Goal: Task Accomplishment & Management: Complete application form

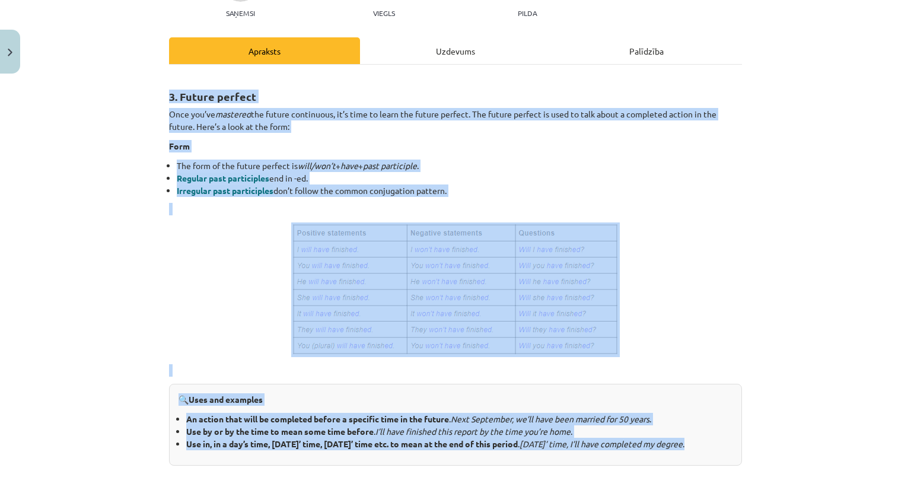
scroll to position [180, 0]
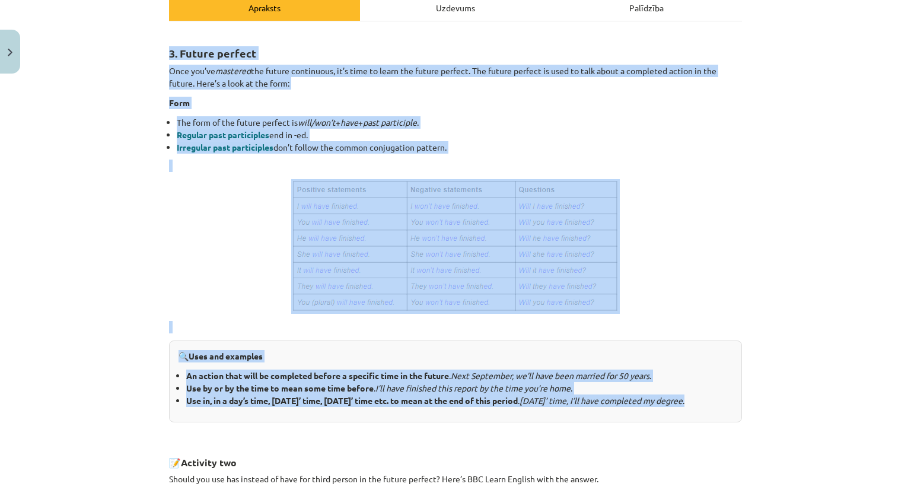
click at [202, 228] on p at bounding box center [455, 246] width 573 height 135
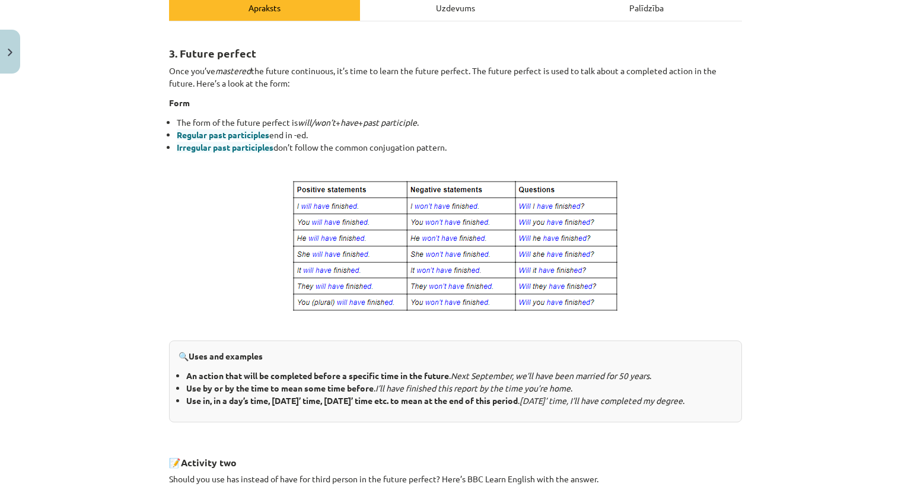
click at [291, 186] on img at bounding box center [455, 246] width 328 height 135
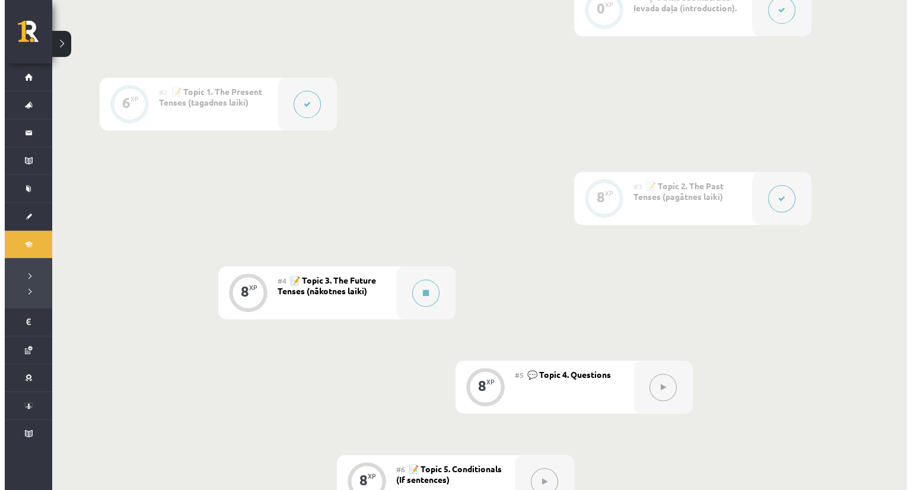
scroll to position [353, 0]
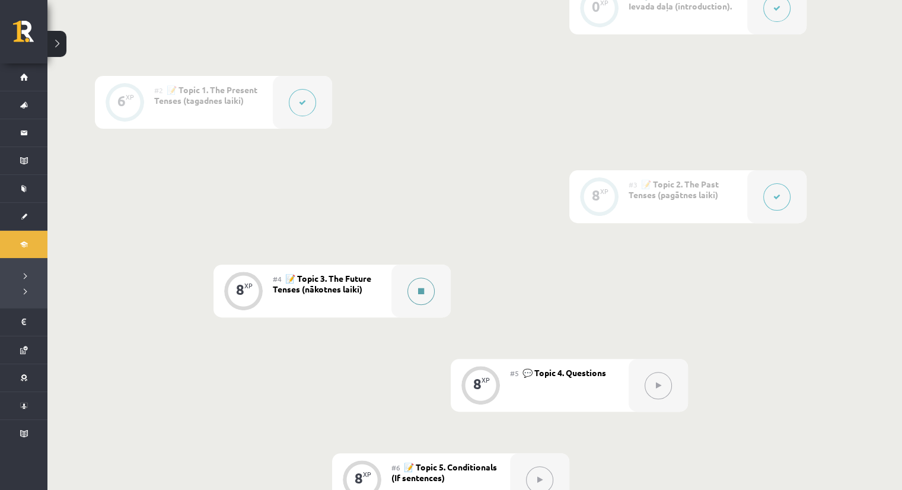
click at [410, 292] on button at bounding box center [420, 290] width 27 height 27
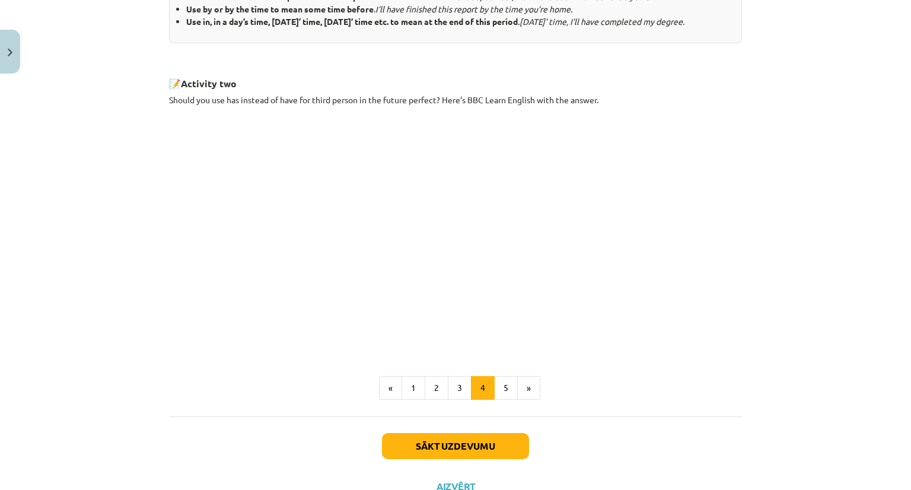
scroll to position [596, 0]
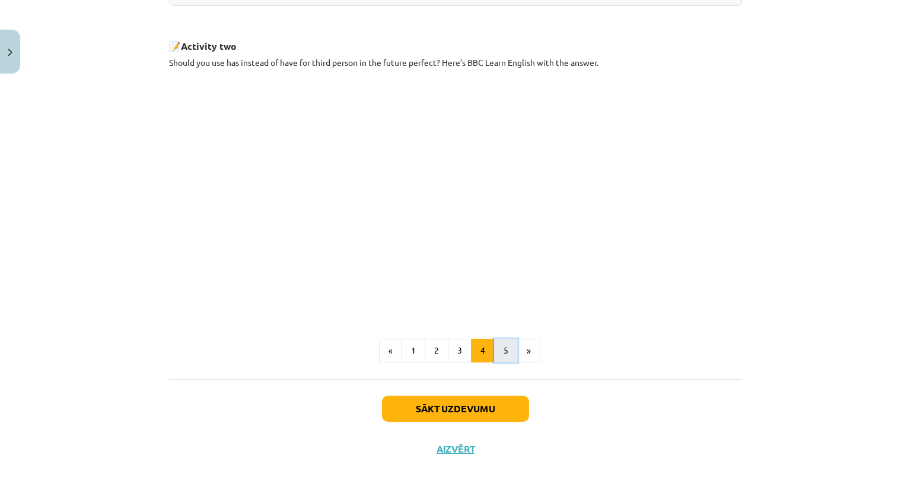
click at [497, 362] on button "5" at bounding box center [506, 351] width 24 height 24
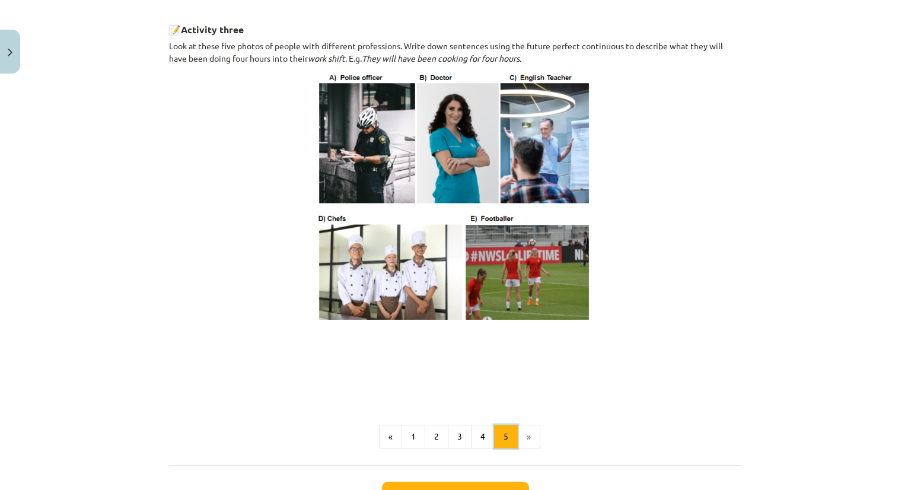
scroll to position [683, 0]
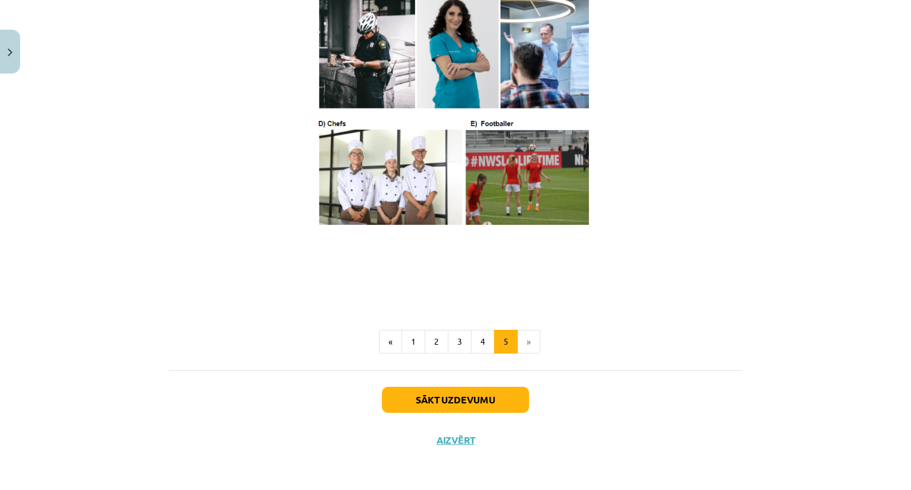
click at [524, 342] on li "»" at bounding box center [529, 342] width 23 height 24
click at [477, 402] on button "Sākt uzdevumu" at bounding box center [455, 400] width 147 height 26
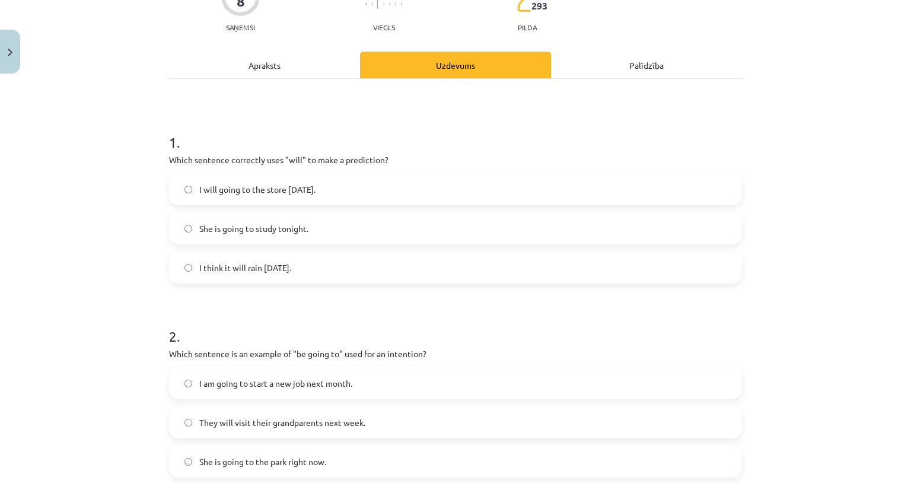
scroll to position [30, 0]
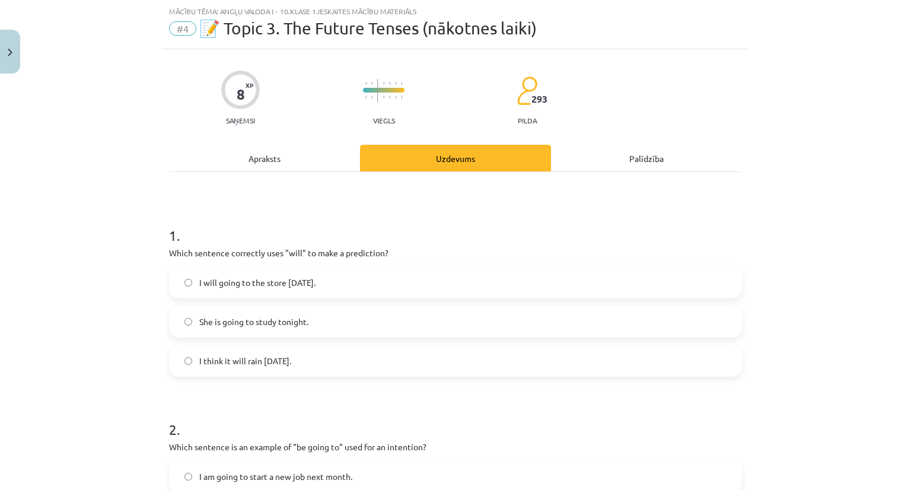
click at [220, 367] on label "I think it will rain tomorrow." at bounding box center [455, 361] width 570 height 30
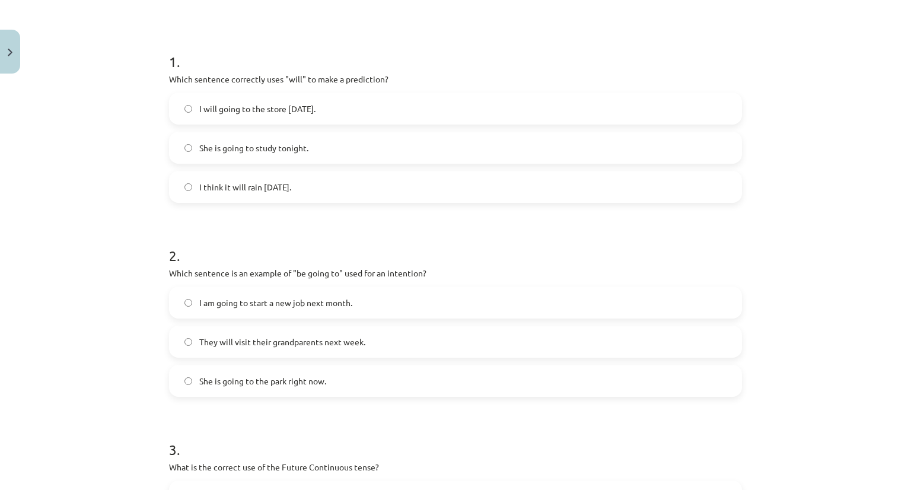
scroll to position [208, 0]
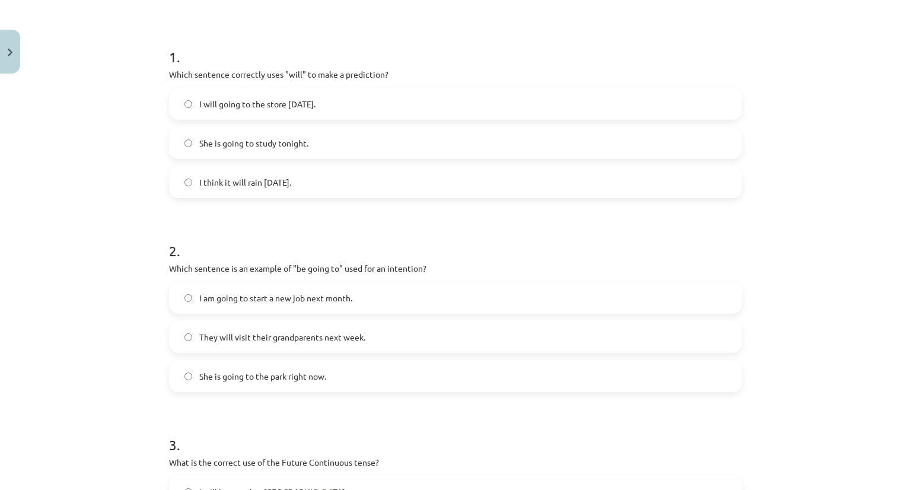
click at [315, 295] on span "I am going to start a new job next month." at bounding box center [275, 298] width 153 height 12
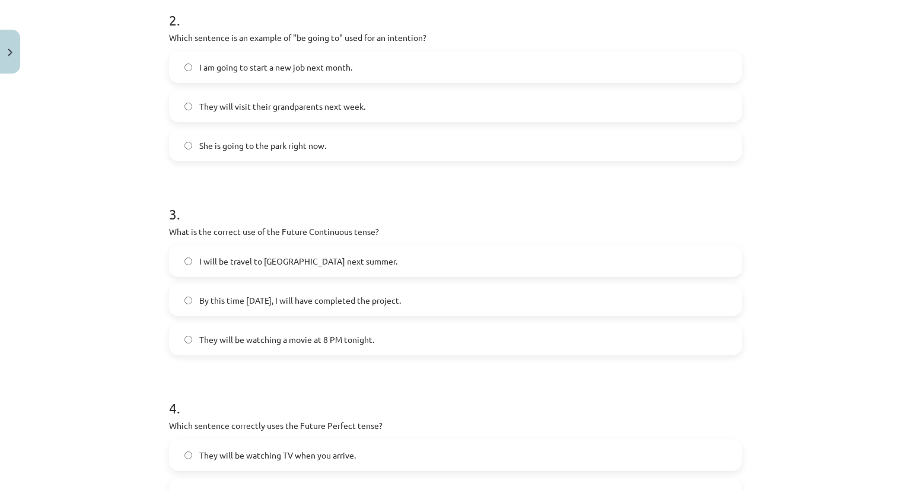
scroll to position [439, 0]
click at [279, 245] on label "I will be travel to Spain next summer." at bounding box center [455, 260] width 570 height 30
click at [281, 336] on span "They will be watching a movie at 8 PM tonight." at bounding box center [286, 339] width 175 height 12
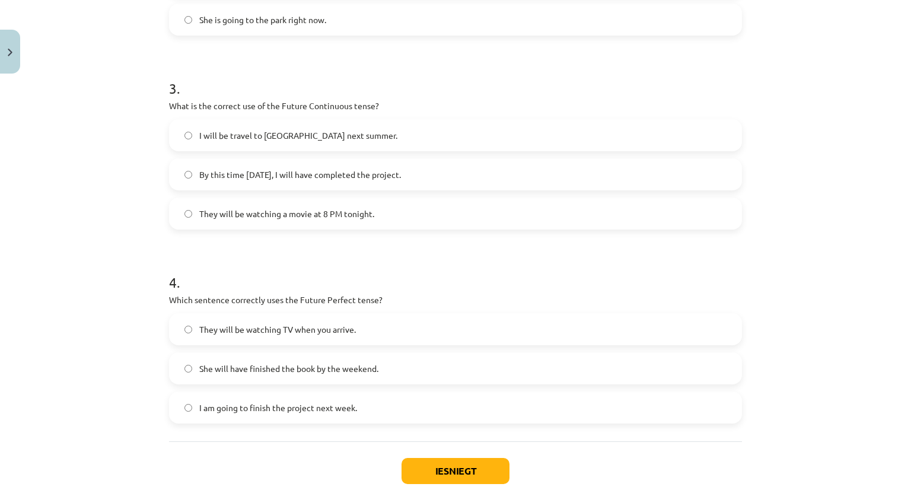
scroll to position [588, 0]
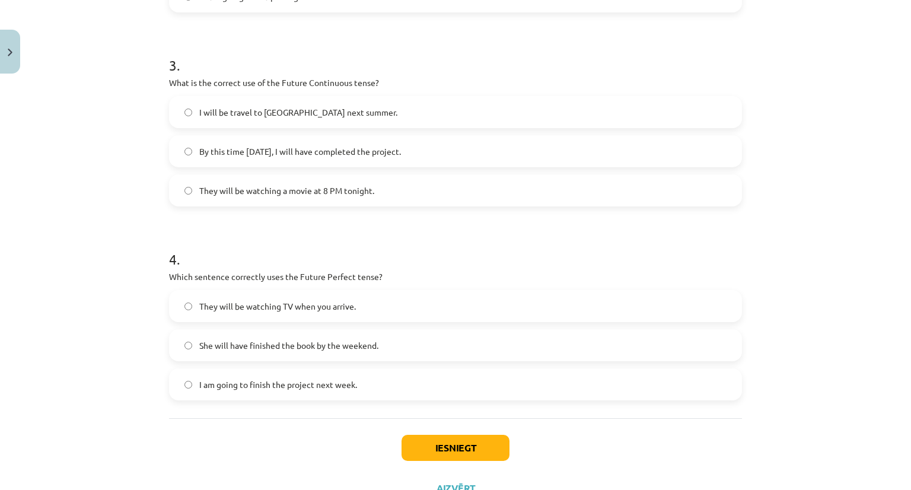
click at [196, 275] on p "Which sentence correctly uses the Future Perfect tense?" at bounding box center [455, 276] width 573 height 12
click at [231, 157] on span "By this time tomorrow, I will have completed the project." at bounding box center [300, 151] width 202 height 12
click at [280, 348] on span "She will have finished the book by the weekend." at bounding box center [288, 345] width 179 height 12
click at [422, 452] on button "Iesniegt" at bounding box center [455, 448] width 108 height 26
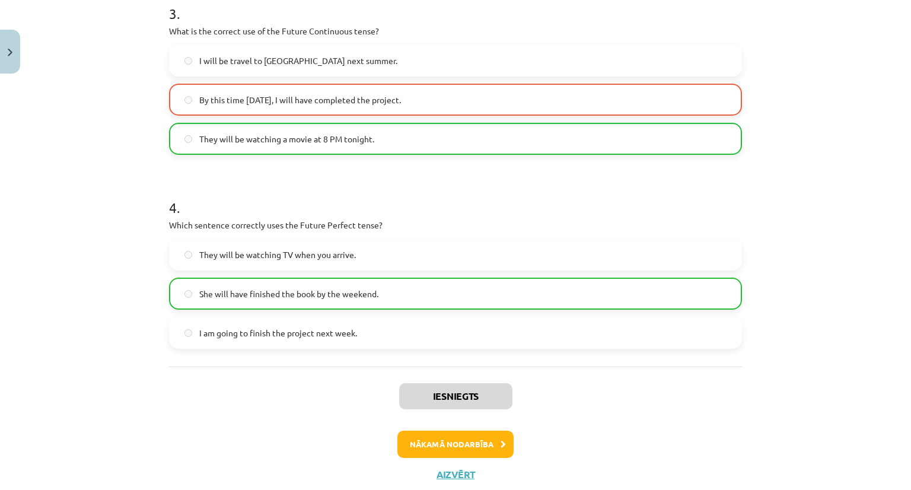
scroll to position [673, 0]
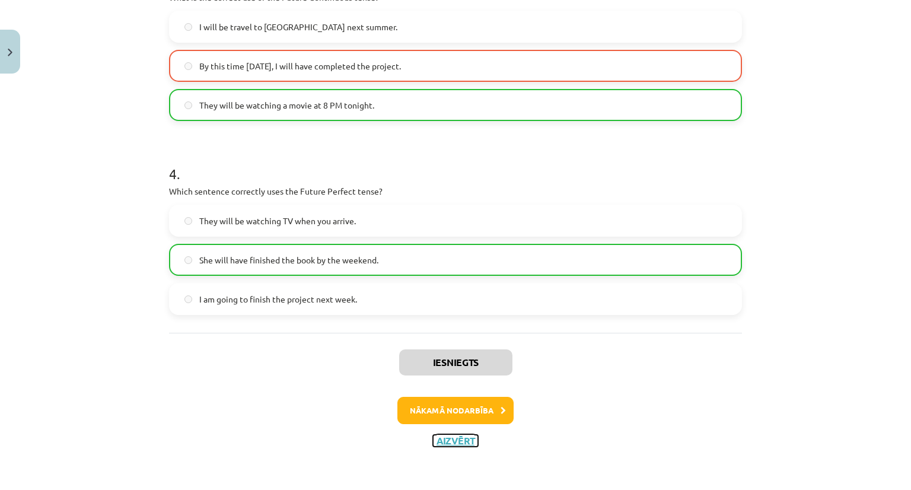
click at [452, 435] on button "Aizvērt" at bounding box center [455, 441] width 45 height 12
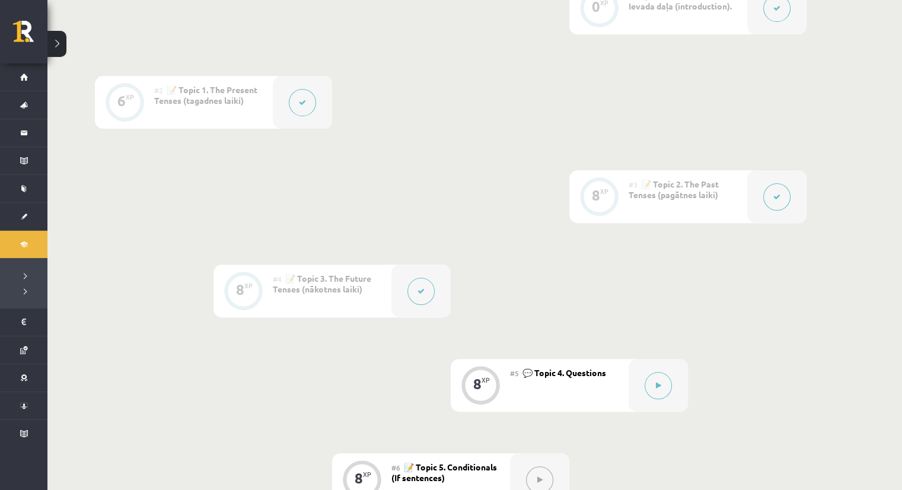
click at [414, 283] on button at bounding box center [420, 290] width 27 height 27
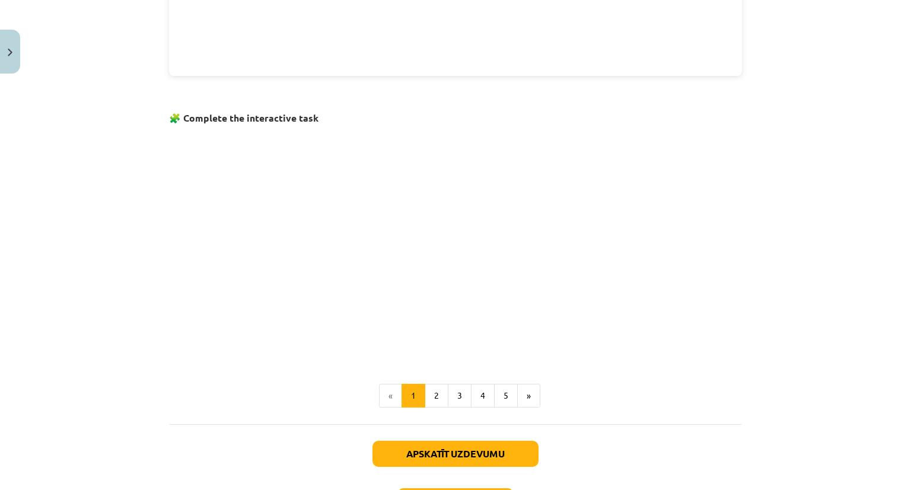
scroll to position [749, 0]
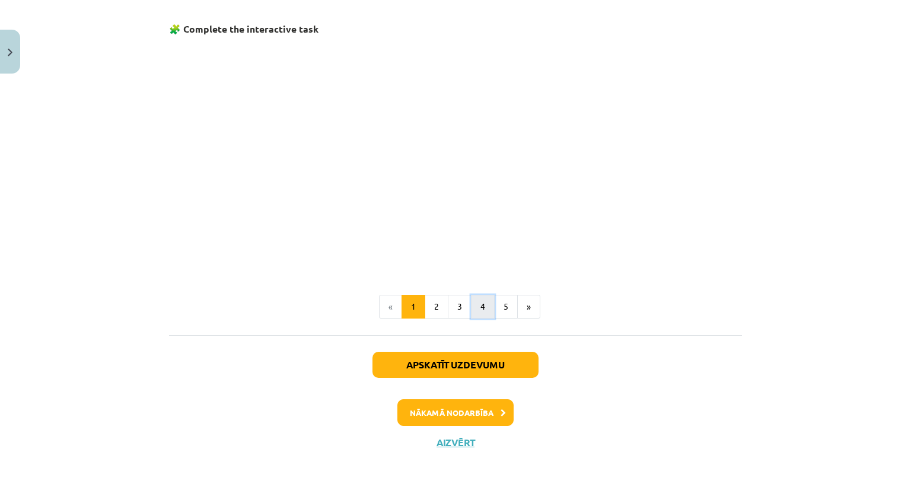
click at [479, 306] on button "4" at bounding box center [483, 307] width 24 height 24
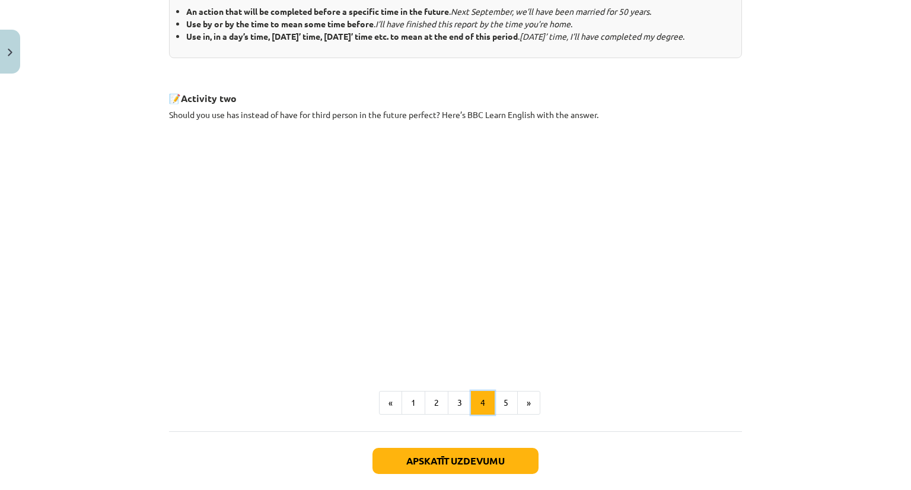
scroll to position [617, 0]
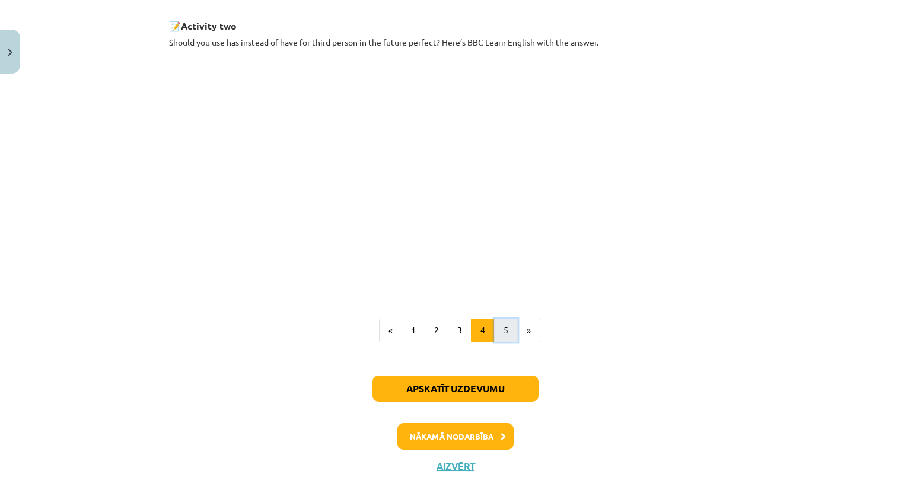
click at [496, 337] on button "5" at bounding box center [506, 330] width 24 height 24
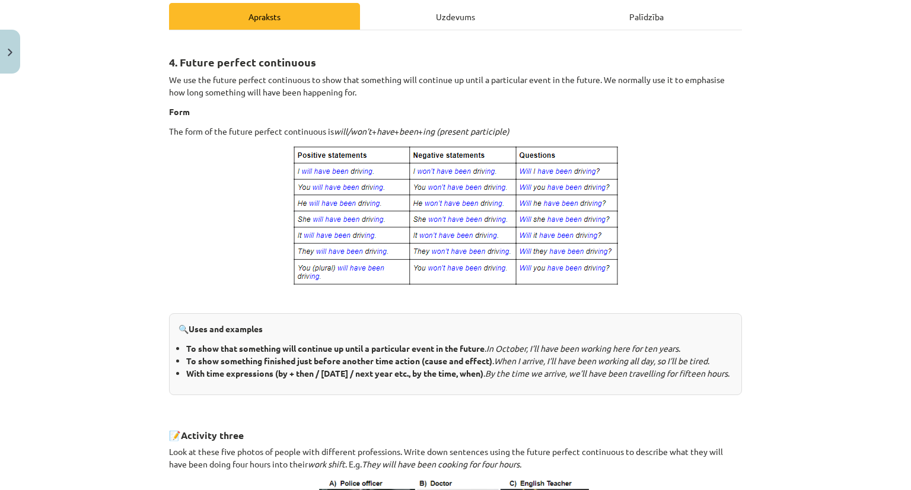
scroll to position [170, 0]
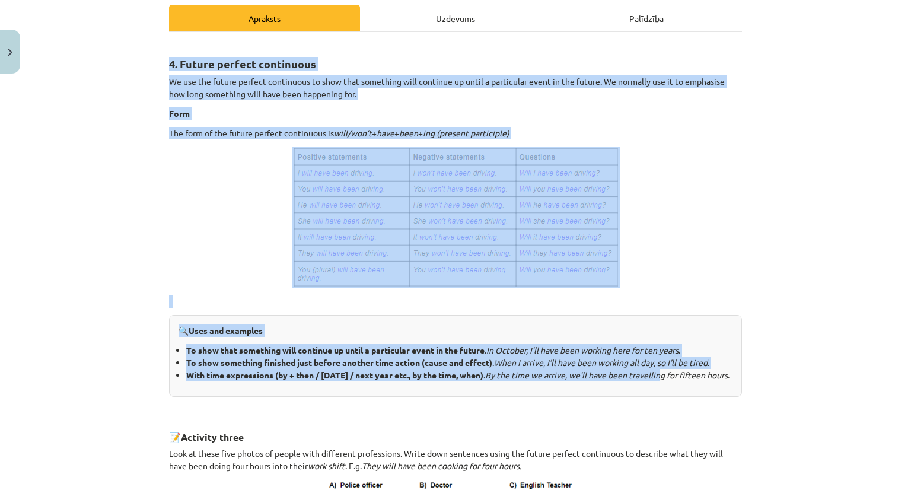
drag, startPoint x: 155, startPoint y: 65, endPoint x: 671, endPoint y: 371, distance: 599.7
click at [671, 371] on div "Mācību tēma: Angļu valoda i - 10.klase 1.ieskaites mācību materiāls #4 📝 Topic …" at bounding box center [455, 245] width 911 height 490
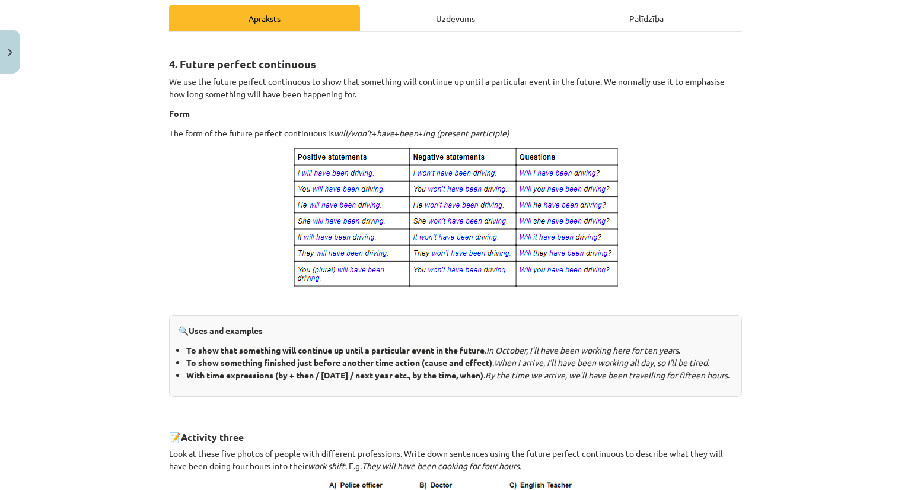
click at [292, 413] on div "4. Future perfect continuous We use the future perfect continuous to show that …" at bounding box center [455, 424] width 573 height 762
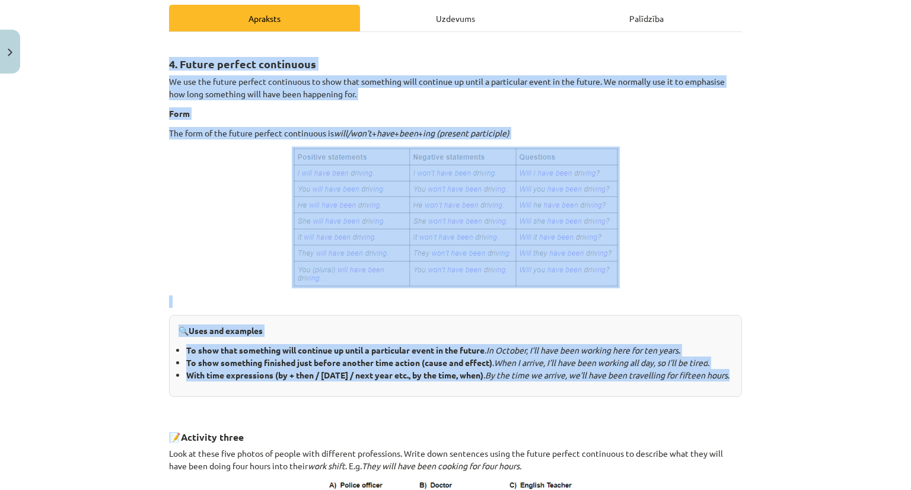
drag, startPoint x: 147, startPoint y: 49, endPoint x: 217, endPoint y: 393, distance: 351.5
click at [217, 393] on div "Mācību tēma: Angļu valoda i - 10.klase 1.ieskaites mācību materiāls #4 📝 Topic …" at bounding box center [455, 245] width 911 height 490
copy div "4. Future perfect continuous We use the future perfect continuous to show that …"
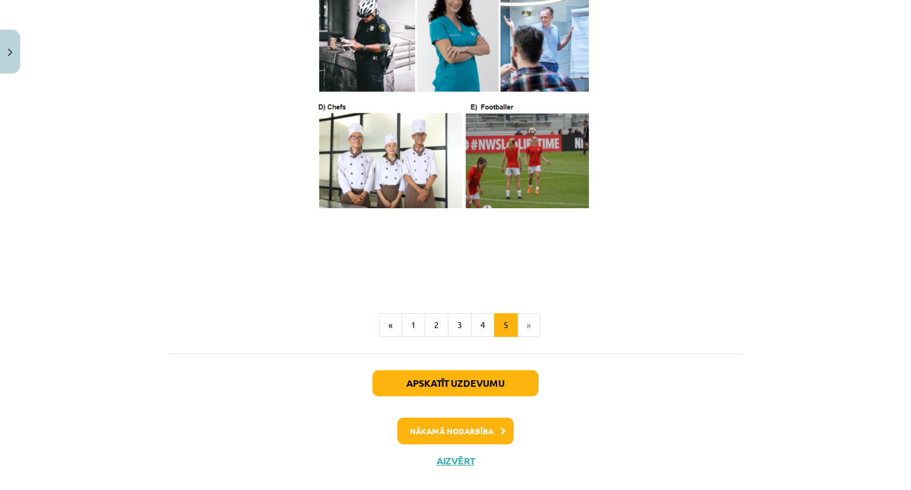
scroll to position [721, 0]
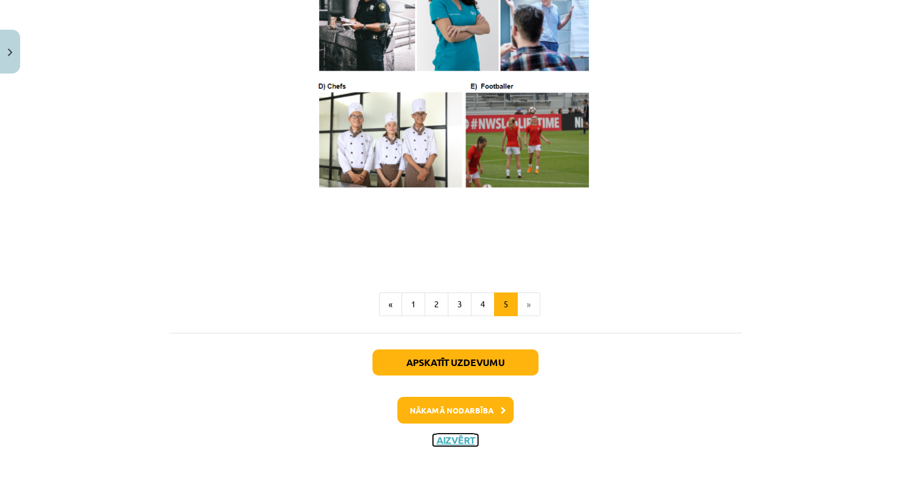
click at [460, 435] on button "Aizvērt" at bounding box center [455, 440] width 45 height 12
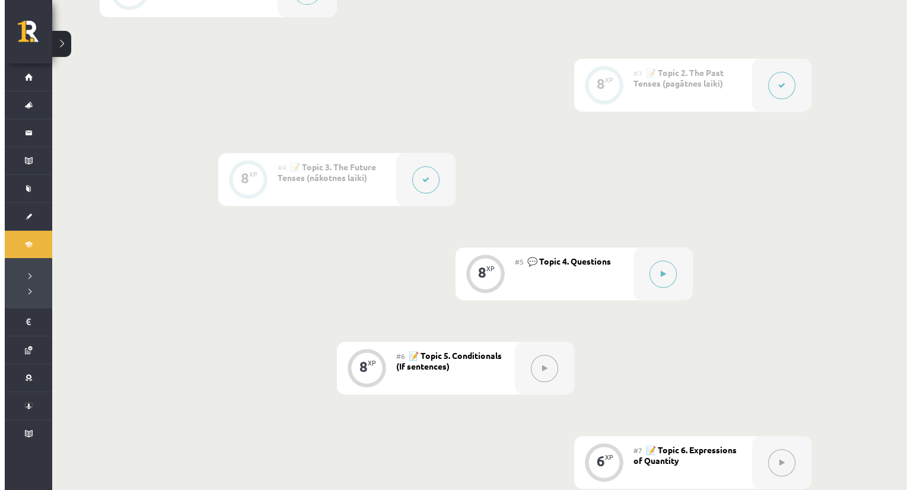
scroll to position [464, 0]
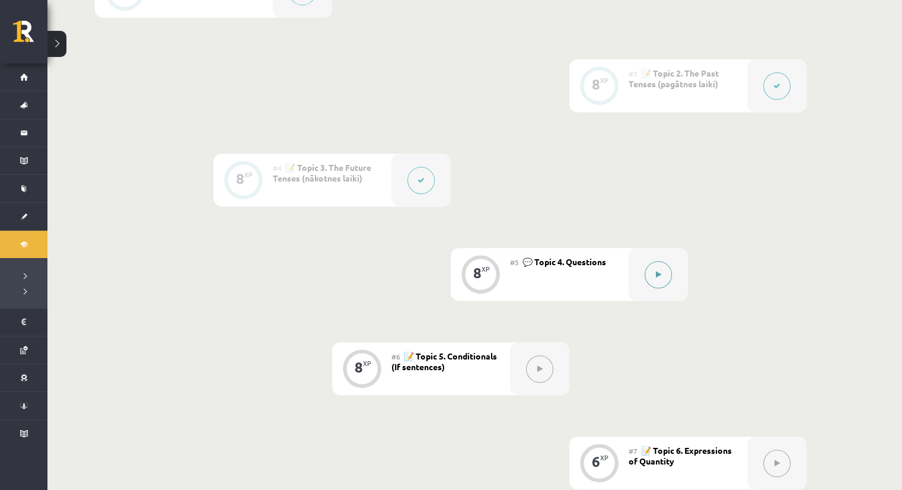
click at [650, 265] on button at bounding box center [657, 274] width 27 height 27
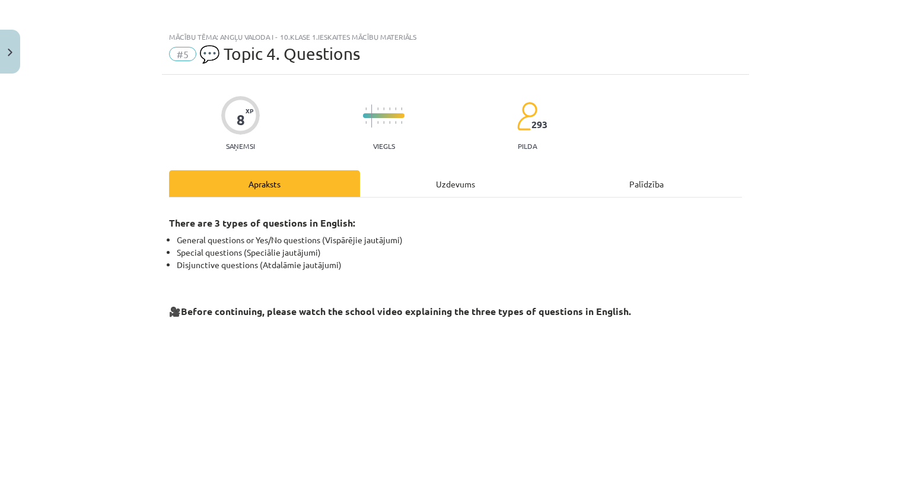
scroll to position [0, 0]
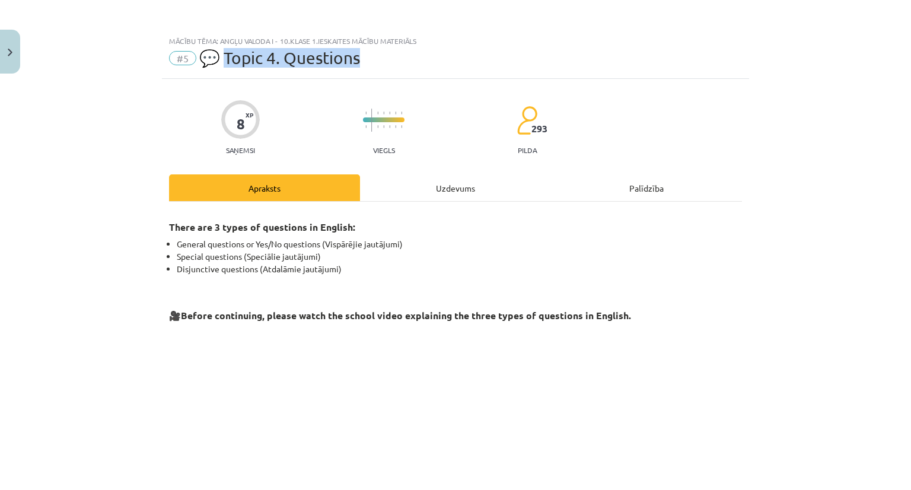
drag, startPoint x: 220, startPoint y: 57, endPoint x: 388, endPoint y: 74, distance: 169.3
click at [388, 74] on div "Mācību tēma: Angļu valoda i - 10.klase 1.ieskaites mācību materiāls #5 💬 Topic …" at bounding box center [455, 54] width 587 height 49
click at [265, 103] on div "8 XP Saņemsi Viegls 293 pilda" at bounding box center [455, 123] width 573 height 61
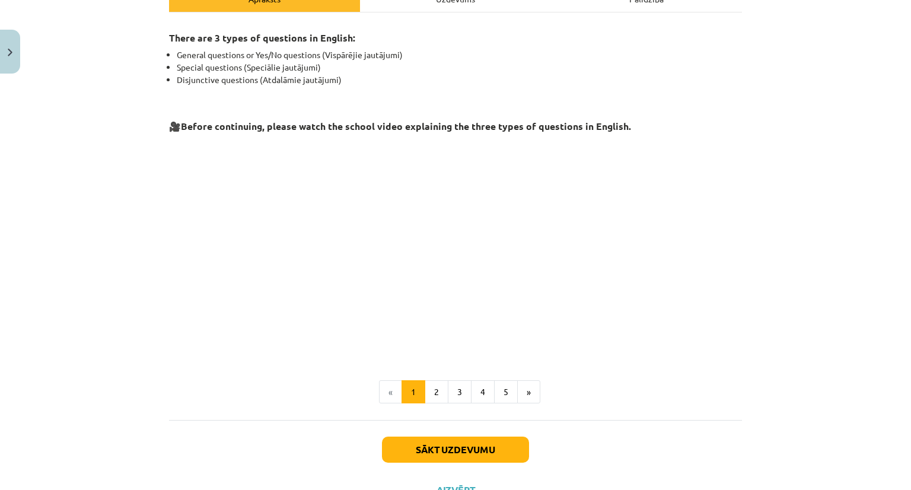
scroll to position [190, 0]
click at [284, 97] on p at bounding box center [455, 97] width 573 height 12
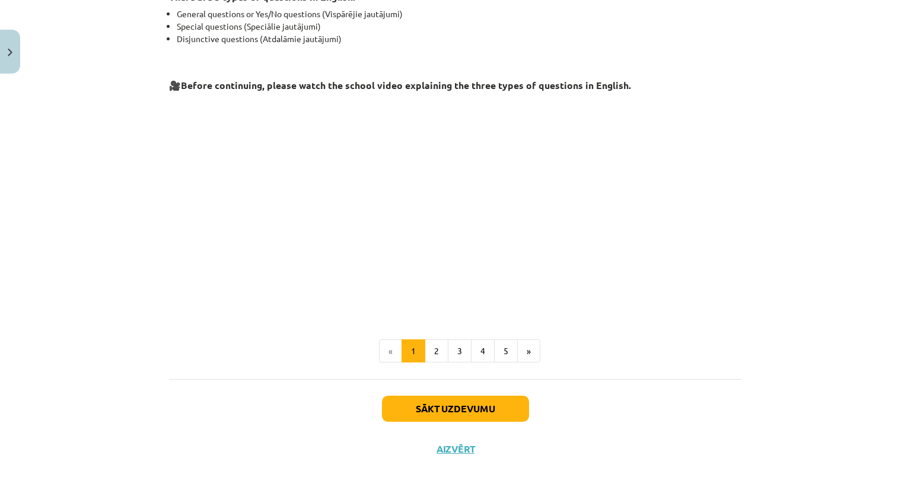
scroll to position [238, 0]
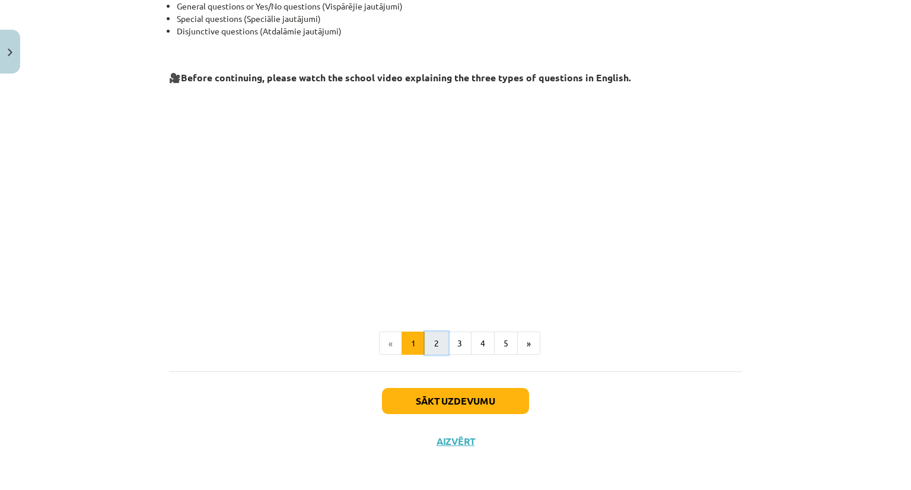
click at [434, 344] on button "2" at bounding box center [437, 343] width 24 height 24
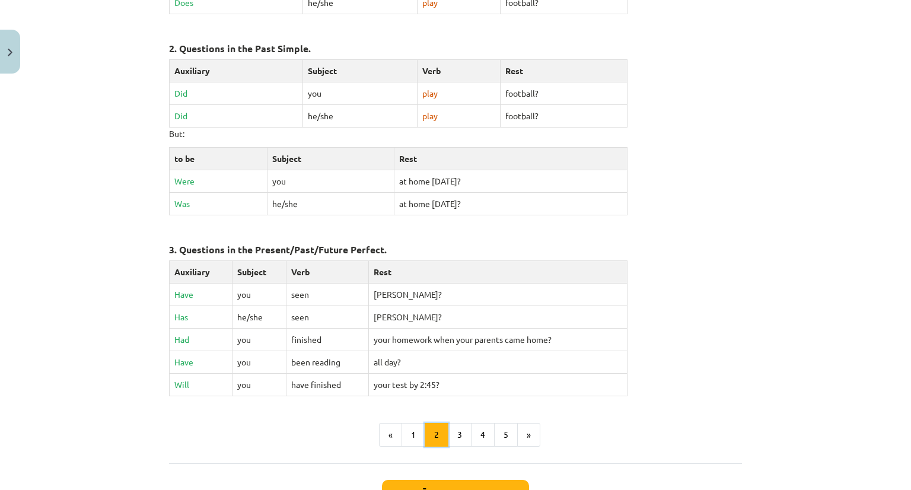
scroll to position [460, 0]
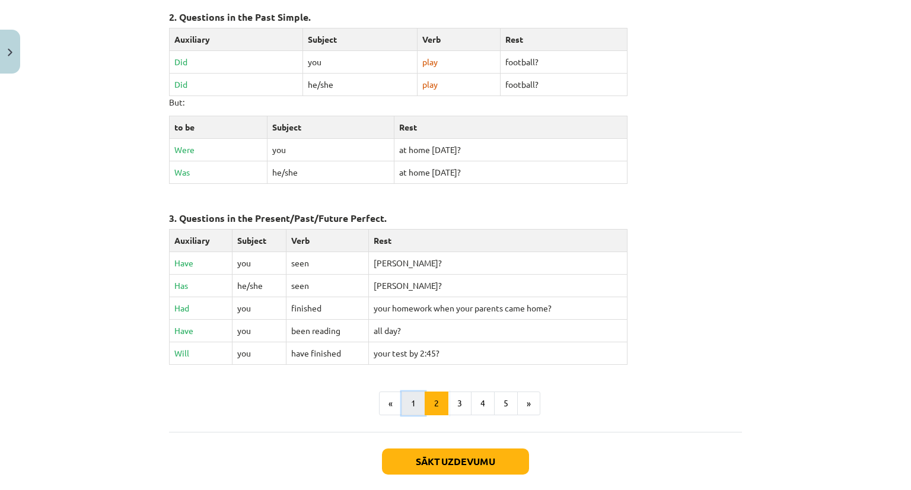
click at [413, 394] on button "1" at bounding box center [413, 403] width 24 height 24
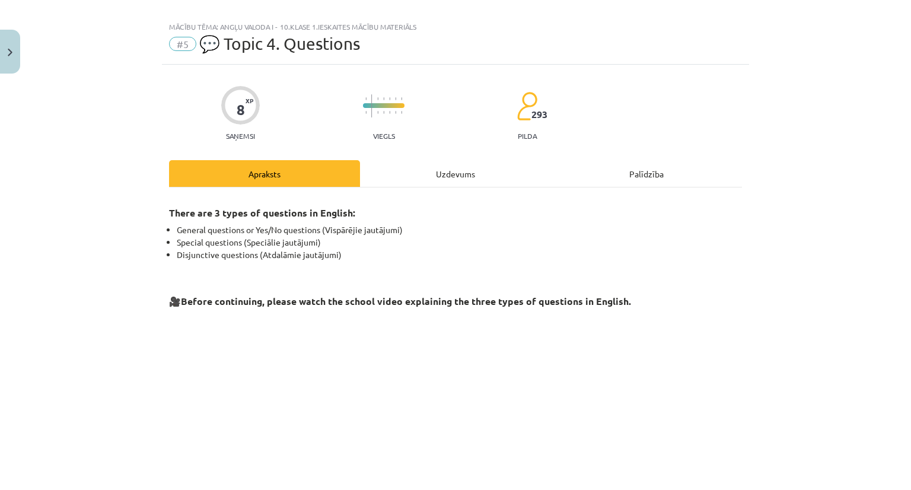
scroll to position [0, 0]
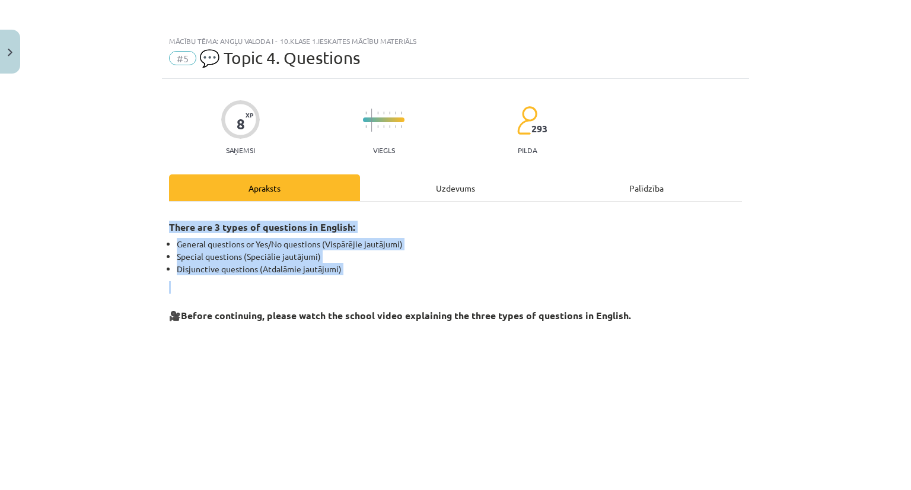
drag, startPoint x: 161, startPoint y: 218, endPoint x: 394, endPoint y: 279, distance: 240.9
click at [394, 279] on div "8 XP Saņemsi Viegls 293 pilda Apraksts Uzdevums Palīdzība There are 3 types of …" at bounding box center [455, 389] width 587 height 620
copy div "There are 3 types of questions in English: General questions or Yes/No question…"
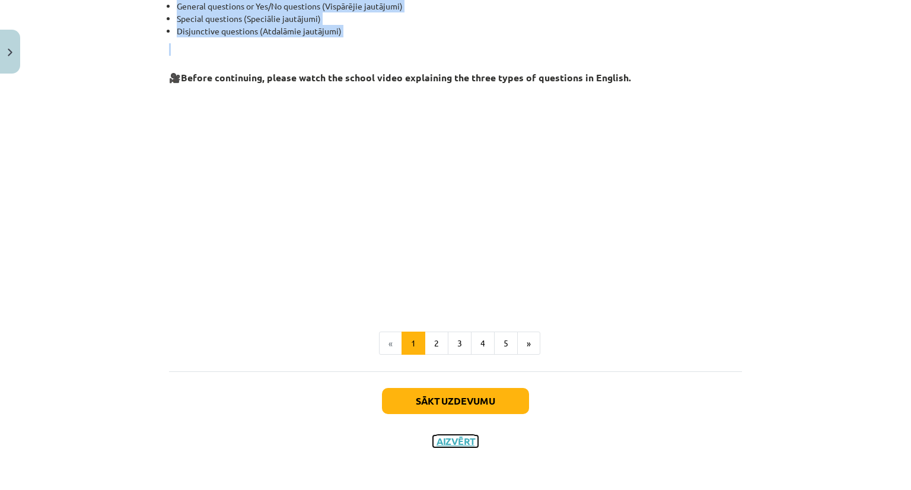
click at [460, 442] on button "Aizvērt" at bounding box center [455, 441] width 45 height 12
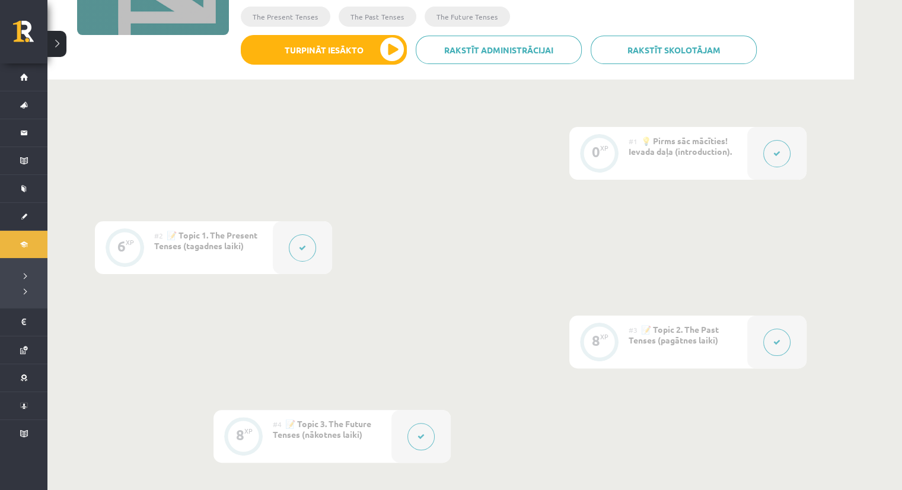
scroll to position [208, 0]
drag, startPoint x: 202, startPoint y: 235, endPoint x: 245, endPoint y: 246, distance: 44.6
click at [245, 246] on div "#2 📝 Topic 1. The Present Tenses (tagadnes laiki)" at bounding box center [213, 247] width 119 height 53
click at [173, 221] on div "#2 📝 Topic 1. The Present Tenses (tagadnes laiki)" at bounding box center [213, 247] width 119 height 53
drag, startPoint x: 180, startPoint y: 235, endPoint x: 251, endPoint y: 260, distance: 75.4
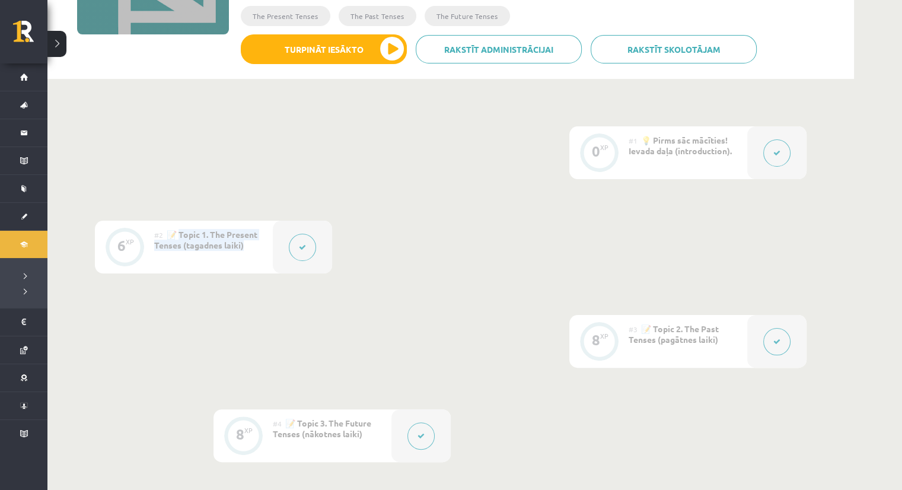
click at [251, 260] on div "#2 📝 Topic 1. The Present Tenses (tagadnes laiki)" at bounding box center [213, 247] width 119 height 53
copy span "opic 1. The Present Tenses (tagadnes laiki)"
drag, startPoint x: 655, startPoint y: 327, endPoint x: 726, endPoint y: 346, distance: 73.5
click at [726, 346] on div "#3 📝 Topic 2. The Past Tenses (pagātnes laiki)" at bounding box center [687, 341] width 119 height 53
copy span "opic 2. The Past Tenses (pagātnes laiki)"
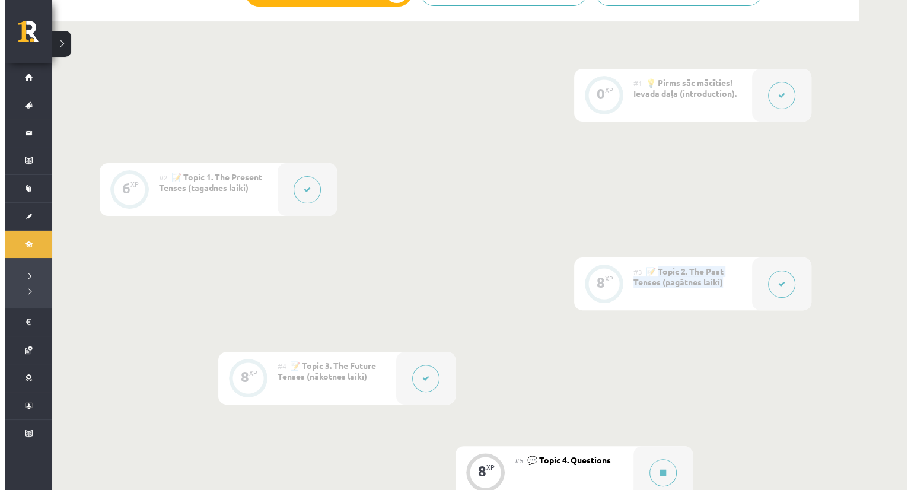
scroll to position [266, 0]
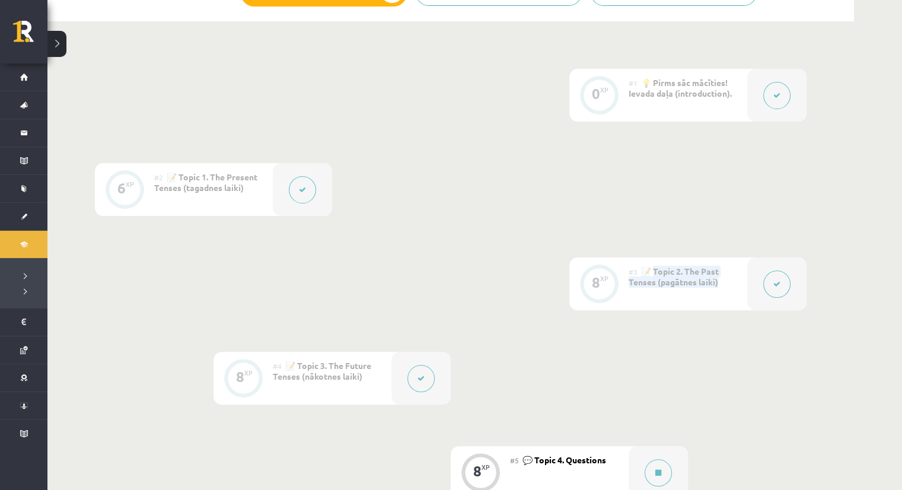
click at [780, 273] on button at bounding box center [776, 283] width 27 height 27
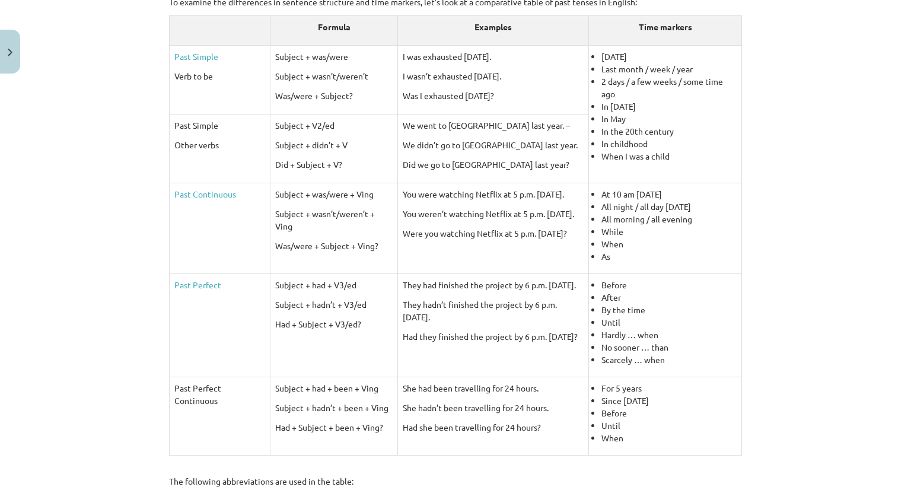
scroll to position [551, 0]
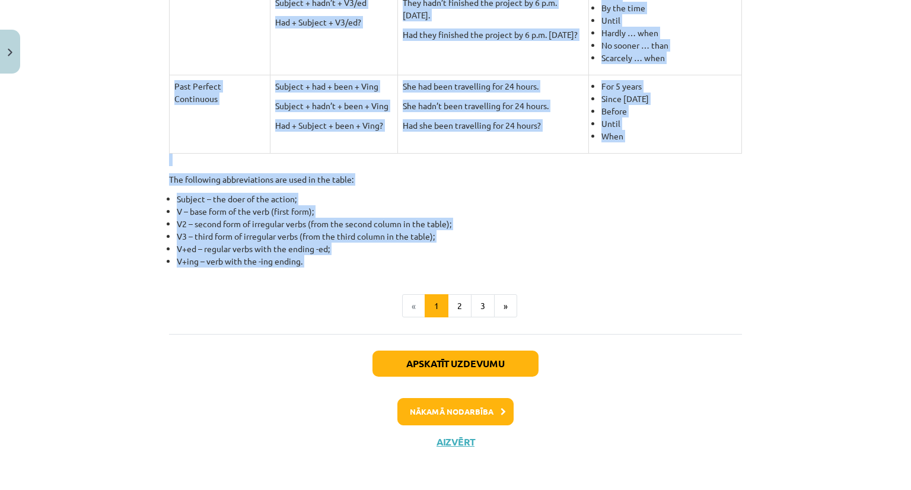
drag, startPoint x: 379, startPoint y: 257, endPoint x: 349, endPoint y: 270, distance: 32.9
click at [279, 208] on li "V – base form of the verb (first form);" at bounding box center [459, 211] width 565 height 12
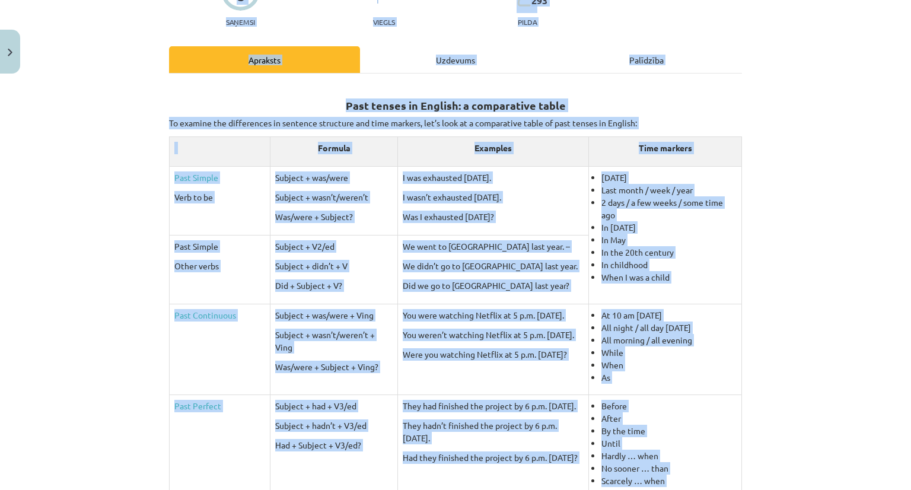
scroll to position [0, 0]
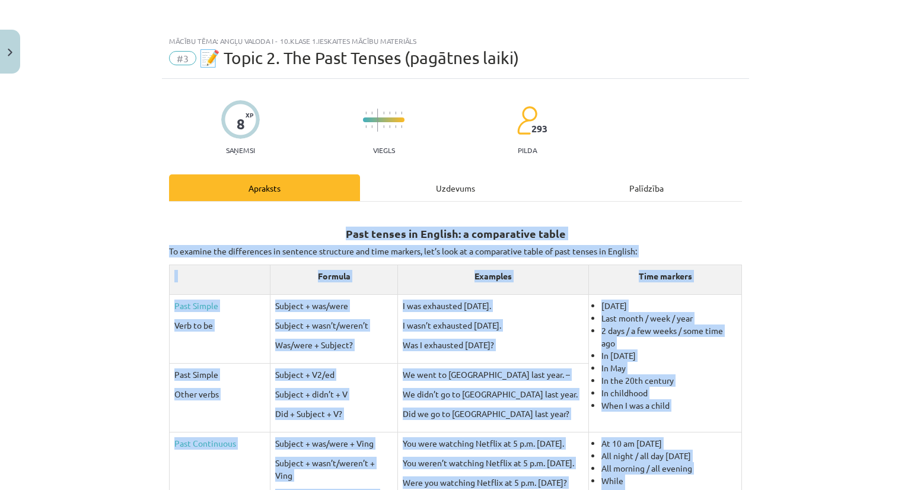
drag, startPoint x: 300, startPoint y: 257, endPoint x: 168, endPoint y: 229, distance: 134.5
copy div "Past tenses in English: a comparative table To examine the differences in sente…"
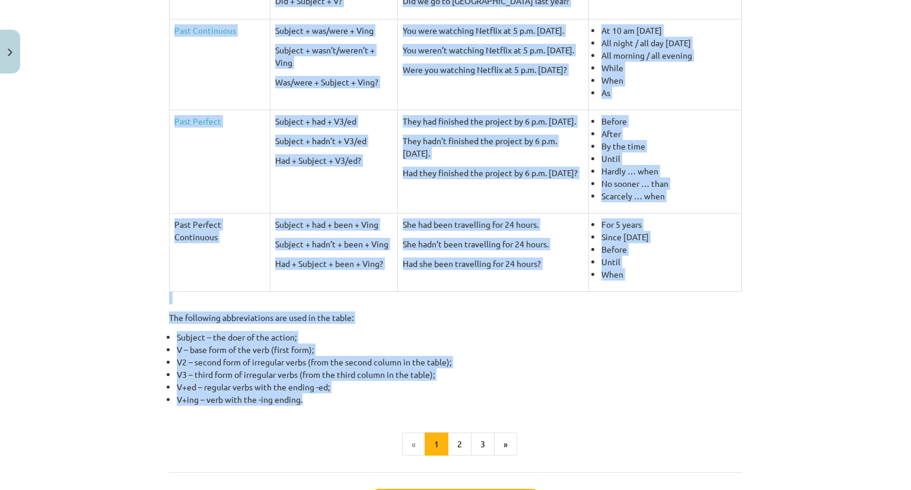
scroll to position [551, 0]
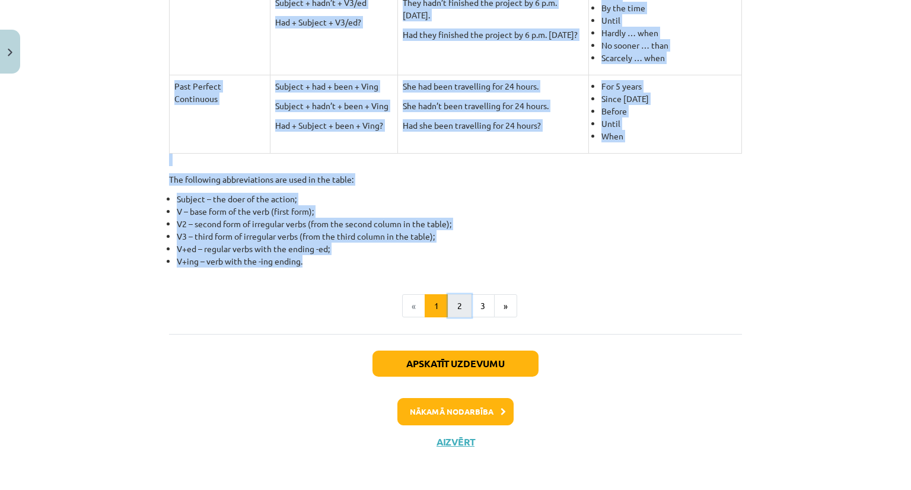
click at [458, 307] on button "2" at bounding box center [460, 306] width 24 height 24
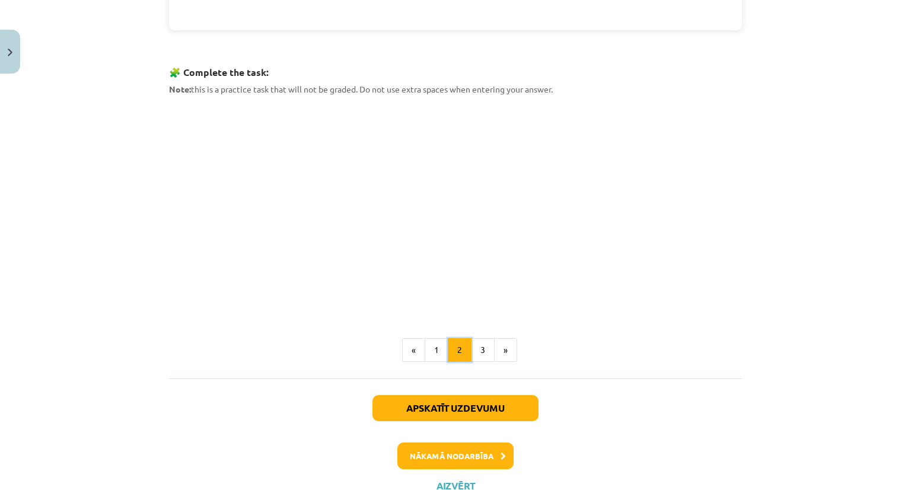
scroll to position [595, 0]
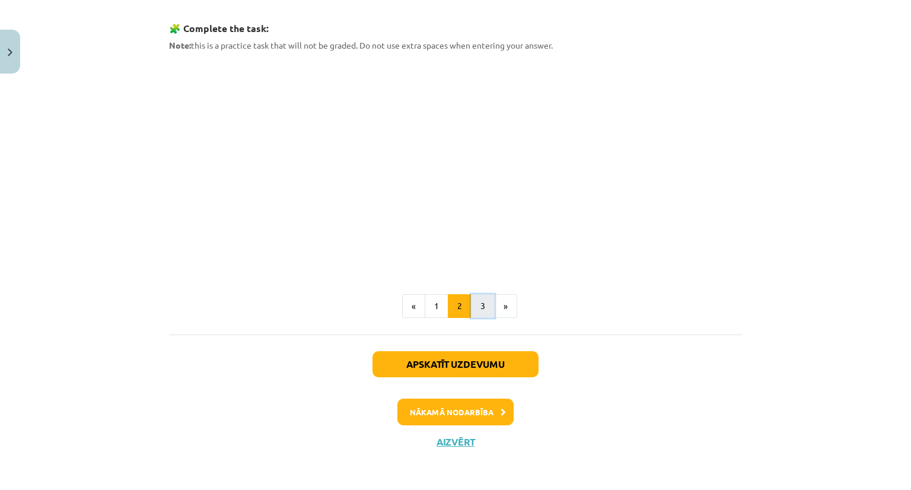
click at [480, 302] on button "3" at bounding box center [483, 306] width 24 height 24
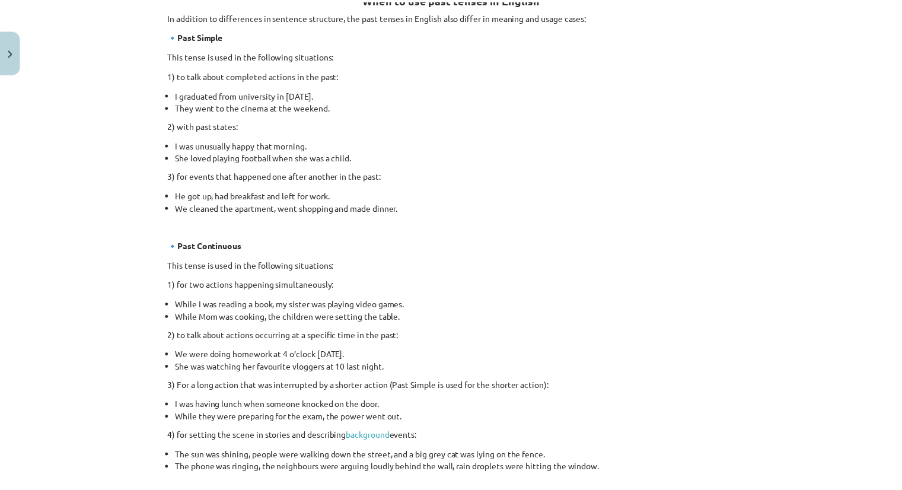
scroll to position [672, 0]
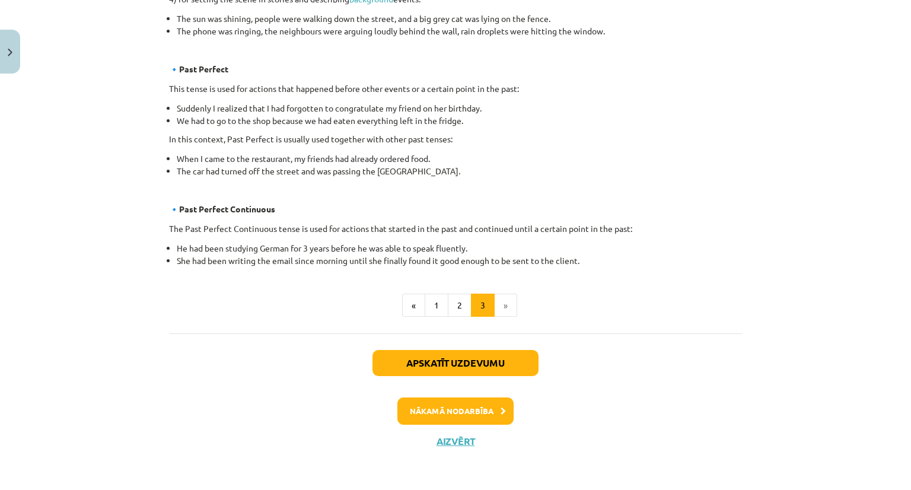
click at [452, 433] on div "Apskatīt uzdevumu Nākamā nodarbība Aizvērt" at bounding box center [455, 393] width 573 height 121
click at [452, 438] on button "Aizvērt" at bounding box center [455, 441] width 45 height 12
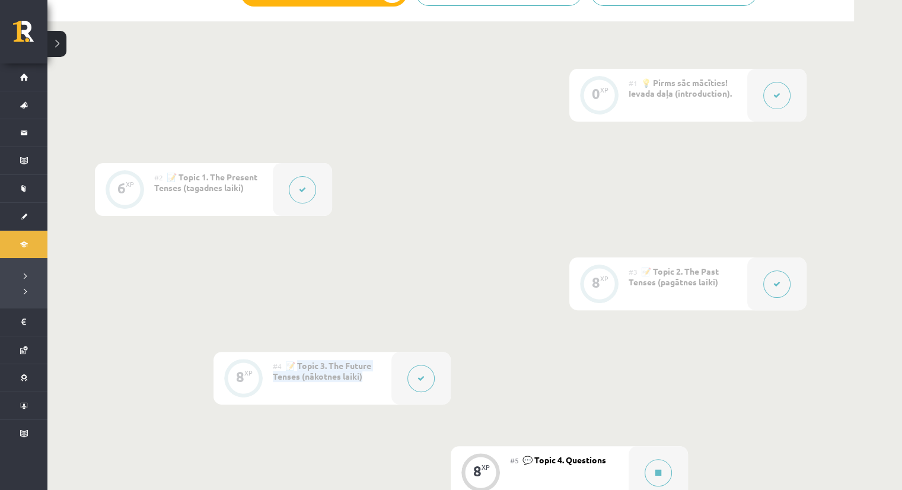
drag, startPoint x: 298, startPoint y: 363, endPoint x: 386, endPoint y: 379, distance: 89.2
click at [386, 379] on div "#4 📝 Topic 3. The Future Tenses (nākotnes laiki)" at bounding box center [332, 378] width 119 height 53
copy span "opic 3. The Future Tenses (nākotnes laiki)"
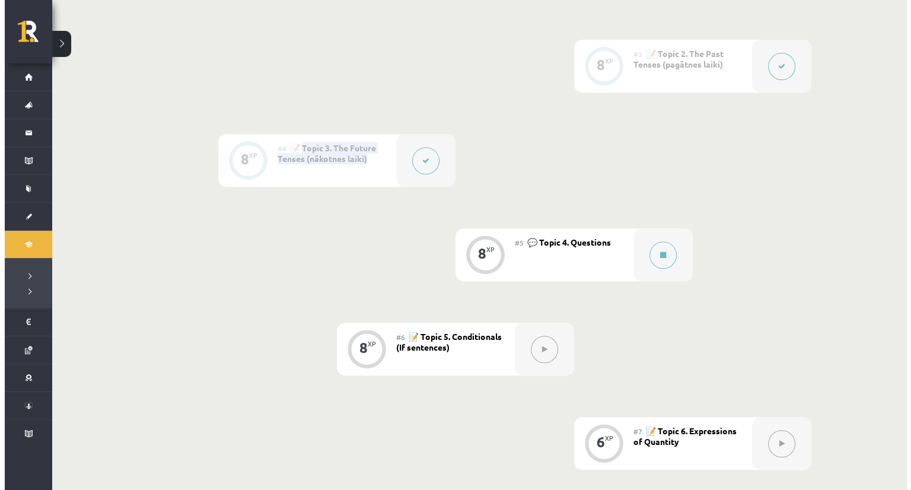
scroll to position [486, 0]
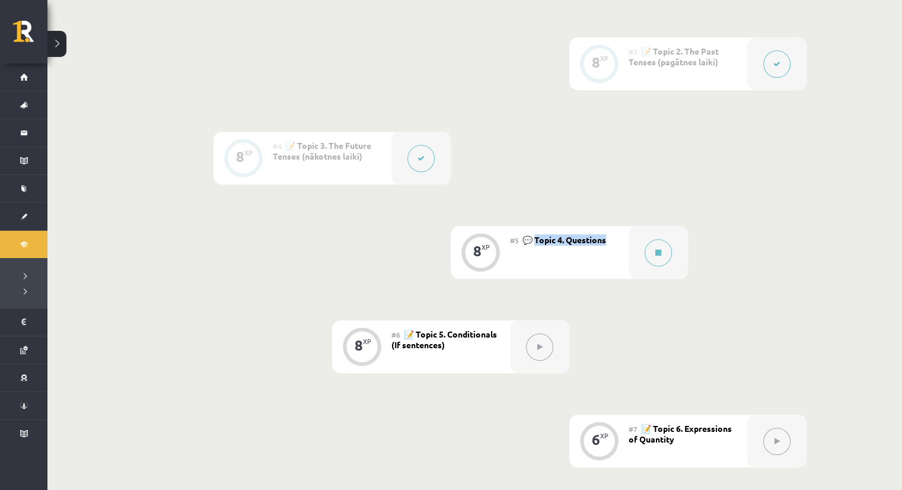
drag, startPoint x: 609, startPoint y: 241, endPoint x: 536, endPoint y: 240, distance: 72.9
click at [536, 240] on div "#5 💬 Topic 4. Questions" at bounding box center [569, 252] width 119 height 53
copy span "opic 4. Questions"
click at [657, 254] on icon at bounding box center [658, 252] width 6 height 7
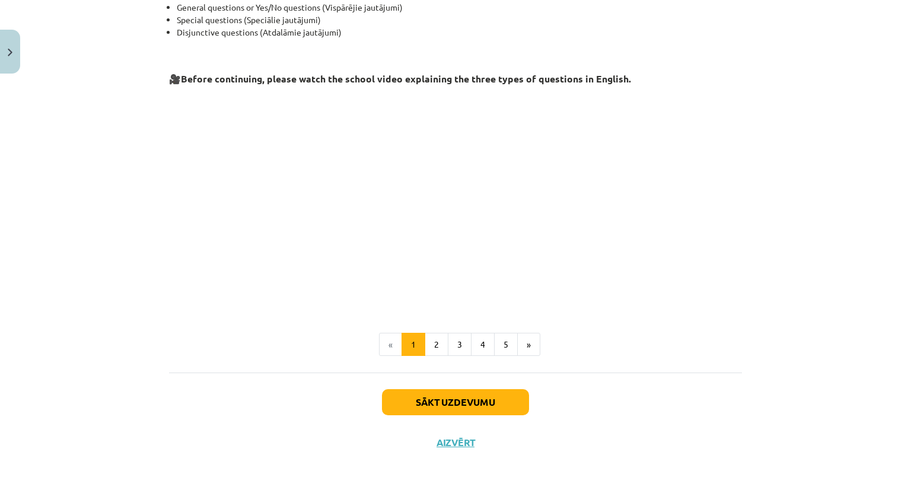
scroll to position [238, 0]
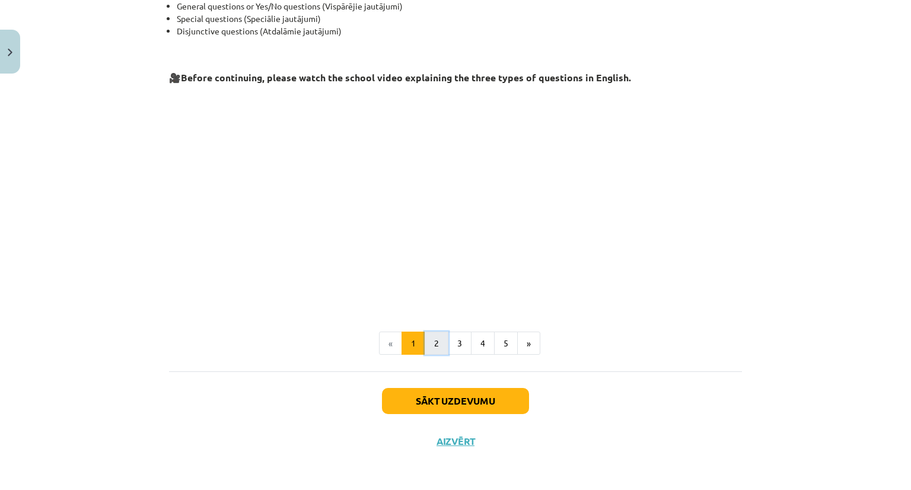
click at [433, 337] on button "2" at bounding box center [437, 343] width 24 height 24
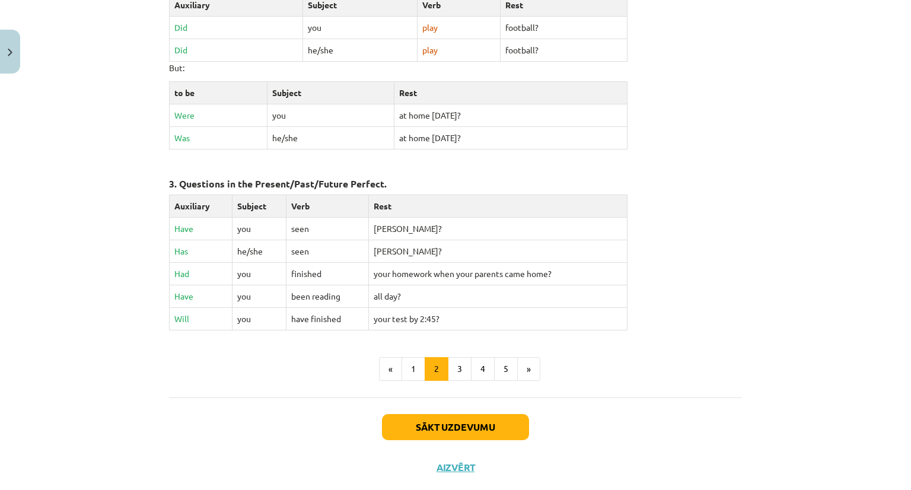
scroll to position [516, 0]
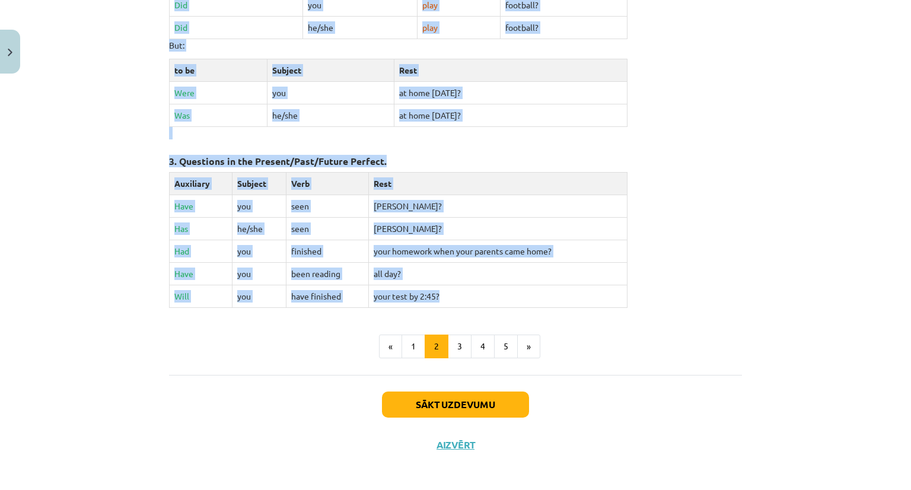
drag, startPoint x: 406, startPoint y: 94, endPoint x: 446, endPoint y: 293, distance: 203.3
click at [446, 293] on div "General Questions Yes or no questions are questions whose expected answer is ei…" at bounding box center [455, 2] width 573 height 612
copy div "General Questions Yes or no questions are questions whose expected answer is ei…"
click at [458, 337] on button "3" at bounding box center [460, 346] width 24 height 24
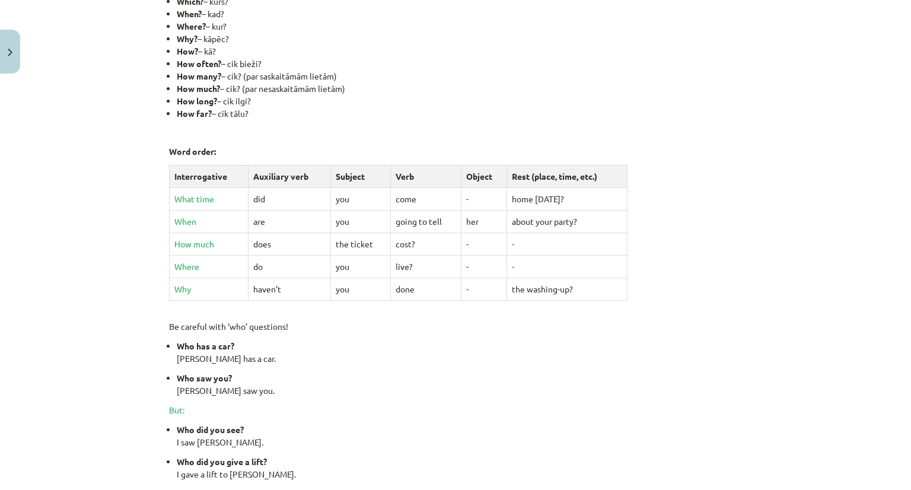
scroll to position [470, 0]
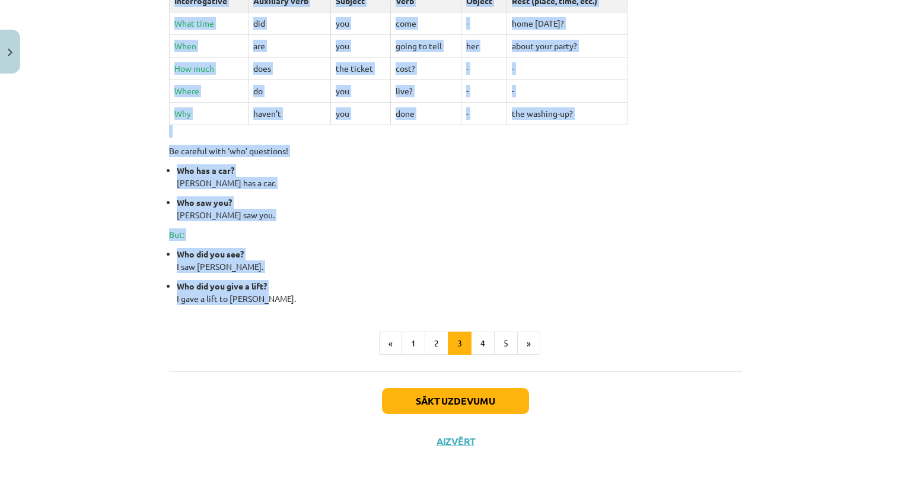
drag, startPoint x: 248, startPoint y: 151, endPoint x: 380, endPoint y: 302, distance: 200.4
click at [380, 302] on div "Special Questions (Wh-questions) Most of the Special Questions start with a que…" at bounding box center [455, 24] width 573 height 562
copy div "Special Questions (Wh-questions) Most of the Special Questions start with a que…"
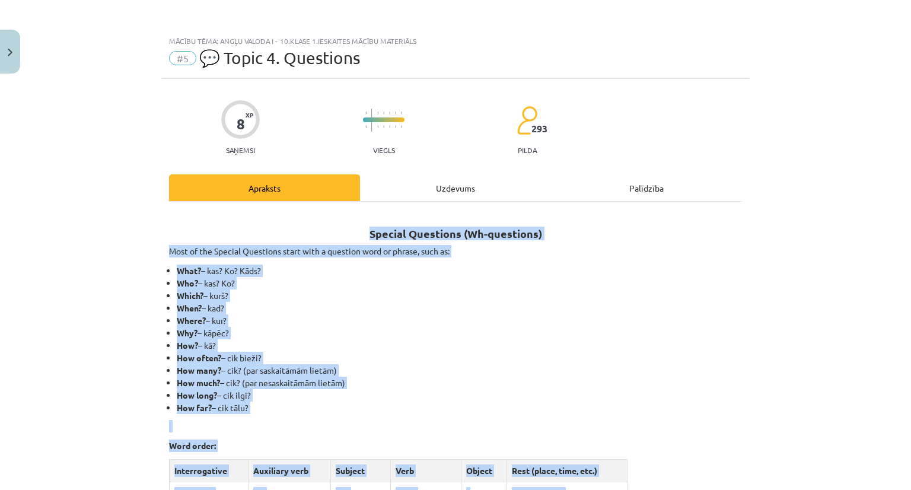
scroll to position [80, 0]
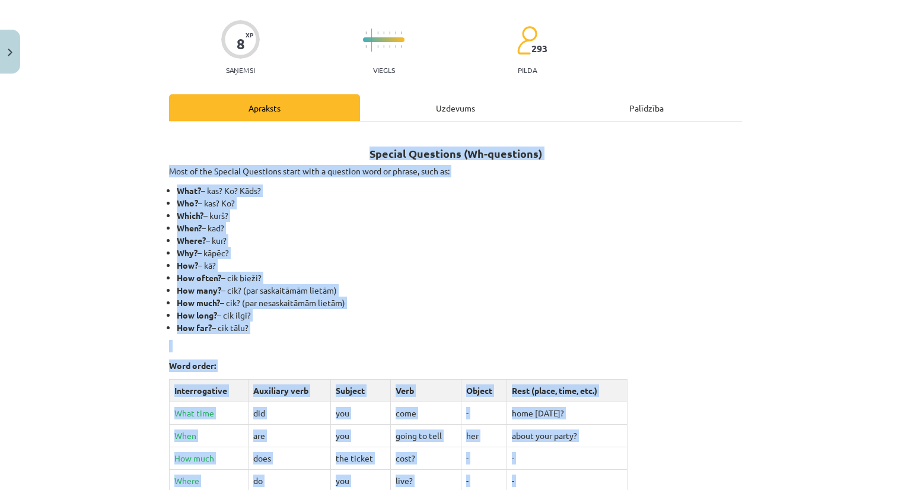
copy div "Special Questions (Wh-questions) Most of the Special Questions start with a que…"
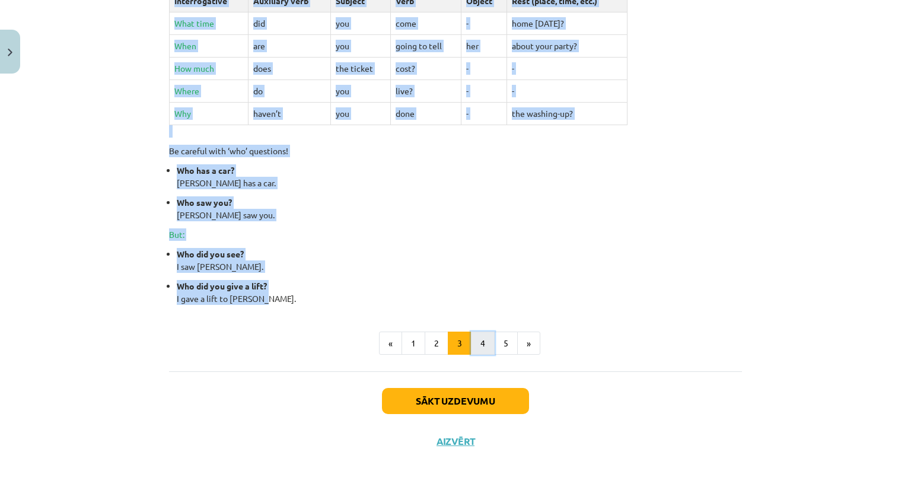
click at [477, 342] on button "4" at bounding box center [483, 343] width 24 height 24
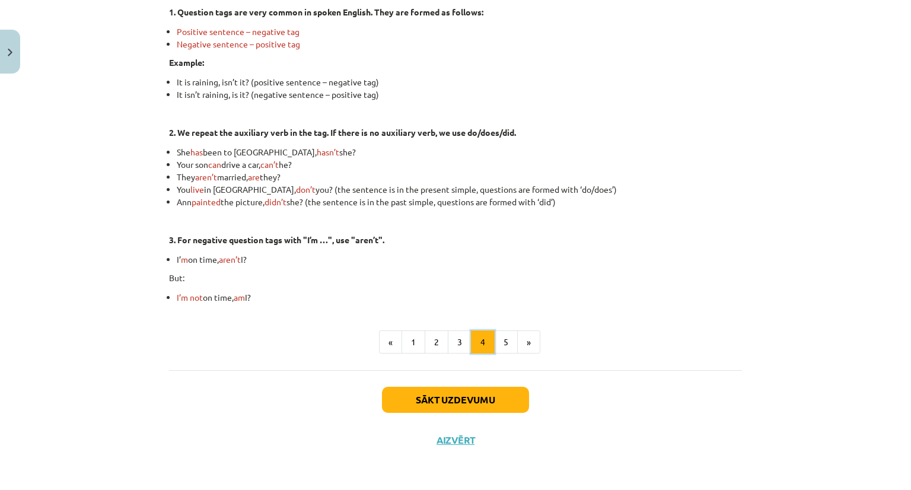
scroll to position [212, 0]
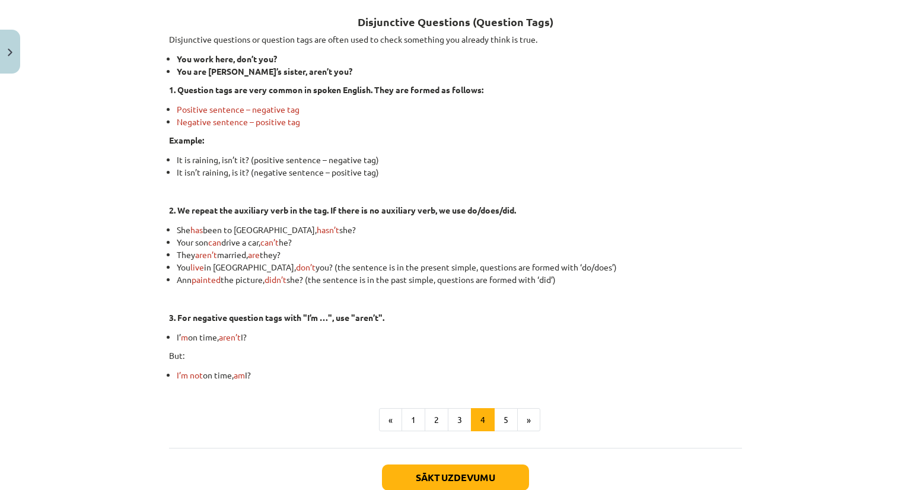
drag, startPoint x: 349, startPoint y: 20, endPoint x: 487, endPoint y: 372, distance: 378.1
click at [487, 372] on div "Disjunctive Questions (Question Tags) Disjunctive questions or question tags ar…" at bounding box center [455, 191] width 573 height 381
click at [500, 426] on button "5" at bounding box center [506, 420] width 24 height 24
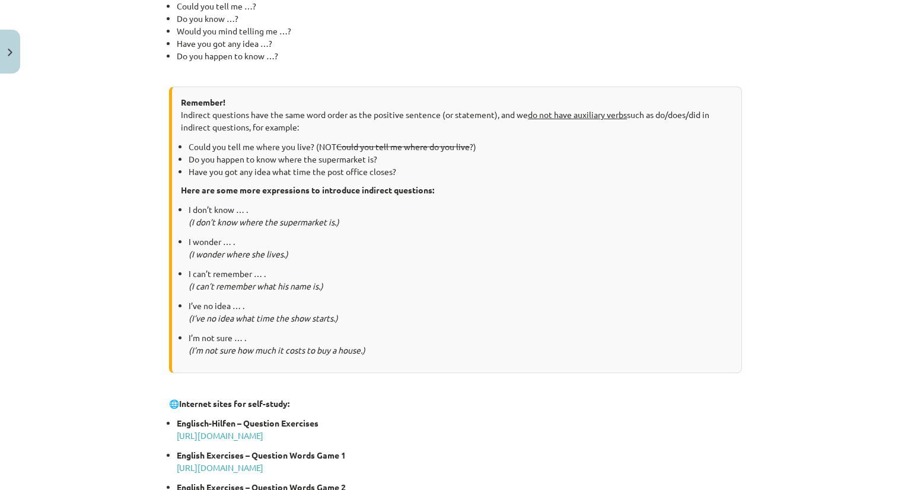
scroll to position [573, 0]
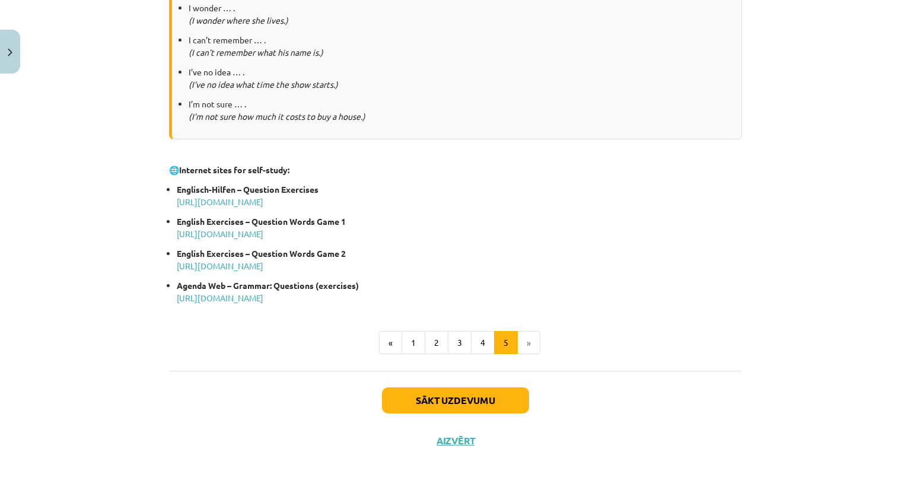
drag, startPoint x: 363, startPoint y: 145, endPoint x: 461, endPoint y: 293, distance: 178.4
drag, startPoint x: 287, startPoint y: 230, endPoint x: 468, endPoint y: 152, distance: 196.8
click at [468, 152] on p "🌐 Internet sites for self-study:" at bounding box center [455, 163] width 573 height 25
click at [446, 153] on p "🌐 Internet sites for self-study:" at bounding box center [455, 163] width 573 height 25
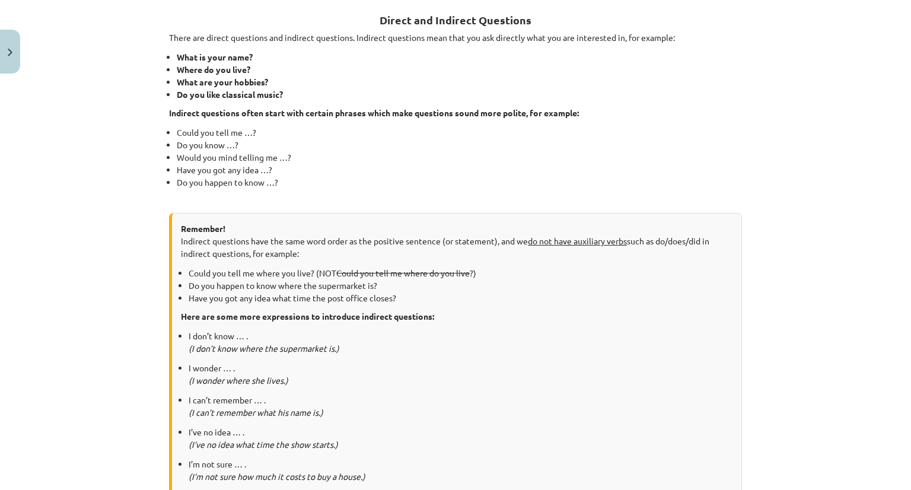
scroll to position [280, 0]
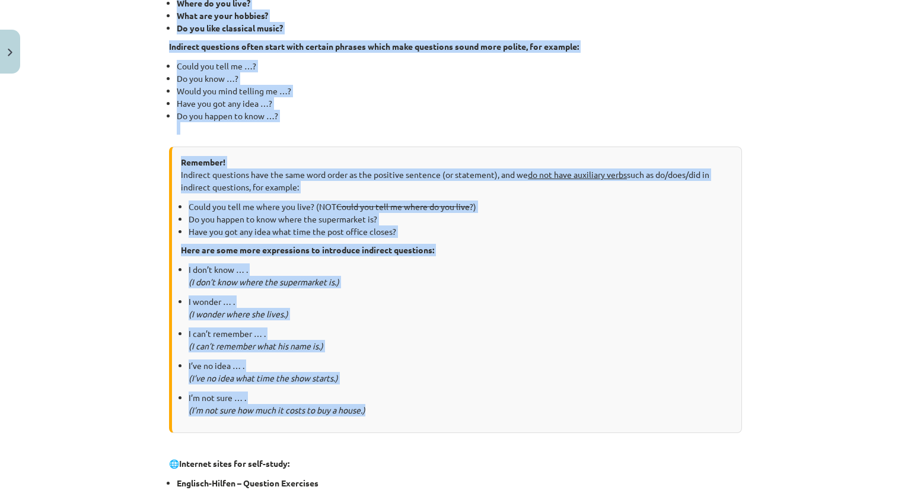
drag, startPoint x: 296, startPoint y: 202, endPoint x: 364, endPoint y: 421, distance: 229.2
click at [364, 421] on div "Direct and Indirect Questions There are direct questions and indirect questions…" at bounding box center [455, 293] width 573 height 742
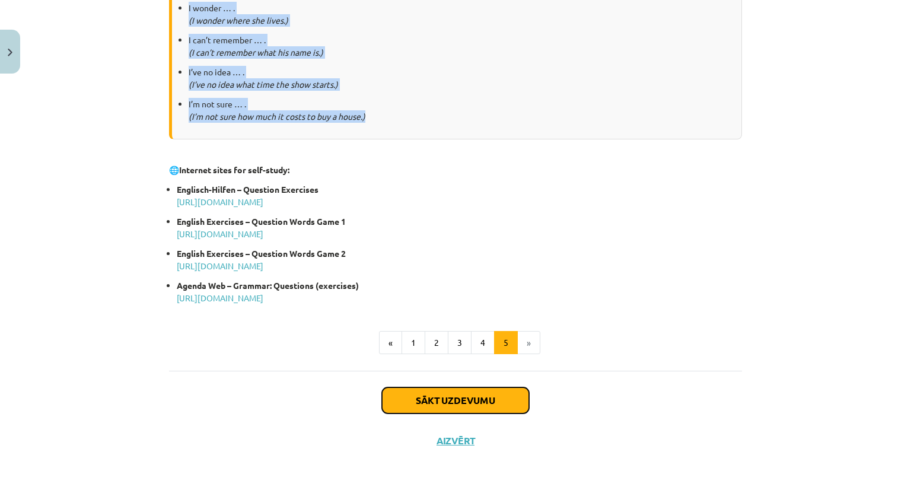
click at [447, 403] on button "Sākt uzdevumu" at bounding box center [455, 400] width 147 height 26
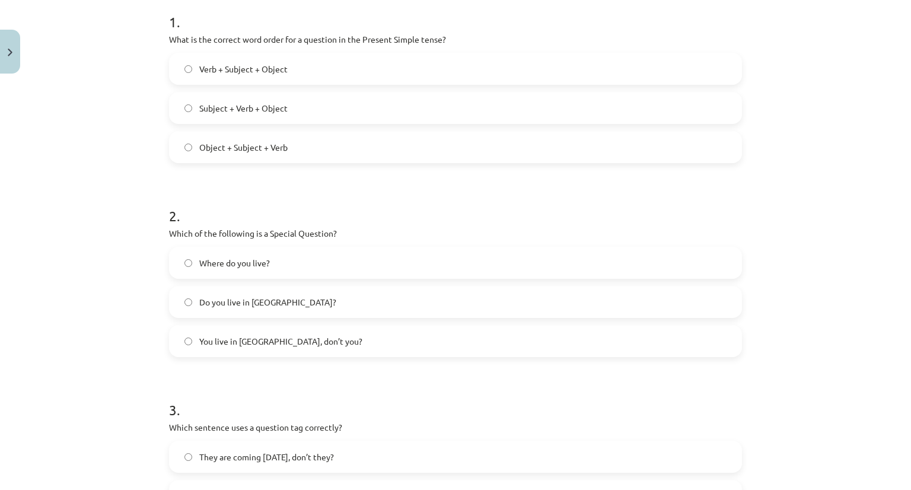
scroll to position [246, 0]
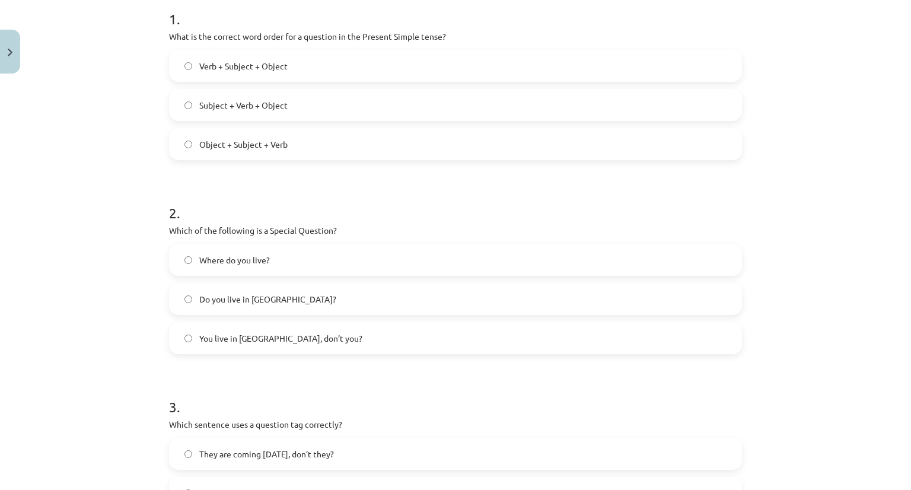
click at [221, 235] on p "Which of the following is a Special Question?" at bounding box center [455, 230] width 573 height 12
click at [258, 254] on span "Where do you live?" at bounding box center [234, 260] width 71 height 12
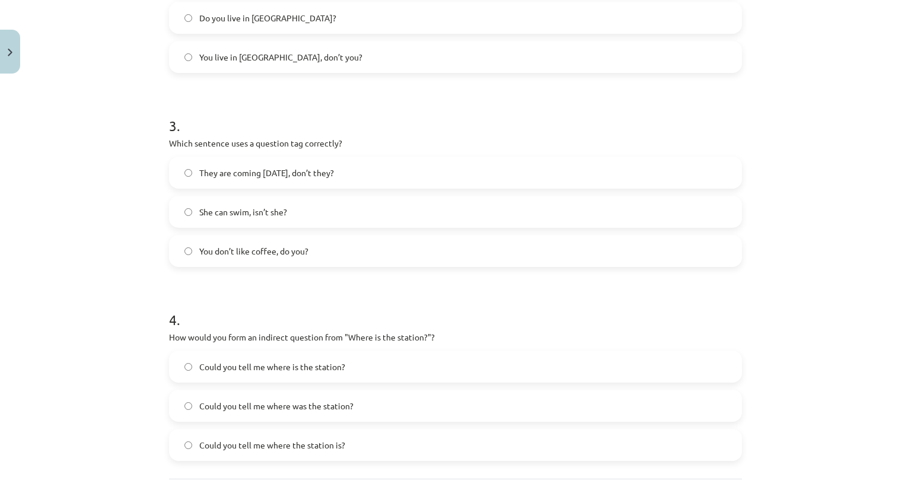
scroll to position [534, 0]
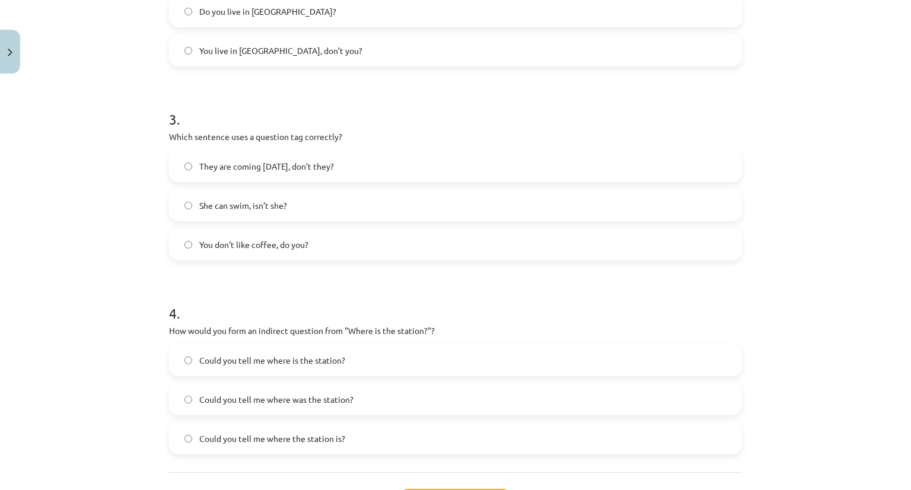
click at [267, 245] on span "You don’t like coffee, do you?" at bounding box center [253, 244] width 109 height 12
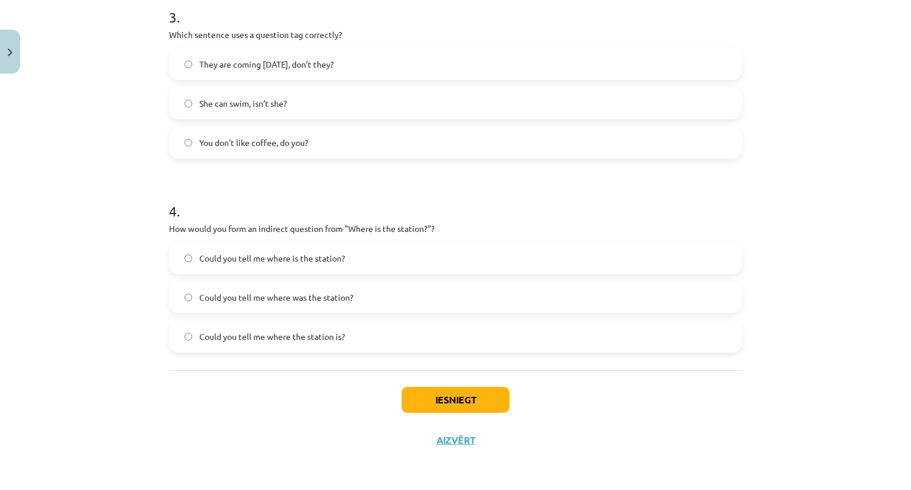
click at [358, 257] on label "Could you tell me where is the station?" at bounding box center [455, 258] width 570 height 30
click at [436, 391] on button "Iesniegt" at bounding box center [455, 400] width 108 height 26
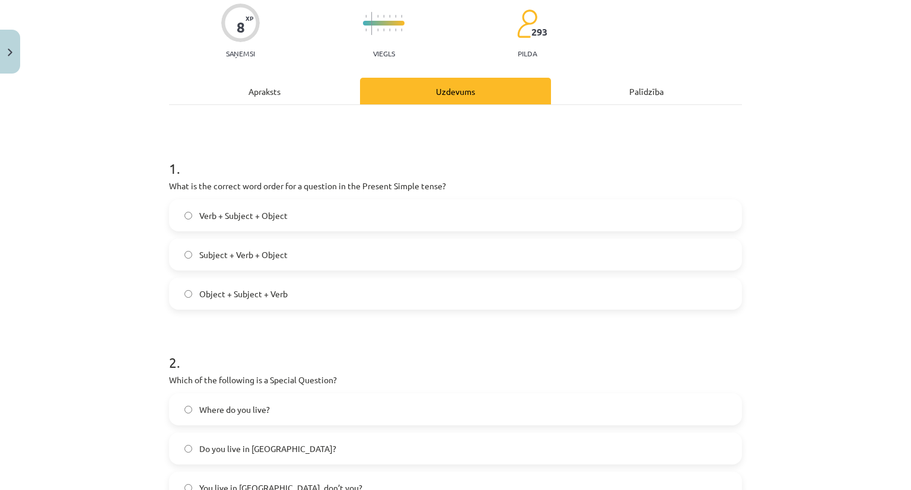
scroll to position [97, 0]
click at [327, 261] on label "Subject + Verb + Object" at bounding box center [455, 254] width 570 height 30
click at [328, 214] on label "Verb + Subject + Object" at bounding box center [455, 215] width 570 height 30
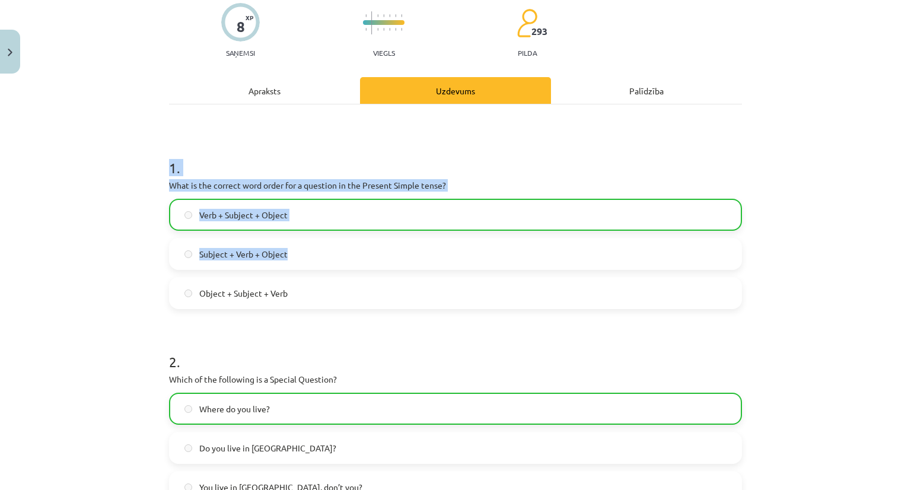
drag, startPoint x: 160, startPoint y: 167, endPoint x: 363, endPoint y: 252, distance: 220.6
click at [489, 156] on h1 "1 ." at bounding box center [455, 157] width 573 height 37
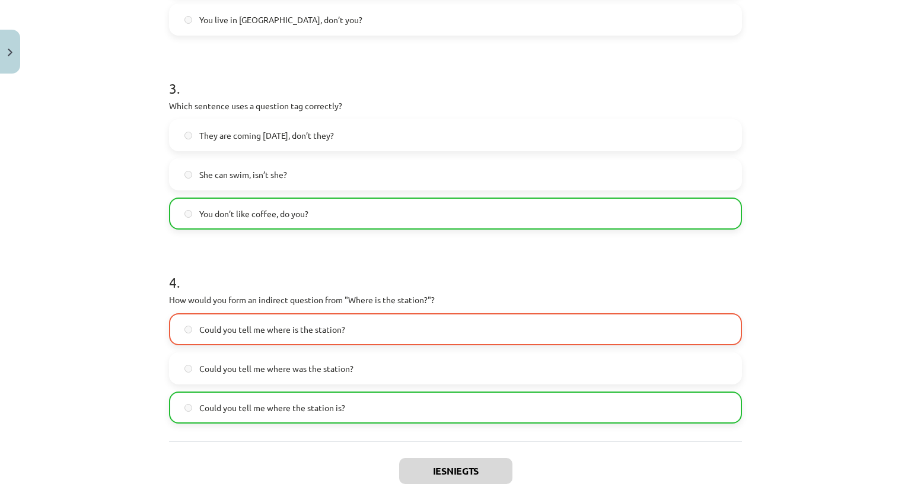
scroll to position [673, 0]
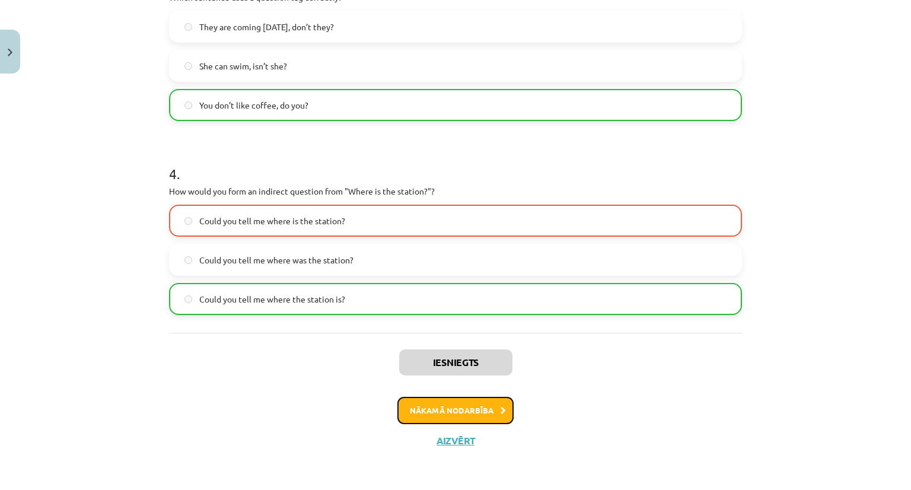
click at [417, 409] on button "Nākamā nodarbība" at bounding box center [455, 410] width 116 height 27
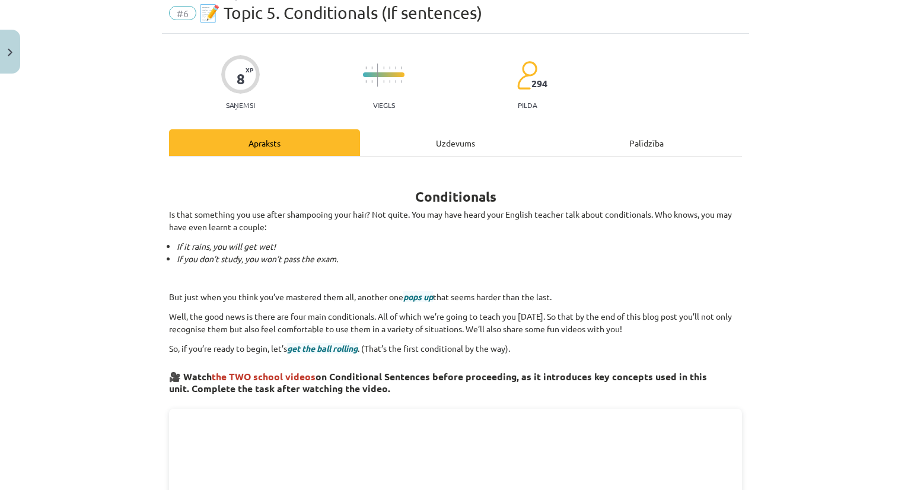
scroll to position [0, 0]
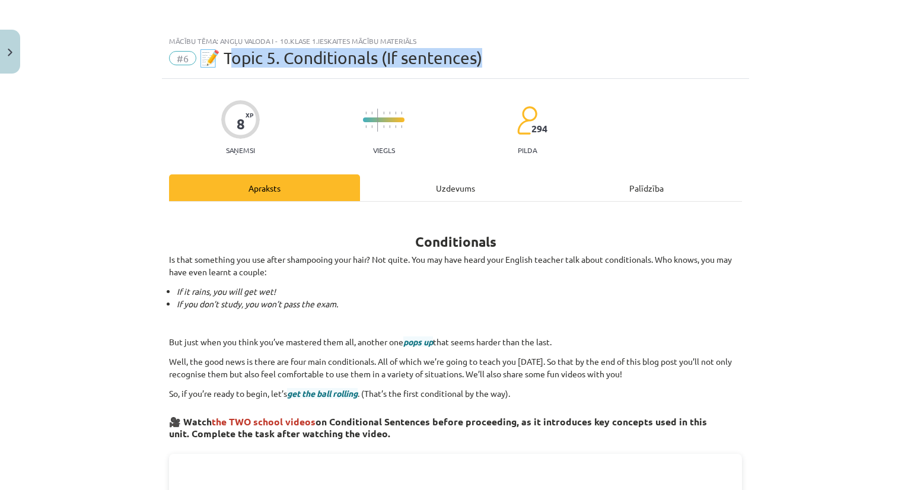
drag, startPoint x: 229, startPoint y: 62, endPoint x: 489, endPoint y: 60, distance: 259.7
click at [489, 60] on div "#6 📝 Topic 5. Conditionals (If sentences)" at bounding box center [455, 58] width 573 height 19
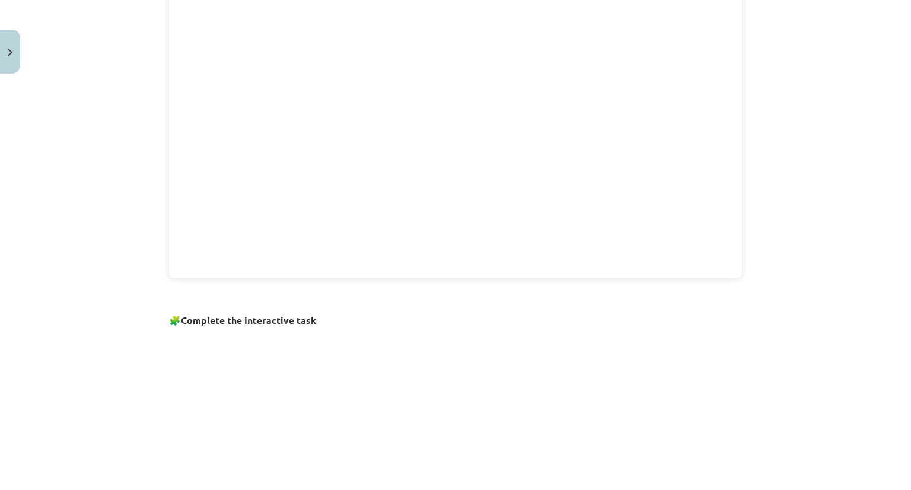
scroll to position [751, 0]
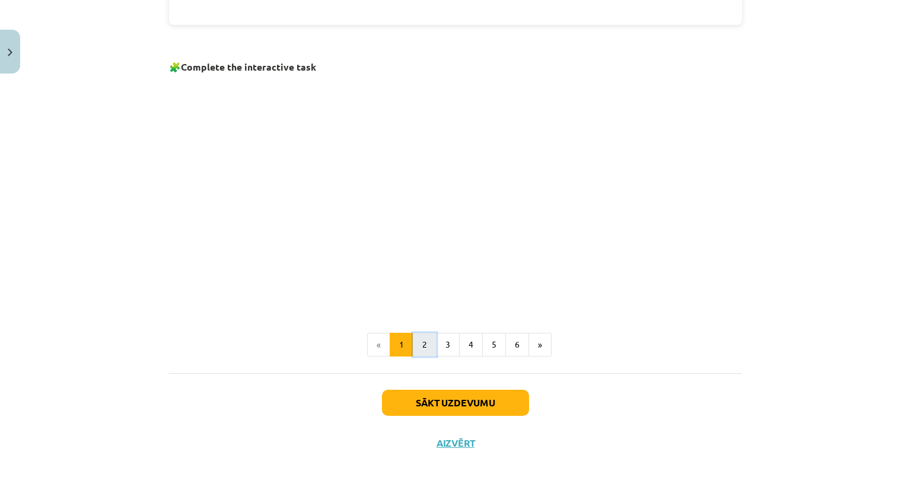
click at [417, 352] on button "2" at bounding box center [425, 345] width 24 height 24
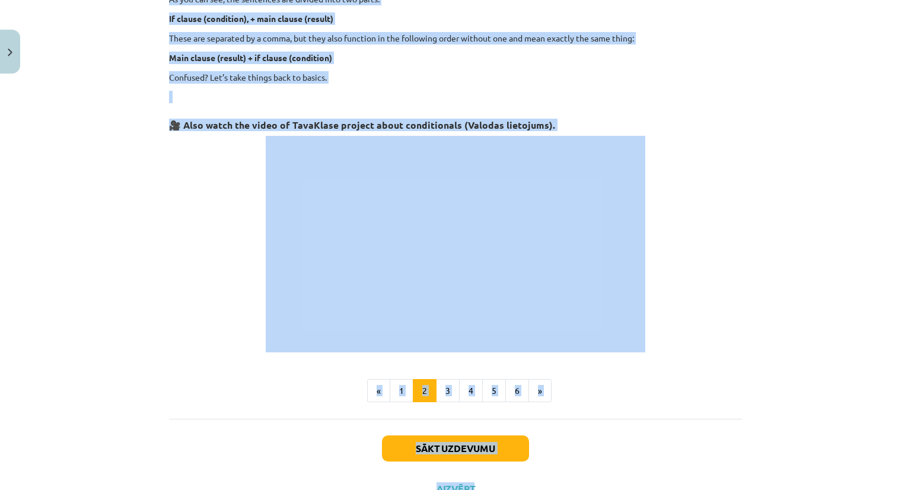
scroll to position [470, 0]
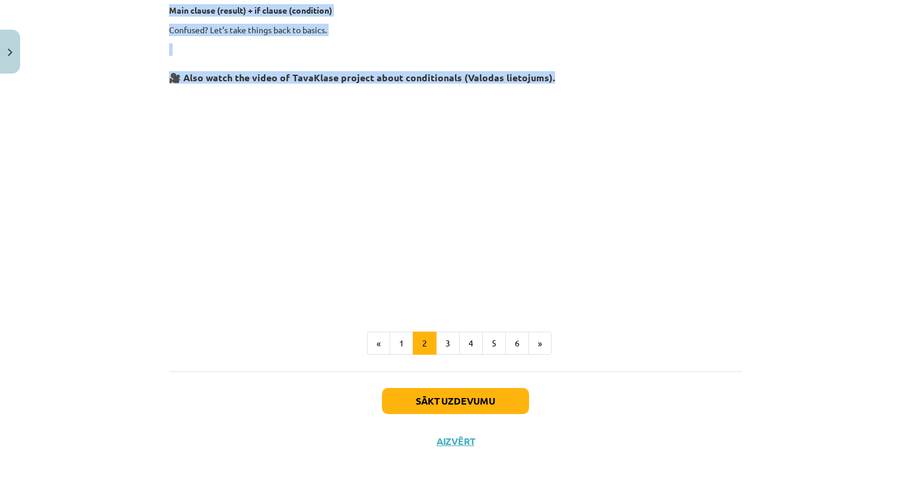
drag, startPoint x: 394, startPoint y: 182, endPoint x: 555, endPoint y: 75, distance: 193.7
click at [555, 75] on div "The conditionals Conditionals are also known as if clauses , we use them to say…" at bounding box center [455, 23] width 573 height 563
click at [445, 344] on button "3" at bounding box center [448, 343] width 24 height 24
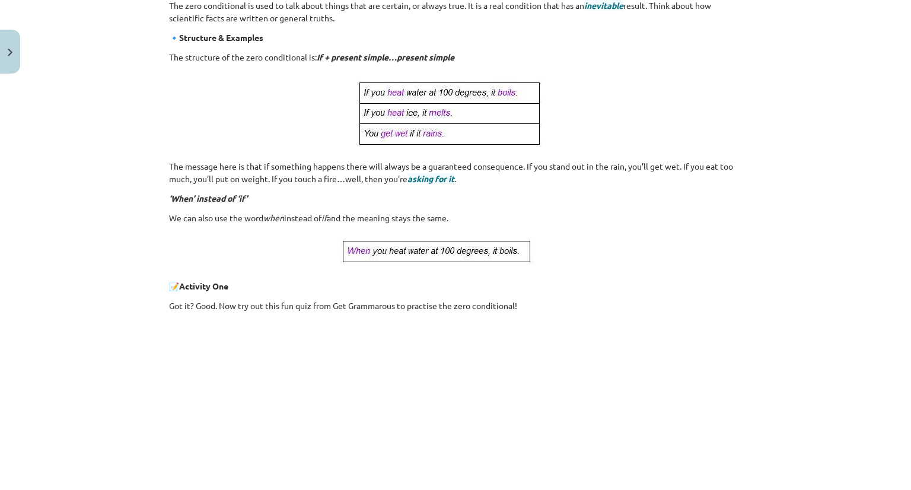
scroll to position [477, 0]
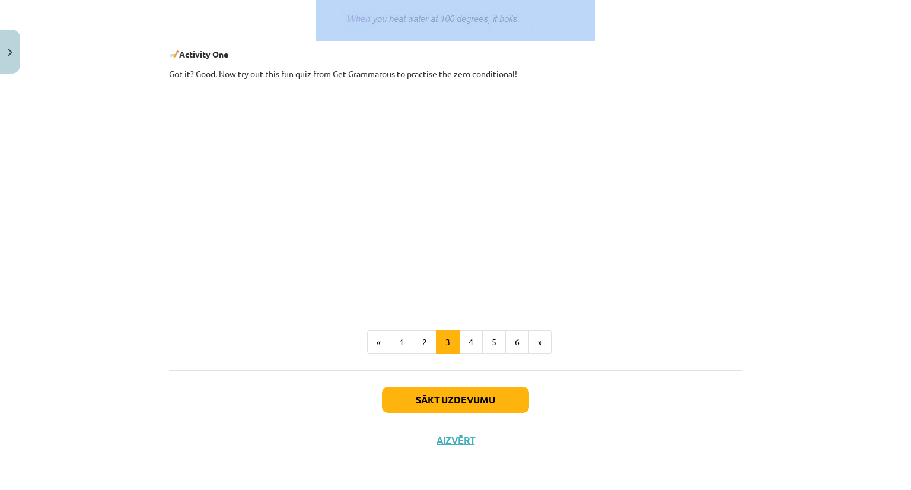
drag, startPoint x: 157, startPoint y: 225, endPoint x: 698, endPoint y: 20, distance: 579.4
click at [698, 20] on div "Mācību tēma: Angļu valoda i - 10.klase 1.ieskaites mācību materiāls #6 📝 Topic …" at bounding box center [455, 245] width 911 height 490
click at [467, 342] on button "4" at bounding box center [471, 342] width 24 height 24
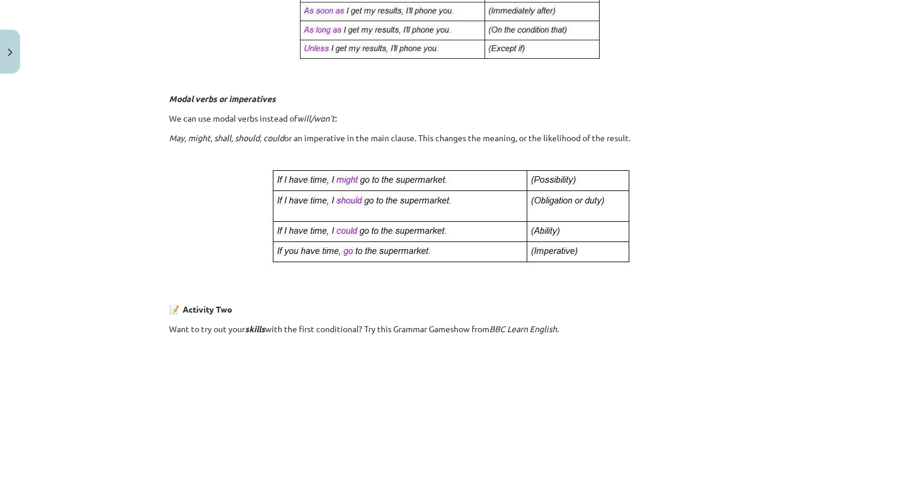
scroll to position [318, 0]
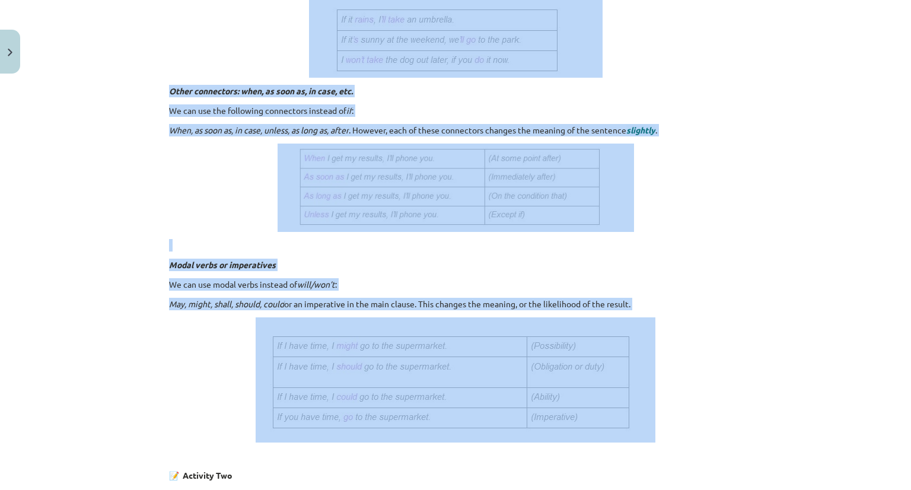
drag, startPoint x: 157, startPoint y: 222, endPoint x: 614, endPoint y: 352, distance: 475.4
click at [614, 352] on div "8 XP Saņemsi Viegls 294 pilda Apraksts Uzdevums Palīdzība 2. First conditional …" at bounding box center [455, 321] width 587 height 1120
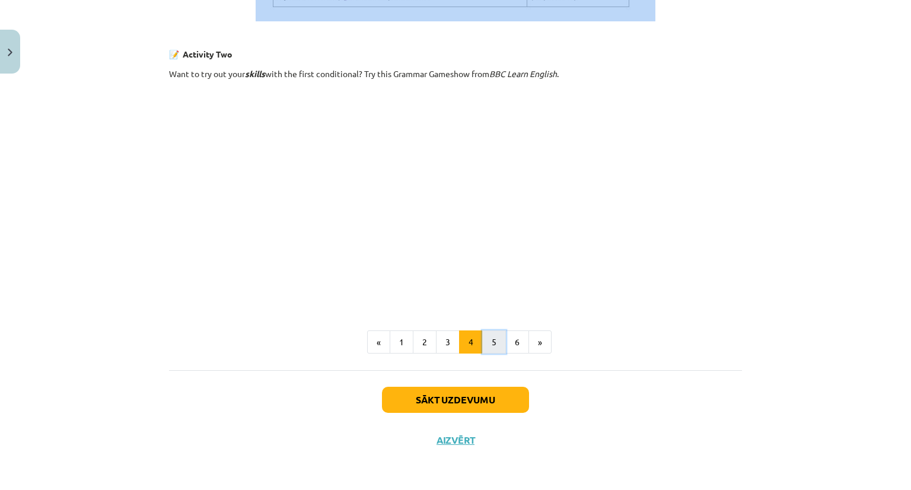
click at [486, 337] on button "5" at bounding box center [494, 342] width 24 height 24
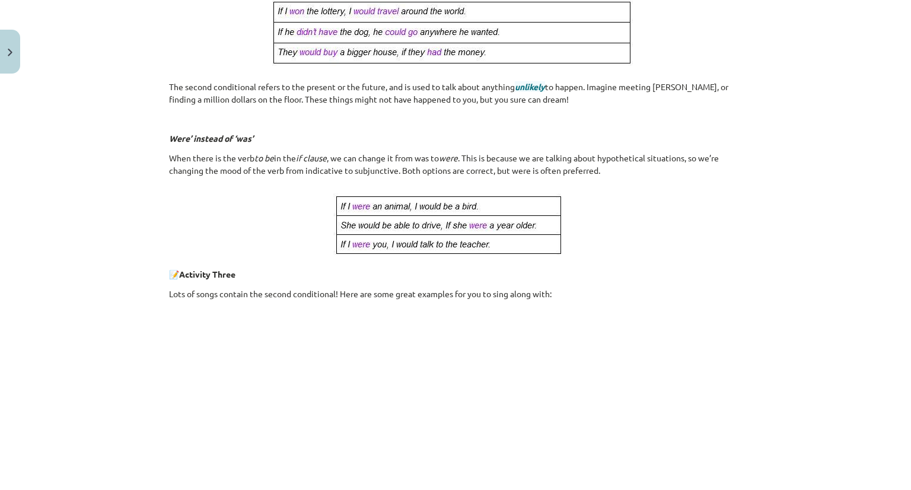
scroll to position [285, 0]
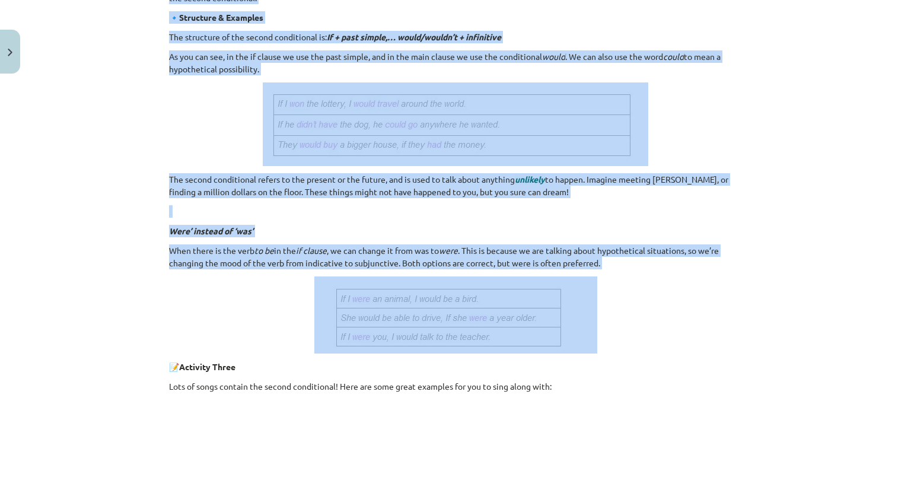
drag, startPoint x: 161, startPoint y: 219, endPoint x: 585, endPoint y: 327, distance: 437.3
click at [585, 327] on div "8 XP Saņemsi Viegls 294 pilda Apraksts Uzdevums Palīdzība 3. Second conditional…" at bounding box center [455, 283] width 587 height 979
drag, startPoint x: 550, startPoint y: 314, endPoint x: 458, endPoint y: 236, distance: 121.2
click at [458, 236] on div "3. Second conditional So you’re halfway through learning the conditionals. Well…" at bounding box center [455, 271] width 573 height 689
click at [458, 245] on icon "were" at bounding box center [448, 250] width 19 height 11
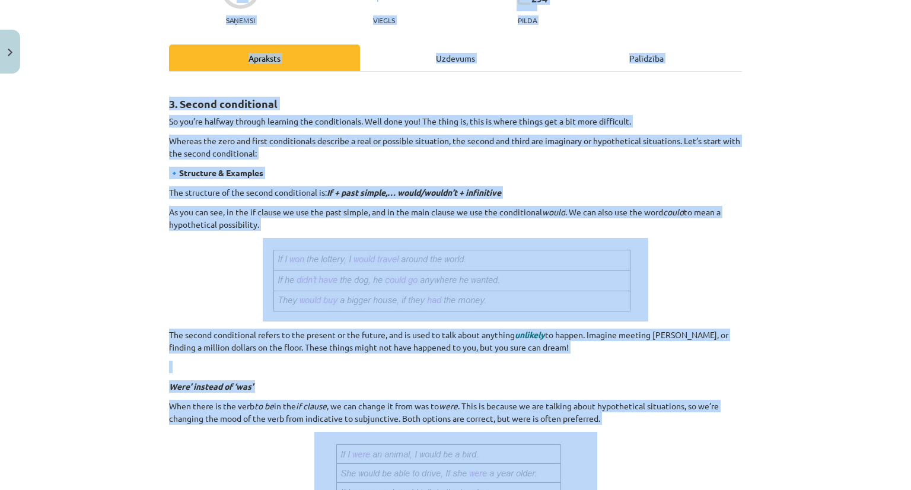
scroll to position [0, 0]
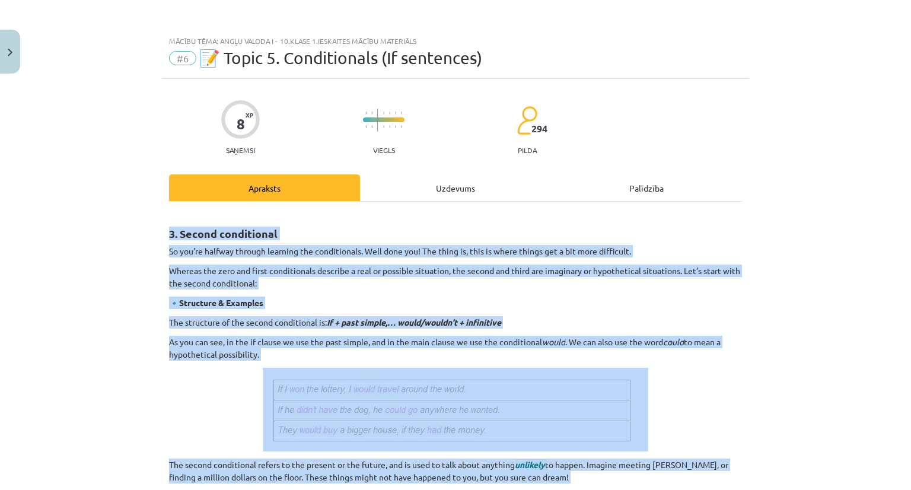
drag, startPoint x: 607, startPoint y: 344, endPoint x: 155, endPoint y: 234, distance: 465.1
click at [155, 234] on div "Mācību tēma: Angļu valoda i - 10.klase 1.ieskaites mācību materiāls #6 📝 Topic …" at bounding box center [455, 245] width 911 height 490
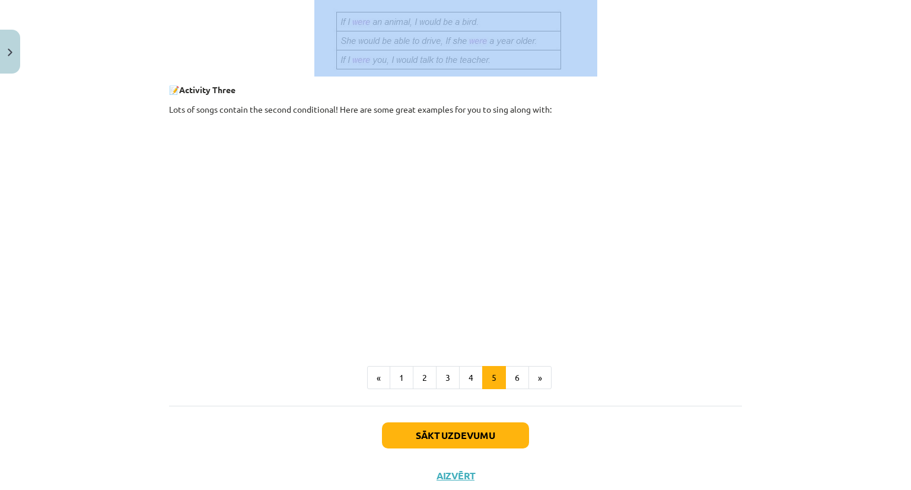
scroll to position [598, 0]
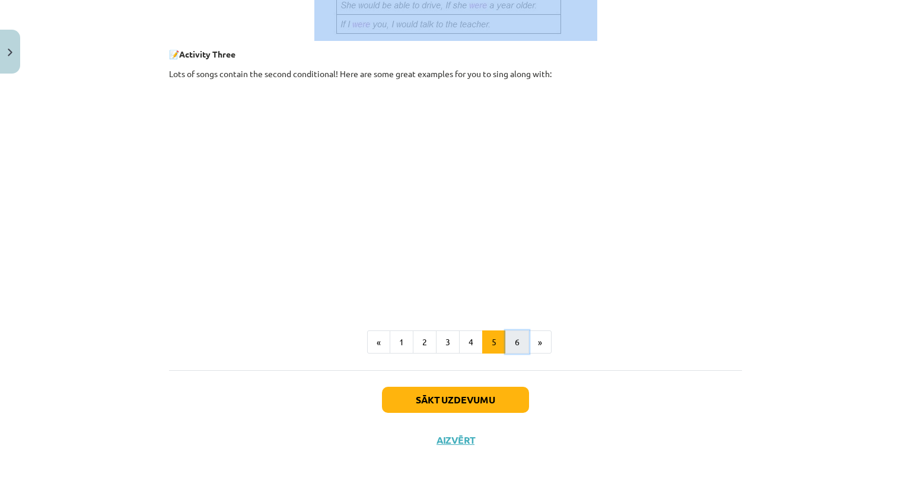
click at [512, 334] on button "6" at bounding box center [517, 342] width 24 height 24
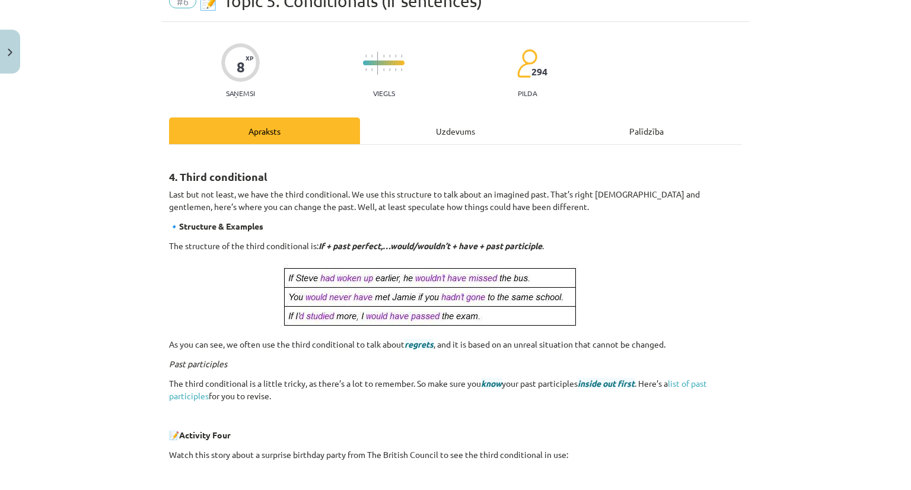
scroll to position [55, 0]
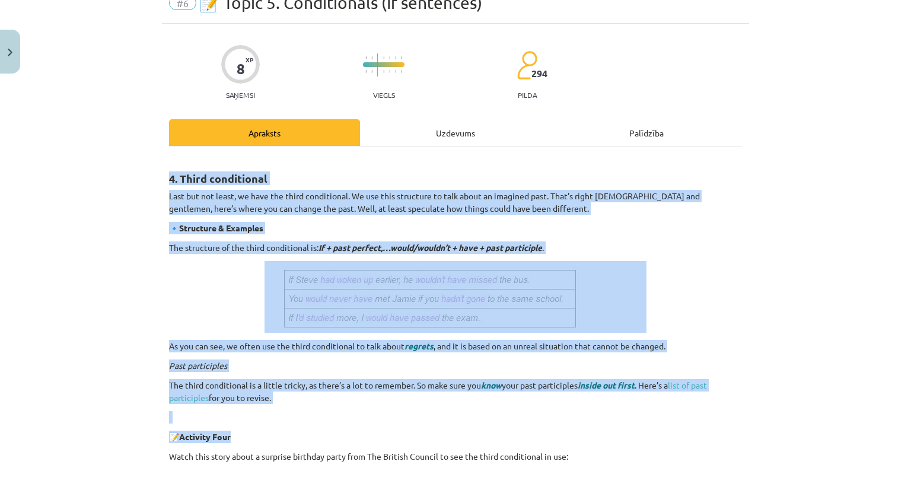
drag, startPoint x: 156, startPoint y: 163, endPoint x: 499, endPoint y: 407, distance: 420.5
click at [499, 407] on div "Mācību tēma: Angļu valoda i - 10.klase 1.ieskaites mācību materiāls #6 📝 Topic …" at bounding box center [455, 245] width 911 height 490
click at [27, 283] on div "Mācību tēma: Angļu valoda i - 10.klase 1.ieskaites mācību materiāls #6 📝 Topic …" at bounding box center [455, 245] width 911 height 490
drag, startPoint x: 177, startPoint y: 181, endPoint x: 487, endPoint y: 407, distance: 383.6
click at [487, 407] on div "4. Third conditional Last but not least, we have the third conditional. We use …" at bounding box center [455, 421] width 573 height 529
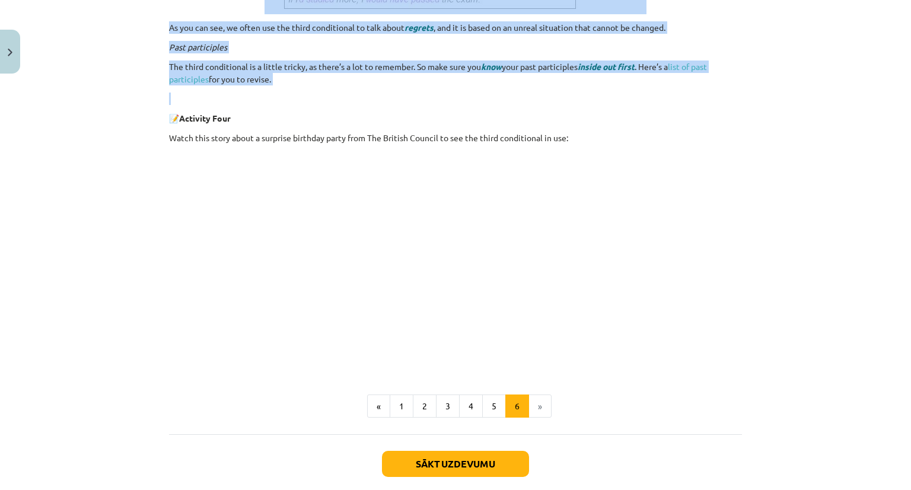
scroll to position [438, 0]
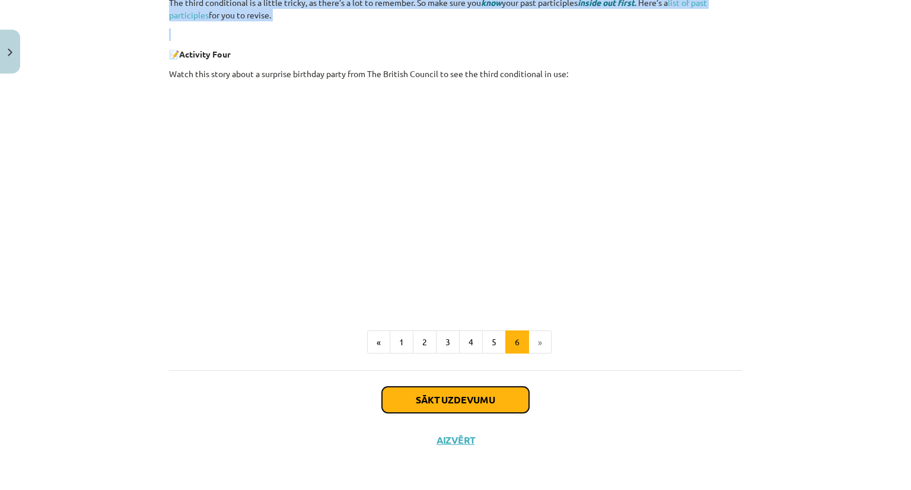
click at [477, 394] on button "Sākt uzdevumu" at bounding box center [455, 400] width 147 height 26
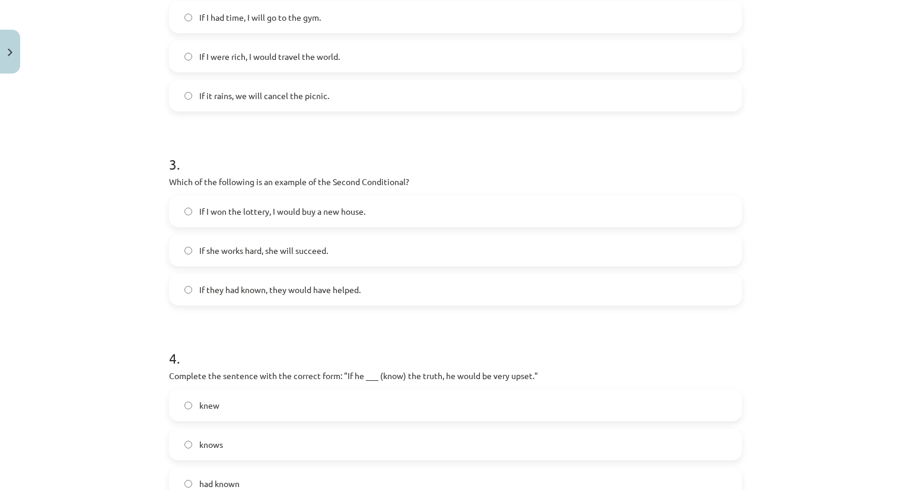
scroll to position [636, 0]
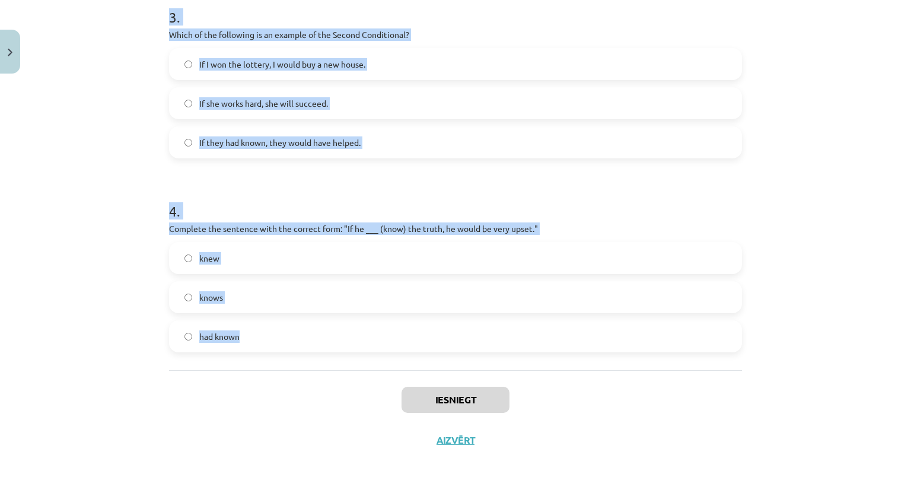
drag, startPoint x: 156, startPoint y: 222, endPoint x: 260, endPoint y: 343, distance: 159.7
click at [260, 343] on div "Mācību tēma: Angļu valoda i - 10.klase 1.ieskaites mācību materiāls #6 📝 Topic …" at bounding box center [455, 245] width 911 height 490
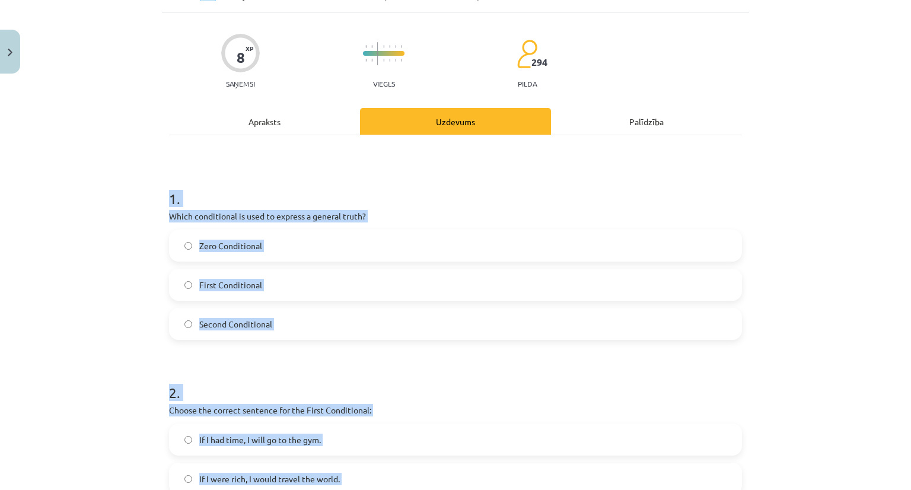
scroll to position [66, 0]
click at [247, 242] on span "Zero Conditional" at bounding box center [230, 246] width 63 height 12
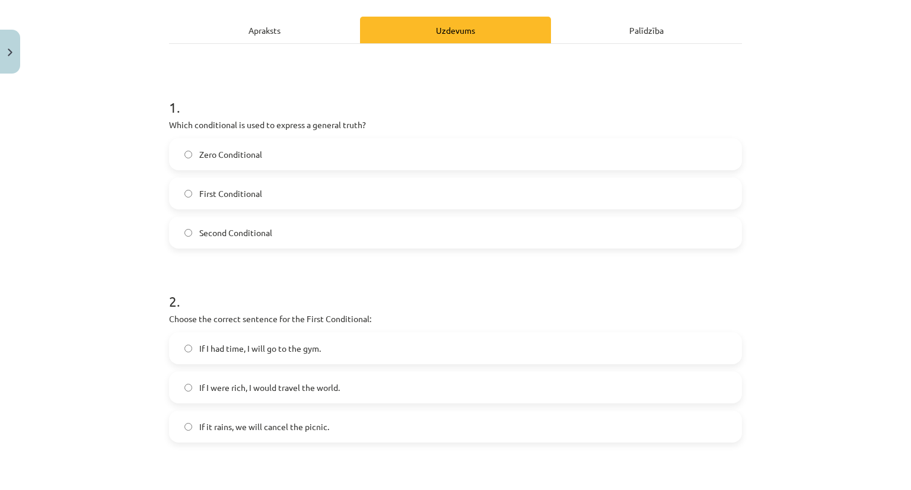
scroll to position [159, 0]
click at [235, 426] on span "If it rains, we will cancel the picnic." at bounding box center [264, 425] width 130 height 12
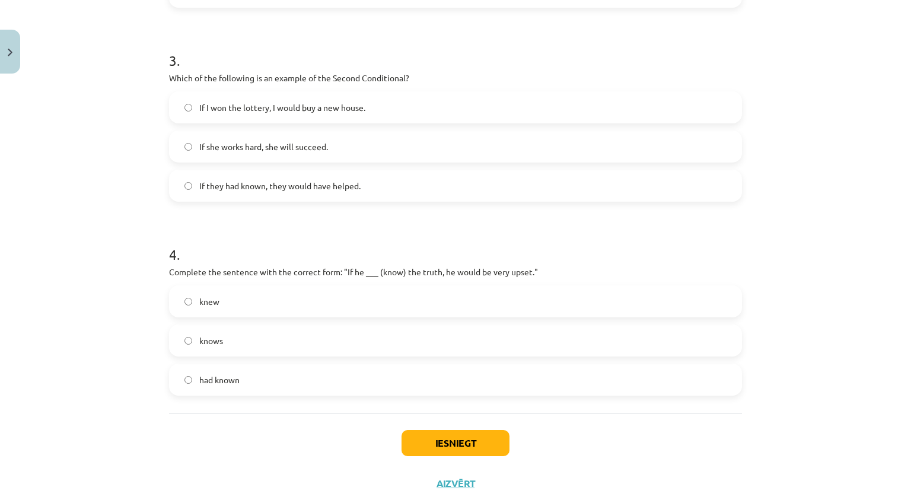
scroll to position [605, 0]
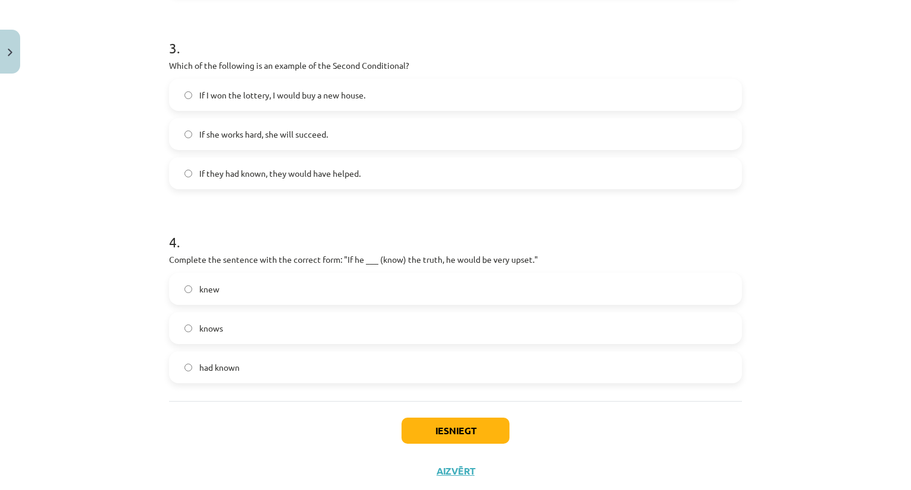
click at [267, 96] on span "If I won the lottery, I would buy a new house." at bounding box center [282, 95] width 166 height 12
click at [234, 290] on label "knew" at bounding box center [455, 289] width 570 height 30
click at [428, 434] on button "Iesniegt" at bounding box center [455, 430] width 108 height 26
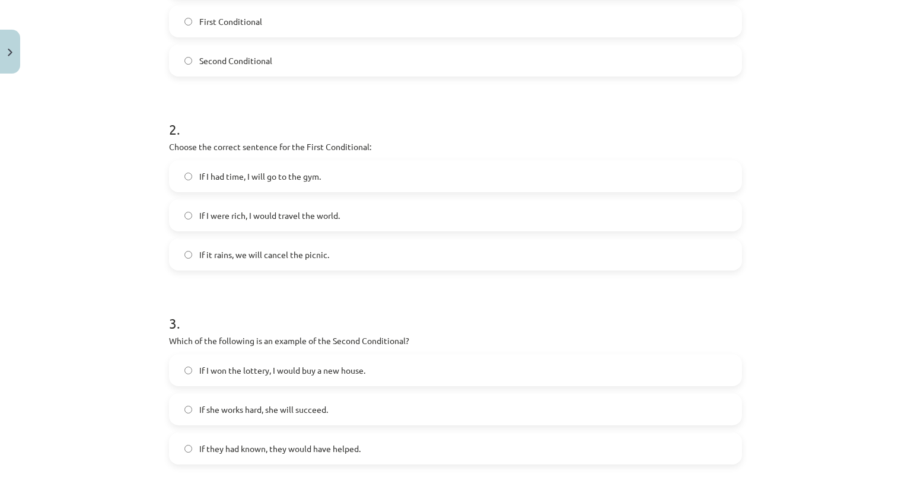
scroll to position [636, 0]
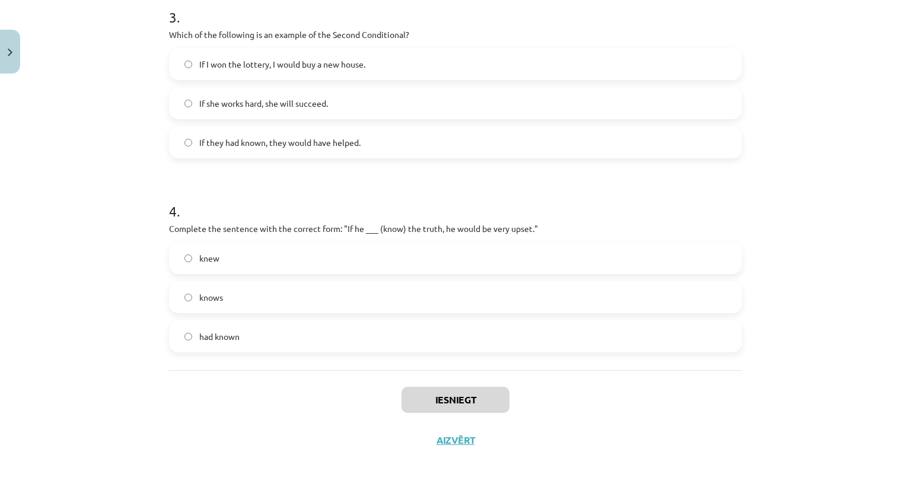
click at [443, 331] on label "had known" at bounding box center [455, 336] width 570 height 30
click at [296, 264] on label "knew" at bounding box center [455, 258] width 570 height 30
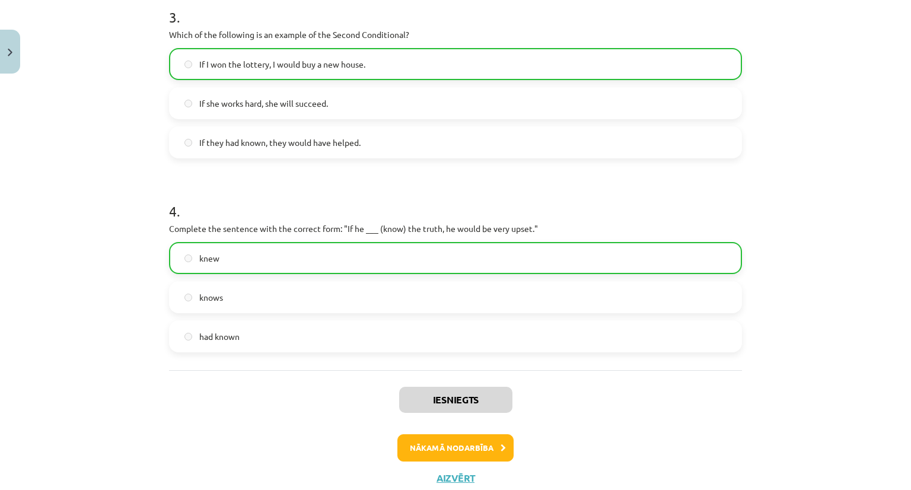
click at [445, 432] on div "Iesniegts Nākamā nodarbība Aizvērt" at bounding box center [455, 430] width 573 height 121
click at [448, 454] on button "Nākamā nodarbība" at bounding box center [455, 447] width 116 height 27
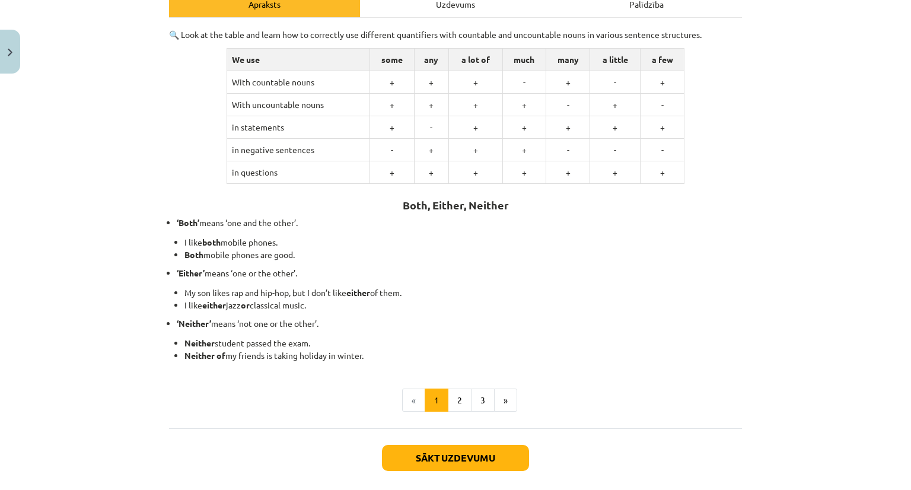
scroll to position [241, 0]
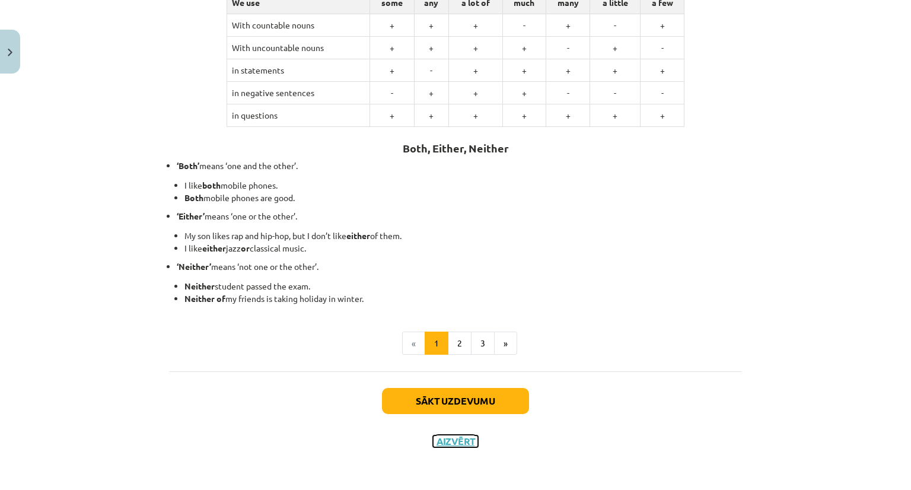
click at [446, 442] on button "Aizvērt" at bounding box center [455, 441] width 45 height 12
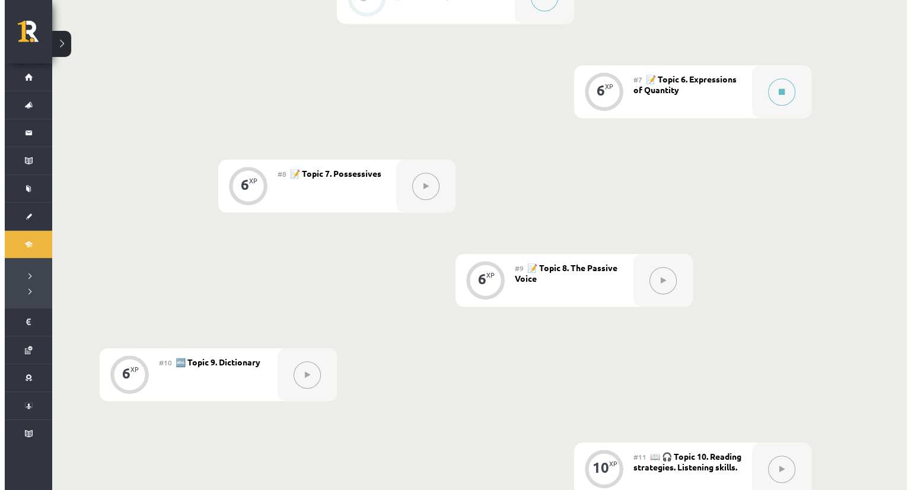
scroll to position [827, 0]
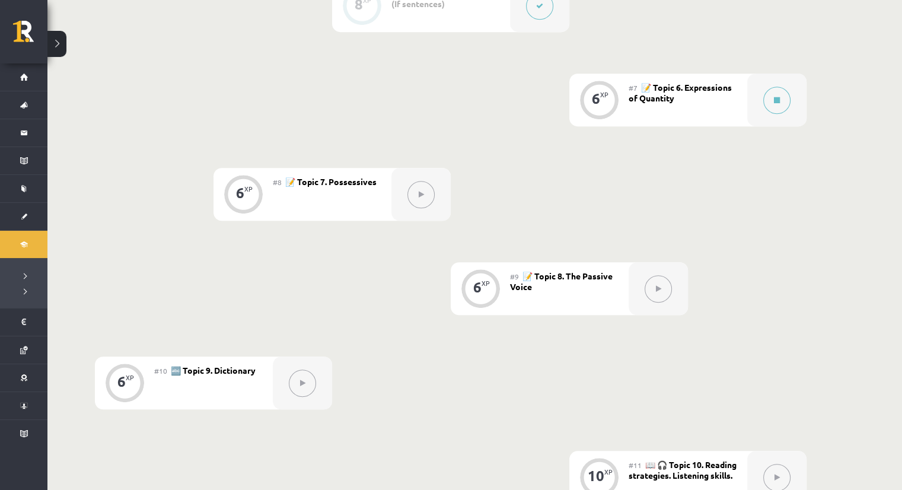
click at [741, 86] on div "#7 📝 Topic 6. Expressions of Quantity" at bounding box center [687, 100] width 119 height 53
click at [759, 95] on div at bounding box center [776, 100] width 59 height 53
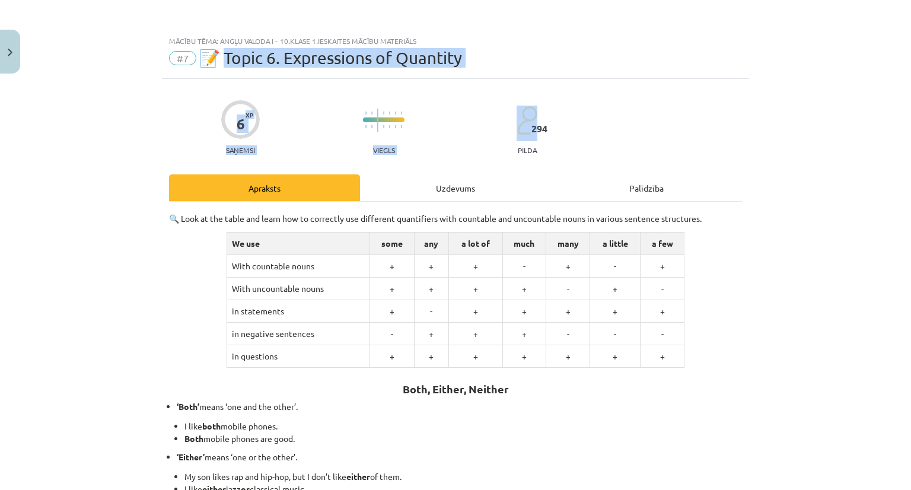
drag, startPoint x: 220, startPoint y: 55, endPoint x: 481, endPoint y: 94, distance: 264.3
click at [481, 94] on div "Mācību tēma: Angļu valoda i - 10.klase 1.ieskaites mācību materiāls #7 📝 Topic …" at bounding box center [455, 245] width 911 height 490
click at [522, 62] on div "#7 📝 Topic 6. Expressions of Quantity" at bounding box center [455, 58] width 573 height 19
drag, startPoint x: 229, startPoint y: 56, endPoint x: 414, endPoint y: 58, distance: 184.4
click at [414, 58] on span "📝 Topic 6. Expressions of Quantity" at bounding box center [330, 58] width 263 height 20
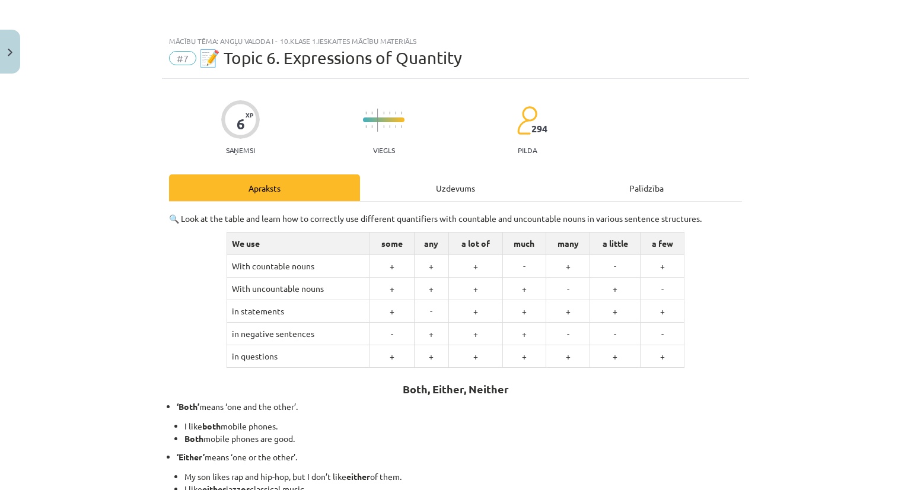
click at [217, 52] on span "📝 Topic 6. Expressions of Quantity" at bounding box center [330, 58] width 263 height 20
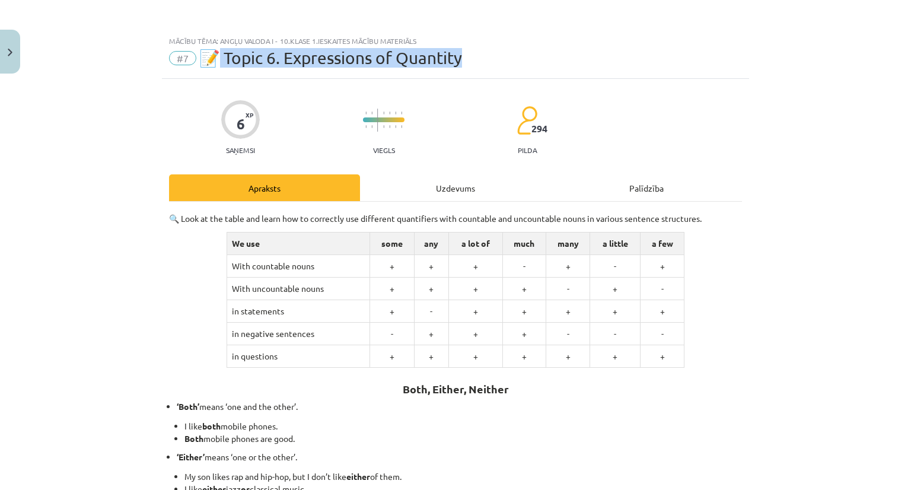
drag, startPoint x: 217, startPoint y: 52, endPoint x: 476, endPoint y: 56, distance: 258.5
click at [476, 56] on div "#7 📝 Topic 6. Expressions of Quantity" at bounding box center [455, 58] width 573 height 19
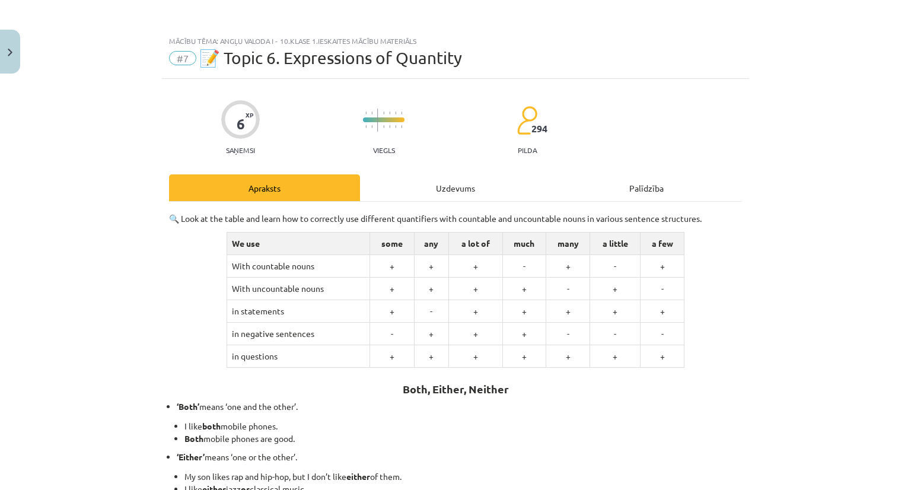
click at [355, 132] on div "6 XP Saņemsi Viegls 294 pilda" at bounding box center [455, 123] width 573 height 61
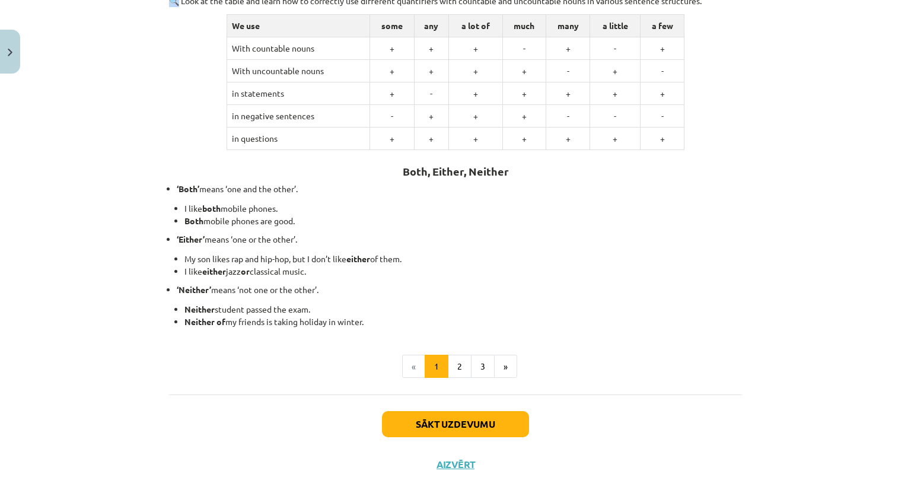
scroll to position [241, 0]
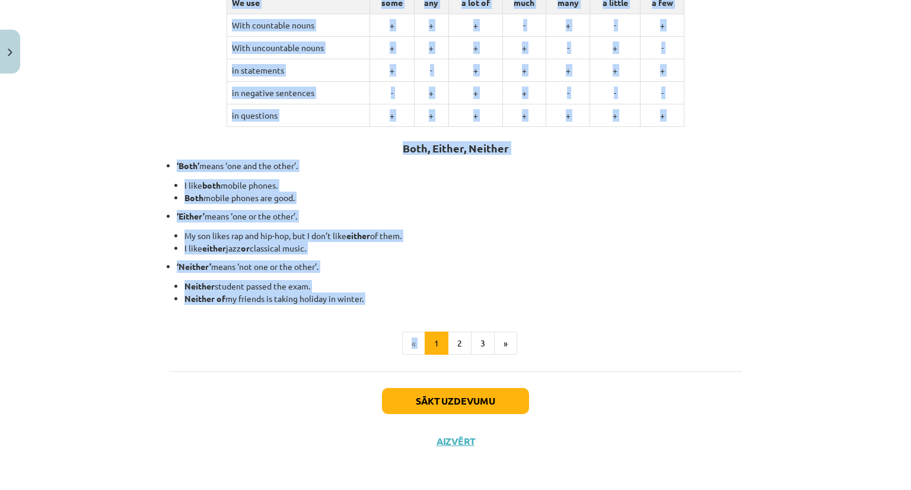
drag, startPoint x: 176, startPoint y: 220, endPoint x: 427, endPoint y: 337, distance: 277.5
click at [427, 337] on div "🔍 Look at the table and learn how to correctly use different quantifiers with c…" at bounding box center [455, 163] width 573 height 383
click at [462, 339] on button "2" at bounding box center [460, 343] width 24 height 24
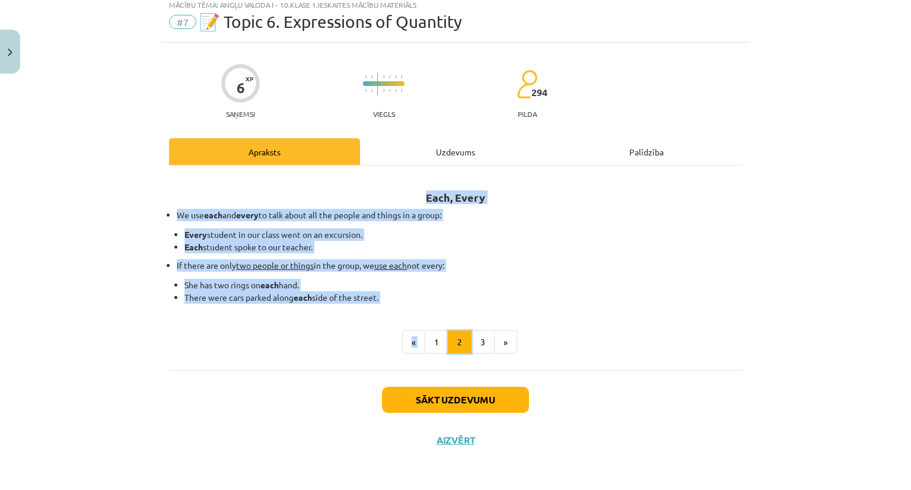
scroll to position [36, 0]
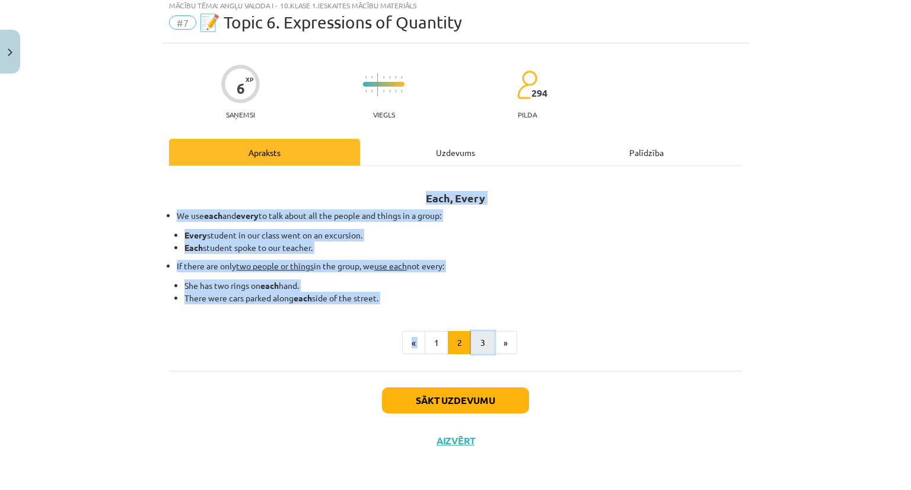
click at [479, 339] on button "3" at bounding box center [483, 343] width 24 height 24
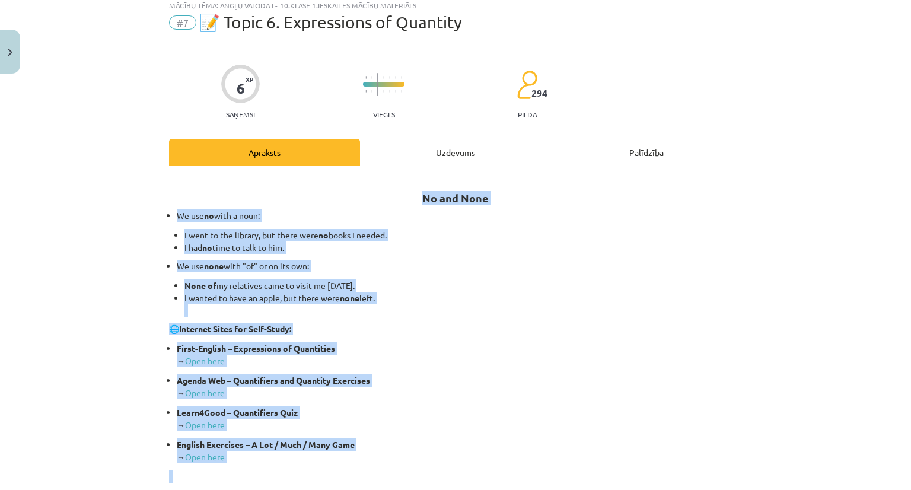
scroll to position [214, 0]
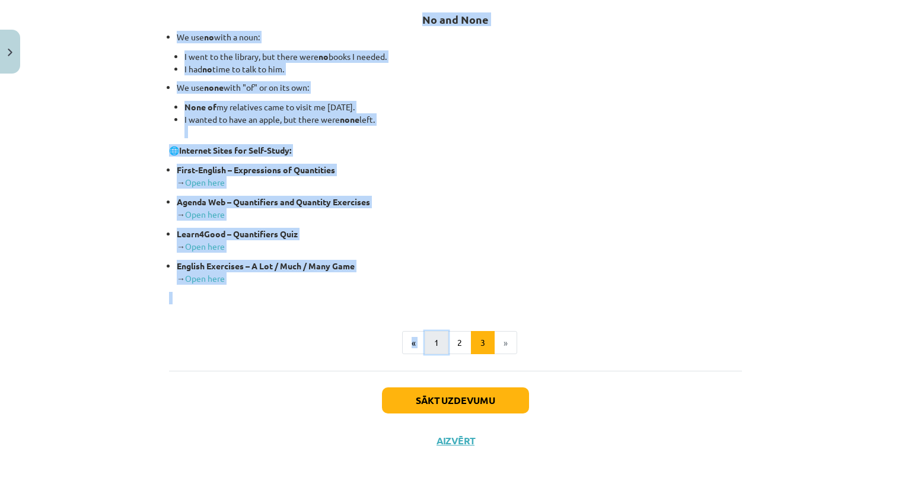
click at [428, 341] on button "1" at bounding box center [437, 343] width 24 height 24
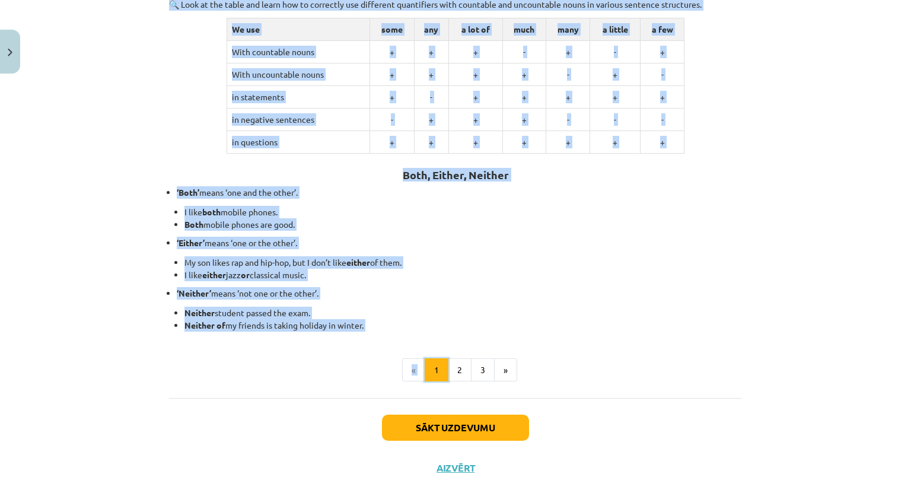
scroll to position [212, 0]
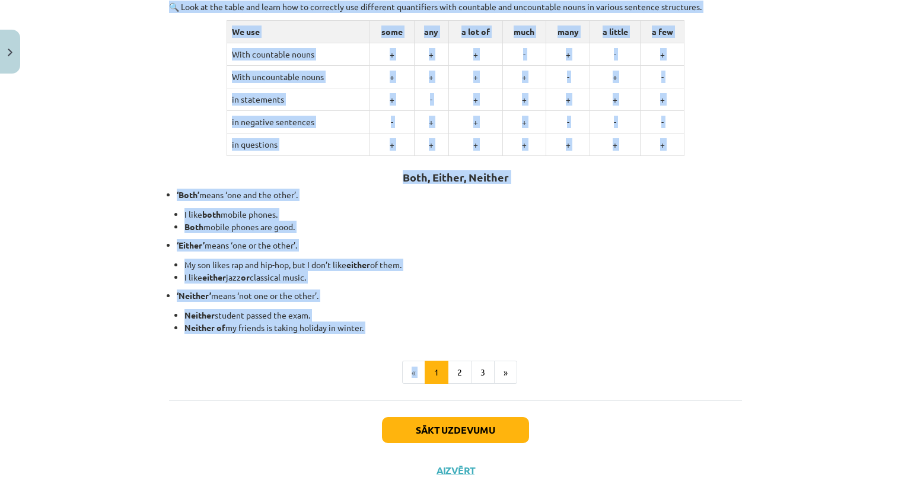
click at [342, 145] on td "in questions" at bounding box center [297, 144] width 143 height 23
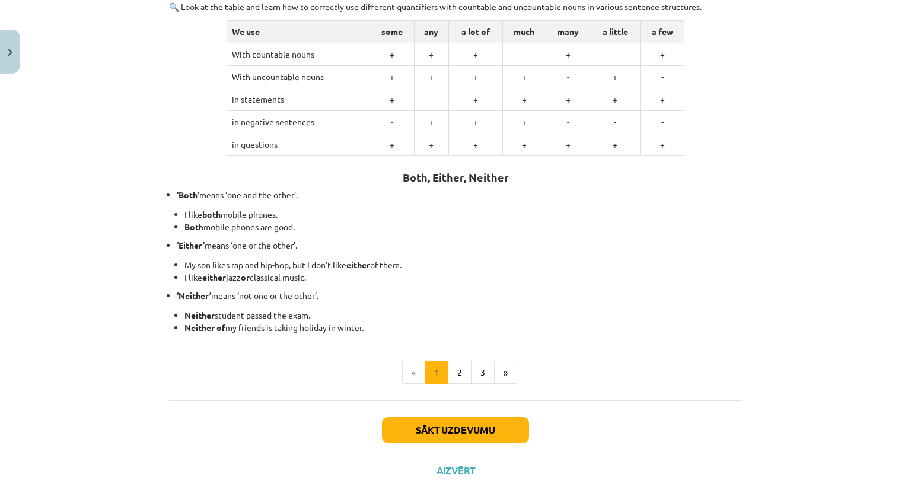
drag, startPoint x: 342, startPoint y: 145, endPoint x: 325, endPoint y: 281, distance: 136.8
click at [325, 281] on div "🔍 Look at the table and learn how to correctly use different quantifiers with c…" at bounding box center [455, 167] width 573 height 333
click at [382, 326] on li "Neither of my friends is taking holiday in winter." at bounding box center [462, 327] width 557 height 12
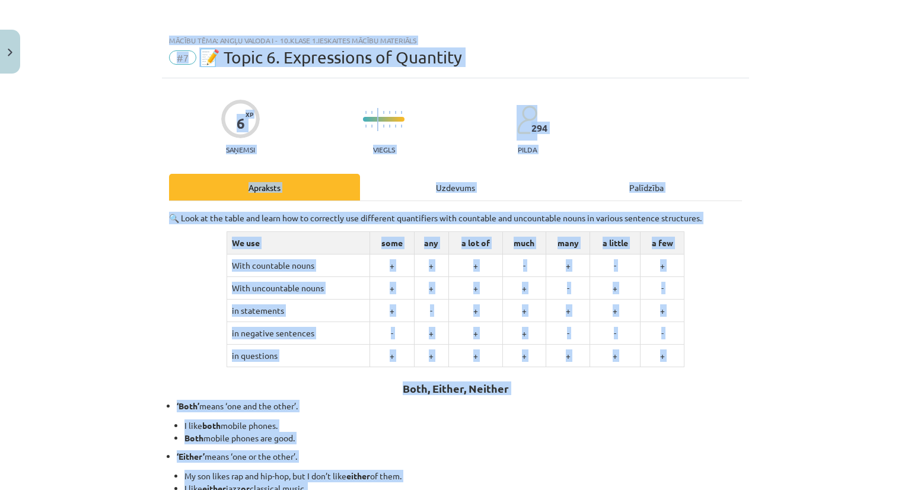
scroll to position [0, 0]
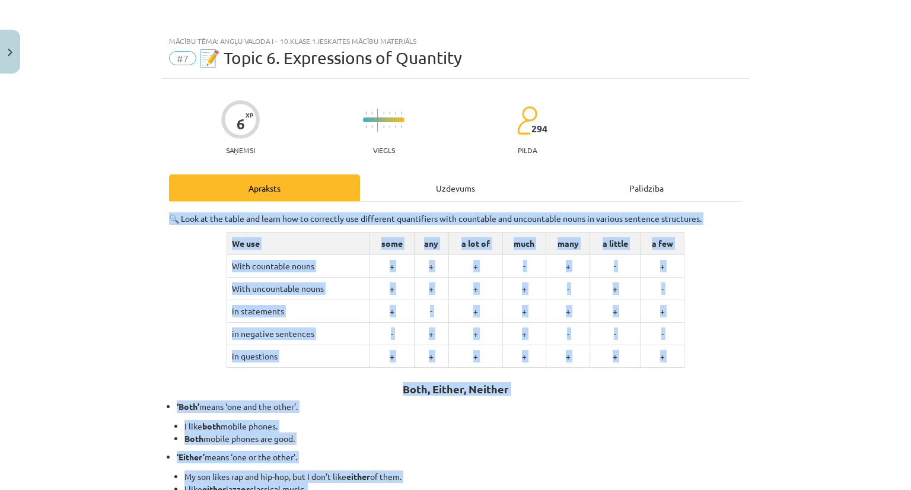
drag, startPoint x: 375, startPoint y: 325, endPoint x: 161, endPoint y: 209, distance: 243.6
click at [162, 209] on div "6 XP Saņemsi Viegls 294 pilda Apraksts Uzdevums Palīdzība 🔍 Look at the table a…" at bounding box center [455, 390] width 587 height 623
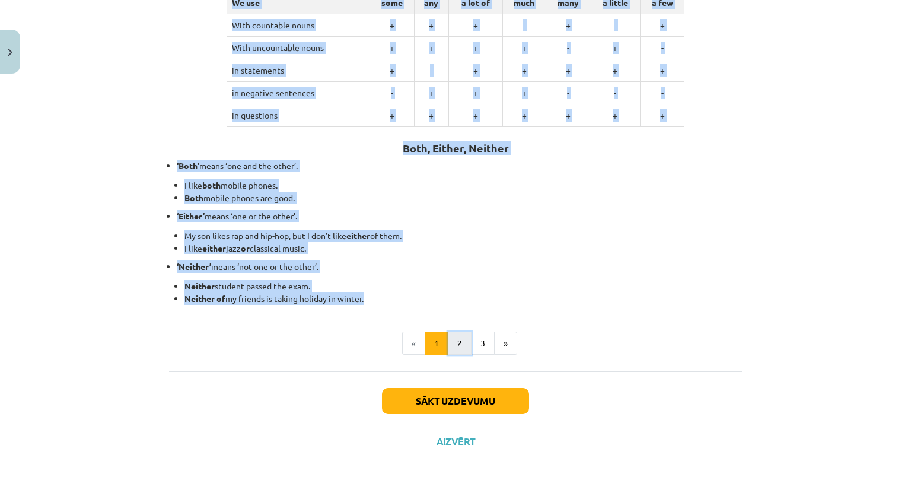
click at [448, 339] on button "2" at bounding box center [460, 343] width 24 height 24
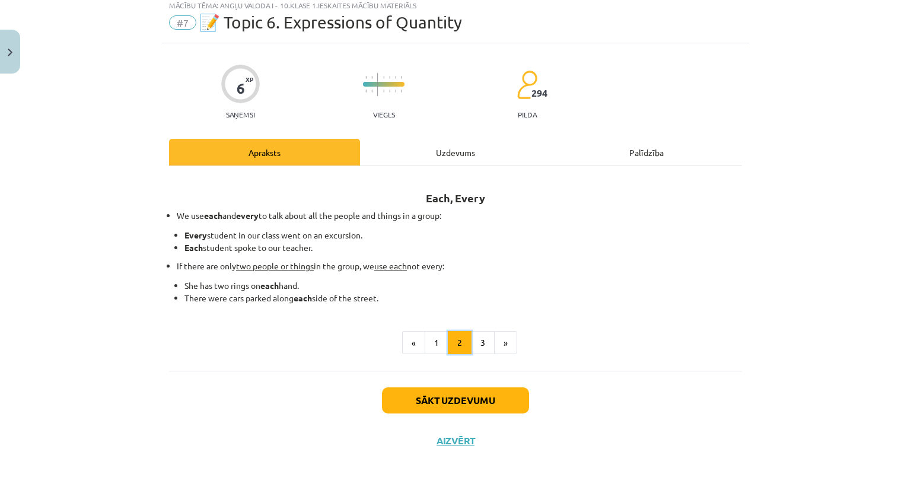
scroll to position [0, 0]
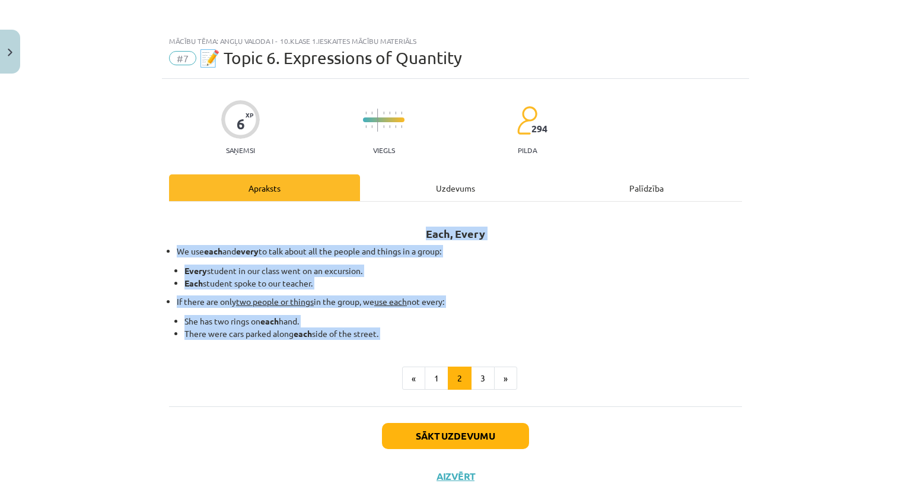
drag, startPoint x: 391, startPoint y: 210, endPoint x: 382, endPoint y: 362, distance: 151.5
click at [382, 362] on div "Each, Every We use each and every to talk about all the people and things in a …" at bounding box center [455, 304] width 573 height 205
click at [473, 367] on button "3" at bounding box center [483, 378] width 24 height 24
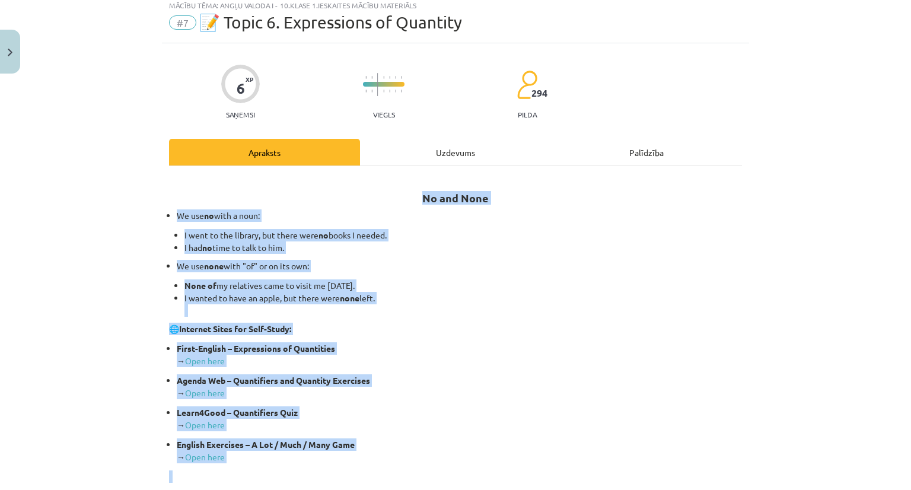
scroll to position [214, 0]
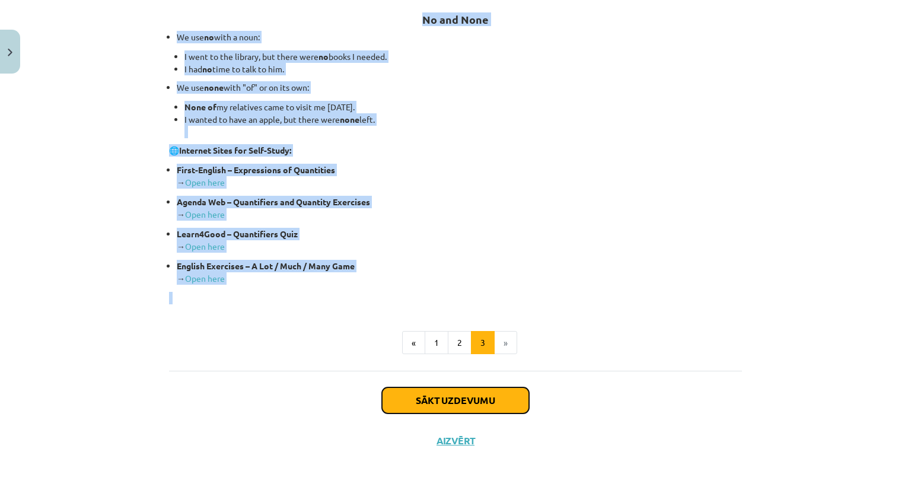
click at [454, 388] on button "Sākt uzdevumu" at bounding box center [455, 400] width 147 height 26
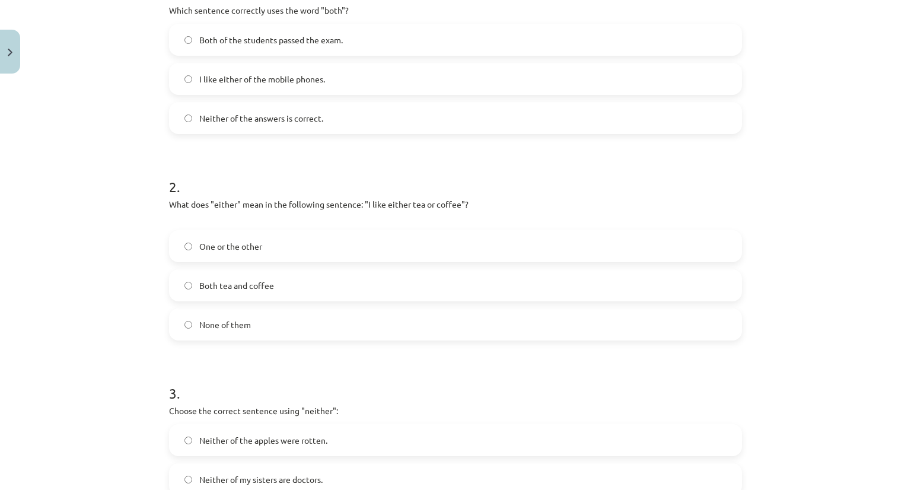
scroll to position [454, 0]
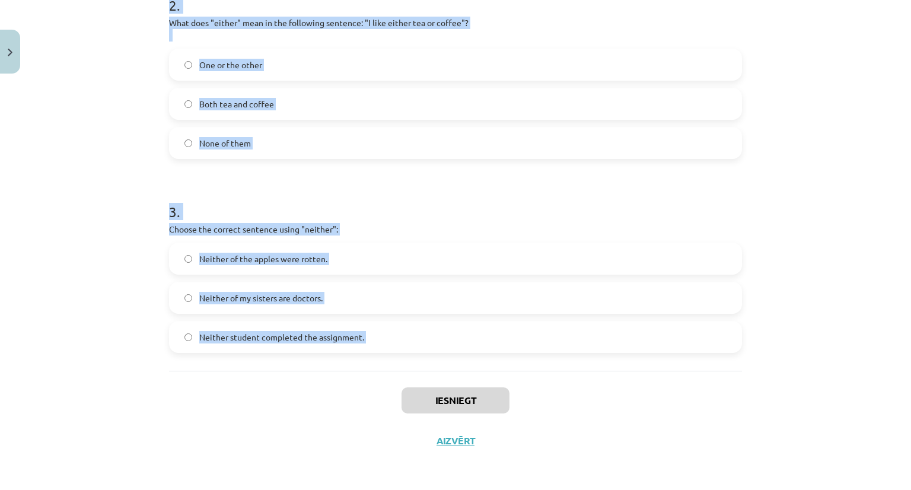
drag, startPoint x: 153, startPoint y: 228, endPoint x: 375, endPoint y: 391, distance: 275.2
click at [375, 391] on div "Mācību tēma: Angļu valoda i - 10.klase 1.ieskaites mācību materiāls #7 📝 Topic …" at bounding box center [455, 245] width 911 height 490
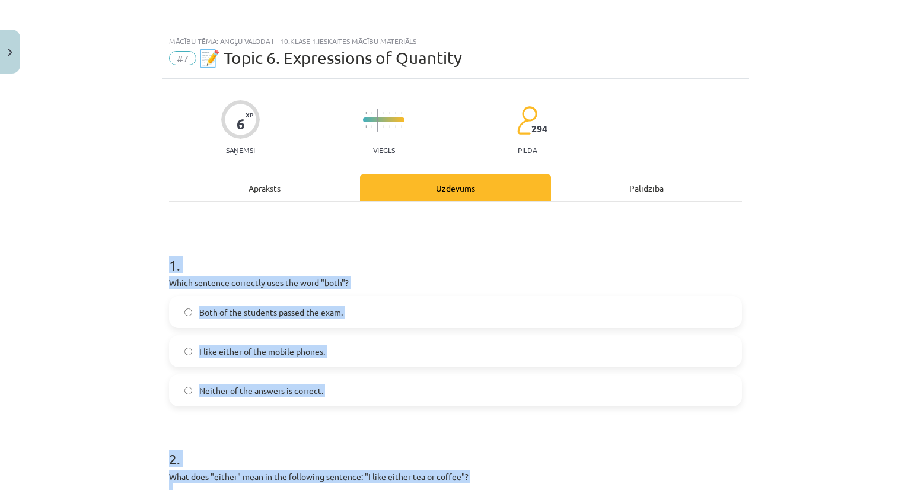
click at [235, 302] on label "Both of the students passed the exam." at bounding box center [455, 312] width 570 height 30
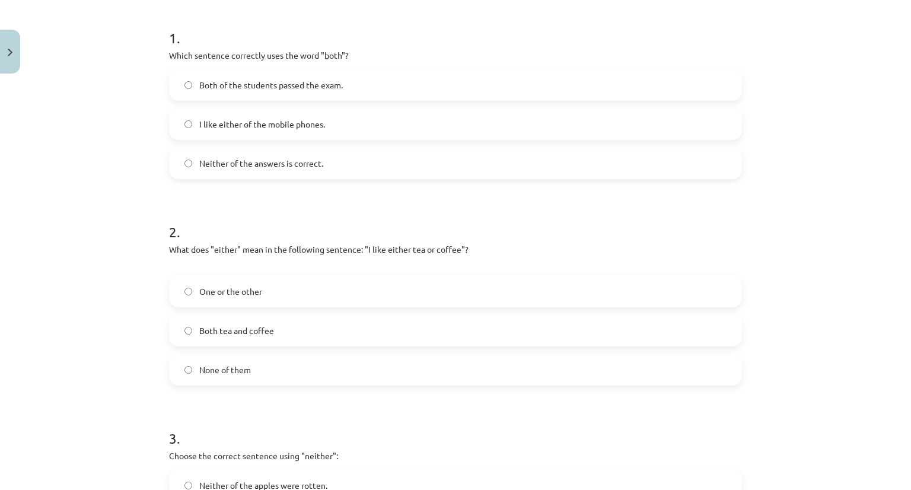
scroll to position [228, 0]
click at [268, 301] on label "One or the other" at bounding box center [455, 291] width 570 height 30
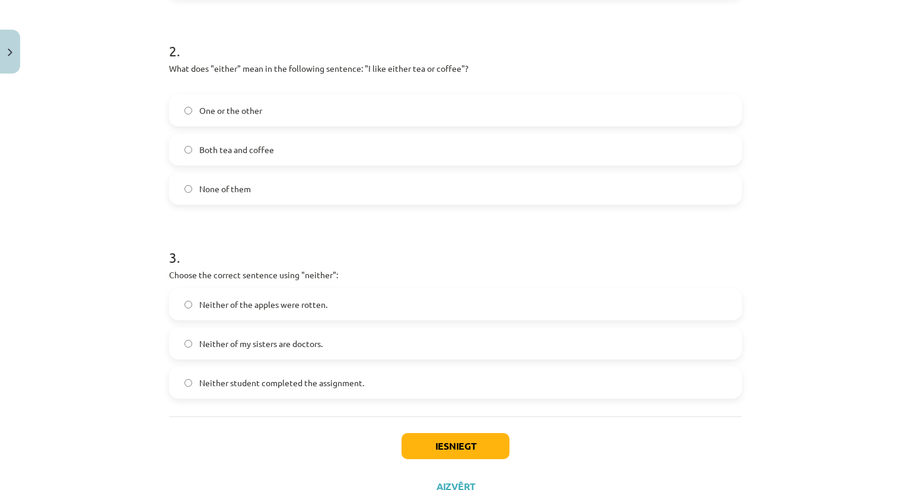
scroll to position [451, 0]
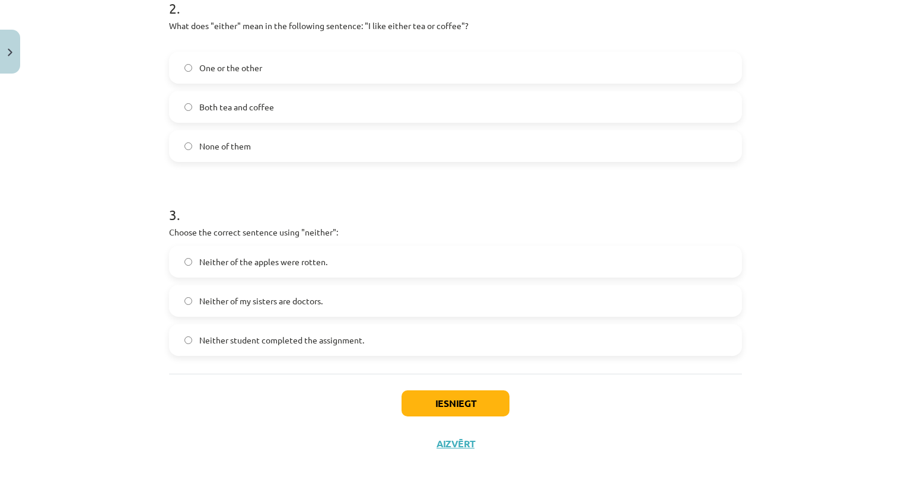
click at [260, 342] on span "Neither student completed the assignment." at bounding box center [281, 340] width 165 height 12
click at [476, 406] on button "Iesniegt" at bounding box center [455, 403] width 108 height 26
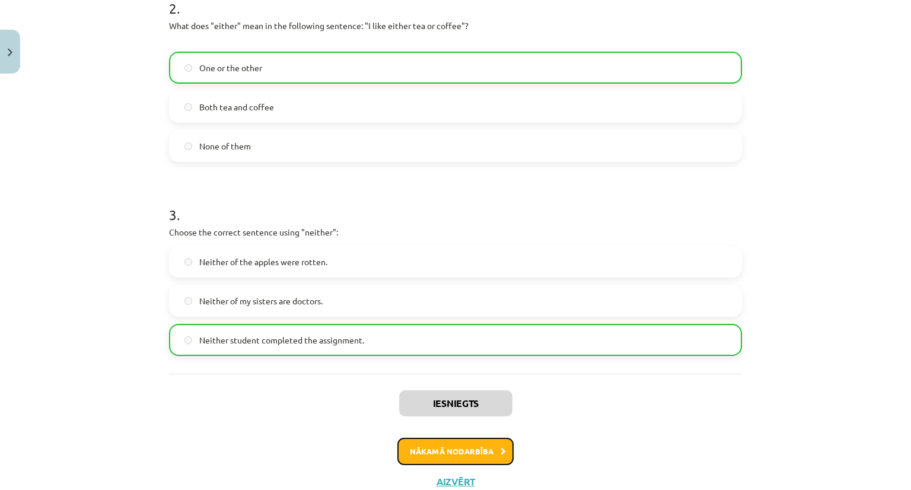
drag, startPoint x: 448, startPoint y: 451, endPoint x: 459, endPoint y: 460, distance: 13.5
click at [459, 460] on button "Nākamā nodarbība" at bounding box center [455, 451] width 116 height 27
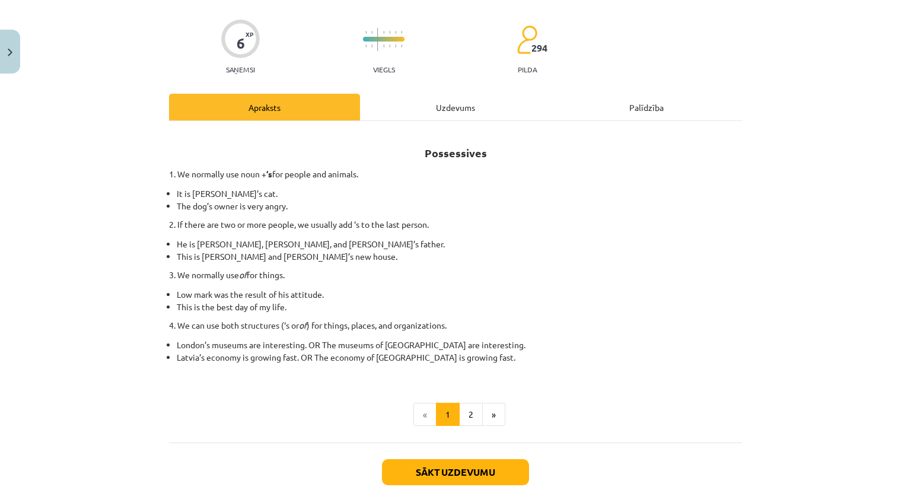
scroll to position [0, 0]
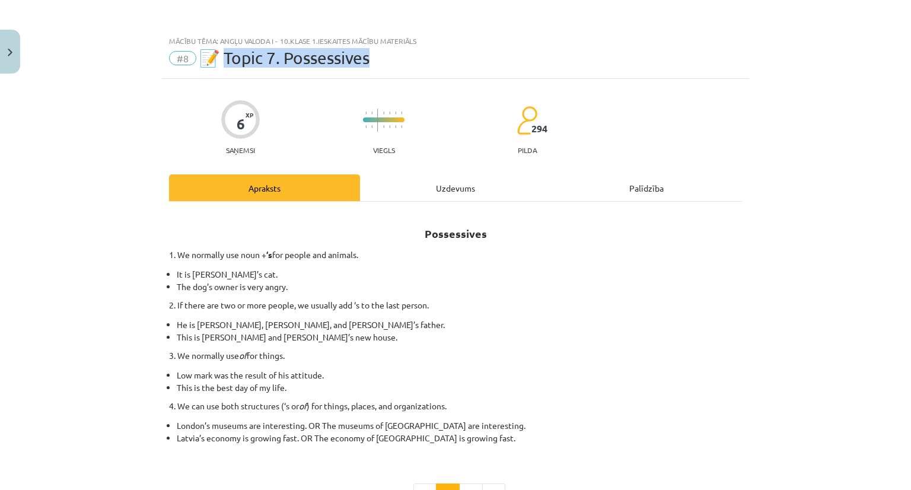
drag, startPoint x: 222, startPoint y: 55, endPoint x: 395, endPoint y: 70, distance: 173.8
click at [395, 70] on div "Mācību tēma: Angļu valoda i - 10.klase 1.ieskaites mācību materiāls #8 📝 Topic …" at bounding box center [455, 54] width 587 height 49
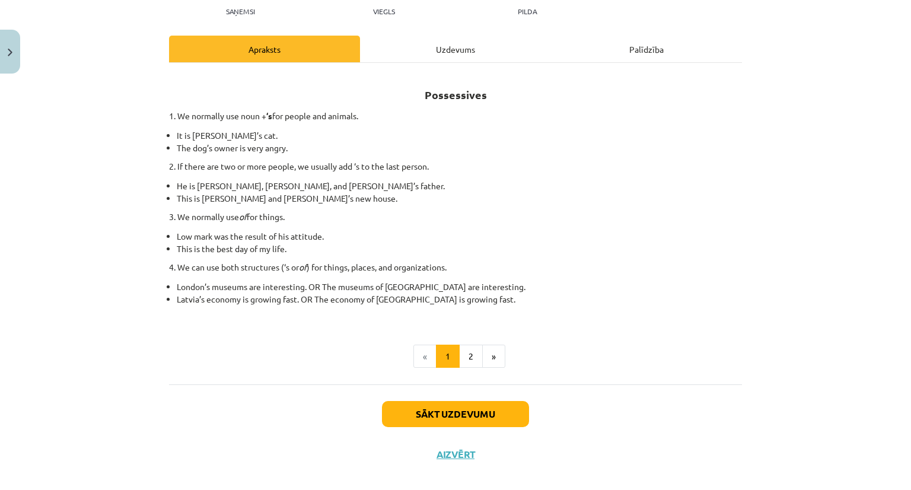
scroll to position [144, 0]
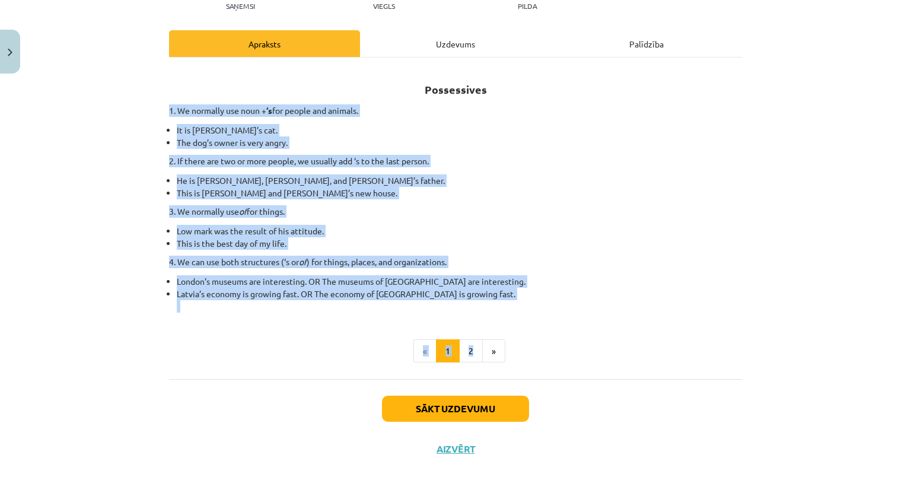
drag, startPoint x: 161, startPoint y: 113, endPoint x: 467, endPoint y: 314, distance: 366.6
click at [467, 314] on div "6 XP Saņemsi Viegls 294 pilda Apraksts Uzdevums Palīdzība Possessives 1. We nor…" at bounding box center [455, 202] width 587 height 534
click at [528, 129] on li "It is Jane’s cat." at bounding box center [459, 130] width 565 height 12
drag, startPoint x: 406, startPoint y: 81, endPoint x: 492, endPoint y: 292, distance: 227.9
click at [492, 292] on div "Possessives 1. We normally use noun + ‘s for people and animals. It is Jane’s c…" at bounding box center [455, 190] width 573 height 244
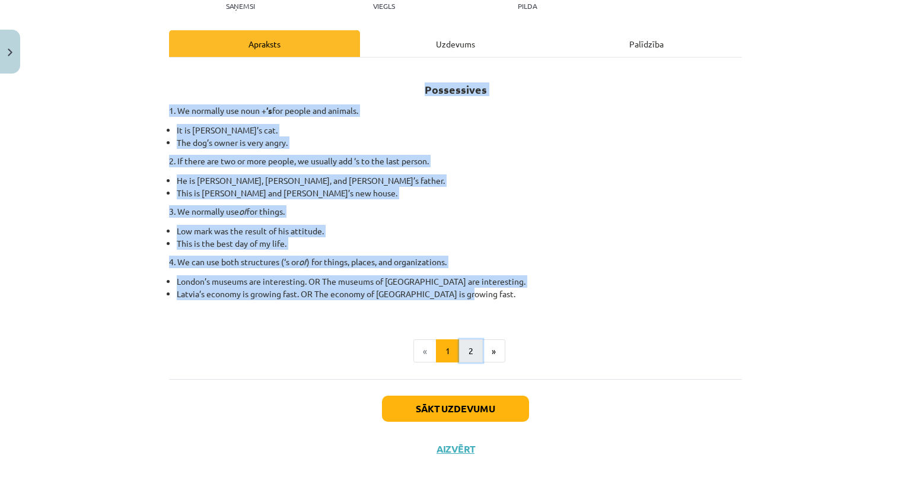
click at [464, 352] on button "2" at bounding box center [471, 351] width 24 height 24
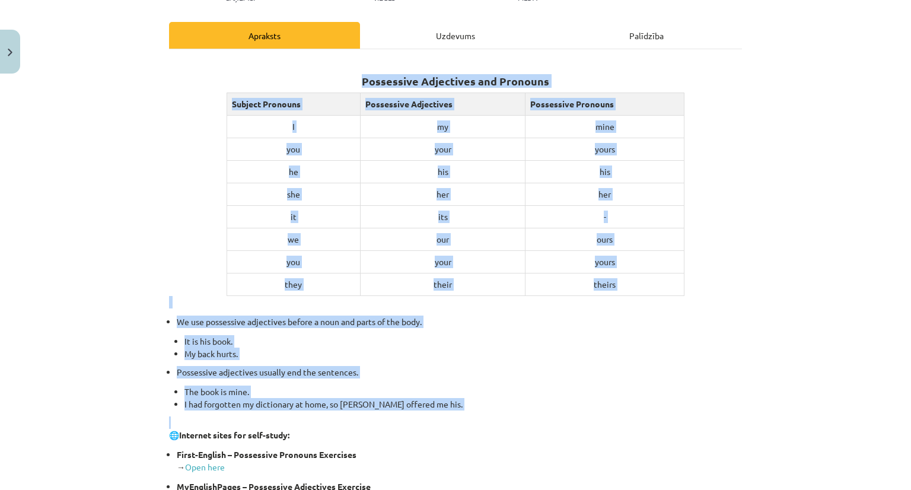
drag, startPoint x: 339, startPoint y: 81, endPoint x: 398, endPoint y: 409, distance: 332.6
click at [398, 409] on div "Possessive Adjectives and Pronouns Subject Pronouns Possessive Adjectives Posse…" at bounding box center [455, 314] width 573 height 509
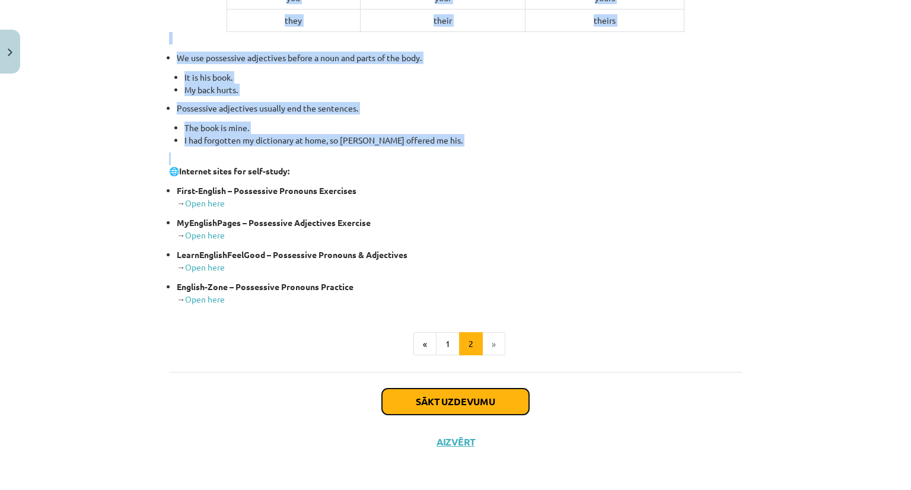
click at [480, 400] on button "Sākt uzdevumu" at bounding box center [455, 401] width 147 height 26
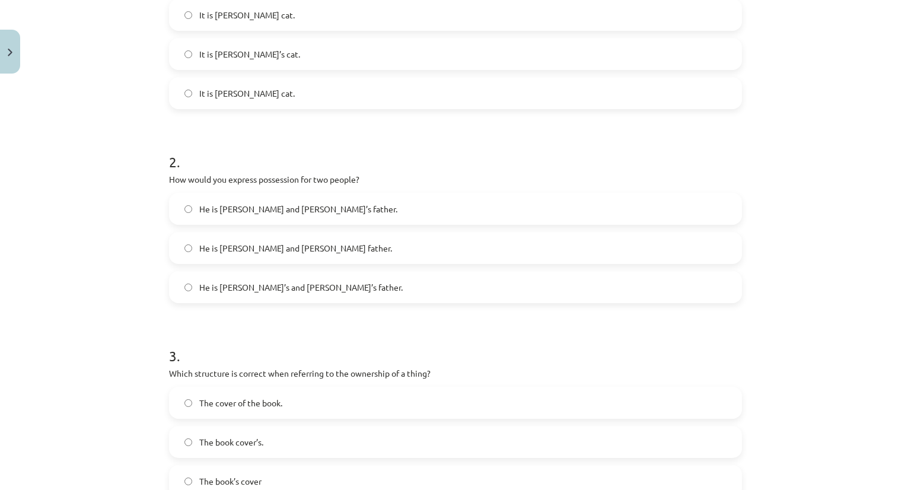
scroll to position [441, 0]
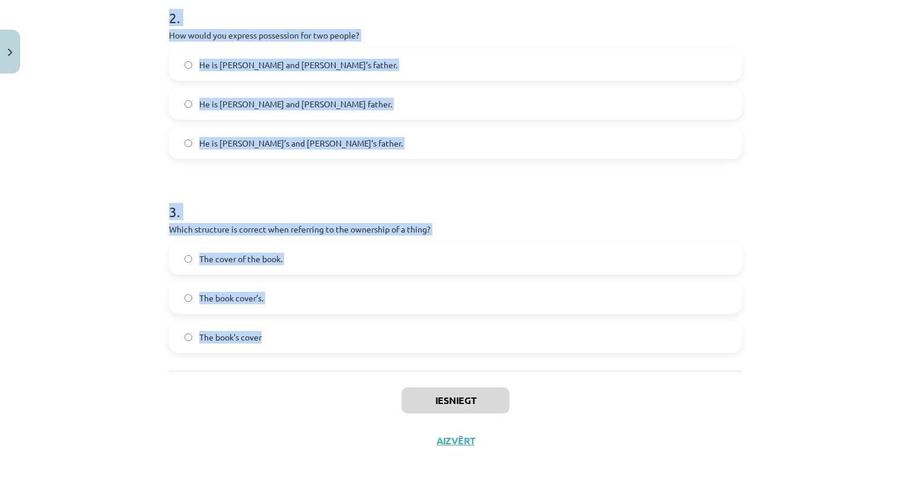
drag, startPoint x: 161, startPoint y: 231, endPoint x: 342, endPoint y: 327, distance: 205.0
click at [342, 327] on div "6 XP Saņemsi Viegls 294 pilda Apraksts Uzdevums Palīdzība 1 . Which sentence co…" at bounding box center [455, 49] width 587 height 823
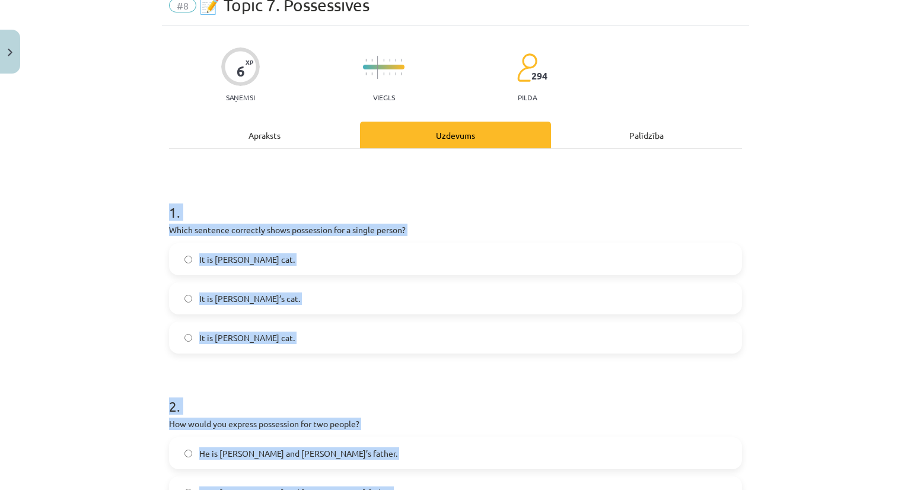
scroll to position [0, 0]
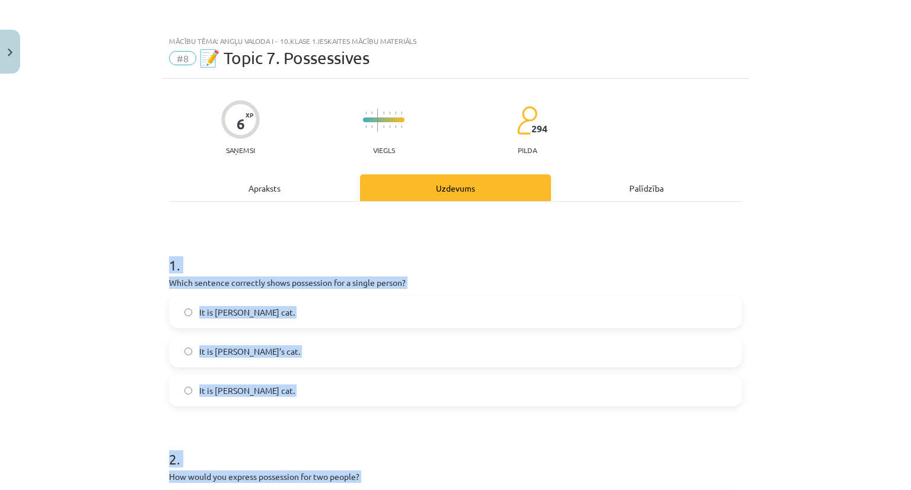
click at [248, 357] on label "It is Jane’s cat." at bounding box center [455, 351] width 570 height 30
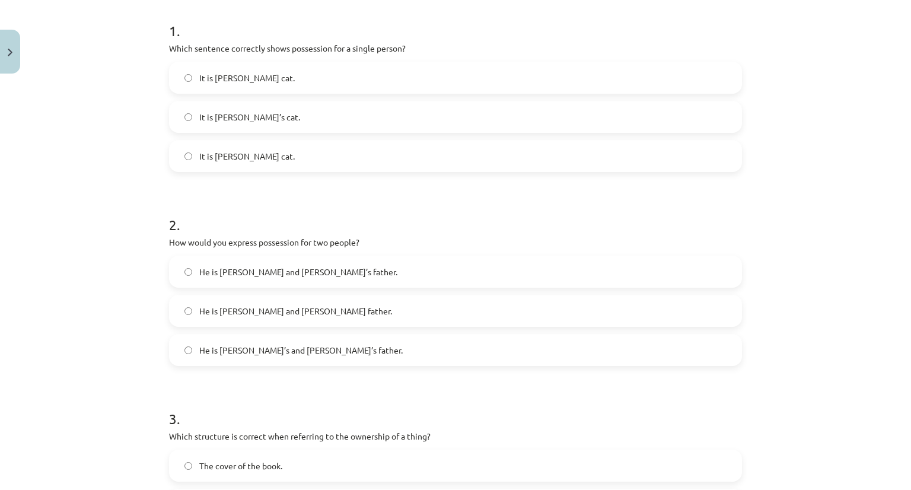
scroll to position [260, 0]
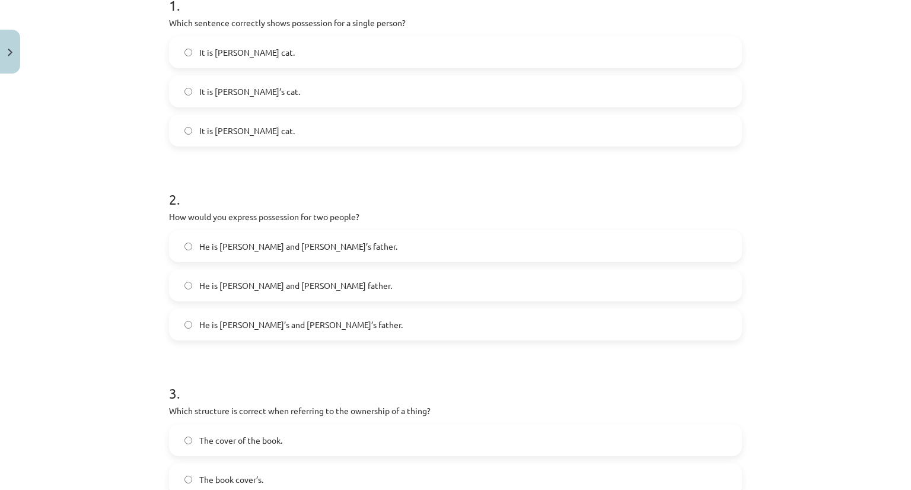
click at [247, 247] on span "He is Alice and James’s father." at bounding box center [298, 246] width 198 height 12
click at [257, 330] on label "He is Alice’s and James’s father." at bounding box center [455, 324] width 570 height 30
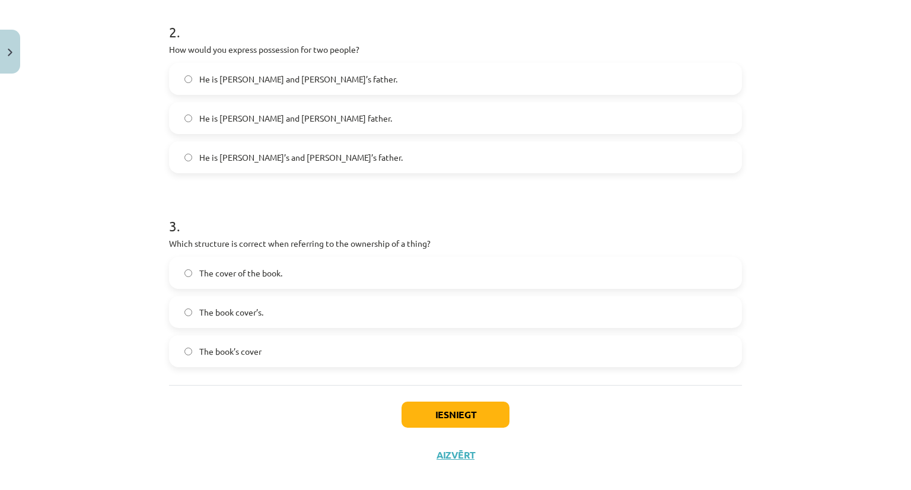
scroll to position [441, 0]
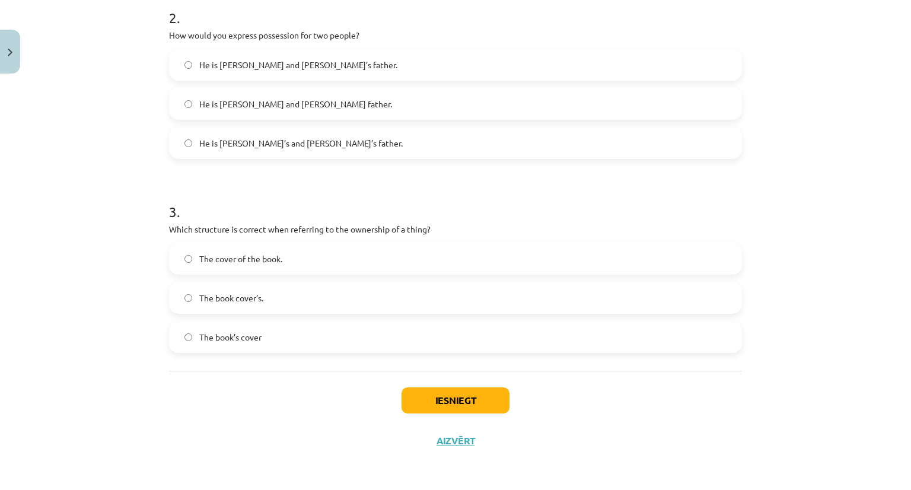
click at [244, 328] on label "The book’s cover" at bounding box center [455, 337] width 570 height 30
click at [472, 391] on button "Iesniegt" at bounding box center [455, 400] width 108 height 26
click at [306, 66] on span "He is Alice and James’s father." at bounding box center [298, 65] width 198 height 12
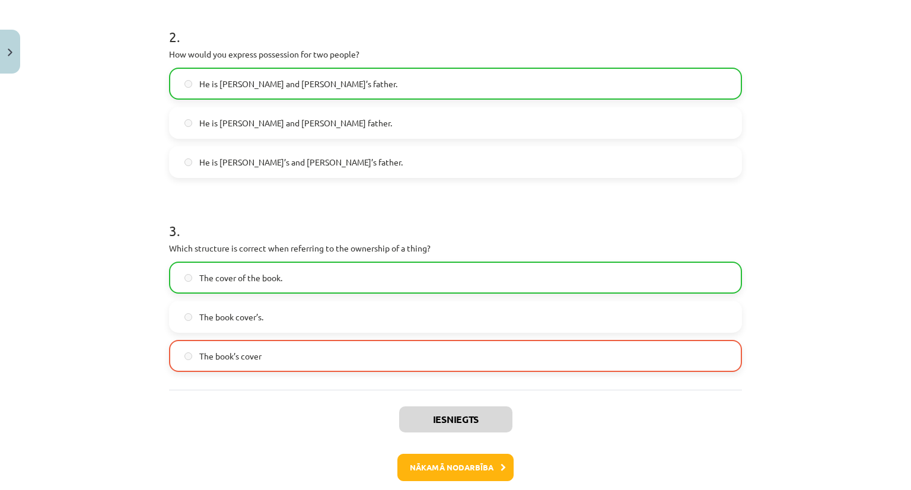
scroll to position [479, 0]
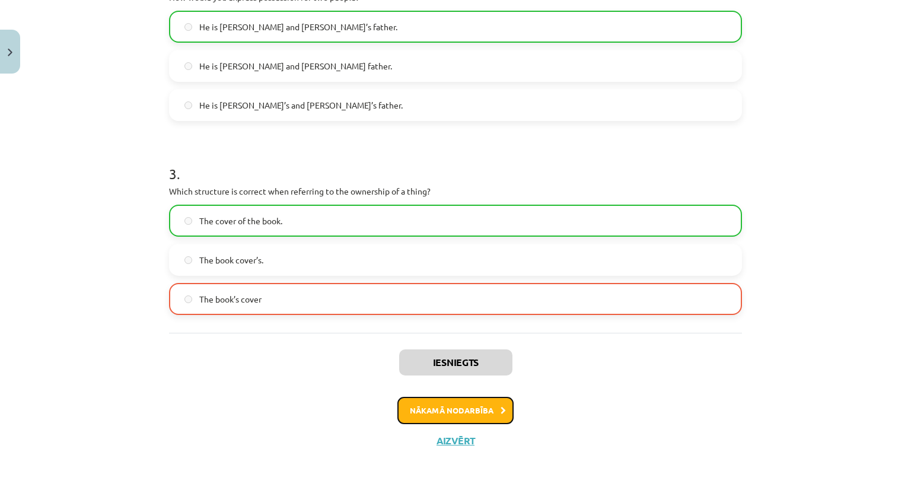
click at [420, 413] on button "Nākamā nodarbība" at bounding box center [455, 410] width 116 height 27
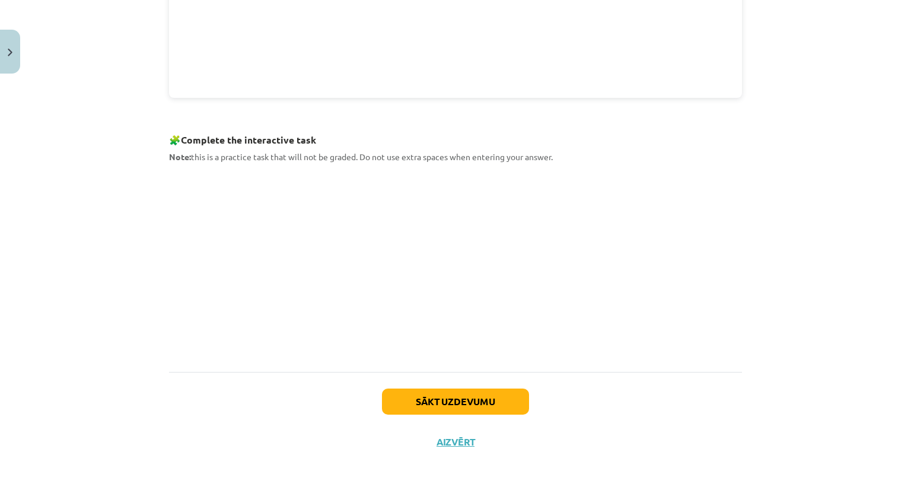
scroll to position [0, 0]
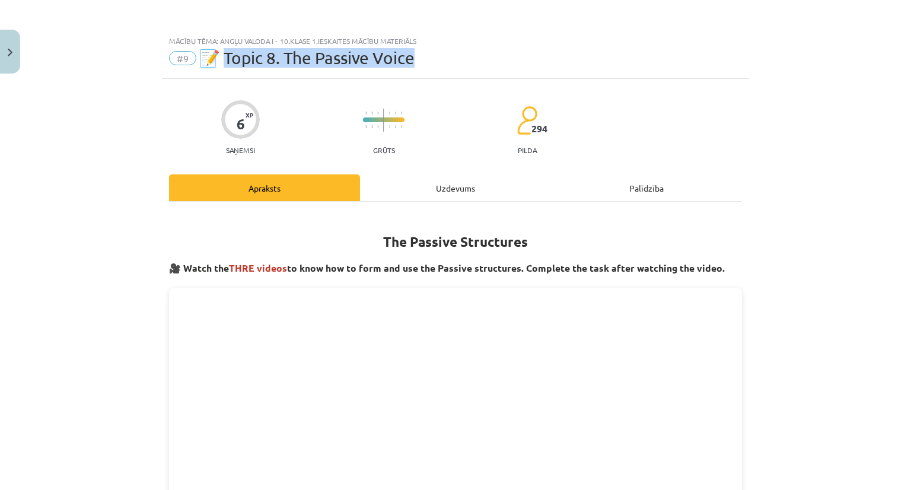
drag, startPoint x: 224, startPoint y: 57, endPoint x: 425, endPoint y: 75, distance: 201.2
click at [425, 75] on div "Mācību tēma: Angļu valoda i - 10.klase 1.ieskaites mācību materiāls #9 📝 Topic …" at bounding box center [455, 54] width 587 height 49
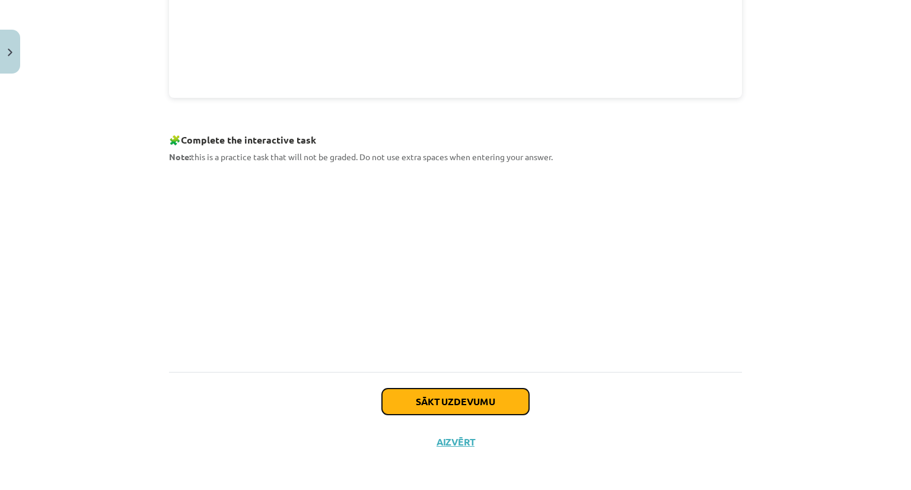
click at [462, 401] on button "Sākt uzdevumu" at bounding box center [455, 401] width 147 height 26
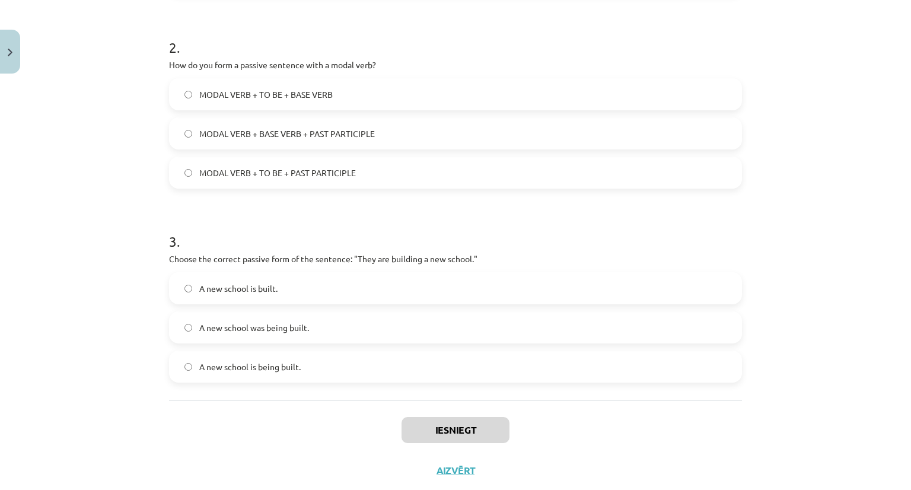
scroll to position [441, 0]
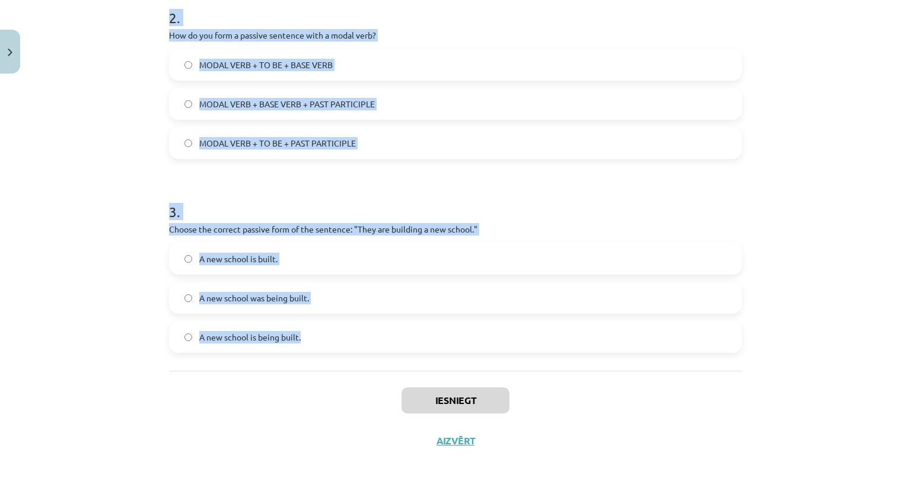
drag, startPoint x: 156, startPoint y: 232, endPoint x: 323, endPoint y: 364, distance: 213.2
click at [323, 364] on div "Mācību tēma: Angļu valoda i - 10.klase 1.ieskaites mācību materiāls #9 📝 Topic …" at bounding box center [455, 245] width 911 height 490
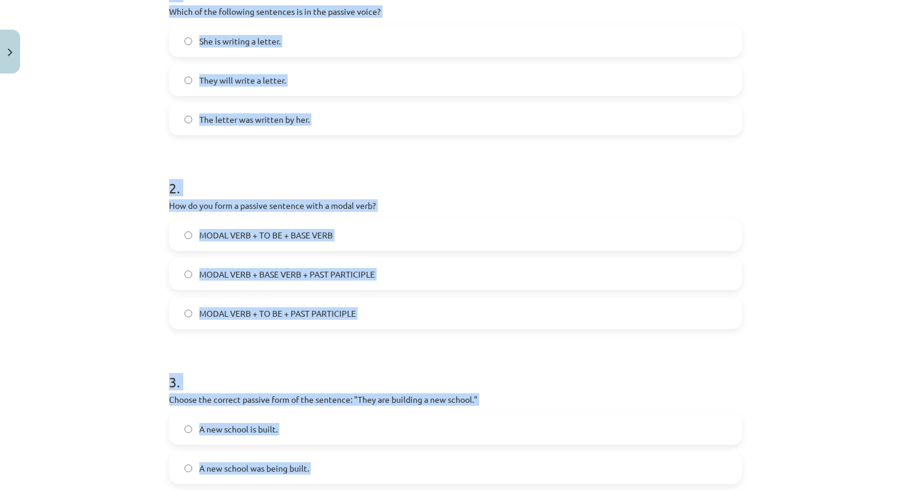
scroll to position [64, 0]
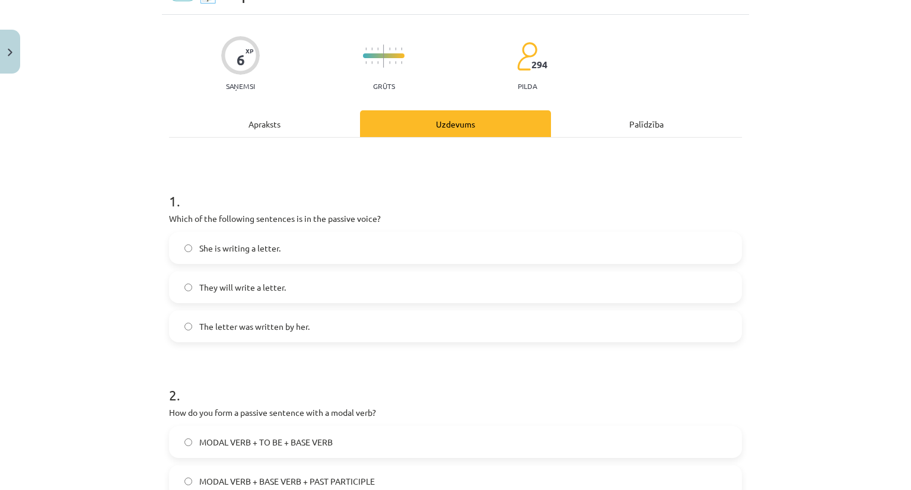
click at [292, 119] on div "Apraksts" at bounding box center [264, 123] width 191 height 27
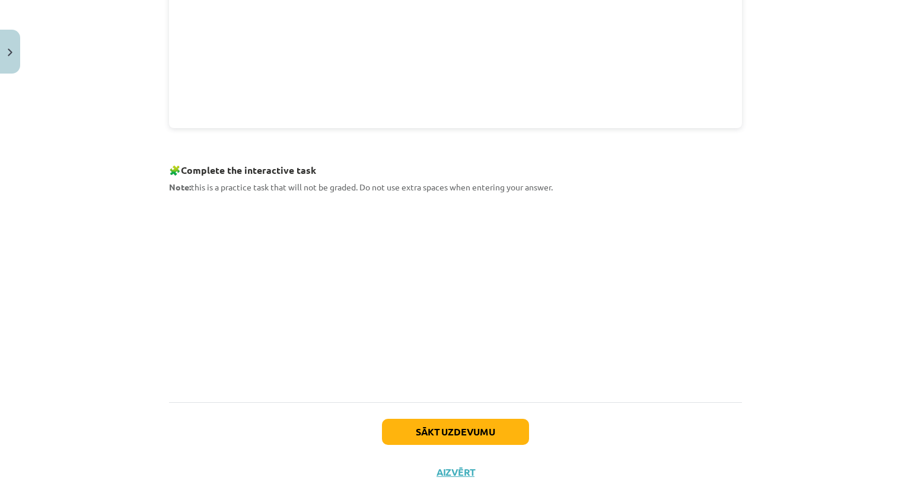
scroll to position [512, 0]
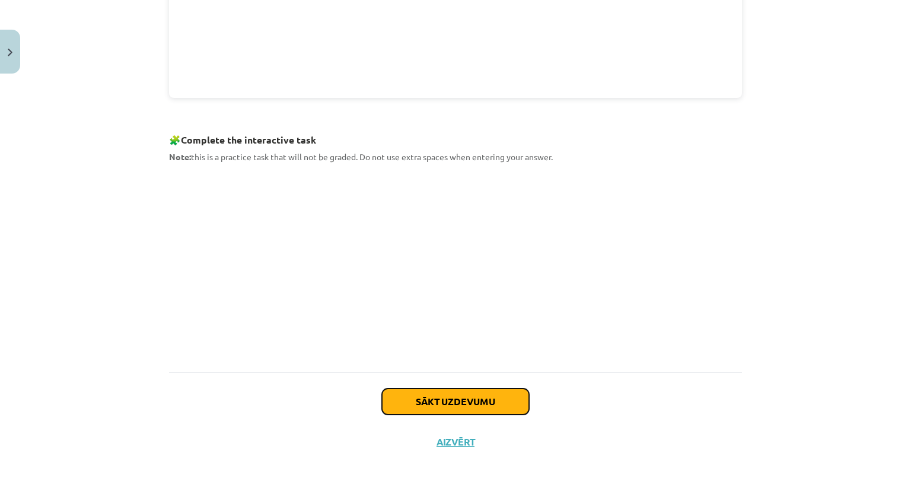
click at [443, 397] on button "Sākt uzdevumu" at bounding box center [455, 401] width 147 height 26
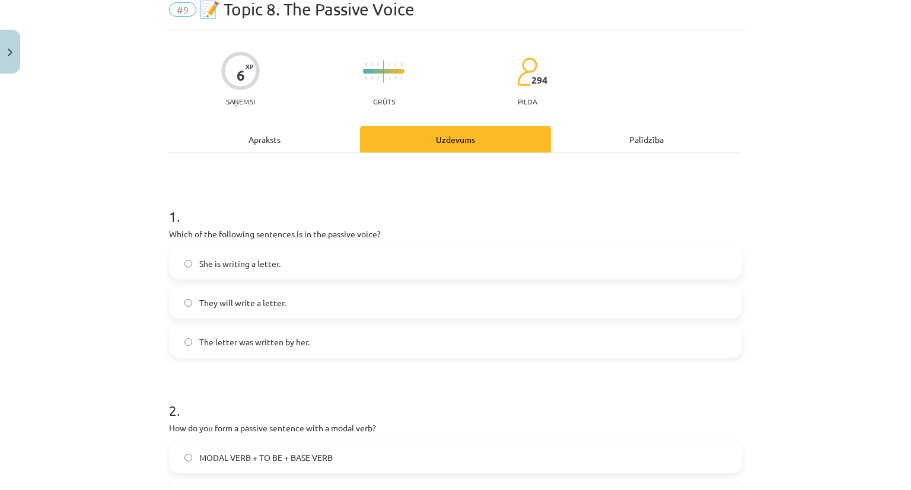
scroll to position [30, 0]
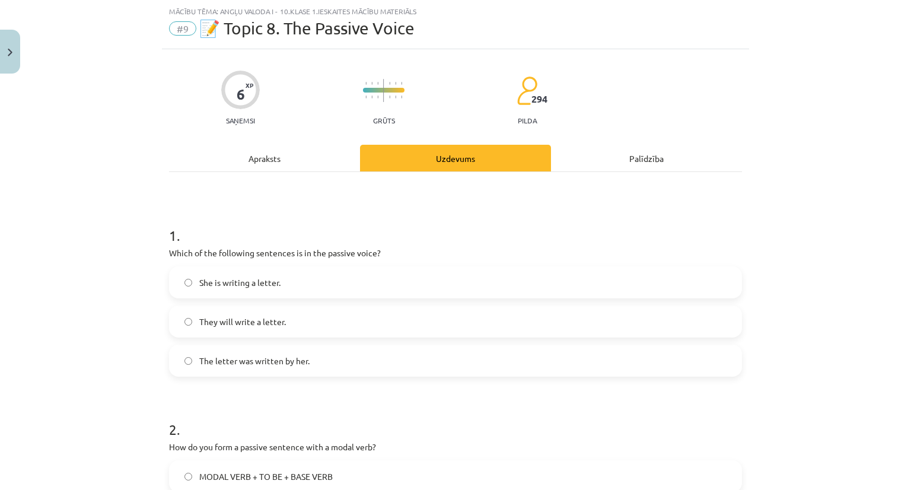
click at [212, 366] on label "The letter was written by her." at bounding box center [455, 361] width 570 height 30
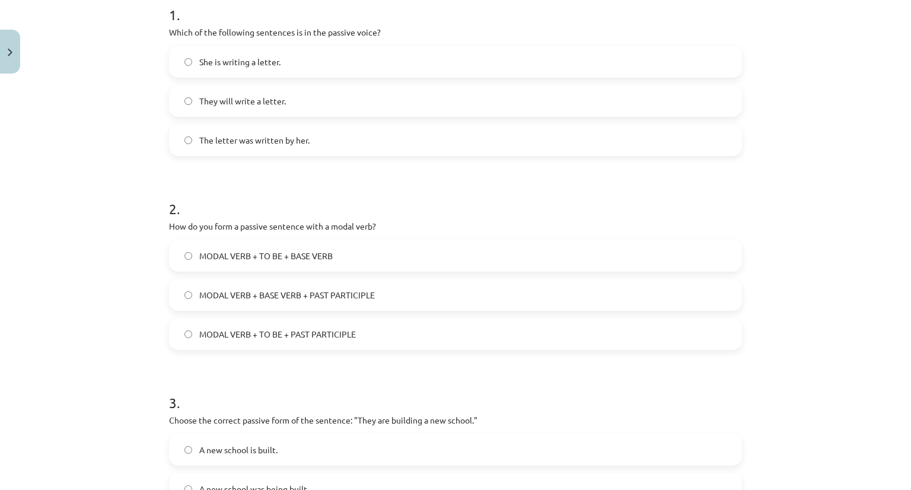
scroll to position [251, 0]
click at [278, 259] on span "MODAL VERB + TO BE + BASE VERB" at bounding box center [265, 254] width 133 height 12
click at [244, 251] on span "MODAL VERB + TO BE + BASE VERB" at bounding box center [265, 254] width 133 height 12
click at [240, 318] on label "MODAL VERB + TO BE + PAST PARTICIPLE" at bounding box center [455, 333] width 570 height 30
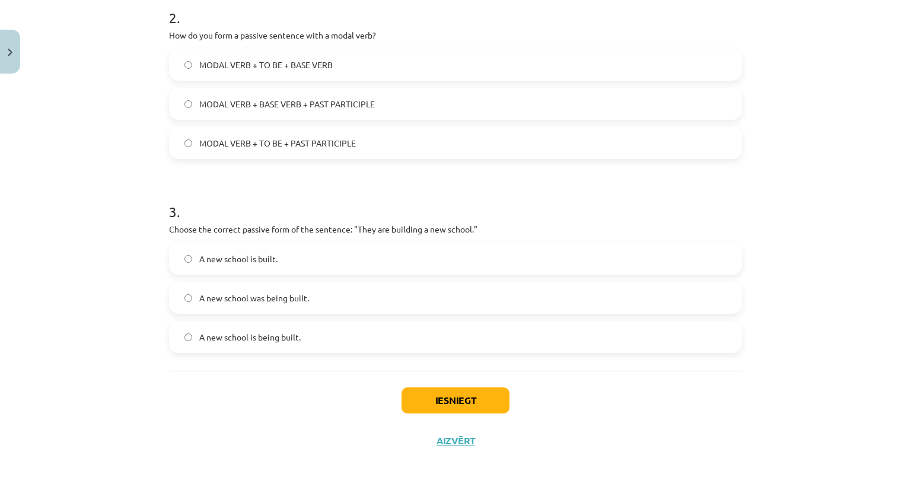
click at [275, 334] on span "A new school is being built." at bounding box center [249, 337] width 101 height 12
click at [456, 394] on button "Iesniegt" at bounding box center [455, 400] width 108 height 26
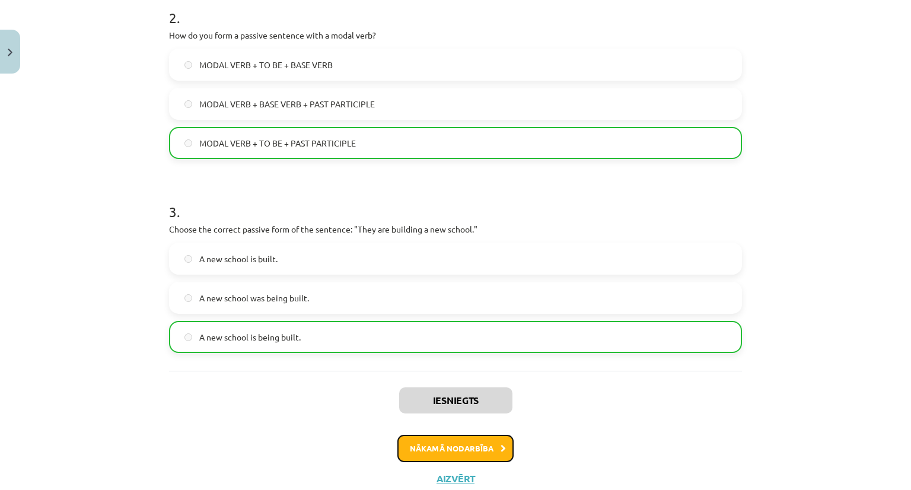
click at [444, 447] on button "Nākamā nodarbība" at bounding box center [455, 448] width 116 height 27
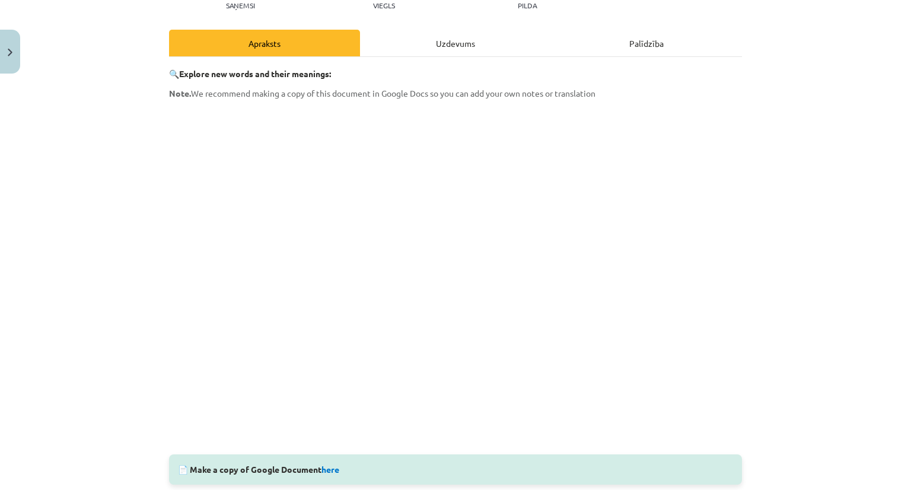
scroll to position [276, 0]
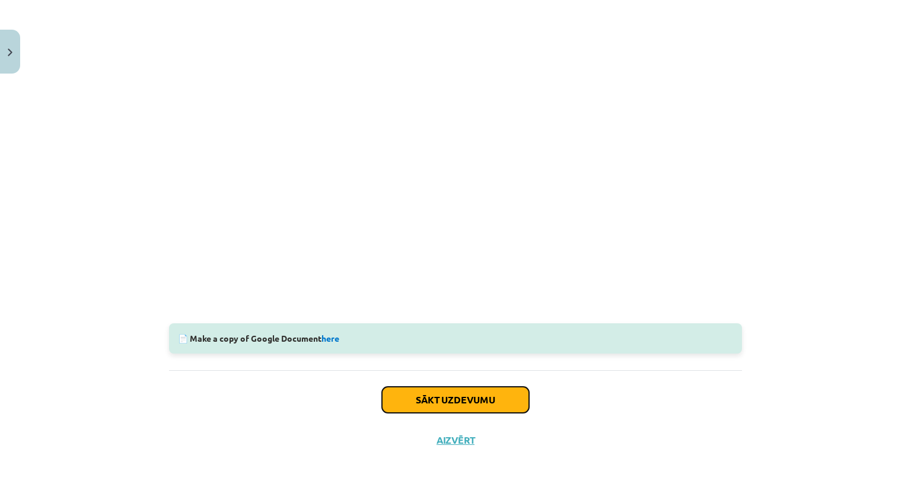
click at [445, 407] on button "Sākt uzdevumu" at bounding box center [455, 400] width 147 height 26
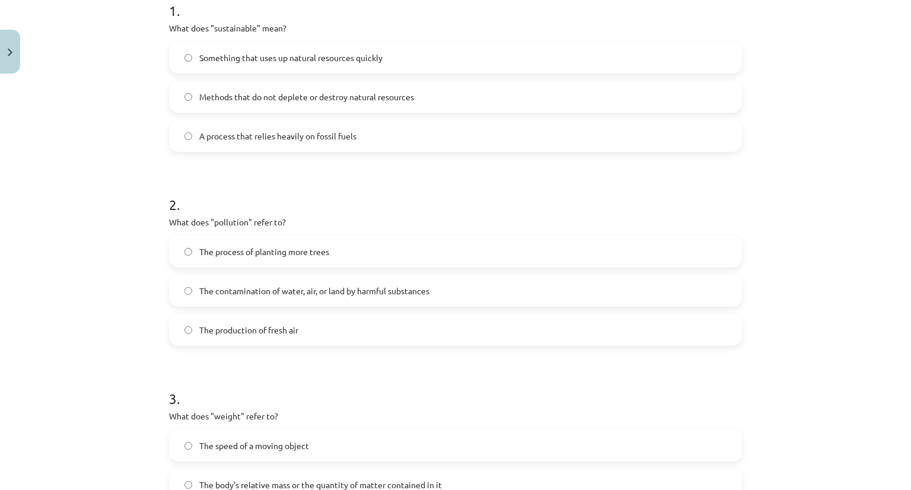
scroll to position [441, 0]
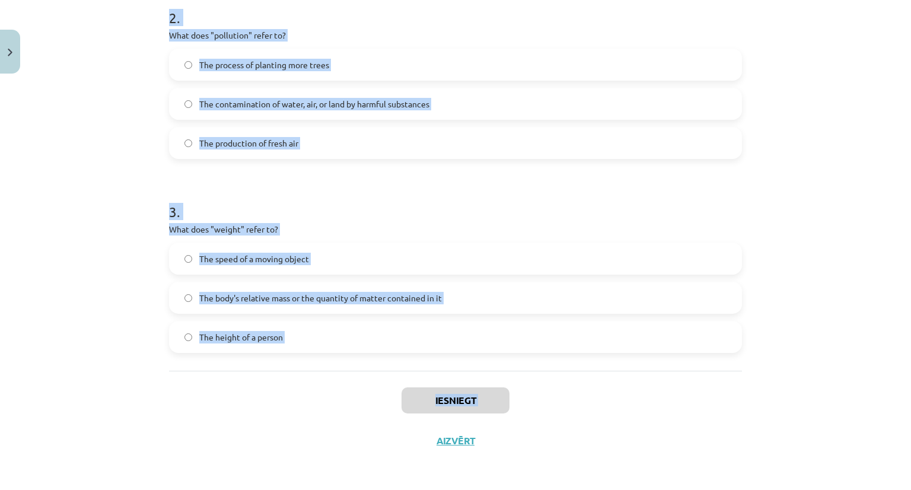
drag, startPoint x: 159, startPoint y: 230, endPoint x: 308, endPoint y: 383, distance: 213.4
click at [308, 383] on div "6 XP Saņemsi Viegls 294 pilda Apraksts Uzdevums Palīdzība 1 . What does "sustai…" at bounding box center [455, 49] width 587 height 823
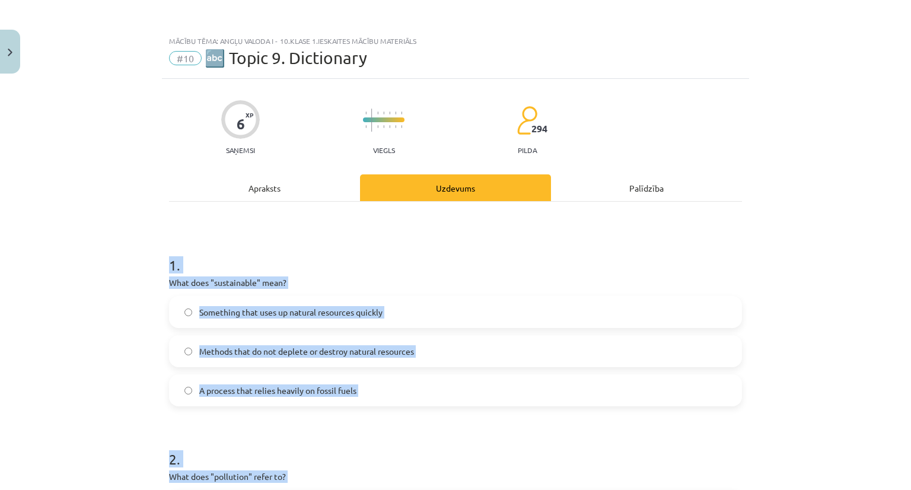
click at [130, 280] on div "Mācību tēma: Angļu valoda i - 10.klase 1.ieskaites mācību materiāls #10 🔤 Topic…" at bounding box center [455, 245] width 911 height 490
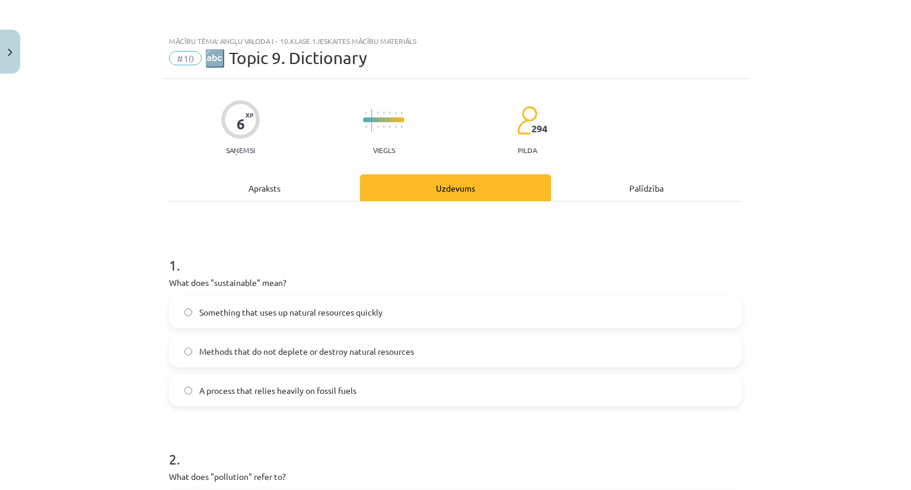
click at [220, 361] on label "Methods that do not deplete or destroy natural resources" at bounding box center [455, 351] width 570 height 30
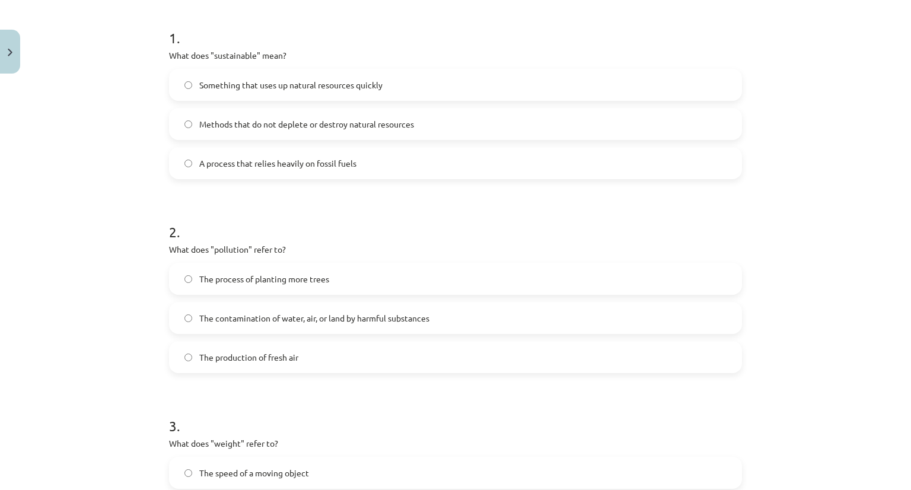
scroll to position [228, 0]
click at [257, 323] on span "The contamination of water, air, or land by harmful substances" at bounding box center [314, 317] width 230 height 12
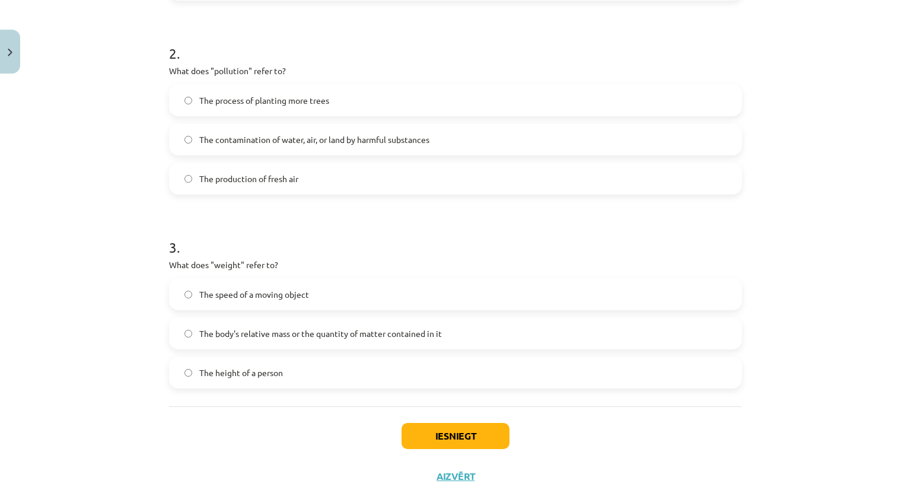
scroll to position [410, 0]
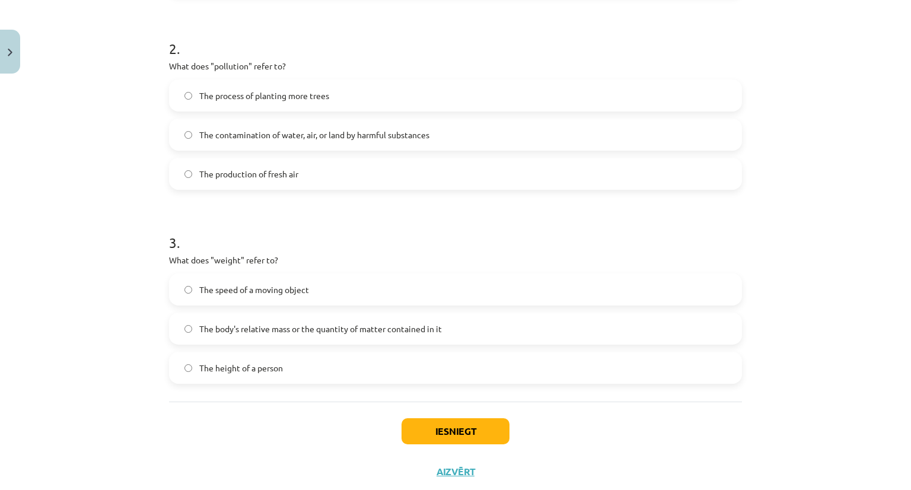
click at [196, 317] on label "The body's relative mass or the quantity of matter contained in it" at bounding box center [455, 329] width 570 height 30
click at [425, 445] on div "Iesniegt Aizvērt" at bounding box center [455, 442] width 573 height 83
click at [432, 430] on button "Iesniegt" at bounding box center [455, 431] width 108 height 26
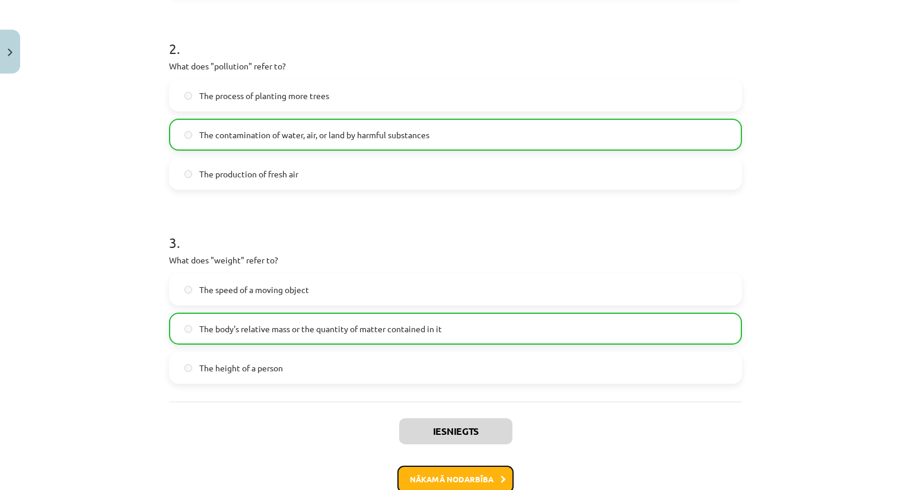
click at [458, 465] on button "Nākamā nodarbība" at bounding box center [455, 478] width 116 height 27
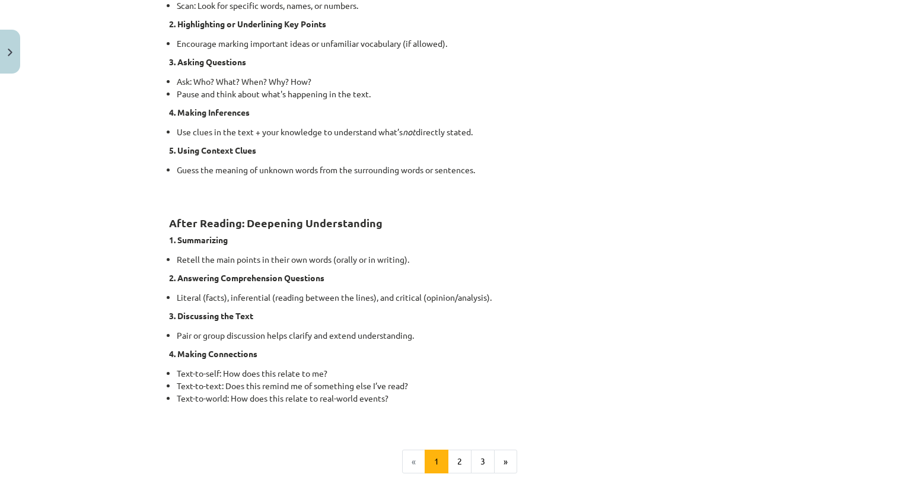
scroll to position [880, 0]
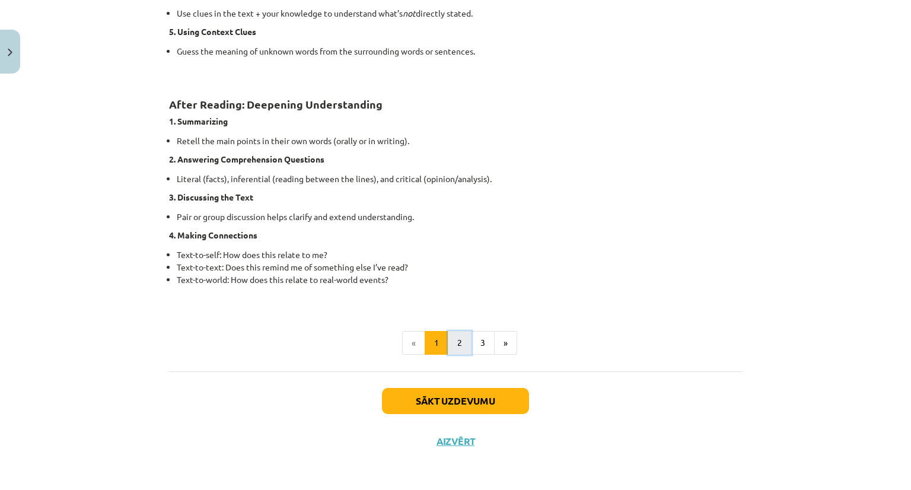
click at [449, 347] on button "2" at bounding box center [460, 343] width 24 height 24
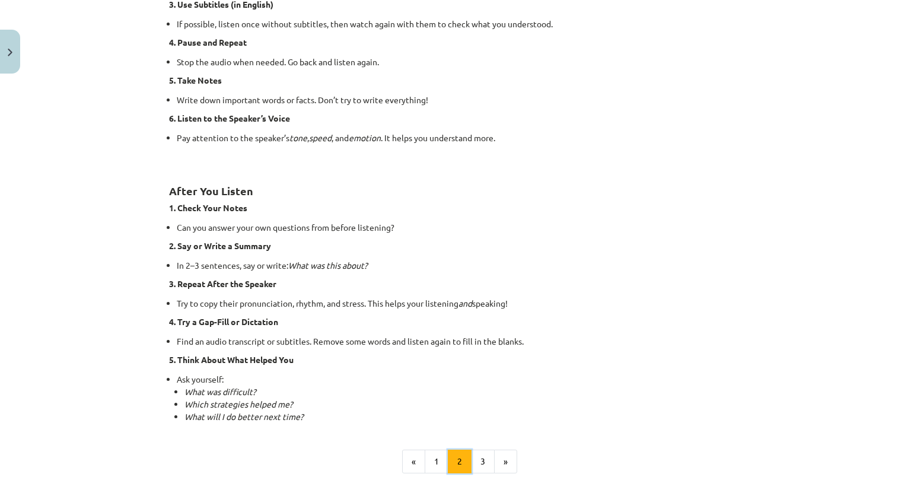
scroll to position [786, 0]
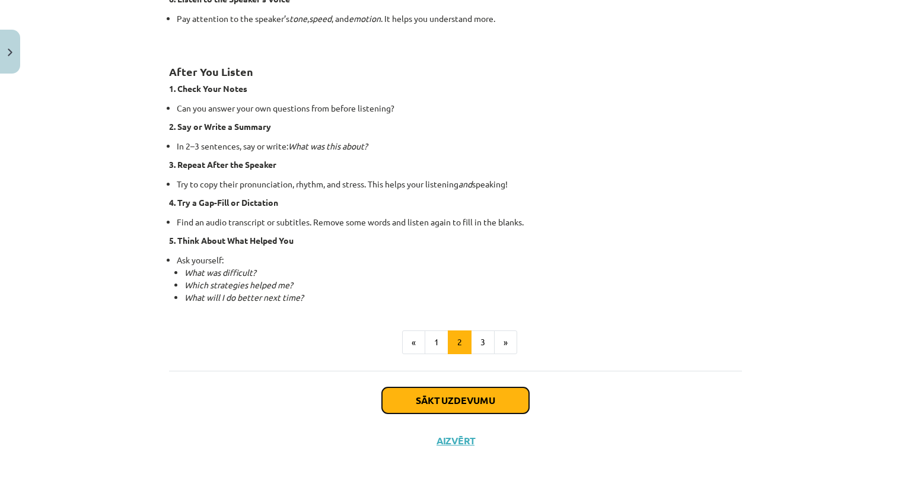
click at [471, 397] on button "Sākt uzdevumu" at bounding box center [455, 400] width 147 height 26
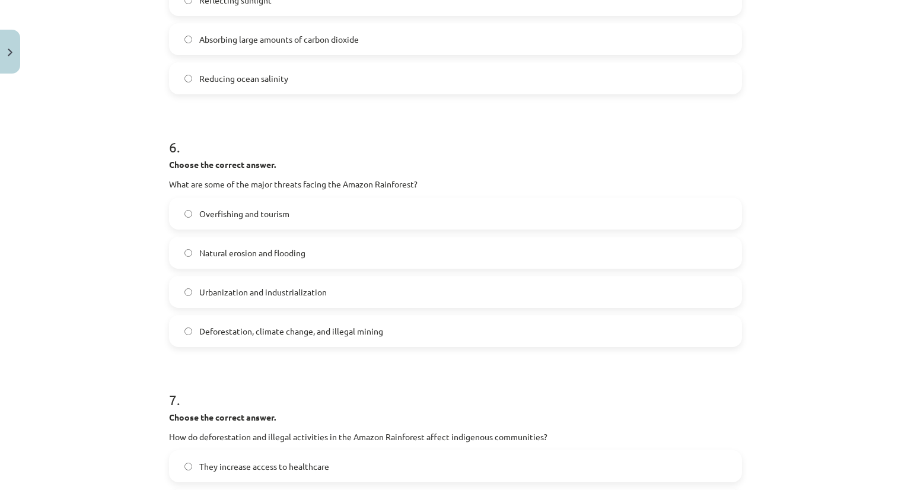
scroll to position [1314, 0]
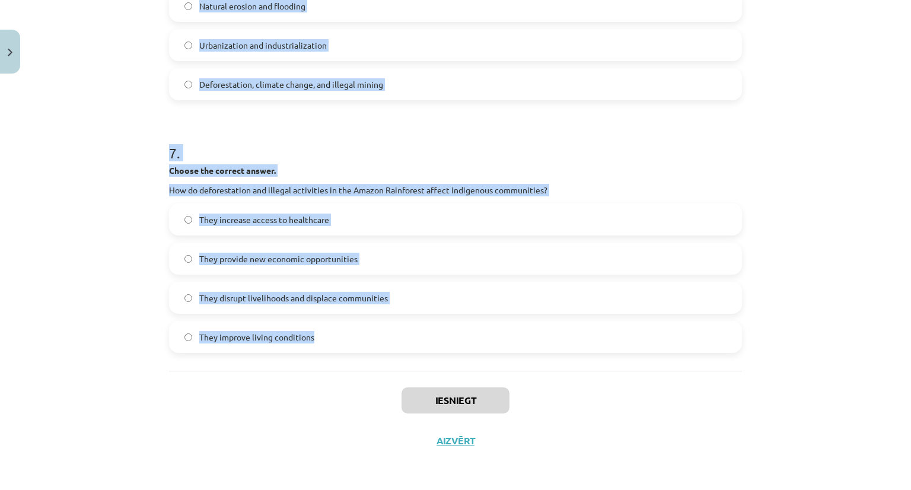
drag, startPoint x: 138, startPoint y: 249, endPoint x: 403, endPoint y: 318, distance: 274.0
click at [403, 318] on div "Mācību tēma: Angļu valoda i - 10.klase 1.ieskaites mācību materiāls #11 📖 🎧 Top…" at bounding box center [455, 245] width 911 height 490
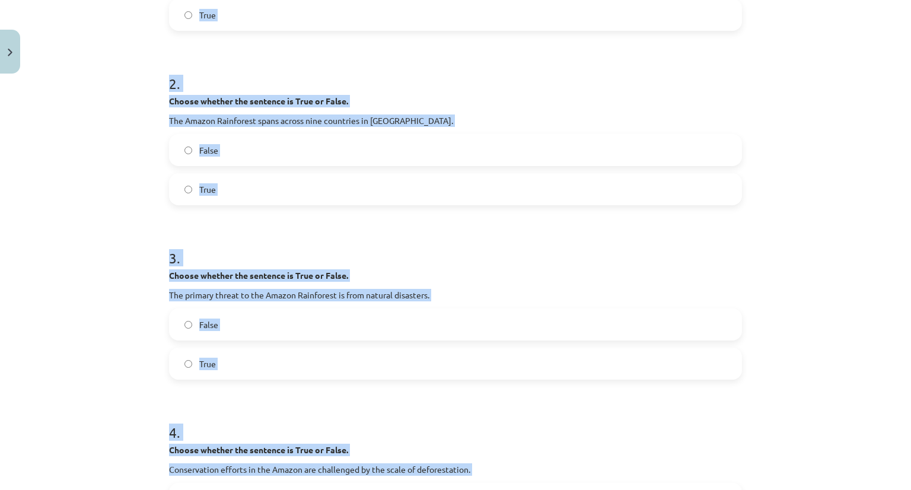
scroll to position [0, 0]
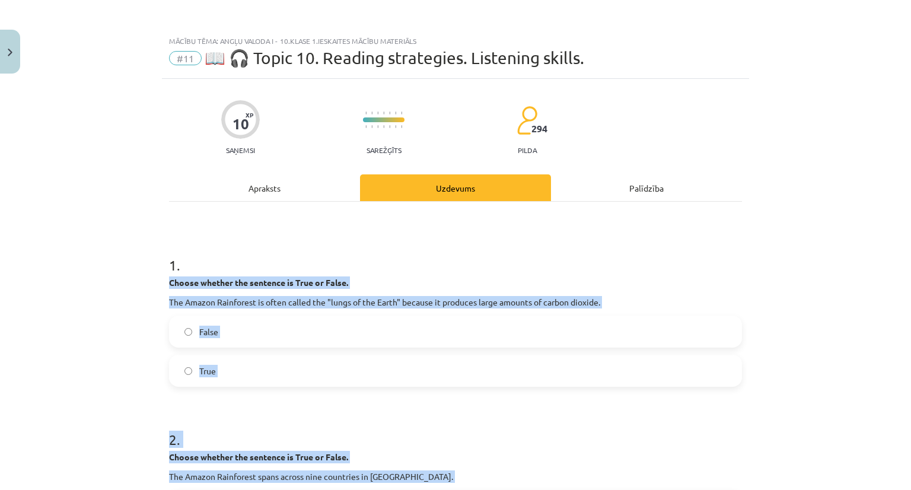
click at [185, 337] on label "False" at bounding box center [455, 332] width 570 height 30
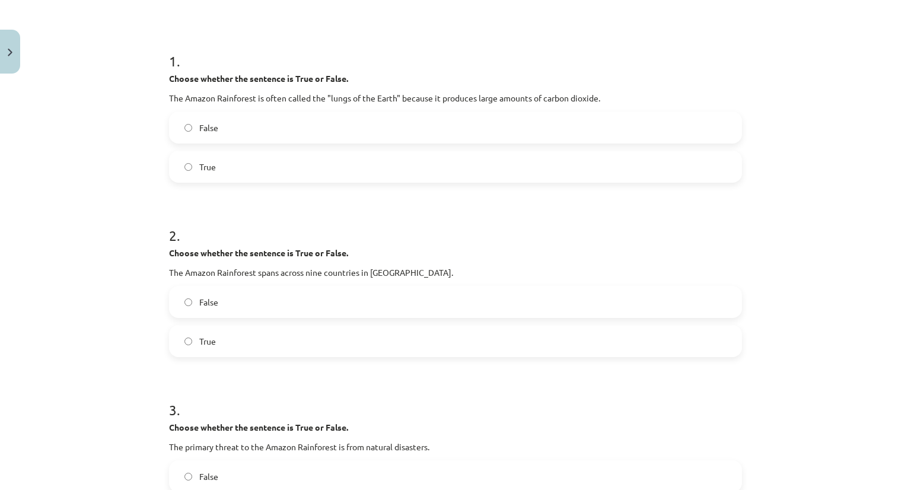
scroll to position [206, 0]
click at [199, 343] on span "True" at bounding box center [207, 339] width 17 height 12
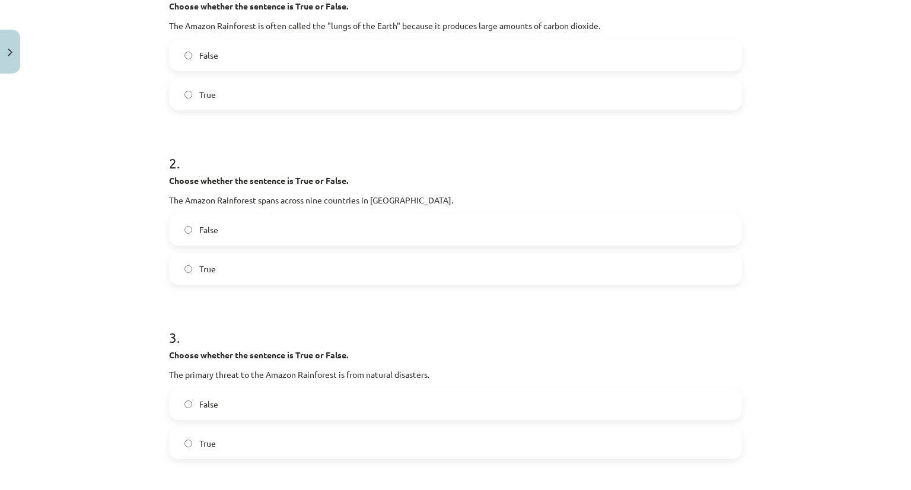
click at [208, 402] on span "False" at bounding box center [208, 404] width 19 height 12
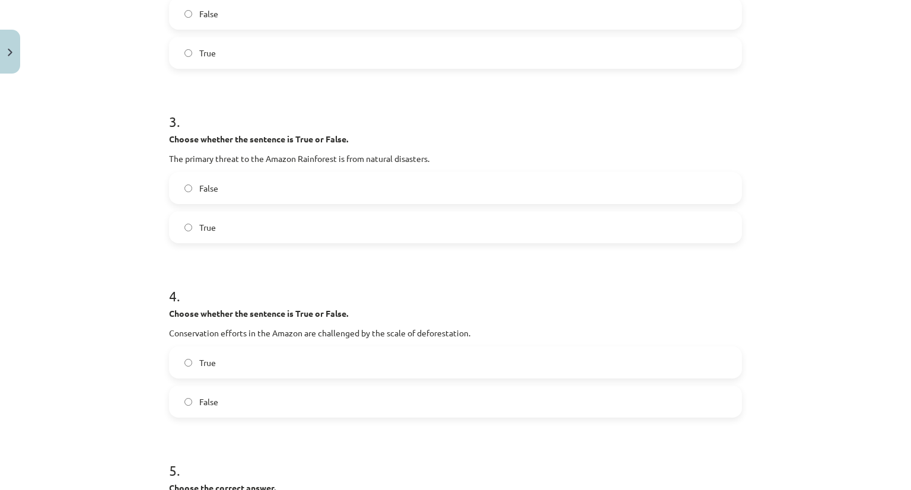
scroll to position [512, 0]
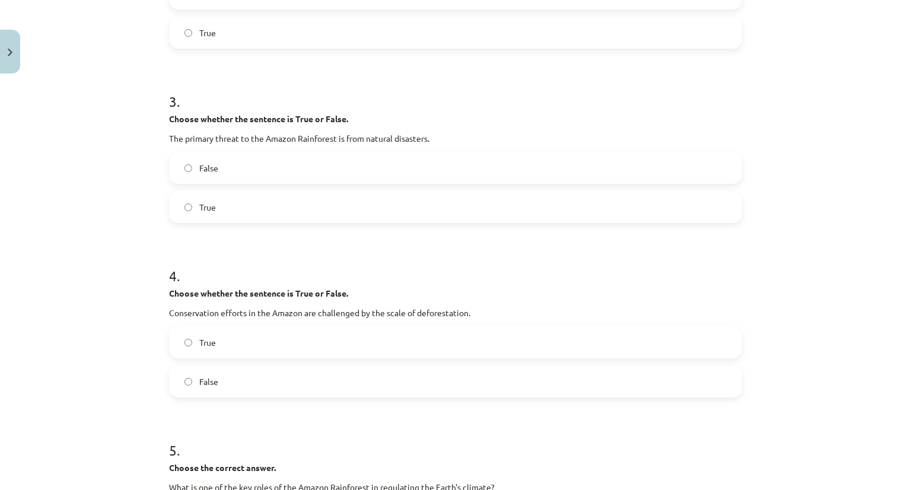
click at [224, 352] on label "True" at bounding box center [455, 342] width 570 height 30
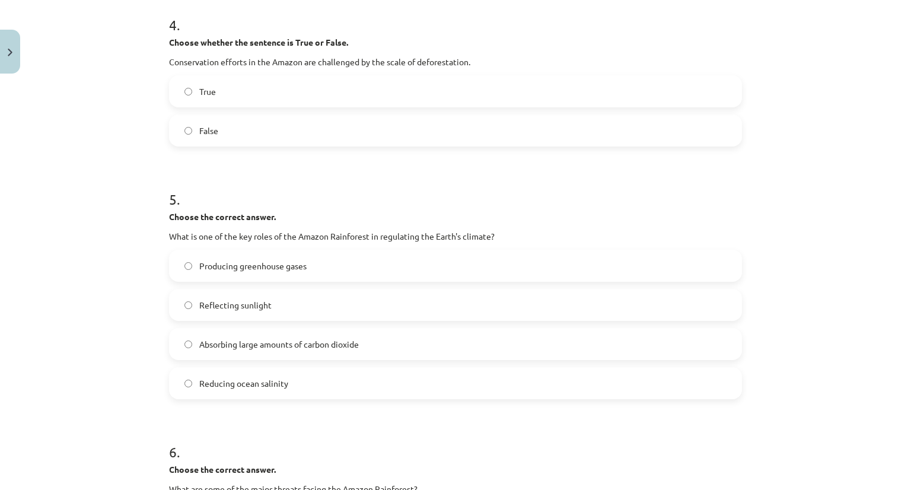
scroll to position [764, 0]
click at [213, 350] on label "Absorbing large amounts of carbon dioxide" at bounding box center [455, 343] width 570 height 30
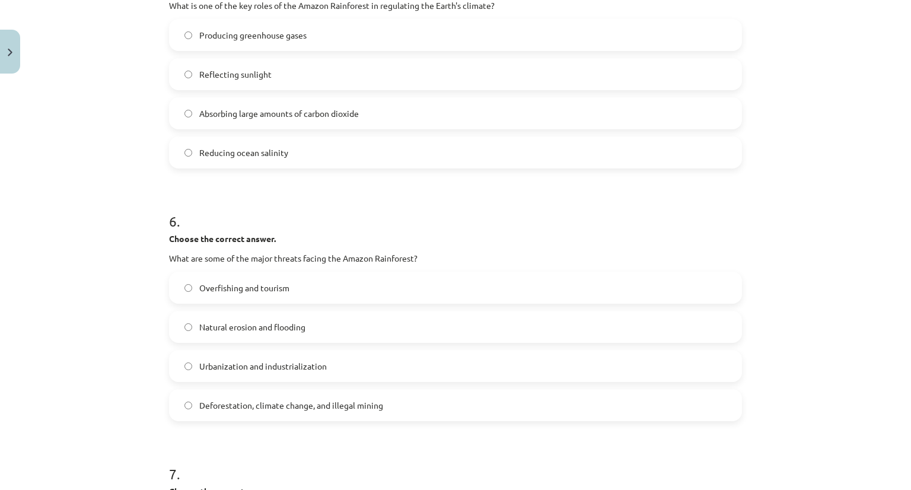
scroll to position [994, 0]
click at [236, 397] on label "Deforestation, climate change, and illegal mining" at bounding box center [455, 405] width 570 height 30
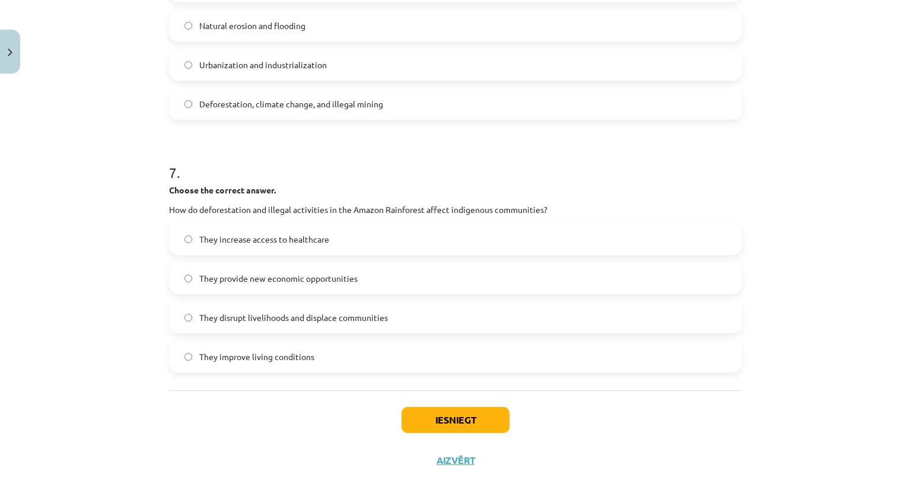
scroll to position [1314, 0]
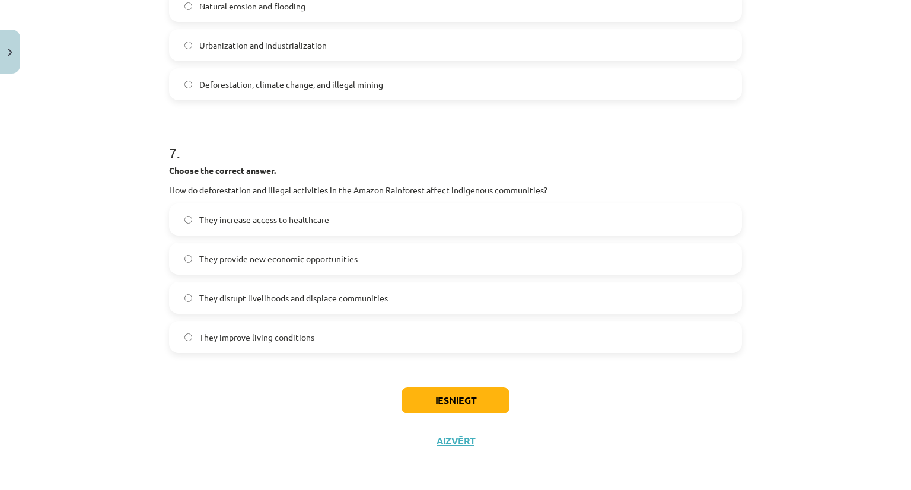
click at [258, 296] on span "They disrupt livelihoods and displace communities" at bounding box center [293, 298] width 189 height 12
click at [425, 400] on button "Iesniegt" at bounding box center [455, 400] width 108 height 26
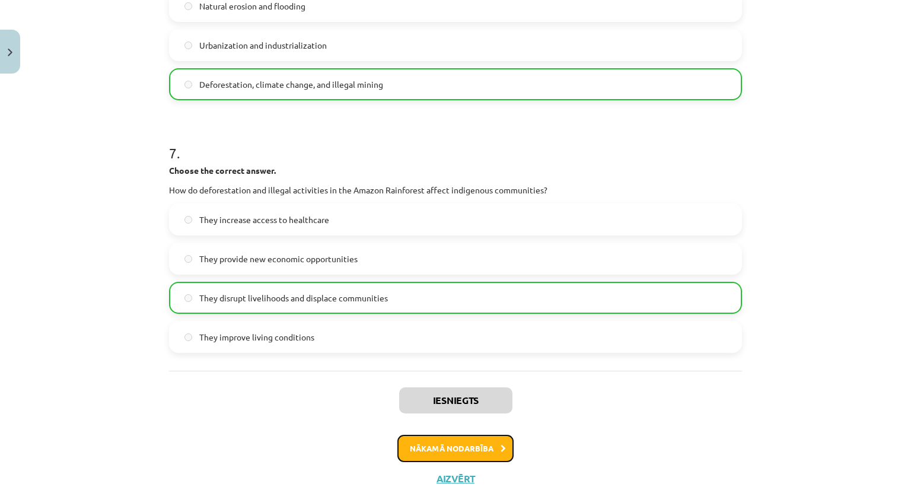
click at [443, 448] on button "Nākamā nodarbība" at bounding box center [455, 448] width 116 height 27
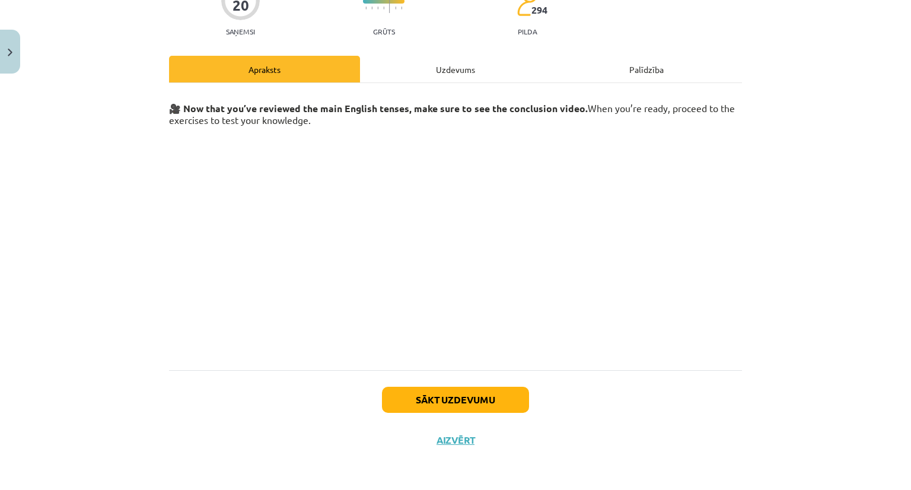
scroll to position [118, 0]
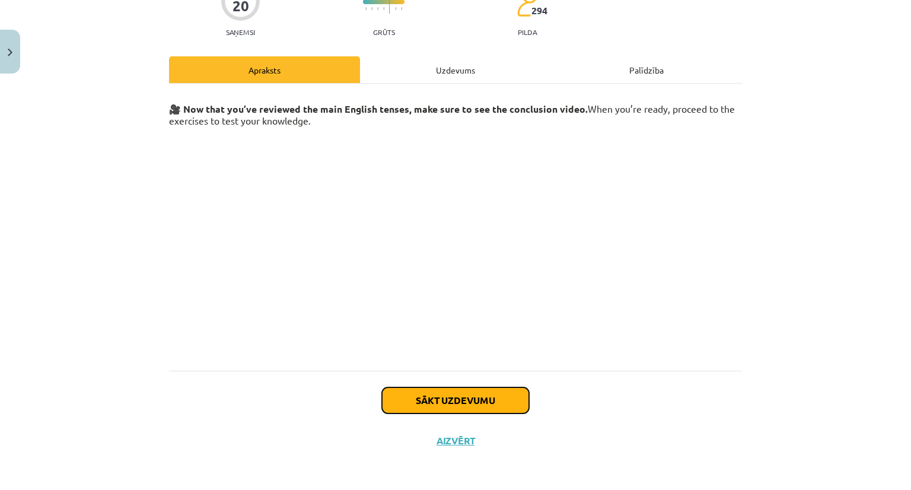
click at [475, 403] on button "Sākt uzdevumu" at bounding box center [455, 400] width 147 height 26
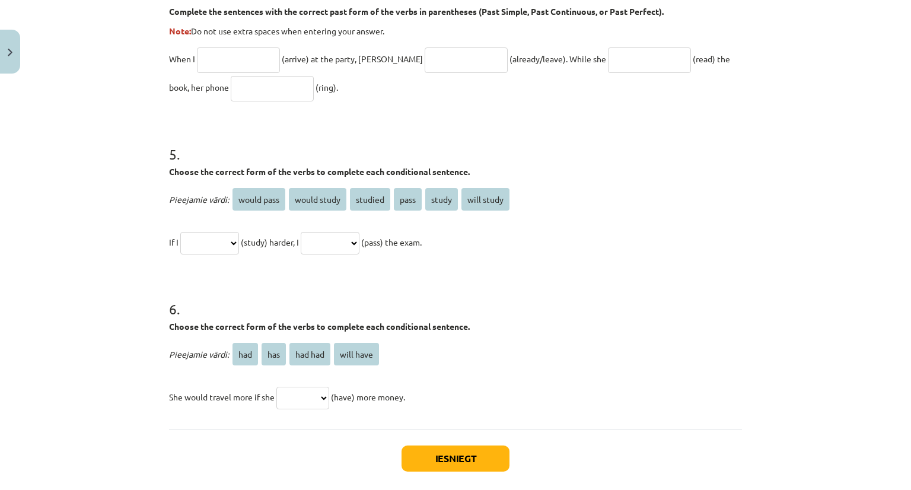
scroll to position [966, 0]
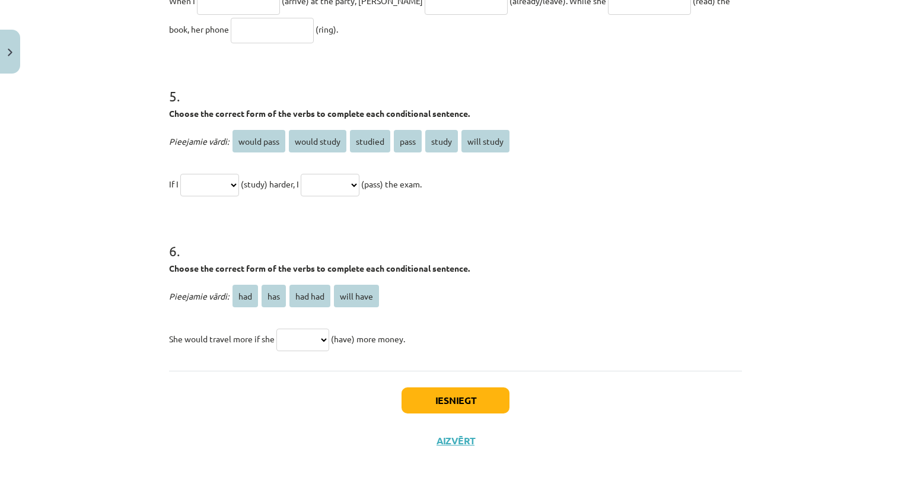
drag, startPoint x: 161, startPoint y: 263, endPoint x: 451, endPoint y: 337, distance: 298.8
click at [87, 101] on div "Mācību tēma: Angļu valoda i - 10.klase 1.ieskaites mācību materiāls #12 ✅ Final…" at bounding box center [455, 245] width 911 height 490
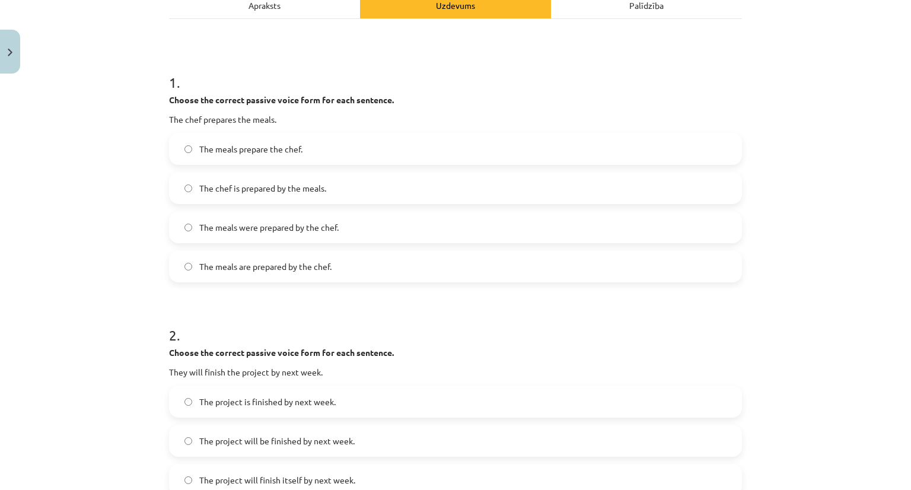
scroll to position [186, 0]
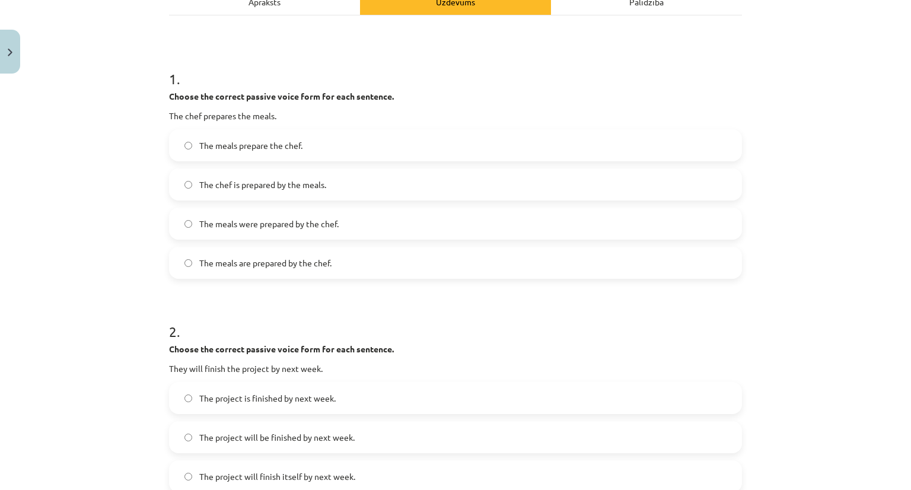
click at [234, 252] on label "The meals are prepared by the chef." at bounding box center [455, 263] width 570 height 30
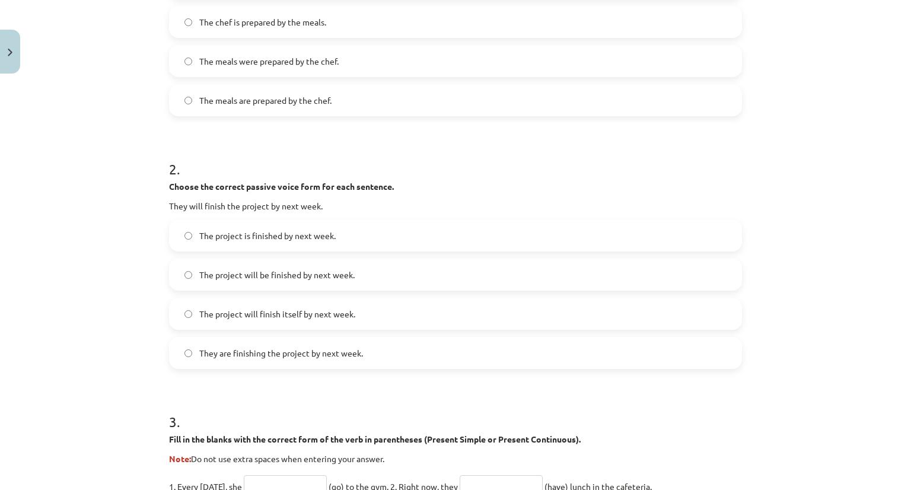
scroll to position [368, 0]
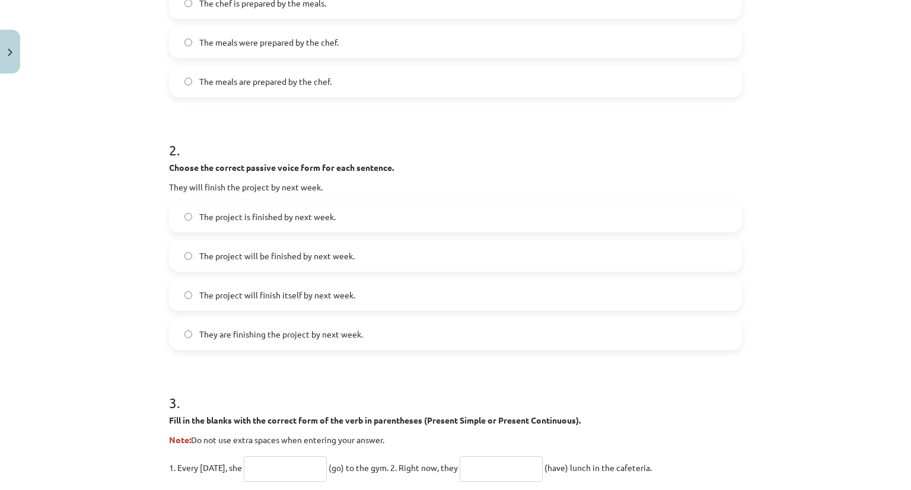
click at [231, 339] on span "They are finishing the project by next week." at bounding box center [281, 334] width 164 height 12
click at [268, 250] on span "The project will be finished by next week." at bounding box center [276, 256] width 155 height 12
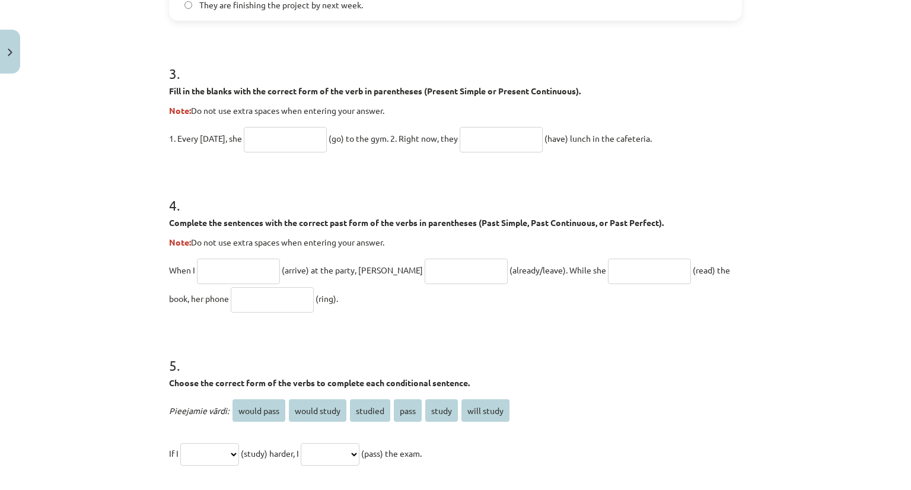
scroll to position [695, 0]
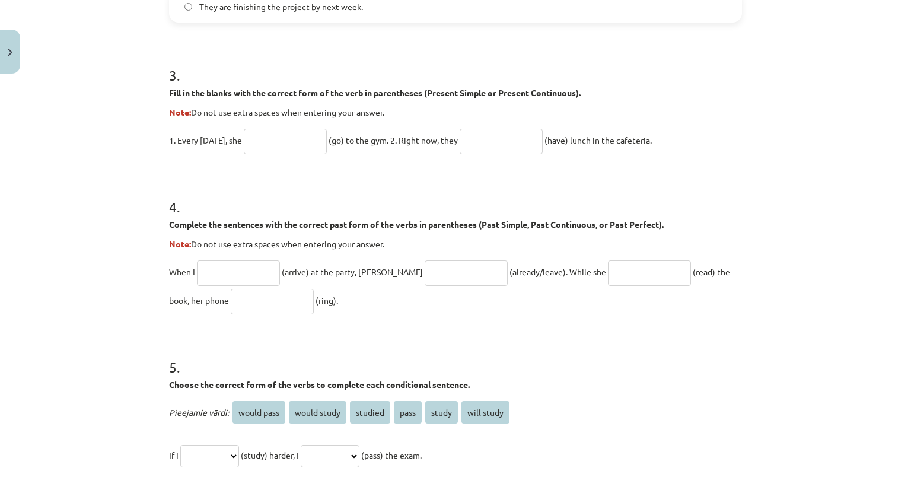
click at [267, 148] on input "text" at bounding box center [285, 141] width 83 height 25
paste input "****"
click at [264, 145] on input "****" at bounding box center [285, 141] width 83 height 25
type input "****"
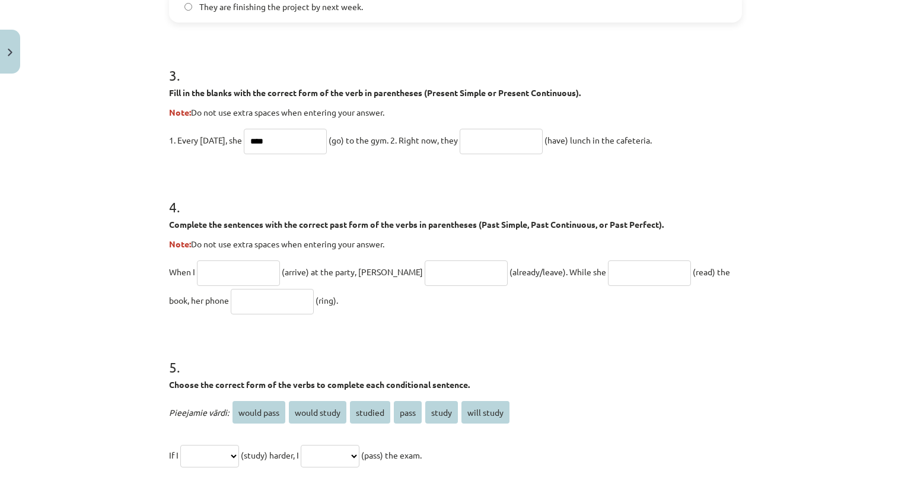
click at [489, 151] on input "text" at bounding box center [501, 141] width 83 height 25
paste input "**********"
type input "**********"
click at [504, 152] on p "**********" at bounding box center [455, 140] width 573 height 28
drag, startPoint x: 151, startPoint y: 210, endPoint x: 351, endPoint y: 293, distance: 216.6
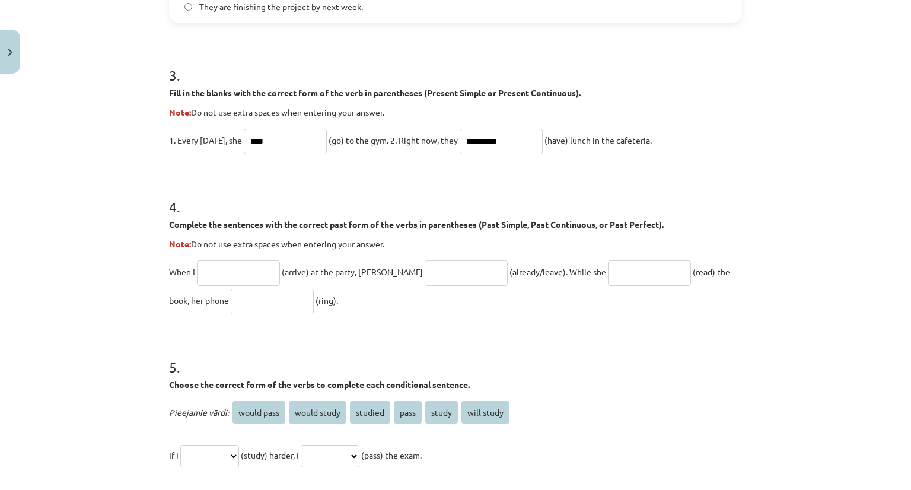
click at [351, 293] on div "**********" at bounding box center [455, 245] width 911 height 490
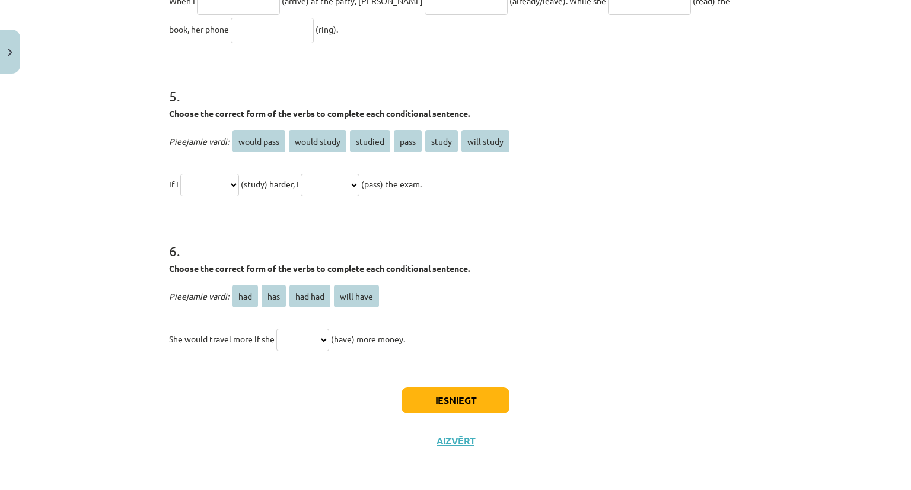
click at [239, 180] on select "**********" at bounding box center [209, 185] width 59 height 23
select select "*******"
click at [180, 174] on select "**********" at bounding box center [209, 185] width 59 height 23
click at [359, 181] on select "**********" at bounding box center [330, 185] width 59 height 23
select select "**********"
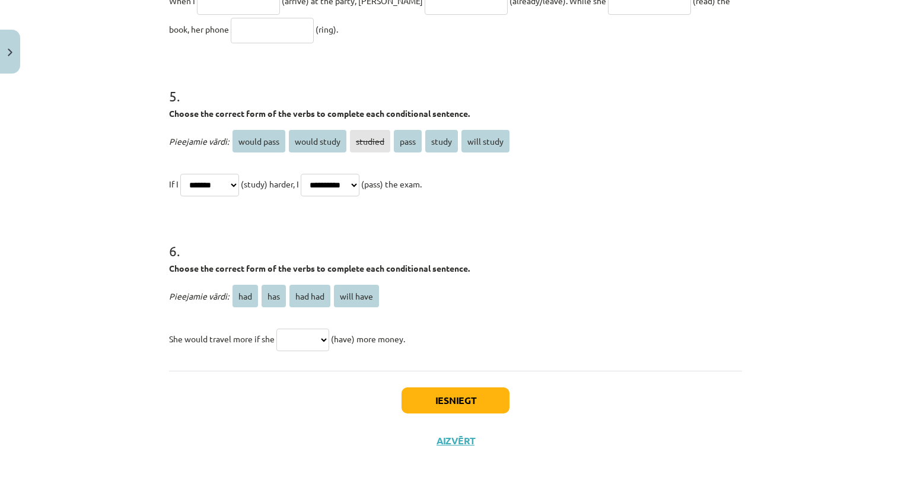
click at [314, 174] on select "**********" at bounding box center [330, 185] width 59 height 23
click at [318, 339] on select "*** *** ******* *********" at bounding box center [302, 339] width 53 height 23
select select "***"
click at [276, 328] on select "*** *** ******* *********" at bounding box center [302, 339] width 53 height 23
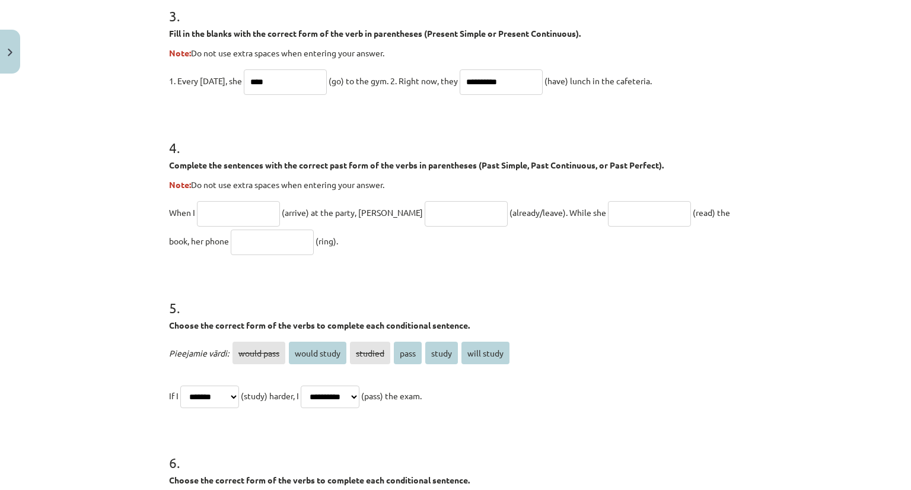
scroll to position [755, 0]
click at [248, 209] on input "text" at bounding box center [238, 212] width 83 height 25
paste input "*******"
type input "*******"
click at [436, 217] on input "text" at bounding box center [466, 212] width 83 height 25
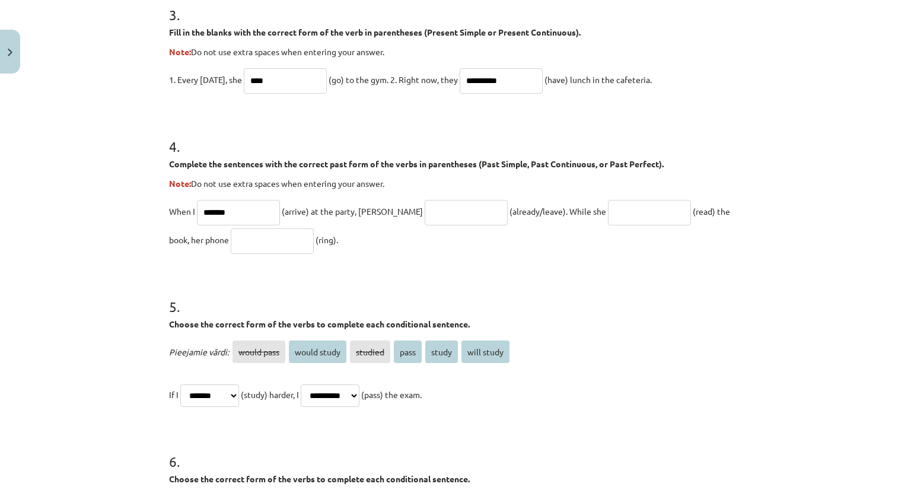
paste input "***"
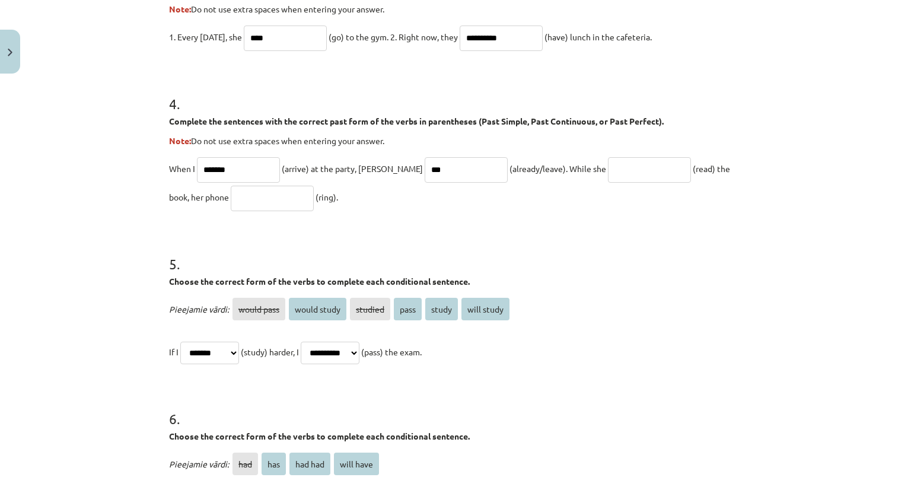
type input "***"
click at [608, 169] on input "text" at bounding box center [649, 169] width 83 height 25
paste input "***"
type input "***"
click at [251, 192] on input "text" at bounding box center [272, 198] width 83 height 25
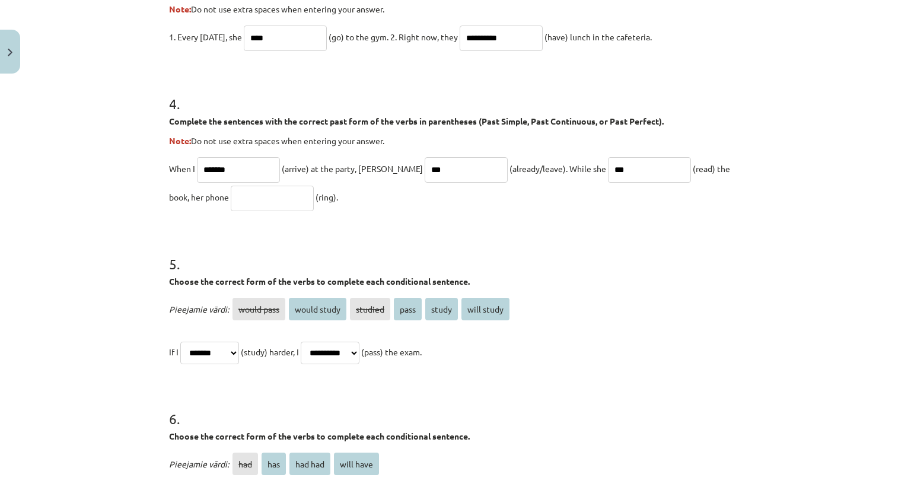
paste input "****"
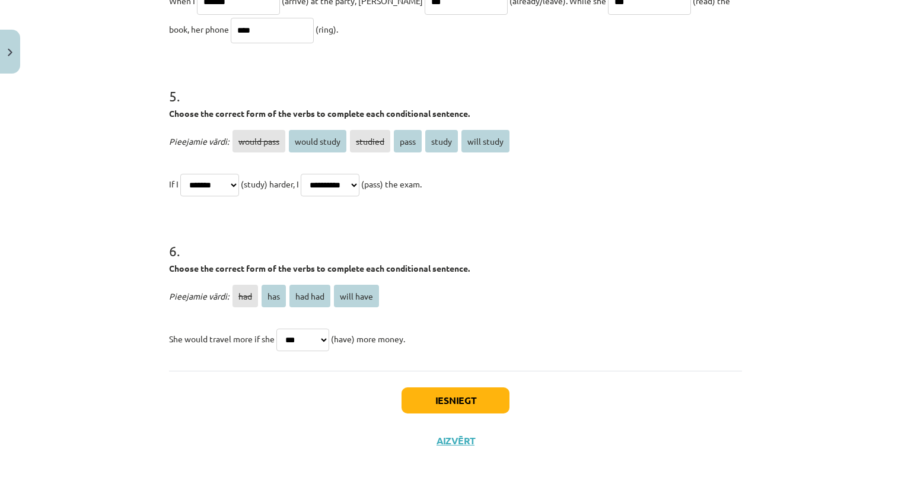
type input "****"
click at [478, 402] on button "Iesniegt" at bounding box center [455, 400] width 108 height 26
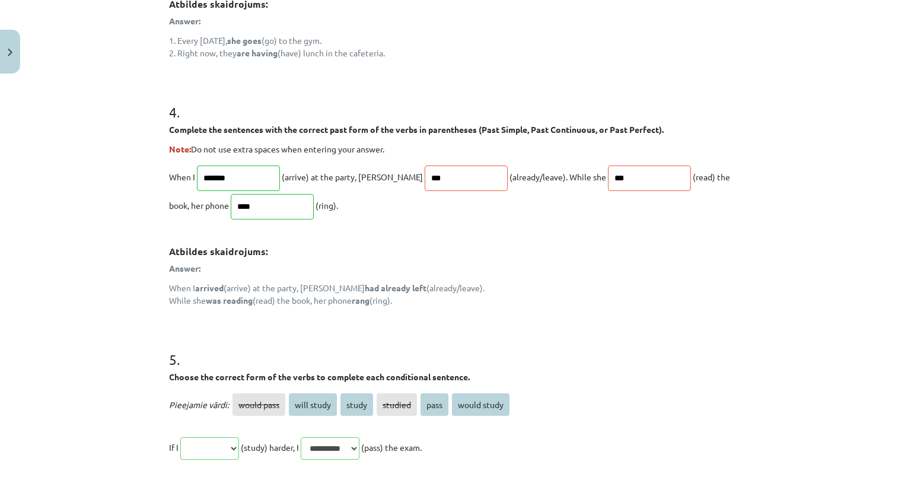
scroll to position [876, 0]
click at [524, 192] on p "When I ******* (arrive) at the party, John *** (already/leave). While she *** (…" at bounding box center [455, 192] width 573 height 57
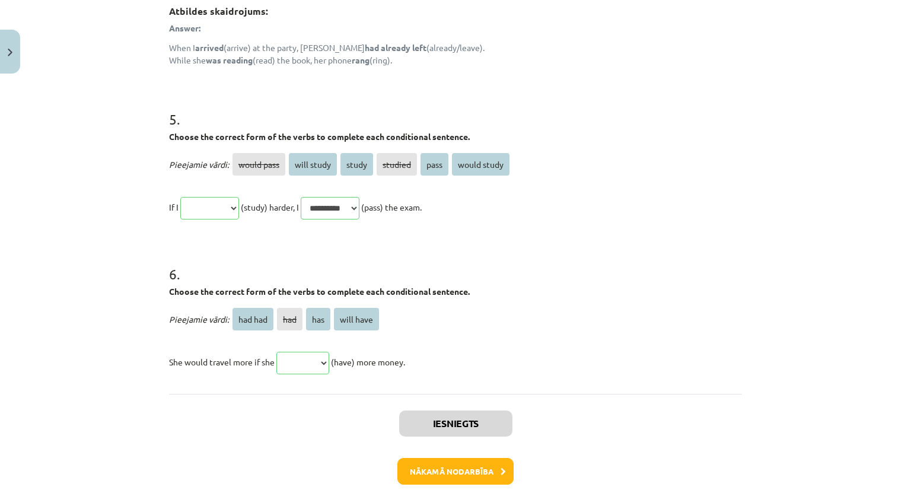
scroll to position [1178, 0]
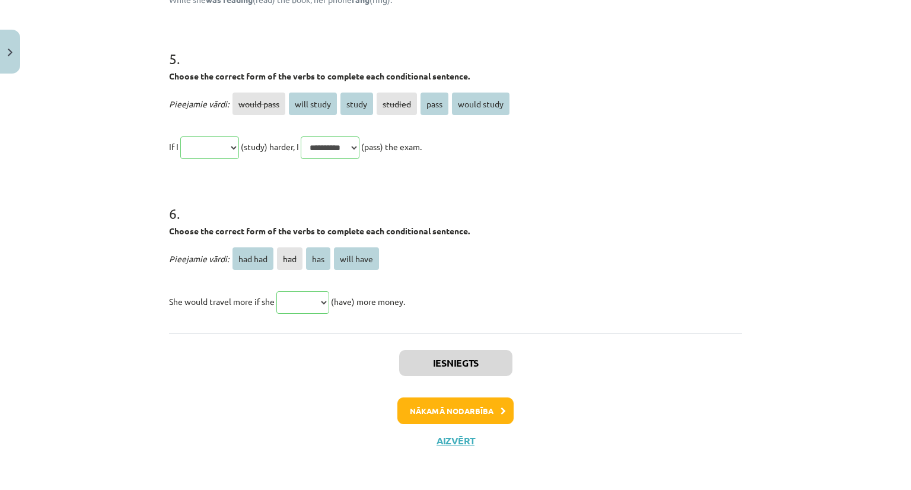
click at [484, 387] on div "Iesniegts Nākamā nodarbība Aizvērt" at bounding box center [455, 393] width 573 height 121
click at [444, 403] on button "Nākamā nodarbība" at bounding box center [455, 410] width 116 height 27
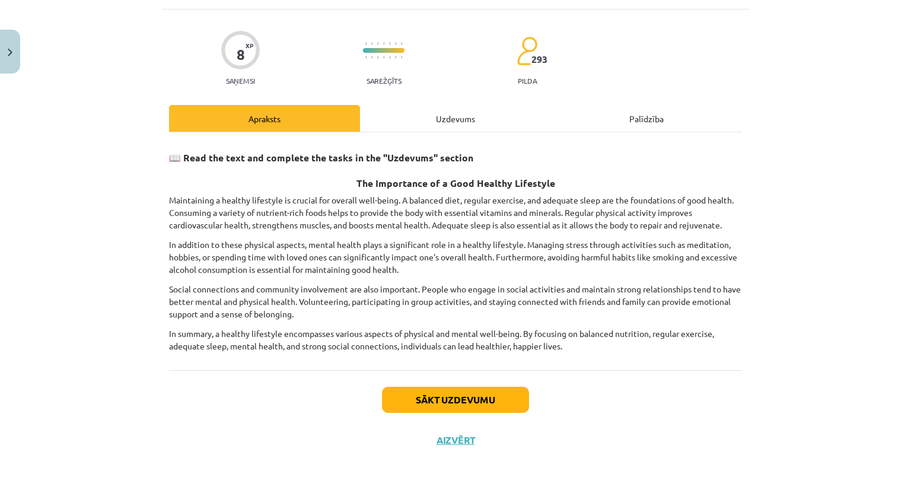
scroll to position [30, 0]
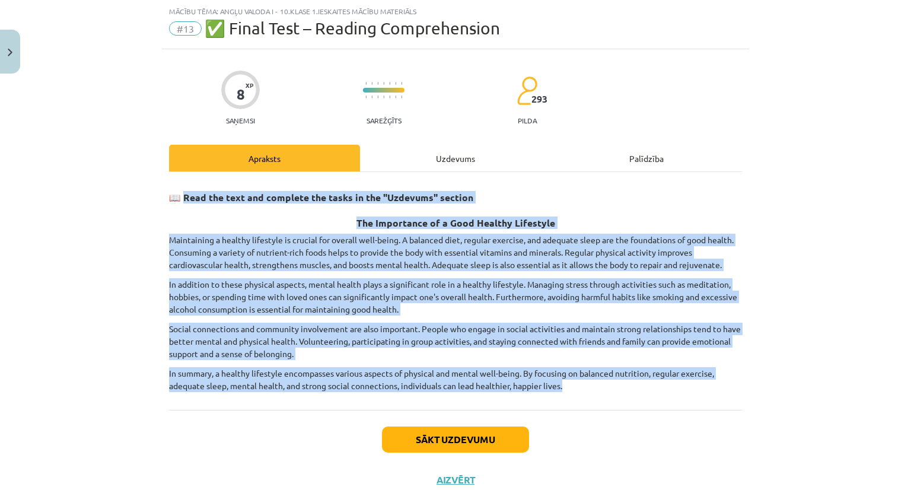
drag, startPoint x: 180, startPoint y: 200, endPoint x: 591, endPoint y: 392, distance: 454.1
click at [591, 392] on div "📖 Read the text and complete the tasks in the "Uzdevums" section The Importance…" at bounding box center [455, 291] width 573 height 238
click at [439, 431] on button "Sākt uzdevumu" at bounding box center [455, 439] width 147 height 26
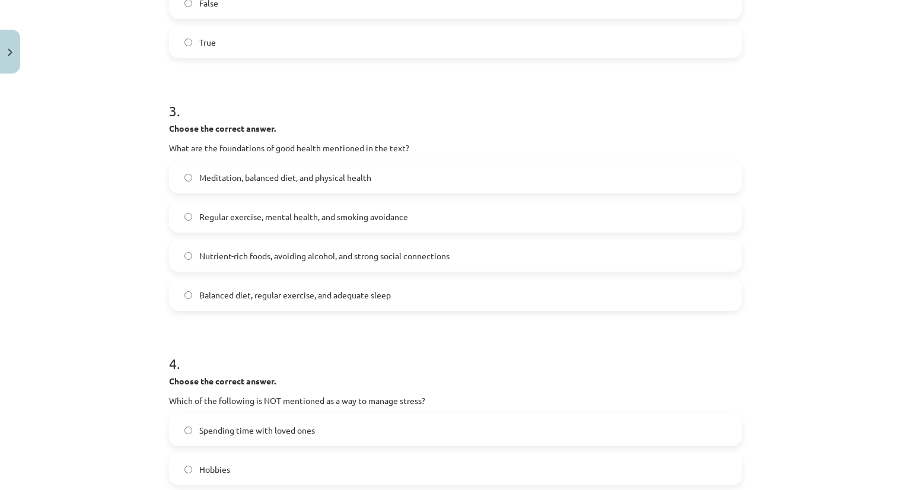
scroll to position [714, 0]
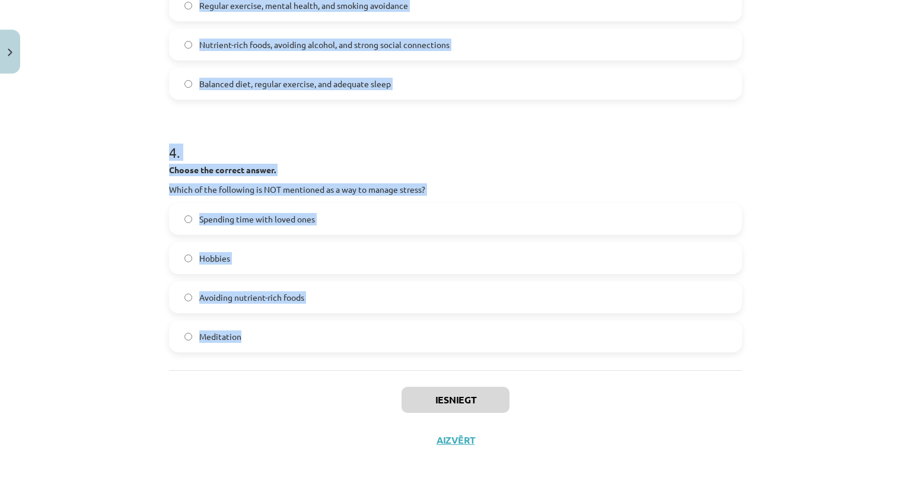
drag, startPoint x: 156, startPoint y: 246, endPoint x: 350, endPoint y: 333, distance: 212.3
click at [350, 333] on div "Mācību tēma: Angļu valoda i - 10.klase 1.ieskaites mācību materiāls #13 ✅ Final…" at bounding box center [455, 245] width 911 height 490
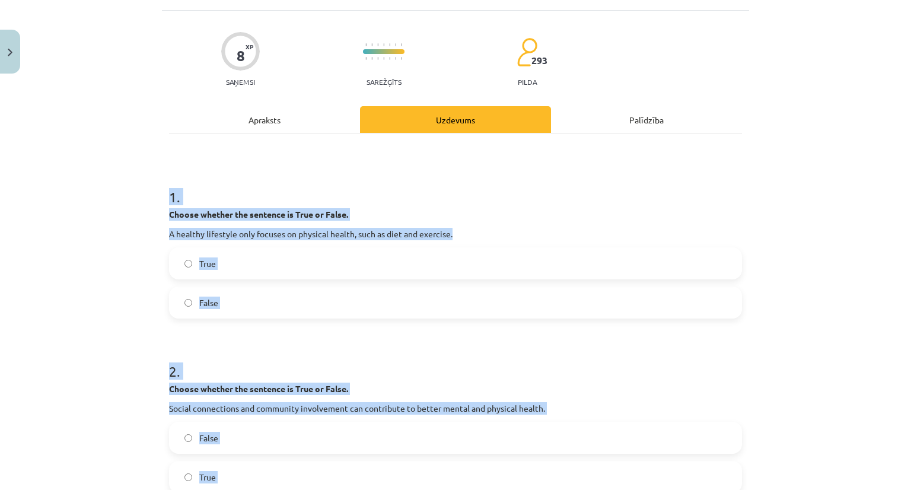
scroll to position [0, 0]
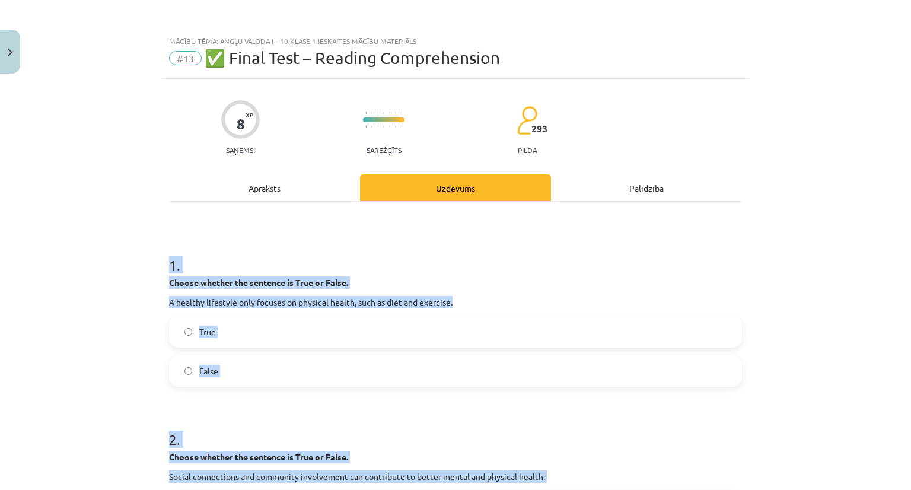
click at [213, 366] on span "False" at bounding box center [208, 371] width 19 height 12
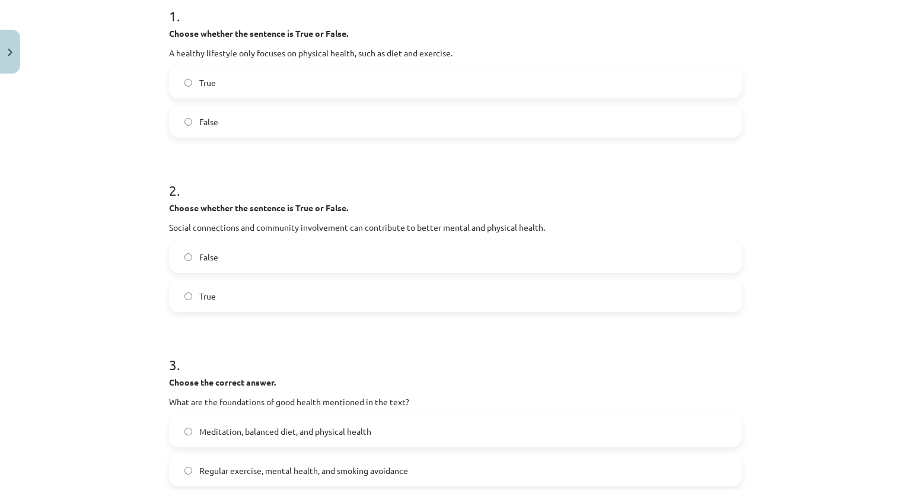
scroll to position [277, 0]
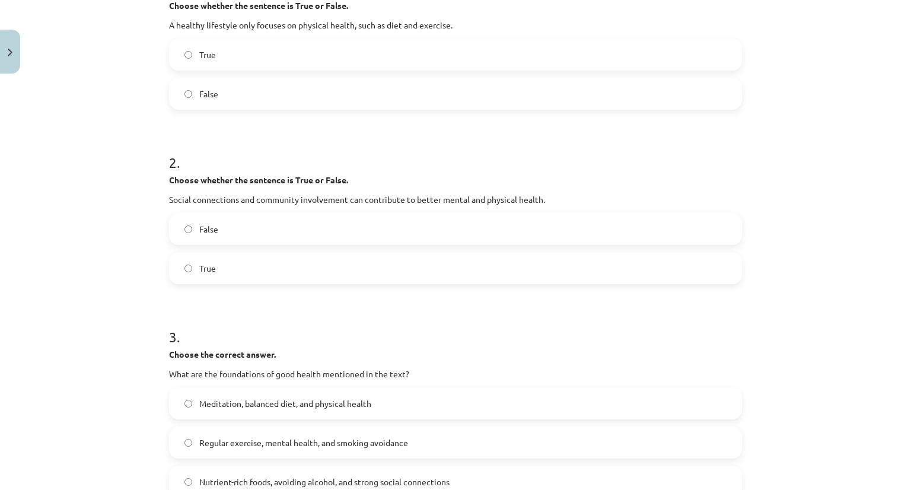
click at [213, 276] on label "True" at bounding box center [455, 268] width 570 height 30
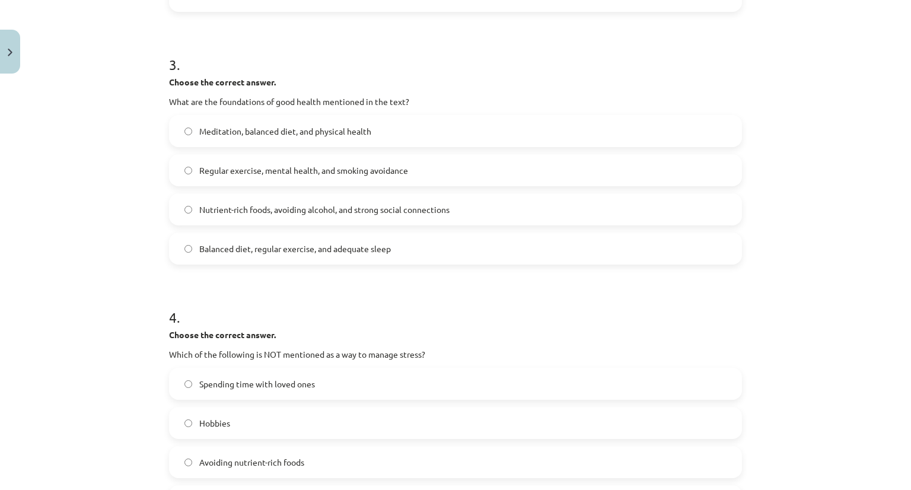
scroll to position [547, 0]
click at [246, 242] on label "Balanced diet, regular exercise, and adequate sleep" at bounding box center [455, 250] width 570 height 30
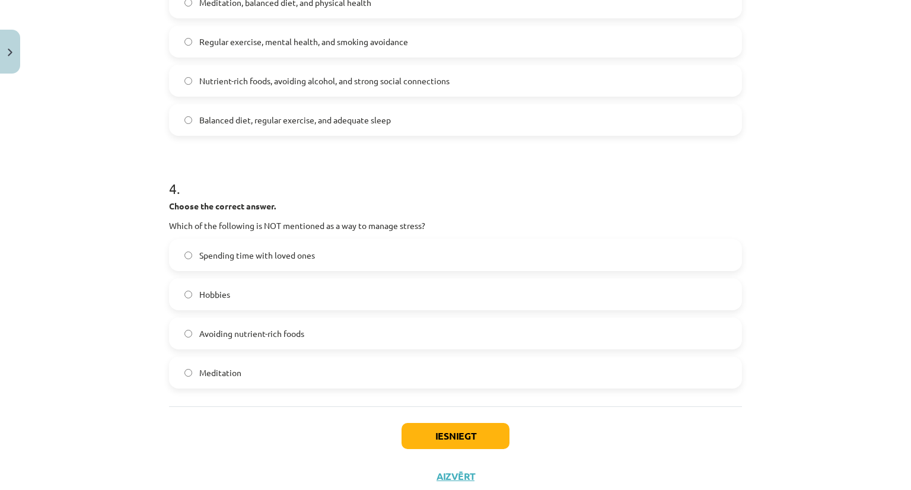
scroll to position [714, 0]
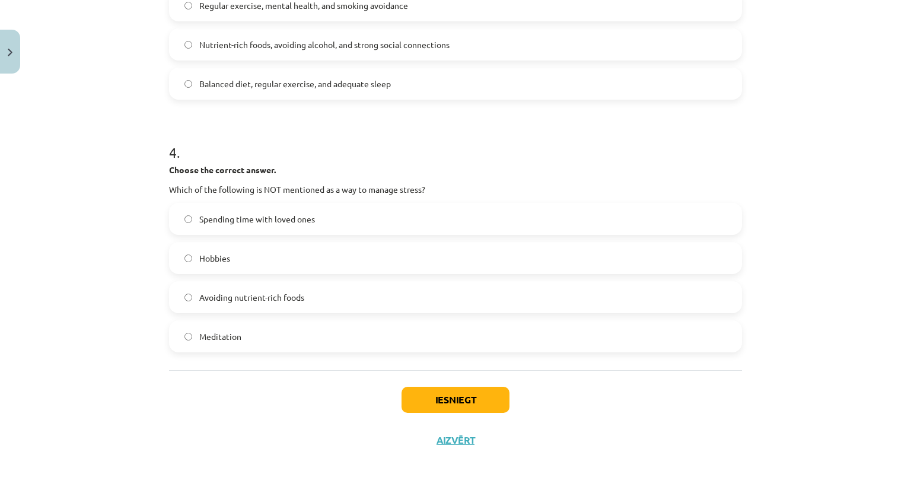
click at [247, 300] on span "Avoiding nutrient-rich foods" at bounding box center [251, 297] width 105 height 12
click at [415, 400] on button "Iesniegt" at bounding box center [455, 400] width 108 height 26
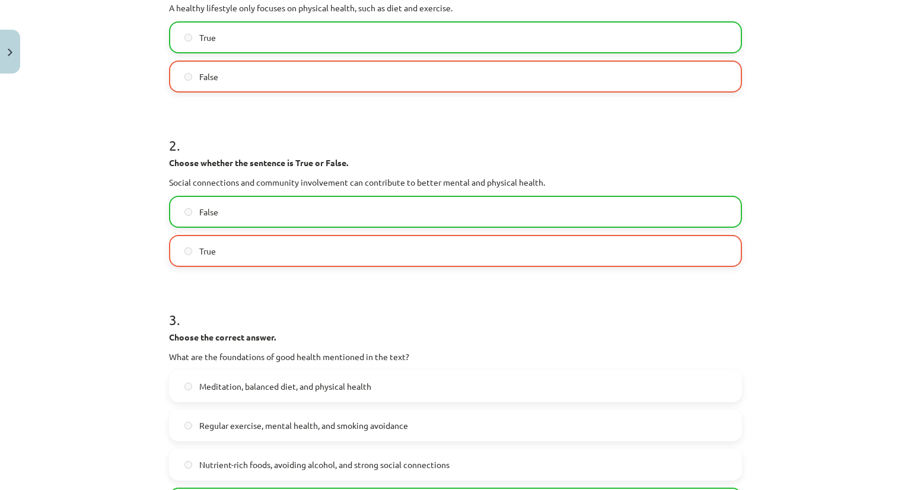
scroll to position [294, 0]
click at [375, 219] on label "False" at bounding box center [455, 212] width 570 height 30
click at [245, 228] on div "False True" at bounding box center [455, 231] width 573 height 71
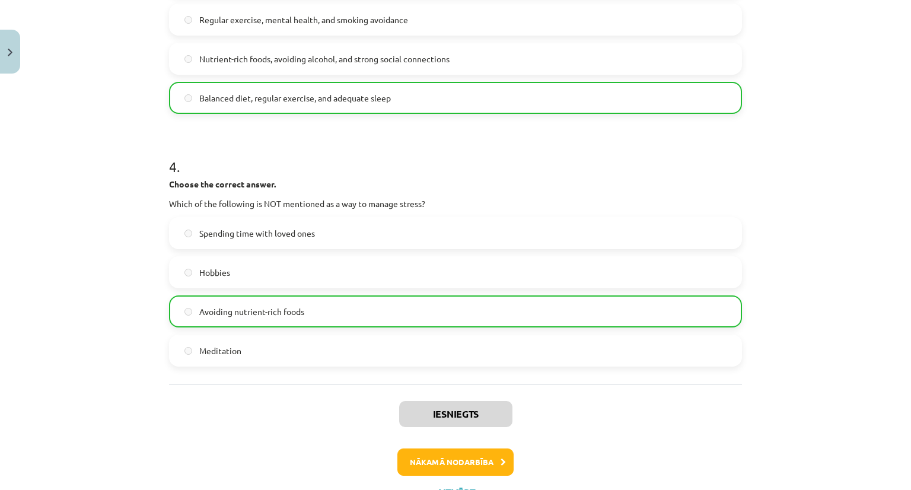
scroll to position [751, 0]
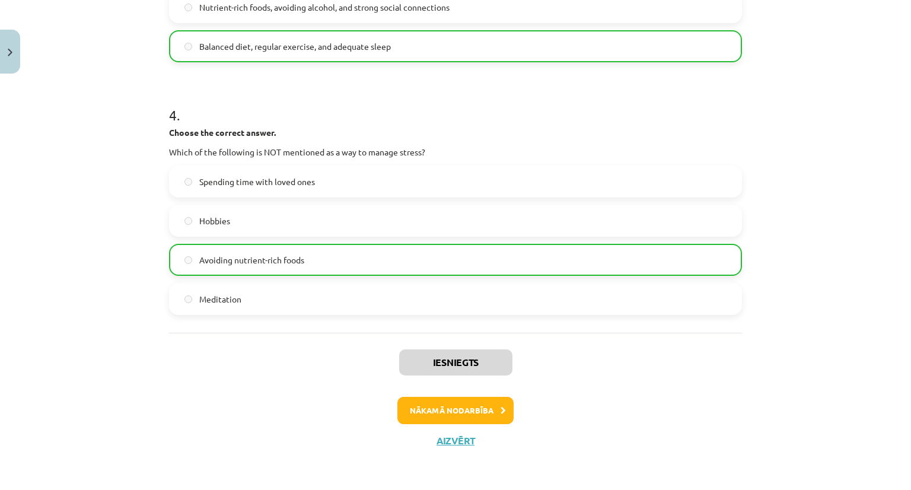
click at [457, 428] on div "Iesniegts Nākamā nodarbība Aizvērt" at bounding box center [455, 393] width 573 height 121
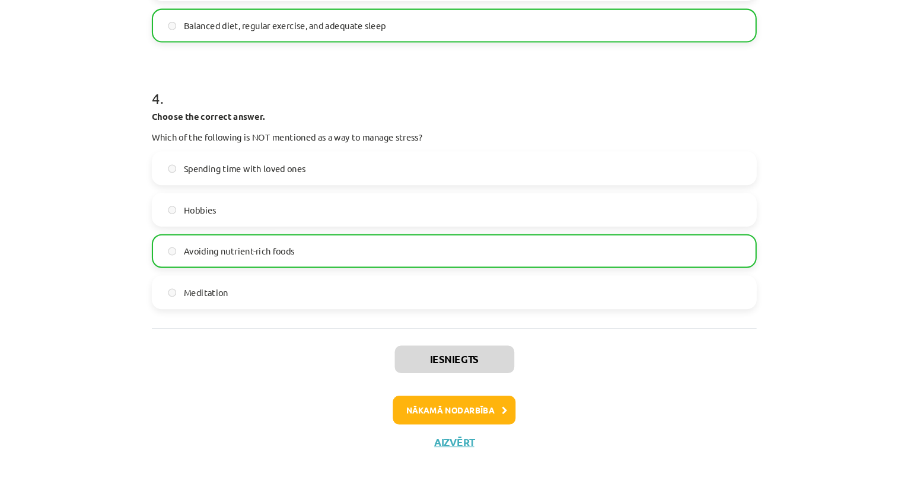
scroll to position [827, 0]
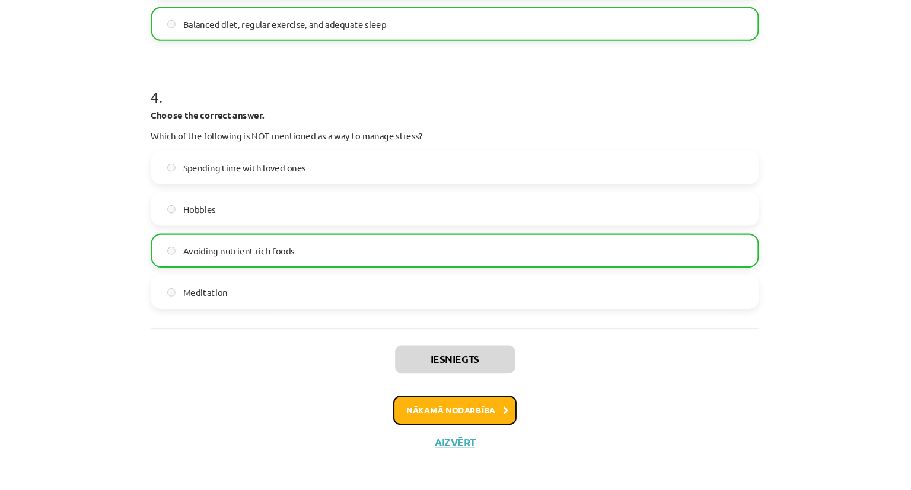
click at [493, 411] on button "Nākamā nodarbība" at bounding box center [455, 410] width 116 height 27
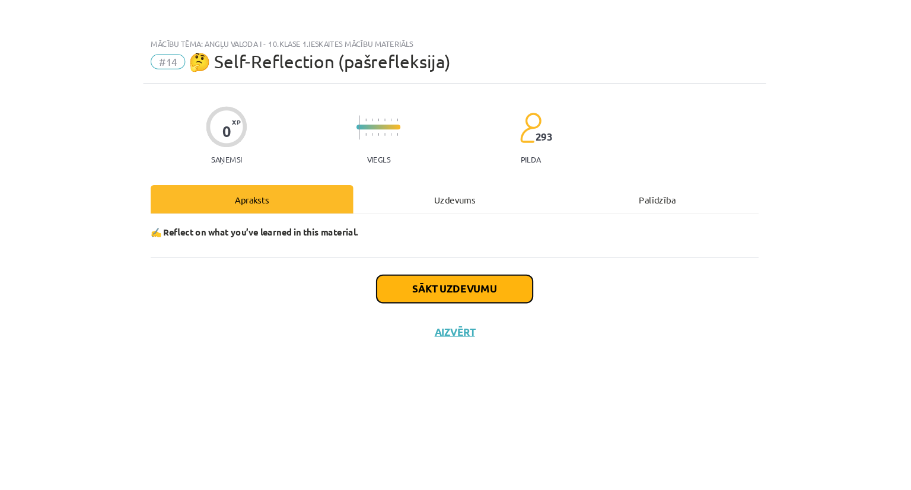
click at [482, 280] on button "Sākt uzdevumu" at bounding box center [455, 272] width 147 height 26
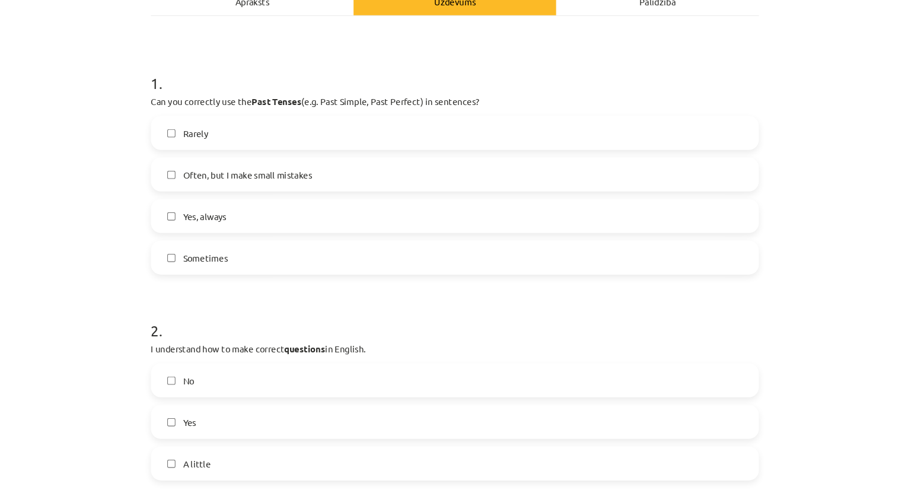
scroll to position [218, 0]
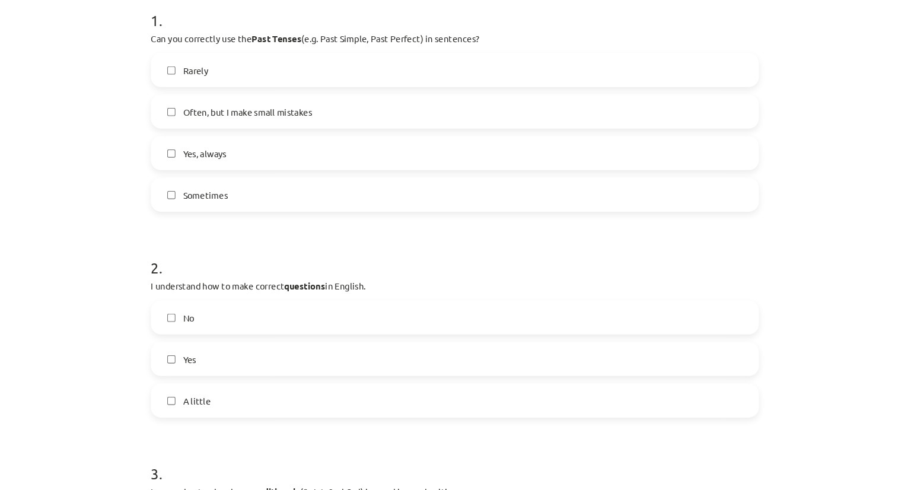
click at [240, 176] on label "Yes, always" at bounding box center [455, 173] width 570 height 30
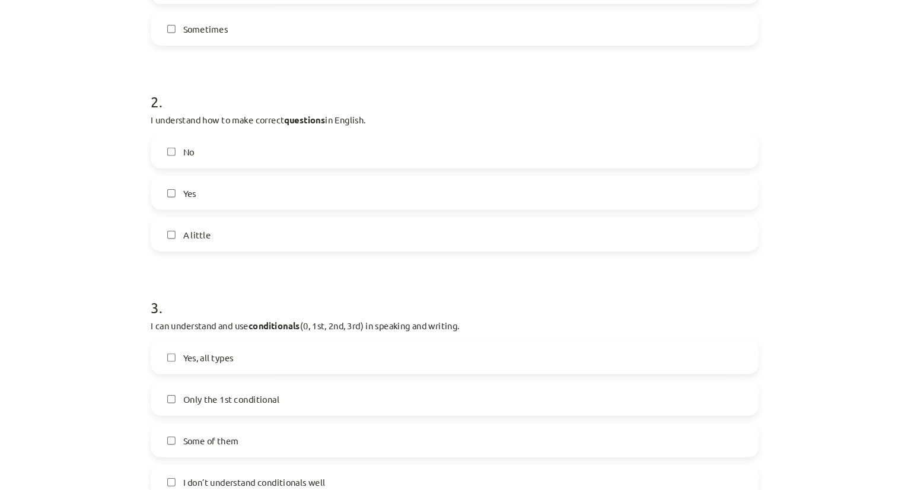
scroll to position [396, 0]
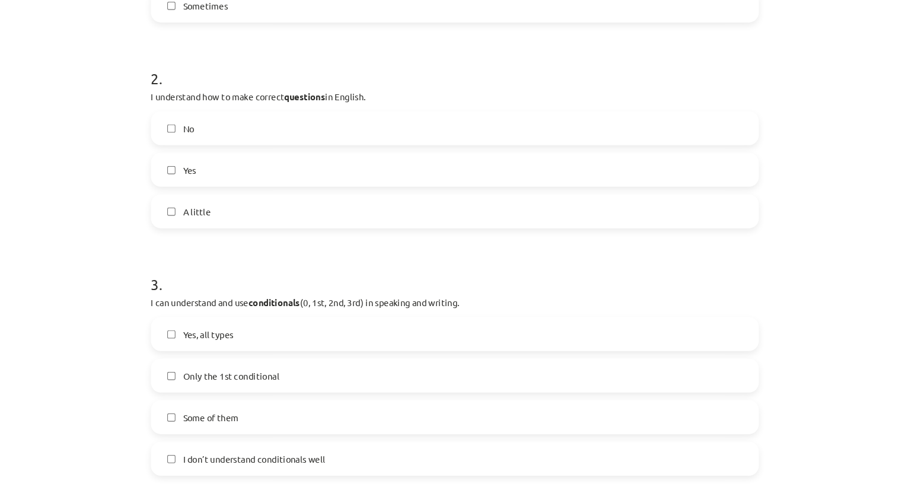
click at [257, 203] on div "No Yes A little" at bounding box center [455, 188] width 573 height 110
click at [263, 182] on label "Yes" at bounding box center [455, 188] width 570 height 30
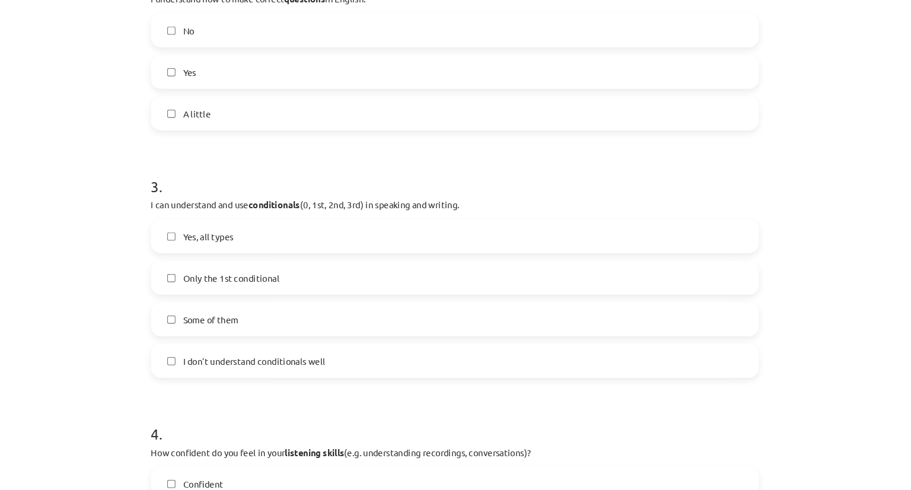
scroll to position [495, 0]
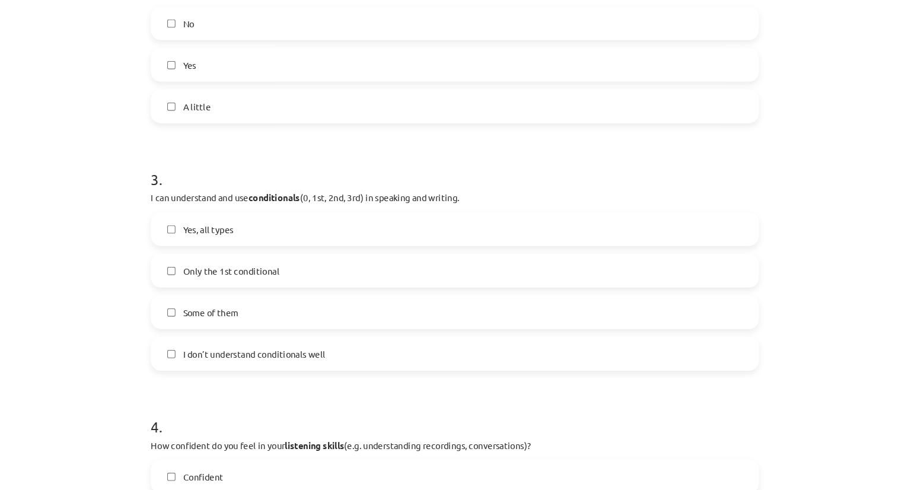
click at [266, 243] on label "Yes, all types" at bounding box center [455, 244] width 570 height 30
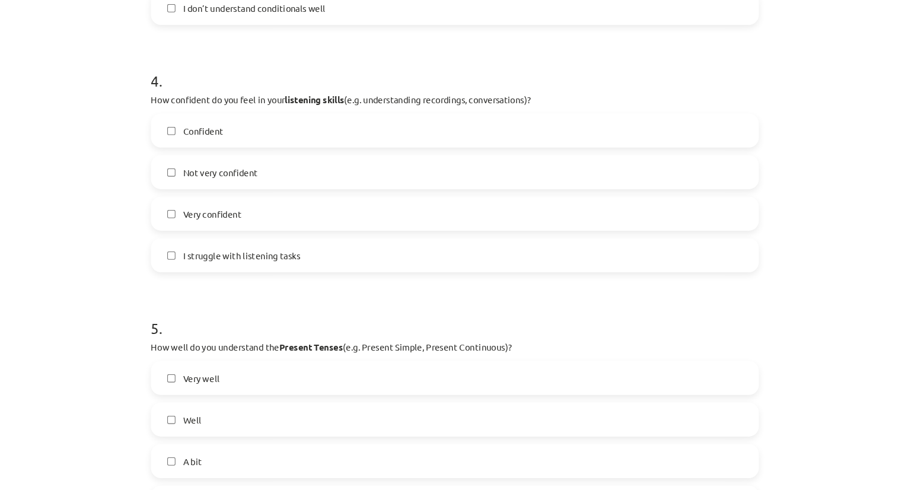
scroll to position [821, 0]
click at [282, 127] on div "4 . How confident do you feel in your listening skills (e.g. understanding reco…" at bounding box center [455, 179] width 573 height 209
click at [280, 135] on div "Confident" at bounding box center [455, 151] width 573 height 32
click at [279, 159] on label "Confident" at bounding box center [455, 151] width 570 height 30
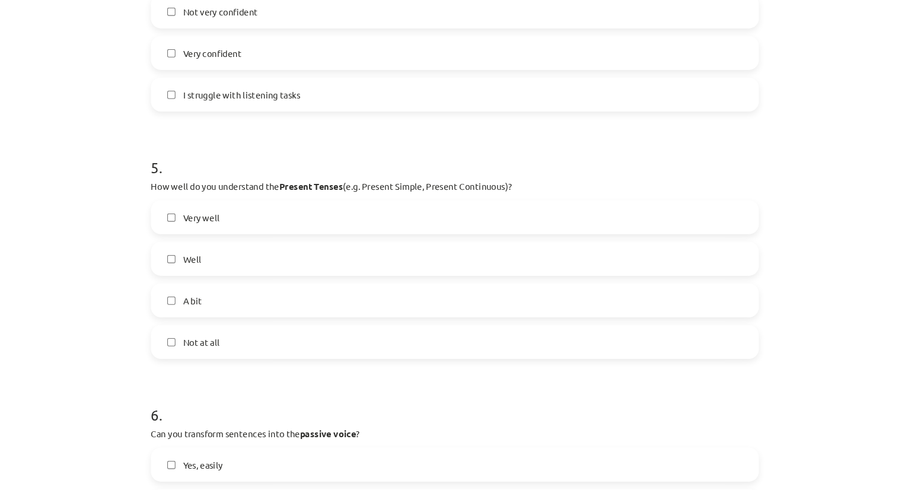
scroll to position [976, 0]
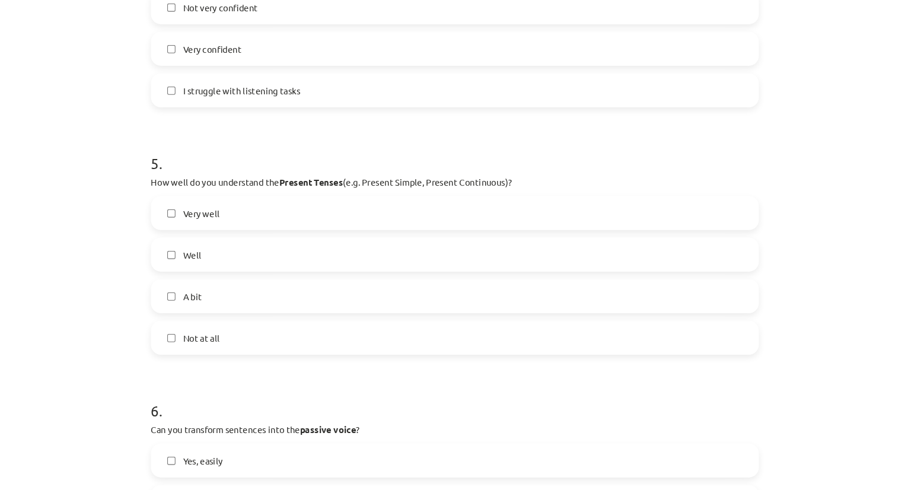
click at [263, 271] on label "Well" at bounding box center [455, 268] width 570 height 30
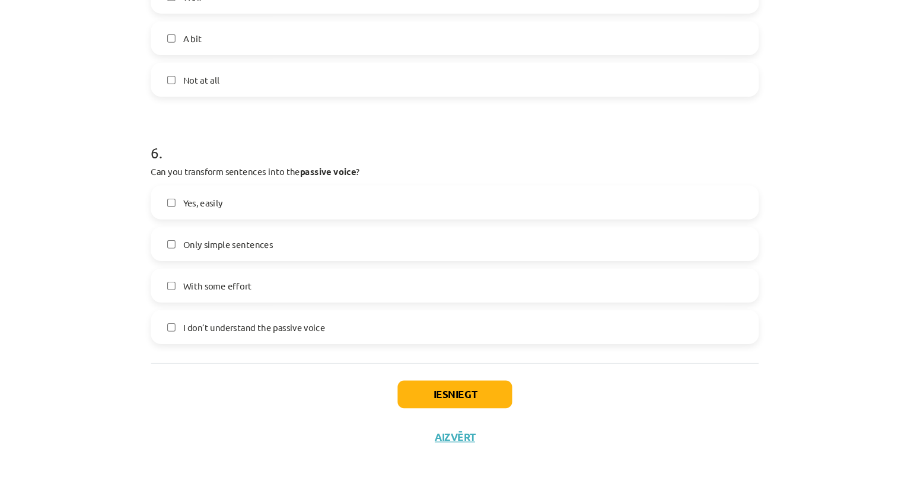
click at [215, 226] on label "Yes, easily" at bounding box center [455, 219] width 570 height 30
click at [259, 289] on label "With some effort" at bounding box center [455, 297] width 570 height 30
click at [439, 417] on div "Iesniegt Aizvērt" at bounding box center [455, 411] width 573 height 83
click at [287, 223] on label "Yes, easily" at bounding box center [455, 219] width 570 height 30
click at [421, 396] on button "Iesniegt" at bounding box center [455, 400] width 108 height 26
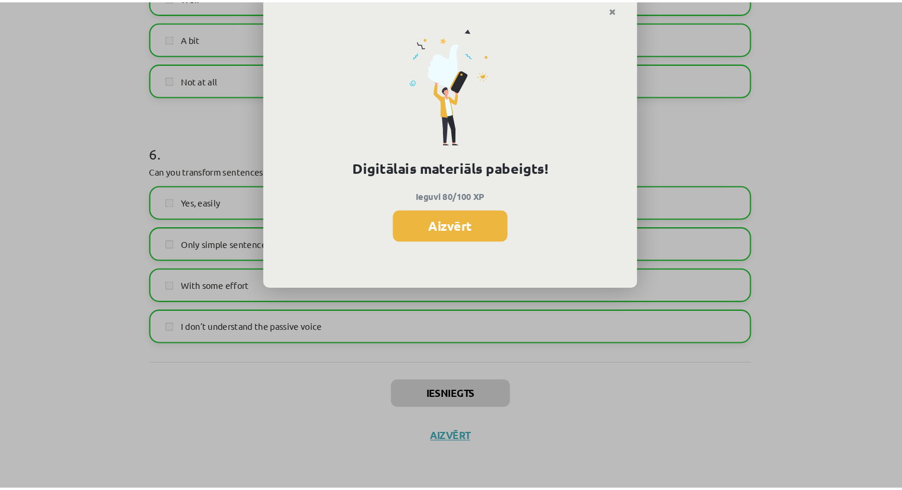
scroll to position [825, 0]
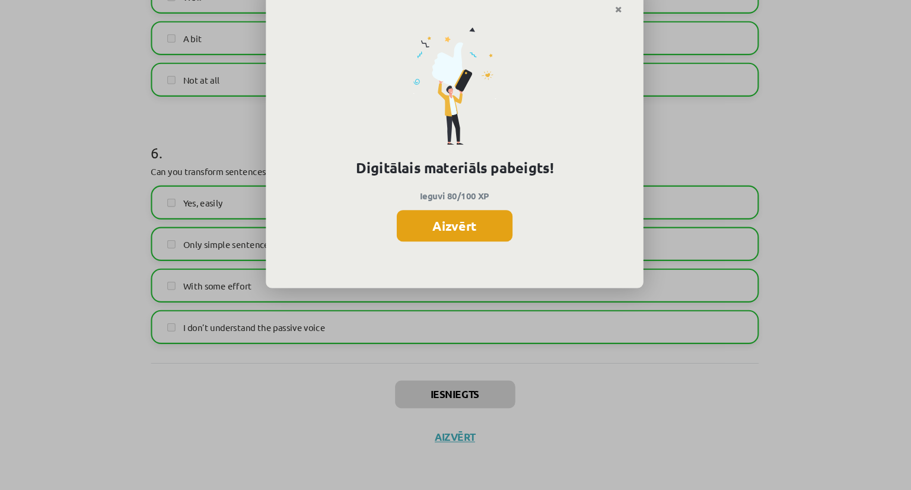
click at [484, 246] on button "Aizvērt" at bounding box center [455, 241] width 109 height 30
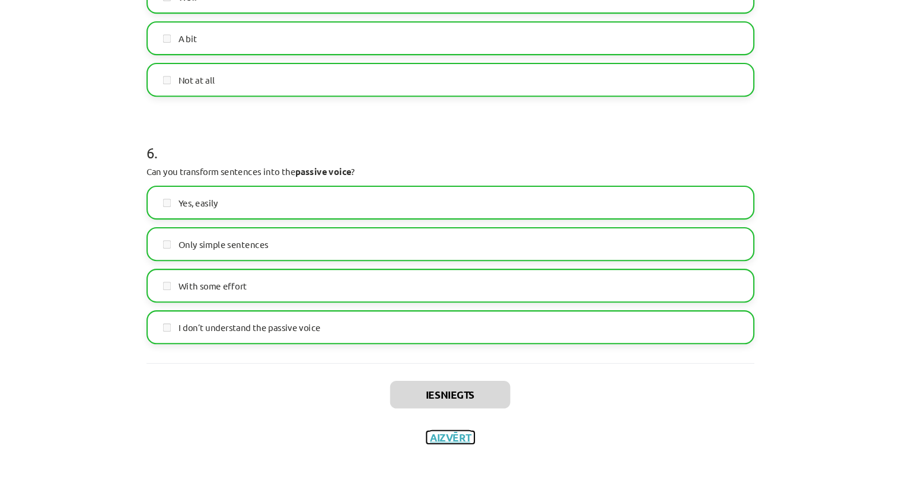
click at [462, 441] on button "Aizvērt" at bounding box center [451, 440] width 45 height 12
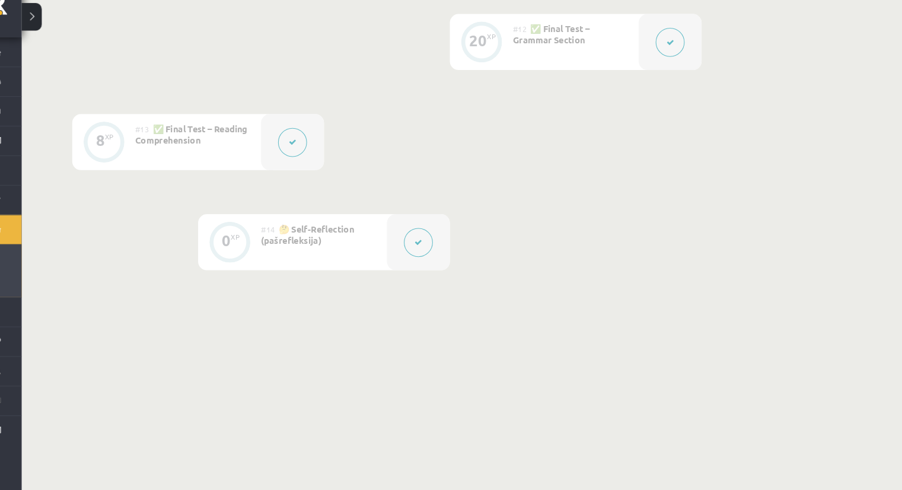
scroll to position [1329, 0]
click at [59, 48] on button at bounding box center [56, 44] width 19 height 26
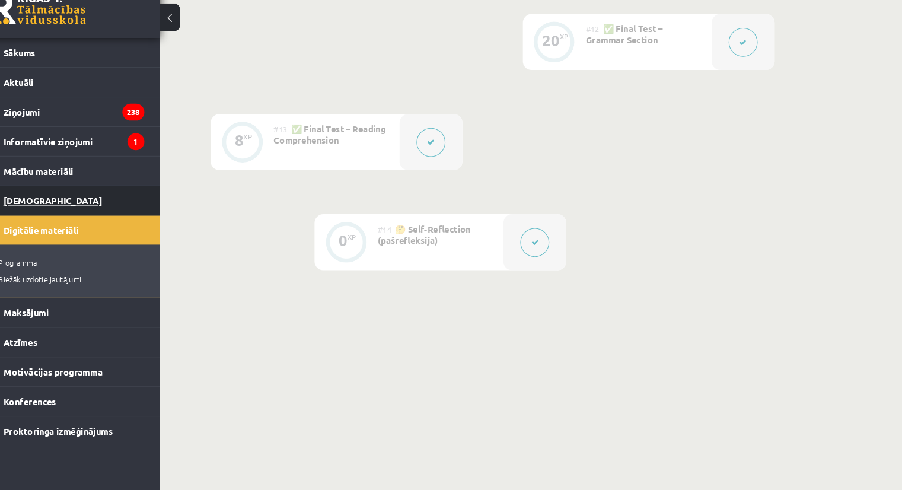
click at [106, 212] on link "[DEMOGRAPHIC_DATA]" at bounding box center [89, 216] width 148 height 27
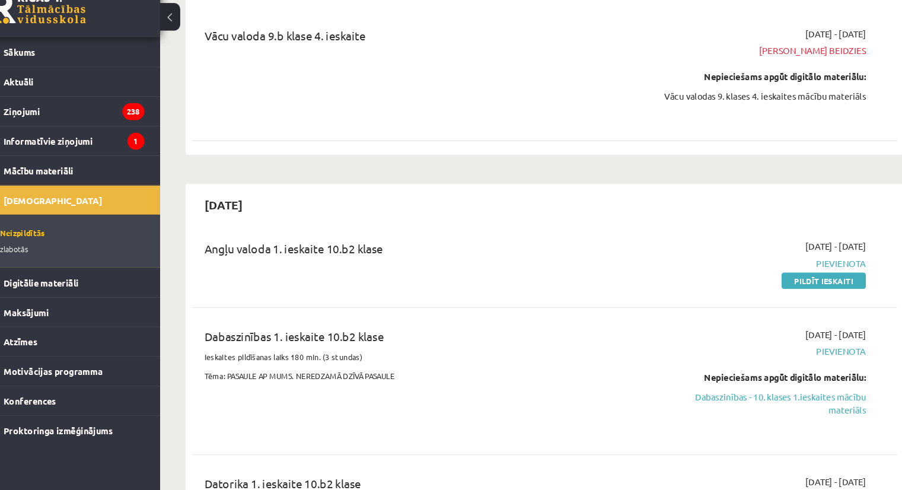
scroll to position [1289, 0]
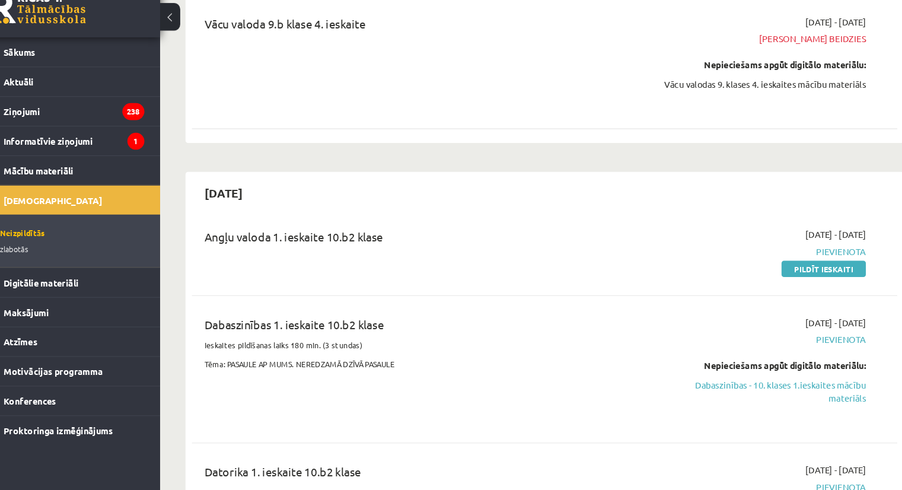
click at [685, 242] on div "2025-09-01 - 2025-09-15 Pievienota Pildīt ieskaiti" at bounding box center [744, 264] width 213 height 44
click at [783, 273] on link "Pildīt ieskaiti" at bounding box center [802, 280] width 79 height 15
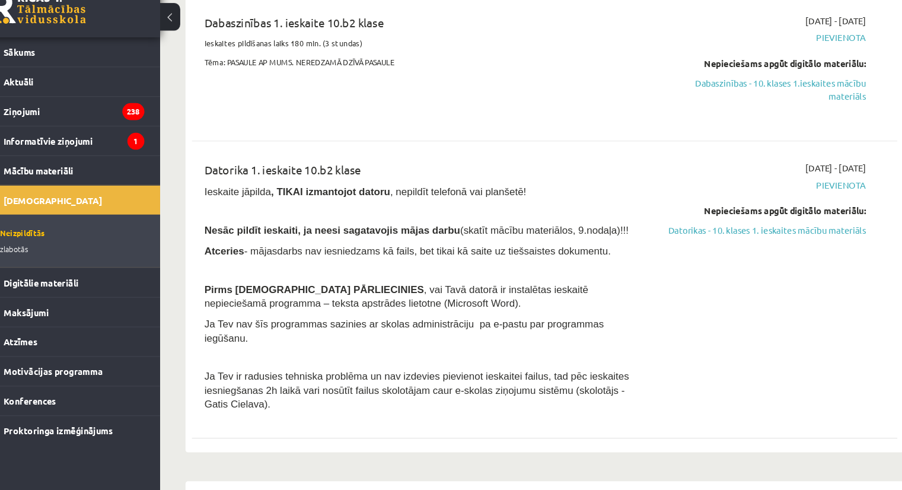
scroll to position [1574, 0]
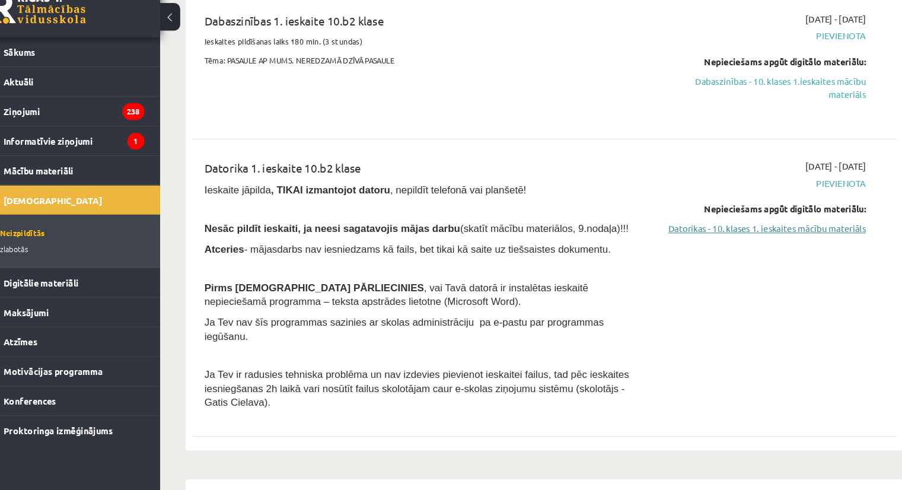
click at [666, 237] on link "Datorikas - 10. klases 1. ieskaites mācību materiāls" at bounding box center [745, 243] width 196 height 12
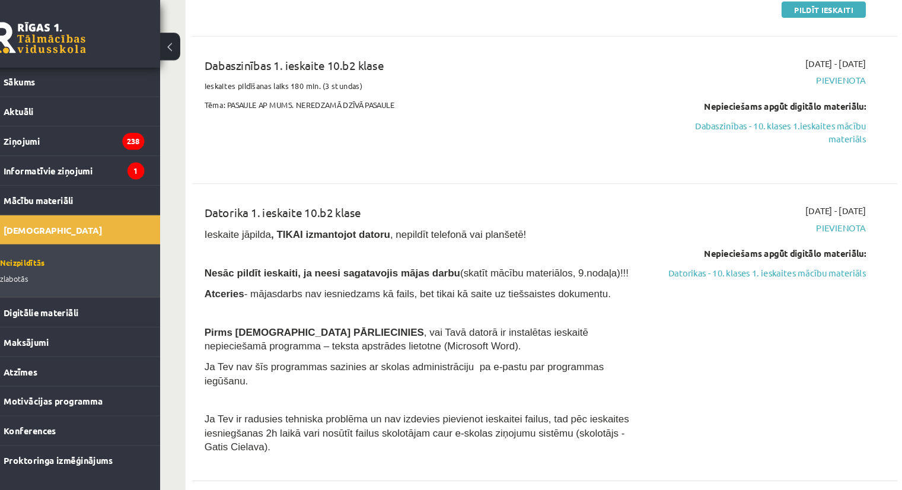
scroll to position [1550, 0]
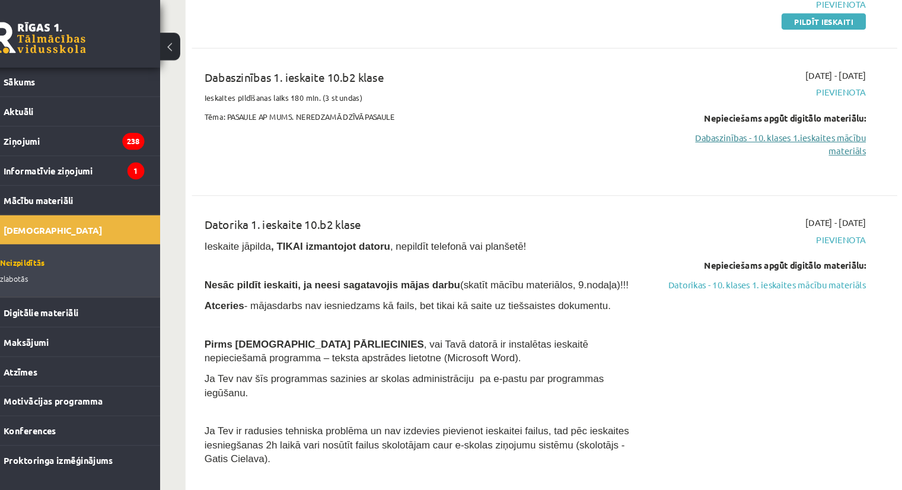
click at [704, 123] on link "Dabaszinības - 10. klases 1.ieskaites mācību materiāls" at bounding box center [745, 135] width 196 height 25
click at [692, 123] on link "Dabaszinības - 10. klases 1.ieskaites mācību materiāls" at bounding box center [745, 135] width 196 height 25
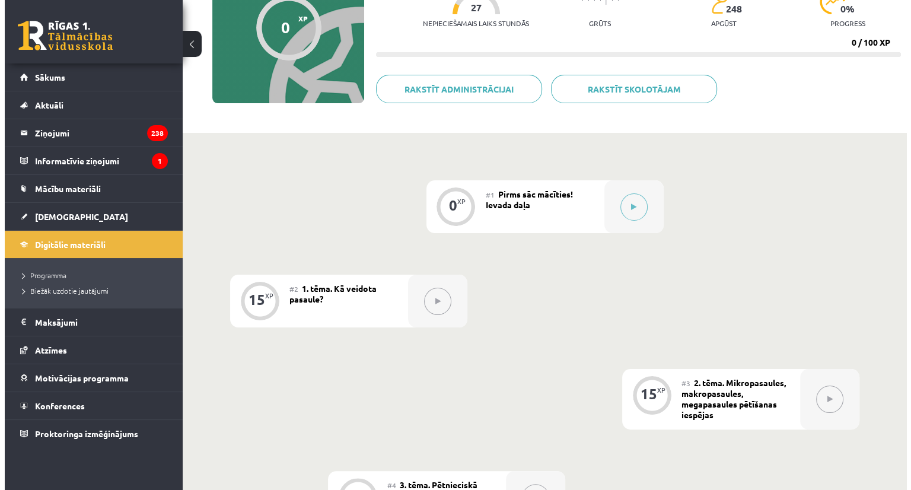
scroll to position [130, 0]
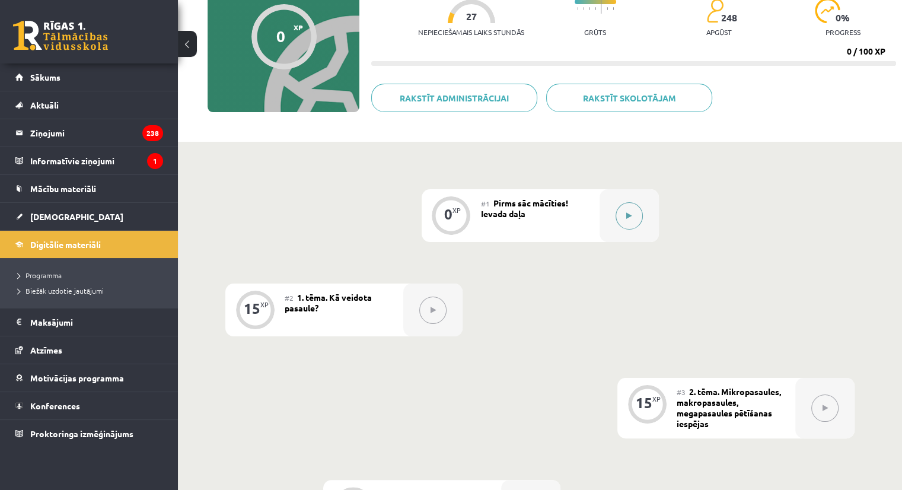
click at [621, 214] on button at bounding box center [628, 215] width 27 height 27
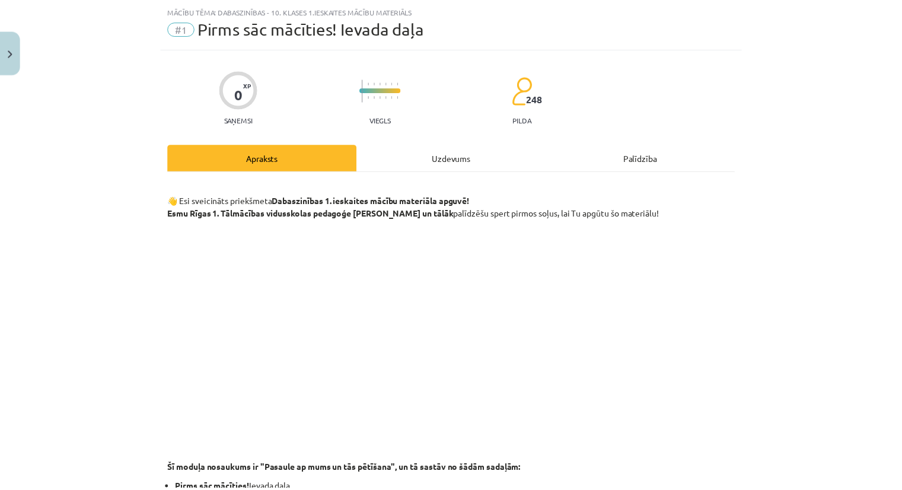
scroll to position [0, 0]
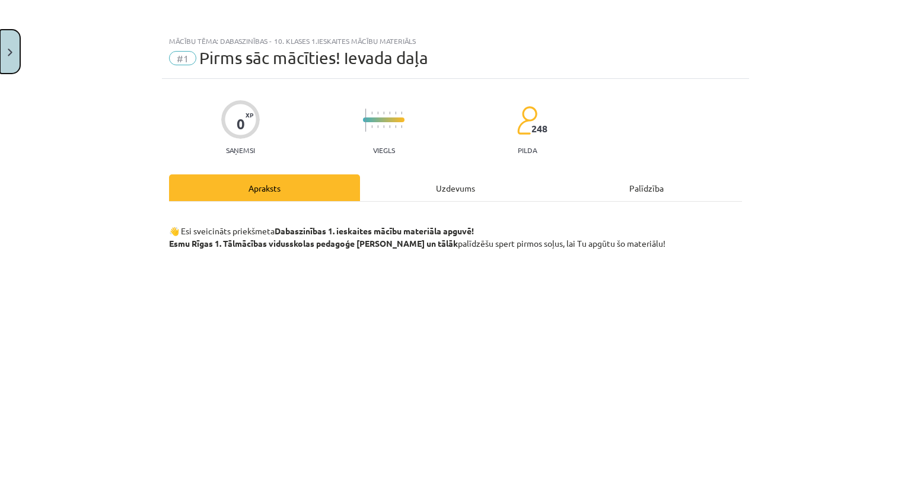
click at [8, 42] on button "Close" at bounding box center [10, 52] width 20 height 44
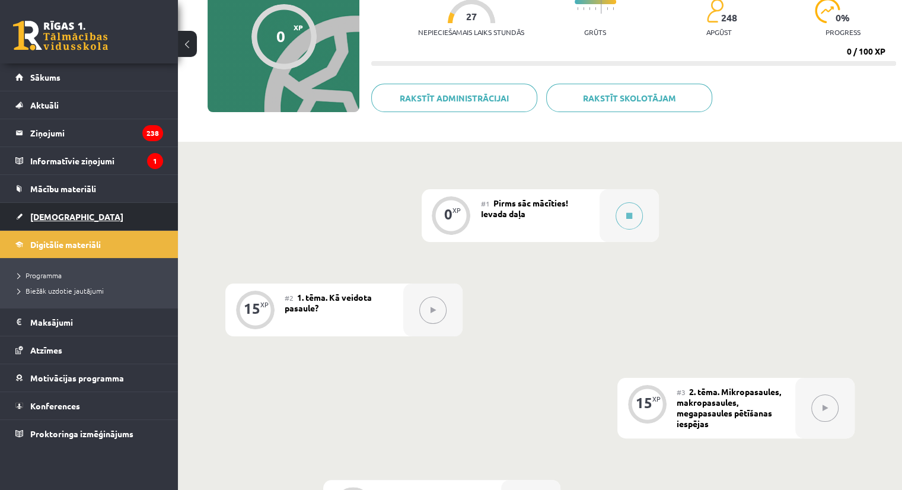
click at [100, 225] on link "[DEMOGRAPHIC_DATA]" at bounding box center [89, 216] width 148 height 27
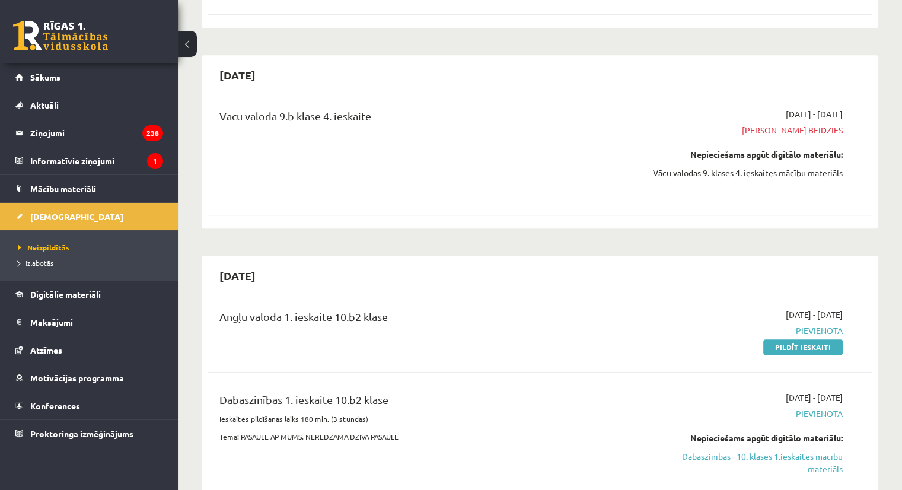
scroll to position [1226, 0]
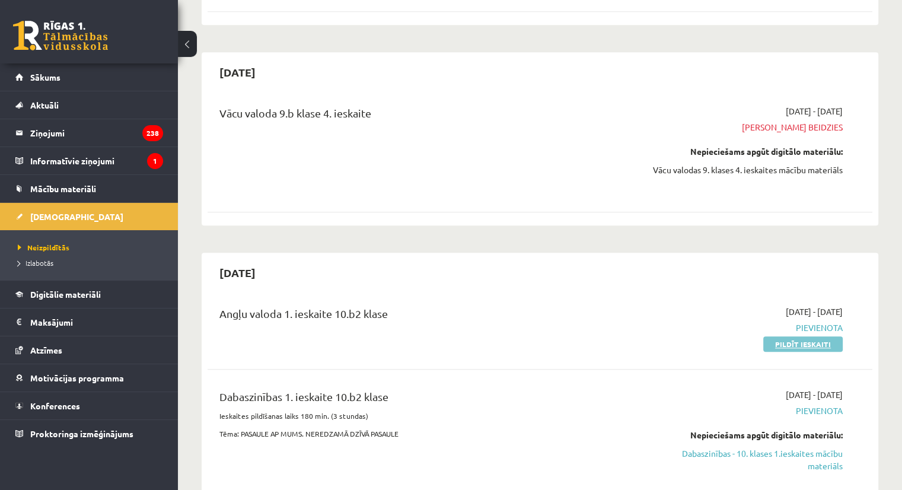
click at [793, 336] on link "Pildīt ieskaiti" at bounding box center [802, 343] width 79 height 15
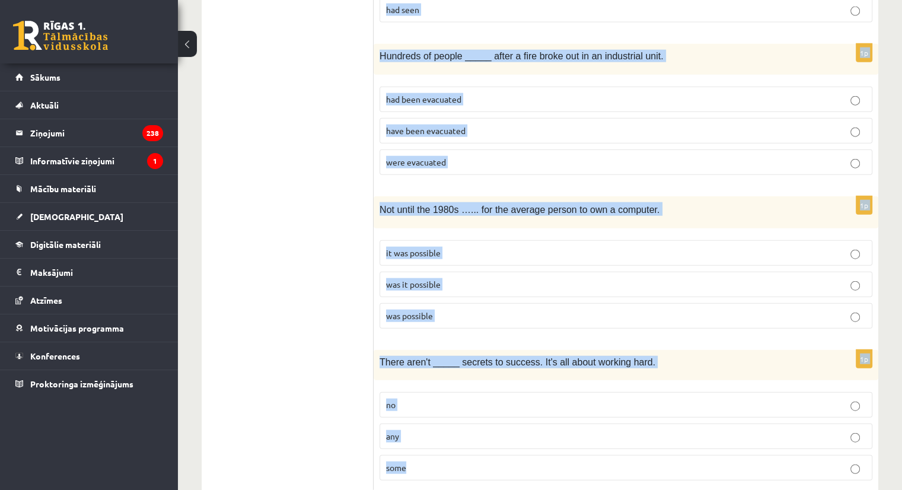
scroll to position [2800, 0]
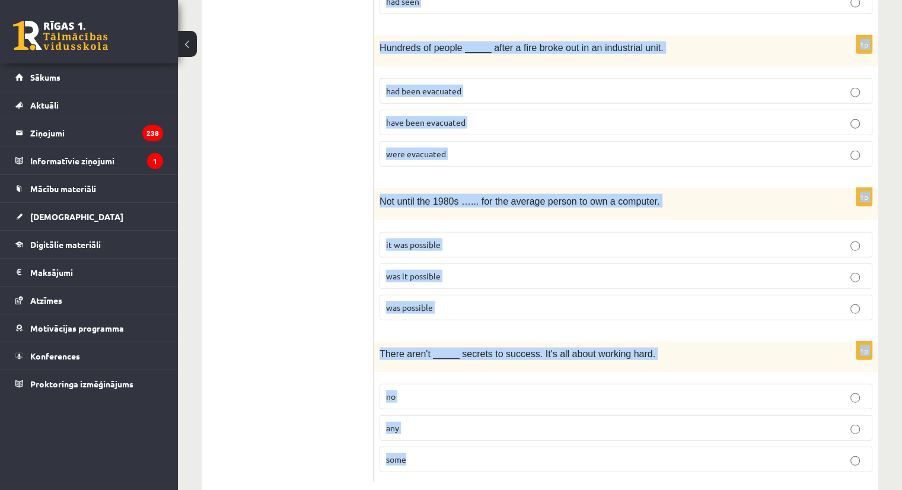
drag, startPoint x: 376, startPoint y: 235, endPoint x: 616, endPoint y: 517, distance: 370.6
click at [484, 349] on span "There aren't _____ secrets to success. It's all about working hard." at bounding box center [517, 354] width 276 height 10
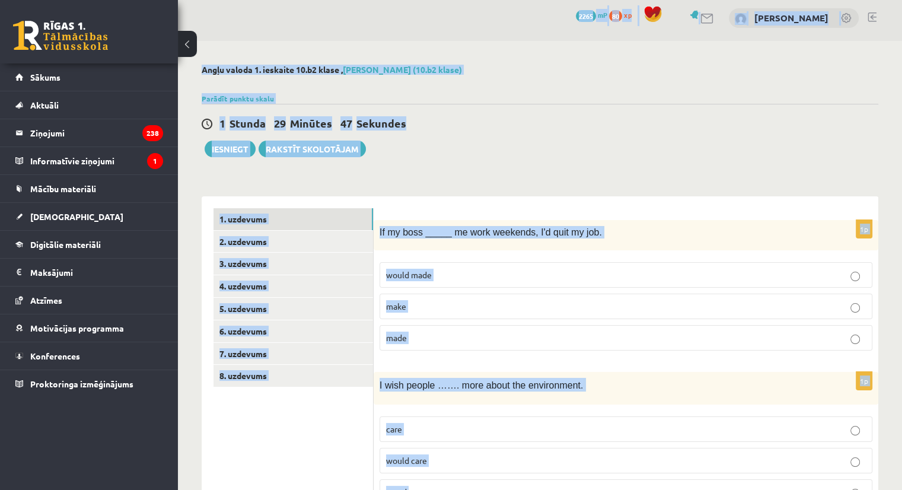
scroll to position [0, 0]
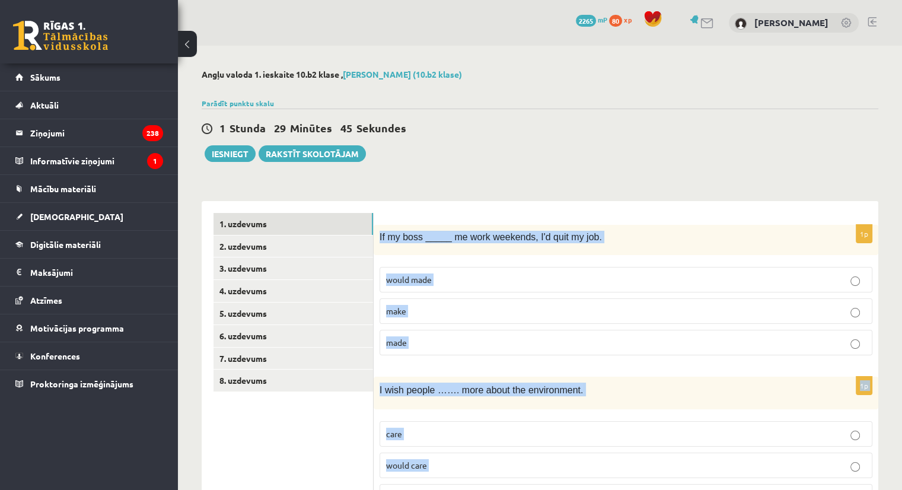
drag, startPoint x: 416, startPoint y: 444, endPoint x: 377, endPoint y: 234, distance: 213.5
copy form "If my boss _____ me work weekends, I'd quit my job. would made make made 1p I w…"
click at [411, 232] on span "If my boss _____ me work weekends, I'd quit my job." at bounding box center [490, 237] width 222 height 10
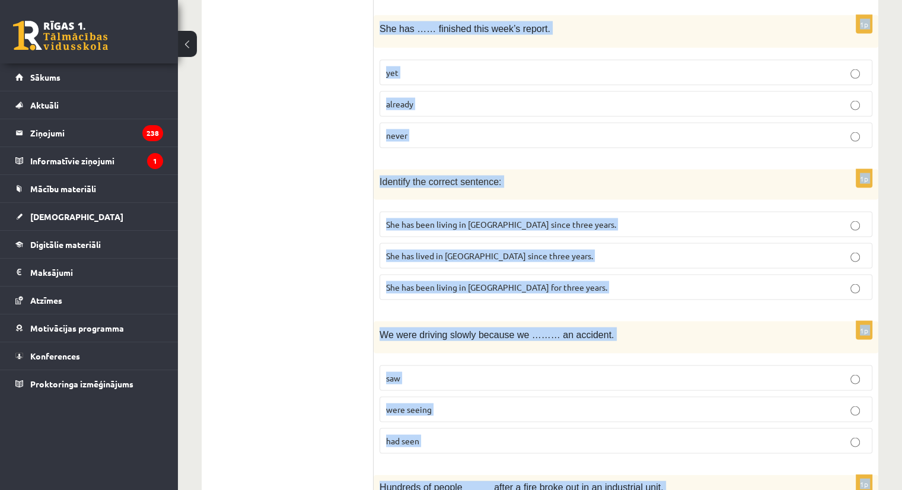
scroll to position [2800, 0]
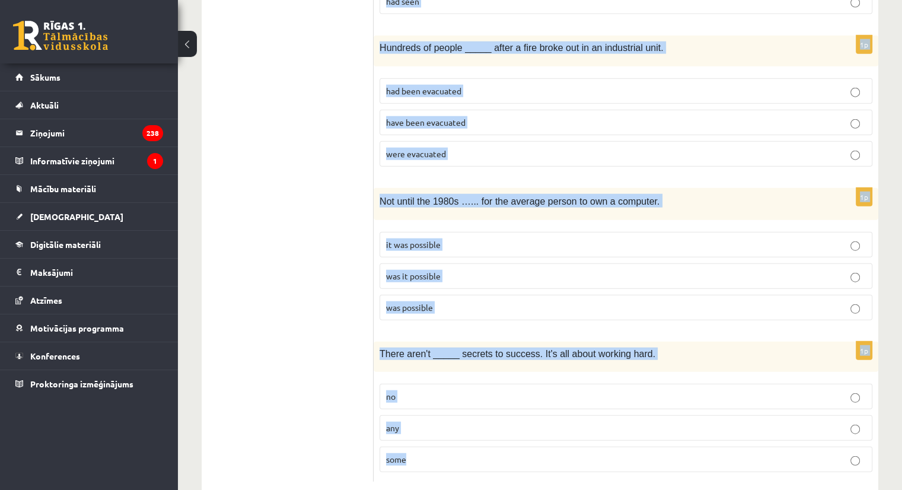
drag, startPoint x: 379, startPoint y: 234, endPoint x: 568, endPoint y: 449, distance: 285.7
copy form "If my boss _____ me work weekends, I'd quit my job. would made make made 1p I w…"
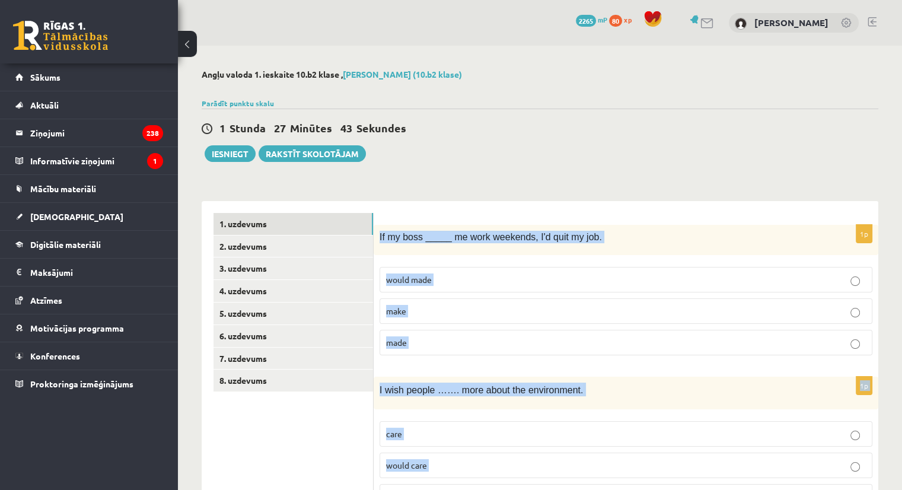
scroll to position [0, 0]
click at [395, 339] on span "made" at bounding box center [396, 342] width 21 height 11
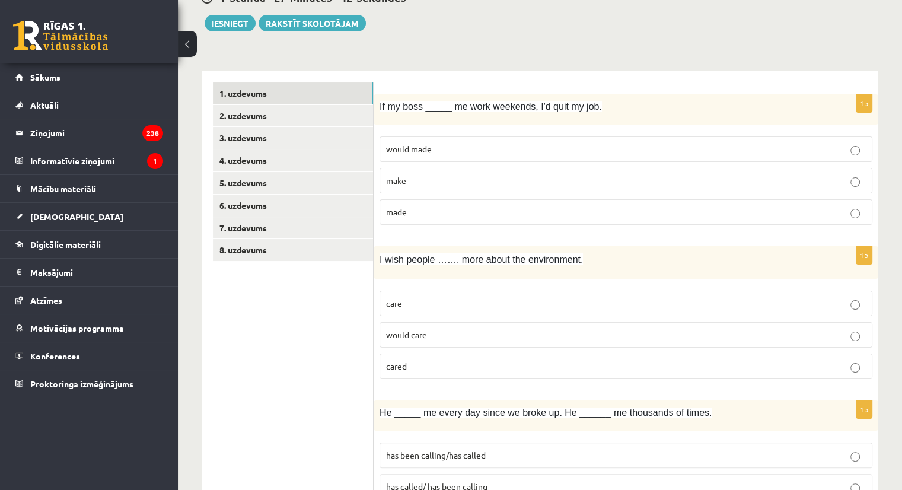
scroll to position [130, 0]
click at [404, 330] on span "would care" at bounding box center [406, 334] width 41 height 11
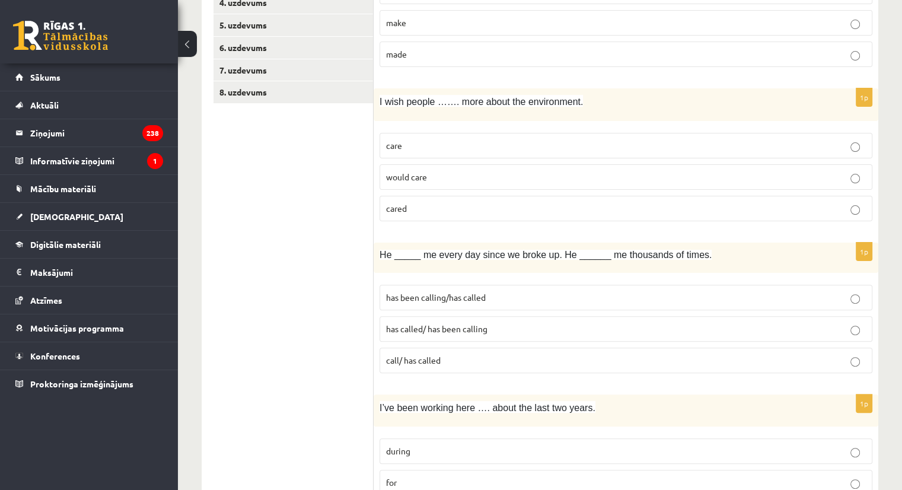
scroll to position [287, 0]
click at [462, 301] on p "has been calling/has called" at bounding box center [626, 298] width 480 height 12
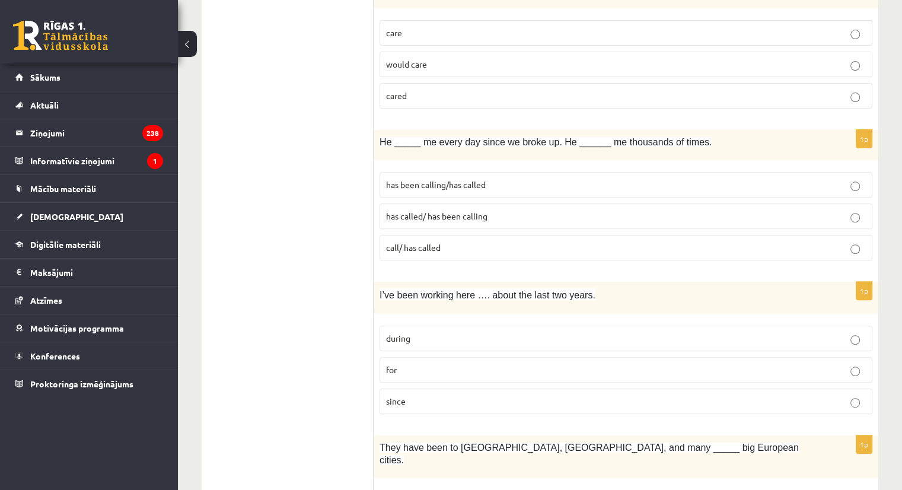
scroll to position [481, 0]
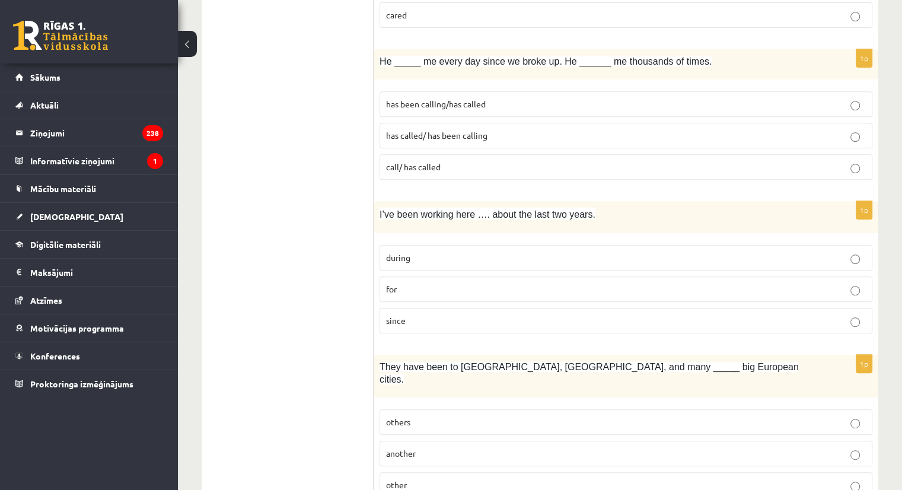
click at [406, 288] on p "for" at bounding box center [626, 289] width 480 height 12
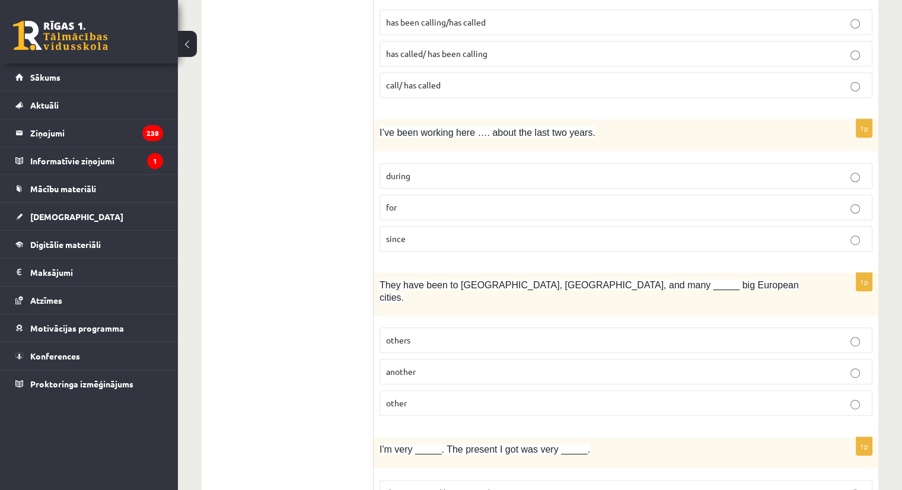
scroll to position [564, 0]
click at [400, 390] on label "other" at bounding box center [625, 402] width 493 height 25
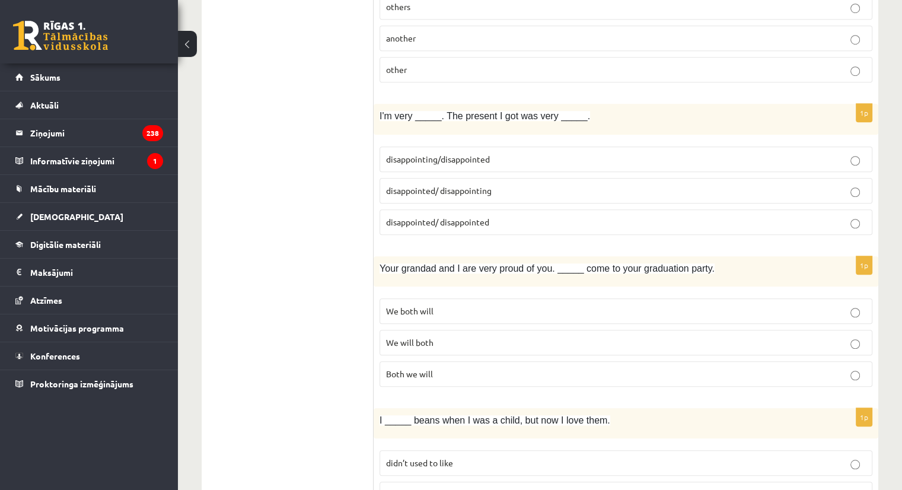
scroll to position [959, 0]
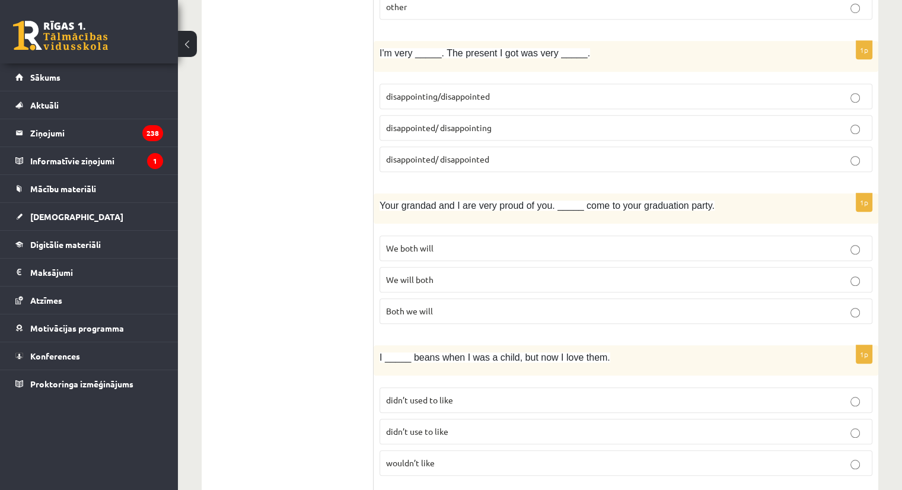
click at [436, 122] on p "disappointed/ disappointing" at bounding box center [626, 128] width 480 height 12
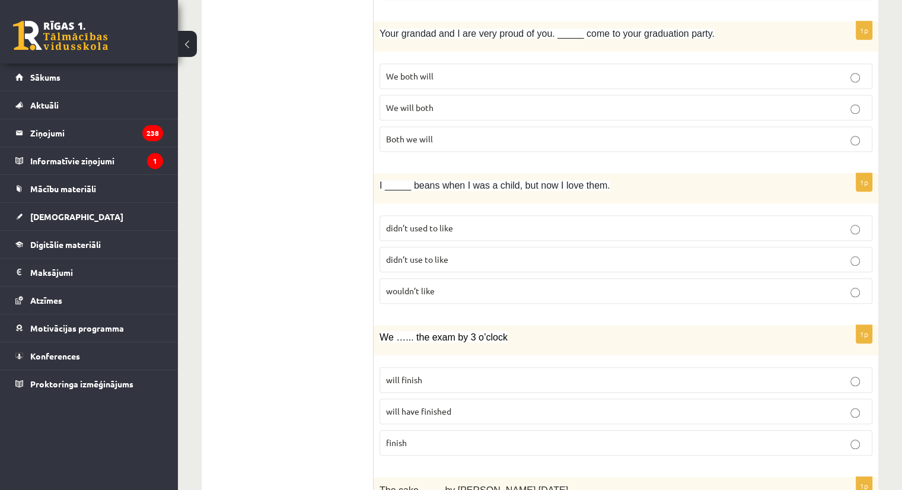
scroll to position [1131, 0]
click at [414, 102] on span "We will both" at bounding box center [409, 107] width 47 height 11
click at [422, 253] on p "didn’t use to like" at bounding box center [626, 259] width 480 height 12
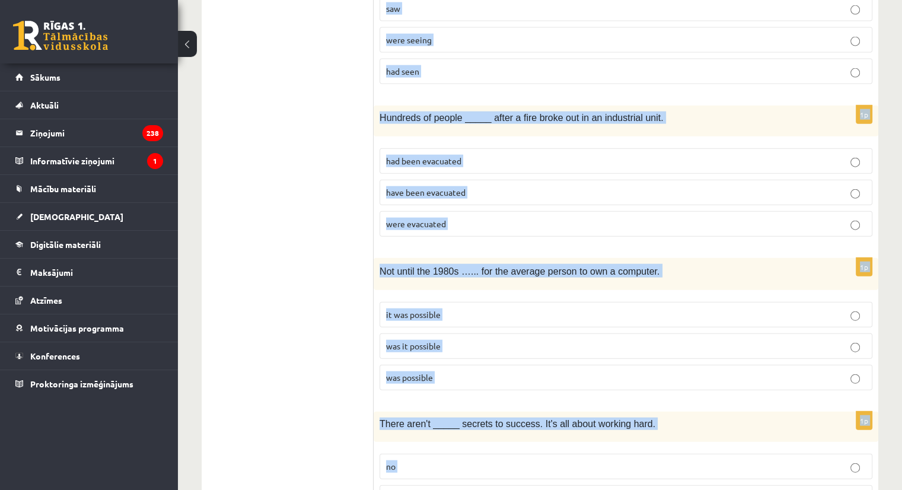
scroll to position [2800, 0]
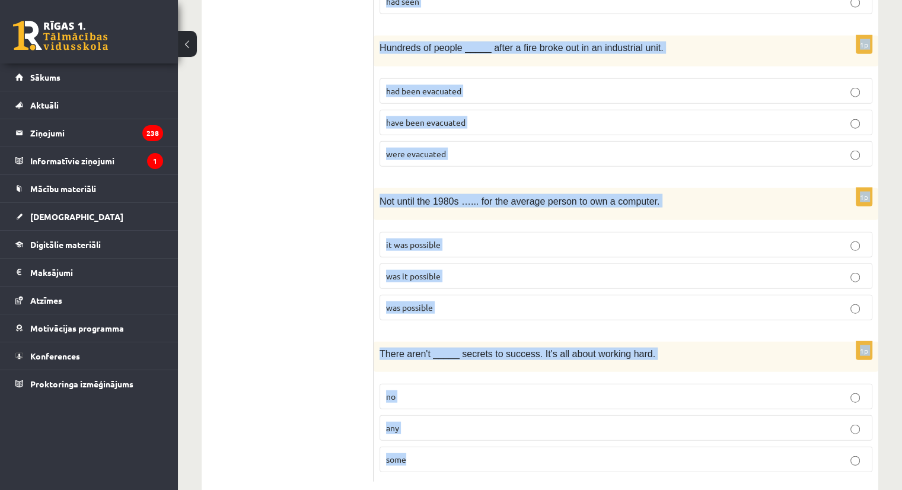
drag, startPoint x: 378, startPoint y: 194, endPoint x: 709, endPoint y: 517, distance: 462.1
copy form "We …... the exam by 3 o’clock will finish will have finished finish 1p The cake…"
click at [415, 422] on p "any" at bounding box center [626, 428] width 480 height 12
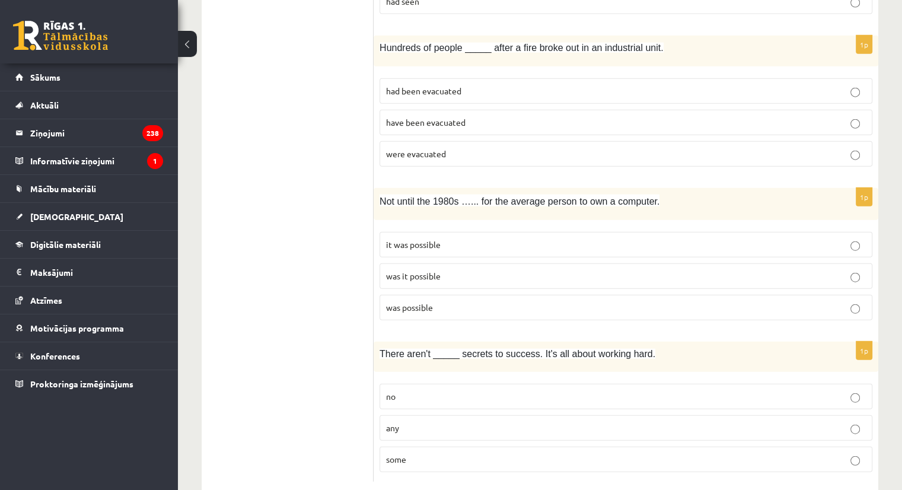
click at [429, 270] on span "was it possible" at bounding box center [413, 275] width 55 height 11
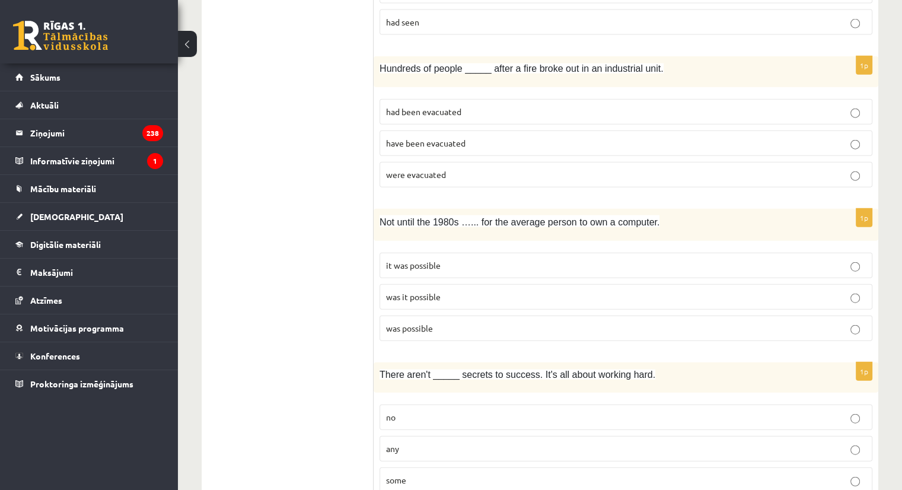
scroll to position [2778, 0]
click at [429, 138] on span "have been evacuated" at bounding box center [425, 143] width 79 height 11
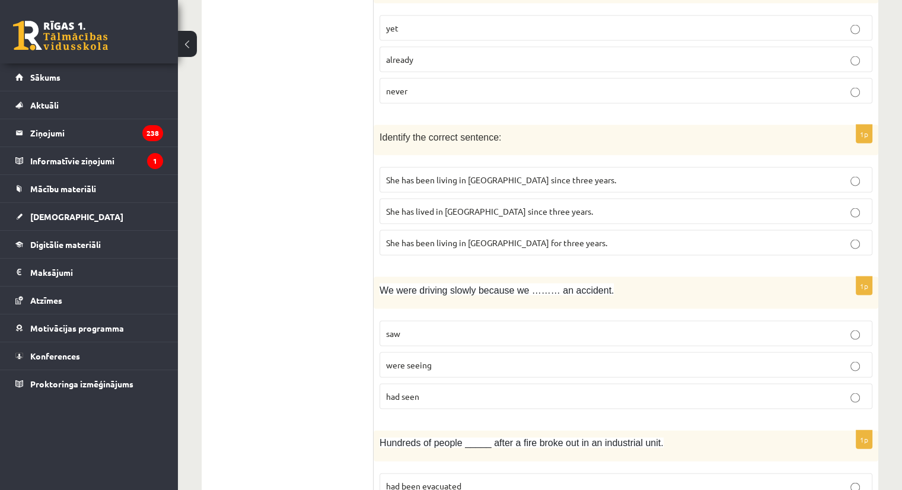
scroll to position [2403, 0]
click at [410, 385] on label "had seen" at bounding box center [625, 397] width 493 height 25
click at [442, 238] on p "She has been living in Paris for three years." at bounding box center [626, 244] width 480 height 12
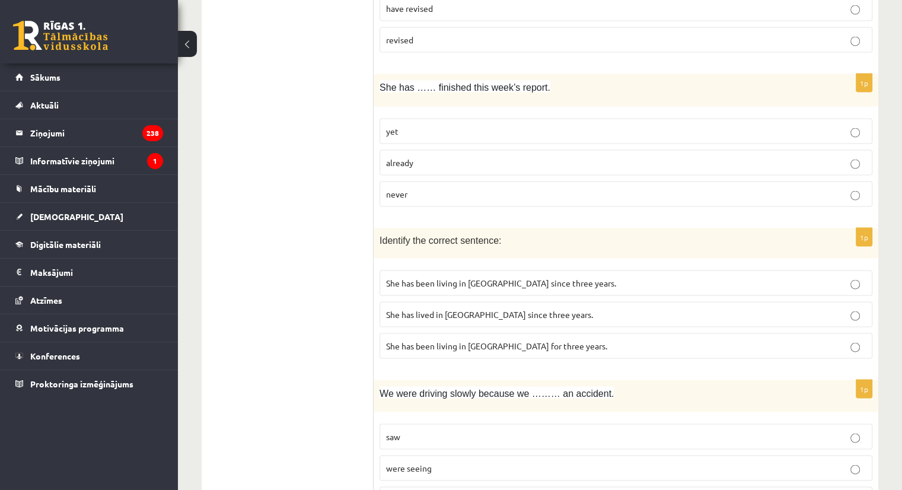
click at [396, 157] on span "already" at bounding box center [399, 162] width 27 height 11
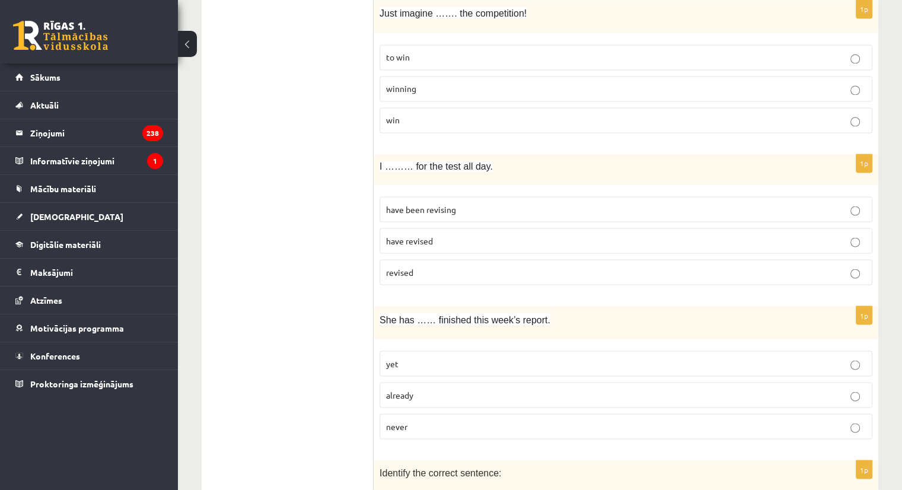
scroll to position [2069, 0]
click at [396, 155] on div "I ……… for the test all day." at bounding box center [626, 170] width 505 height 30
click at [446, 204] on span "have been revising" at bounding box center [421, 209] width 70 height 11
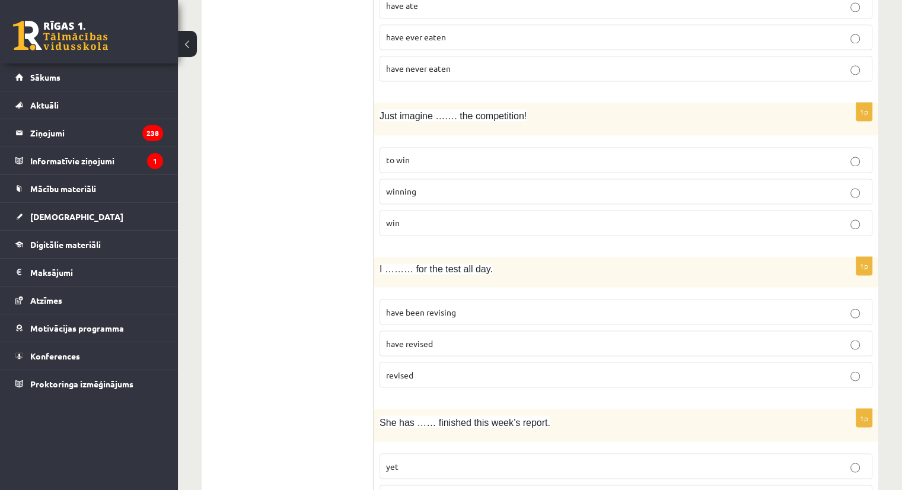
scroll to position [1958, 0]
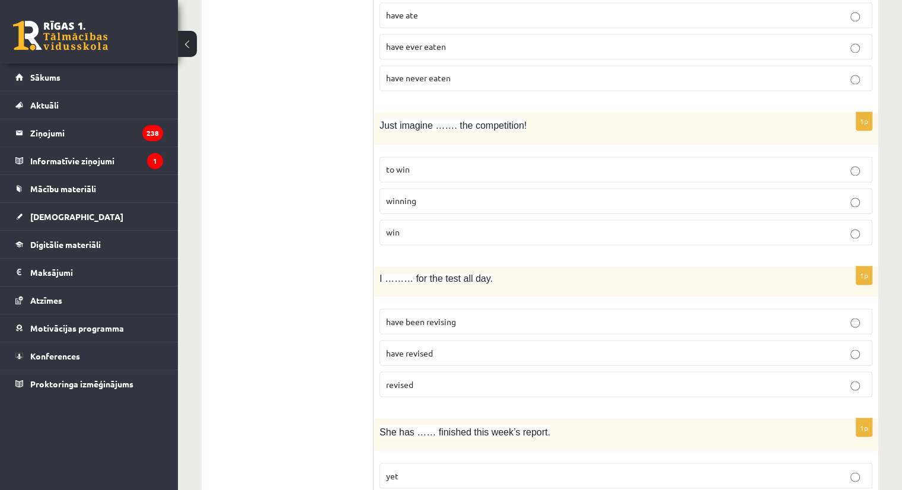
click at [446, 194] on p "winning" at bounding box center [626, 200] width 480 height 12
click at [425, 347] on span "have revised" at bounding box center [409, 352] width 47 height 11
click at [432, 315] on span "have been revising" at bounding box center [421, 320] width 70 height 11
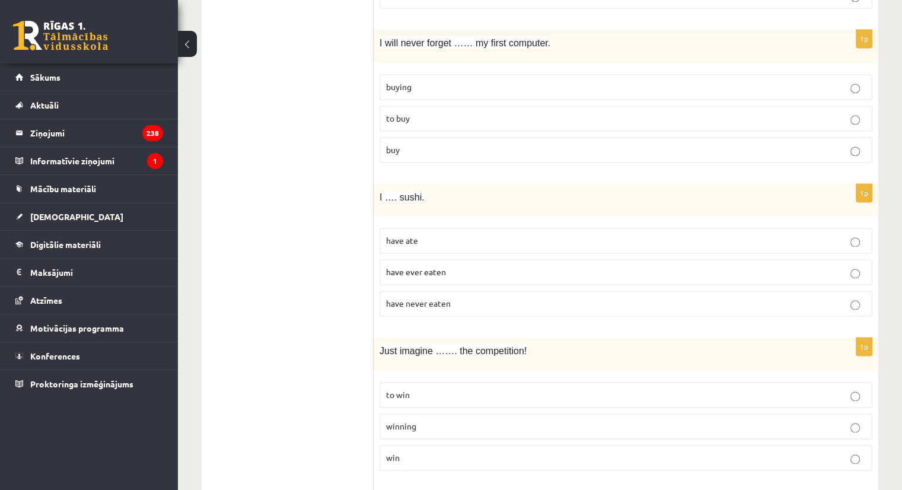
scroll to position [1731, 0]
click at [419, 75] on label "buying" at bounding box center [625, 87] width 493 height 25
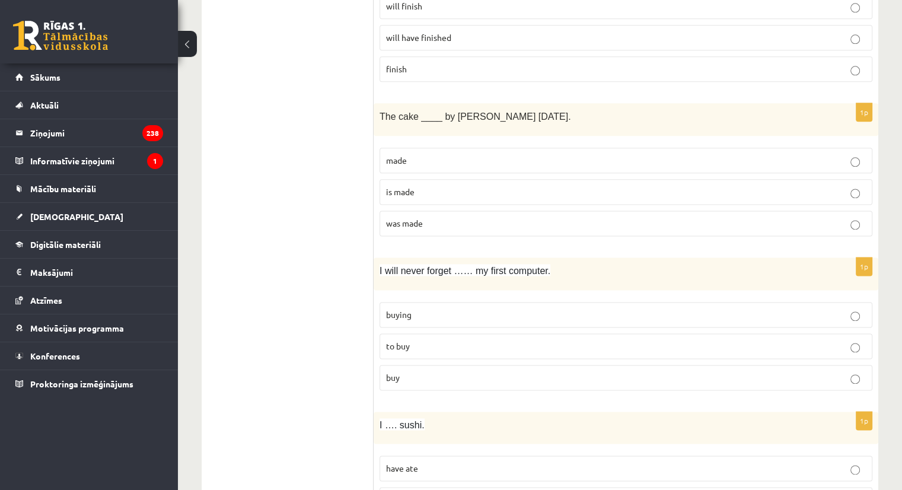
scroll to position [1503, 0]
click at [417, 219] on span "was made" at bounding box center [404, 224] width 37 height 11
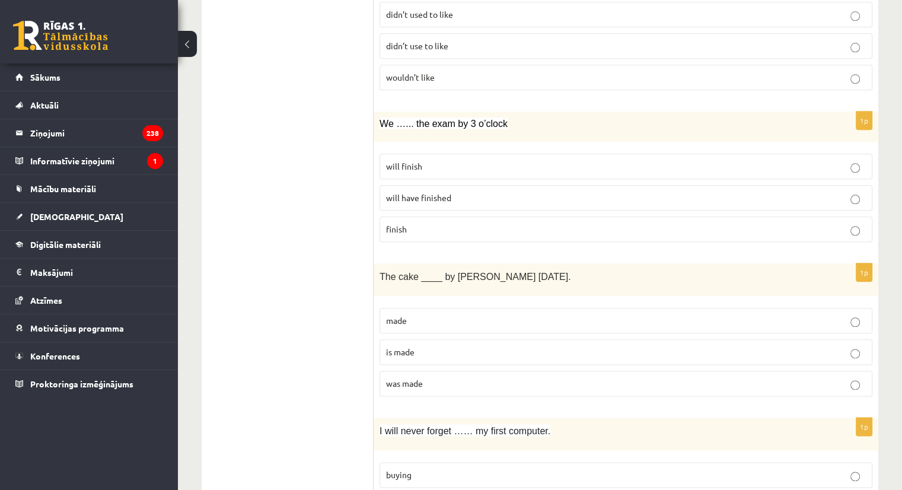
scroll to position [1317, 0]
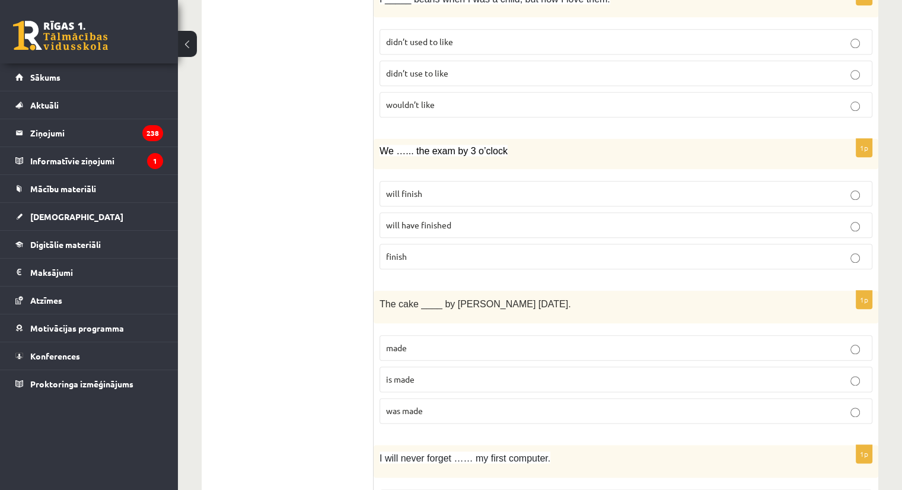
click at [438, 219] on span "will have finished" at bounding box center [418, 224] width 65 height 11
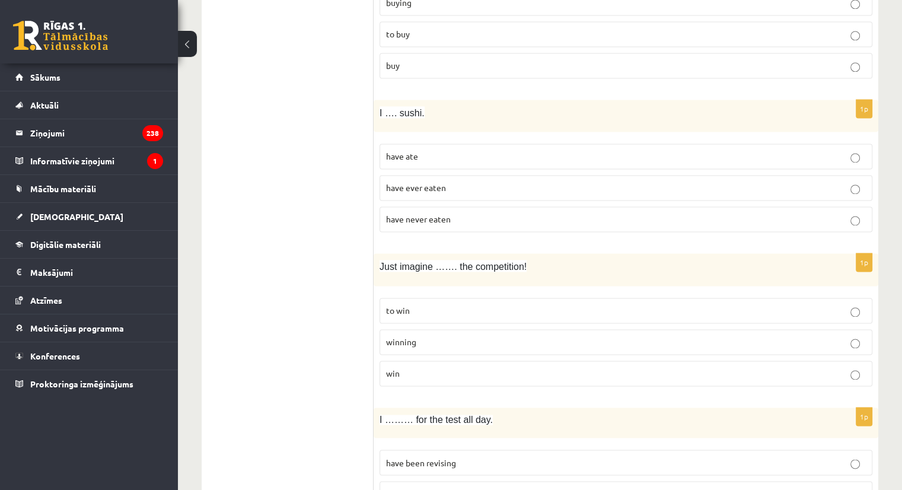
scroll to position [1816, 0]
click at [420, 214] on span "have never eaten" at bounding box center [418, 219] width 65 height 11
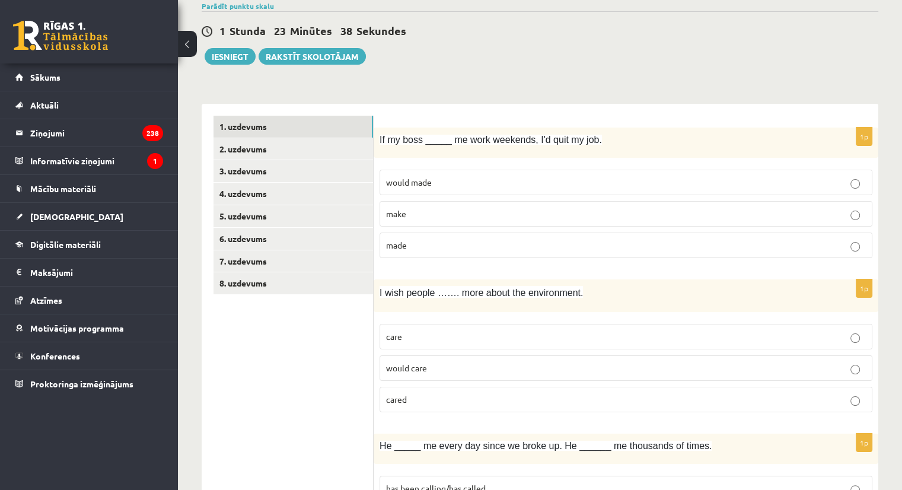
scroll to position [97, 0]
click at [276, 152] on link "2. uzdevums" at bounding box center [292, 150] width 159 height 22
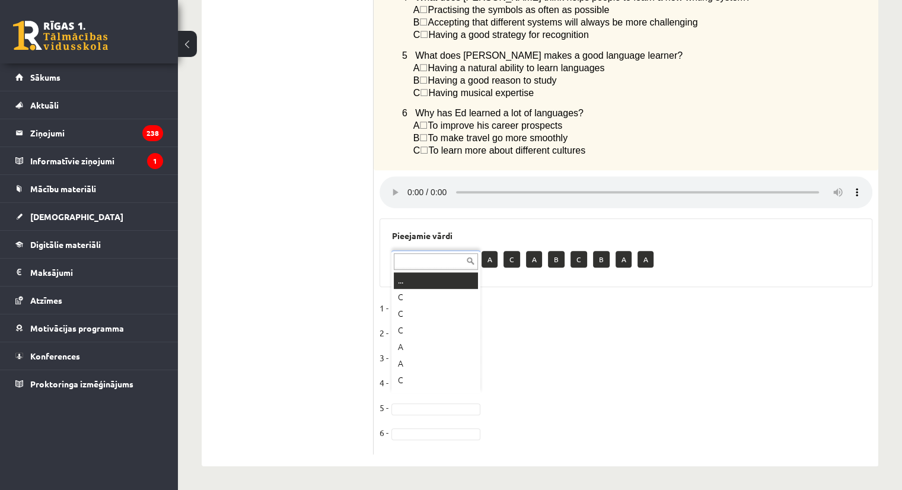
scroll to position [14, 0]
drag, startPoint x: 408, startPoint y: 373, endPoint x: 417, endPoint y: 355, distance: 20.7
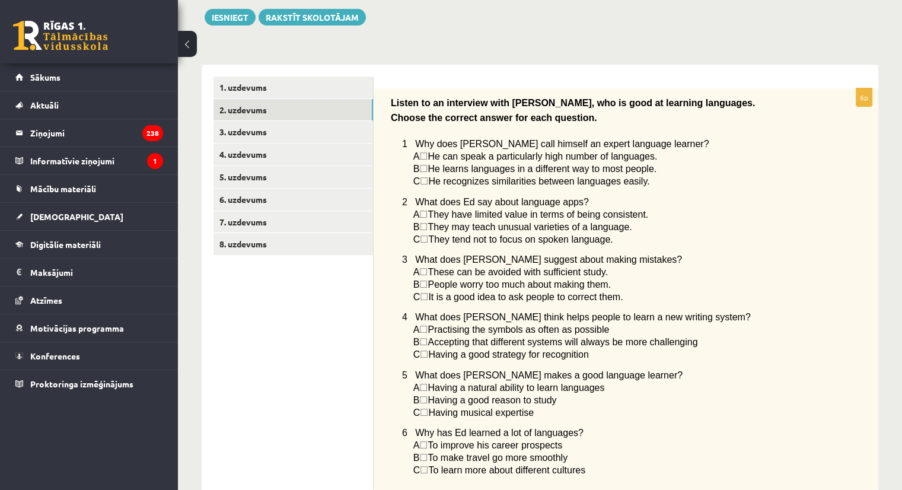
scroll to position [0, 0]
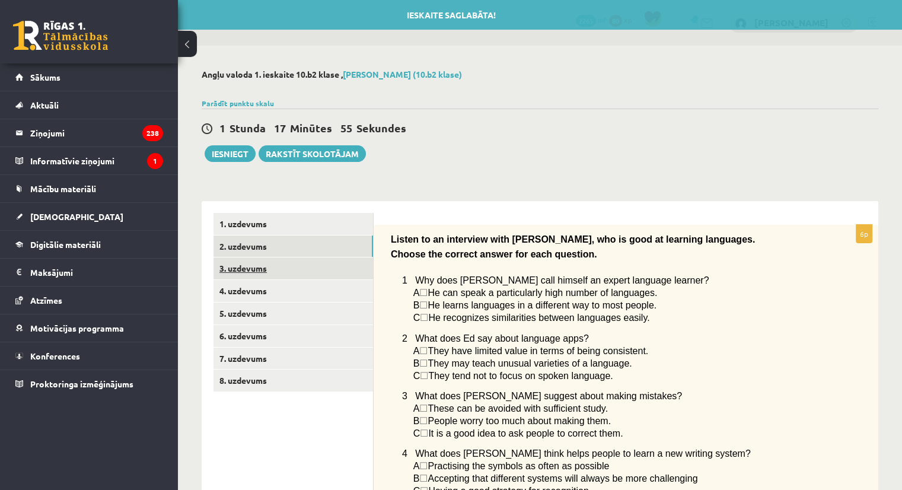
click at [299, 268] on link "3. uzdevums" at bounding box center [292, 268] width 159 height 22
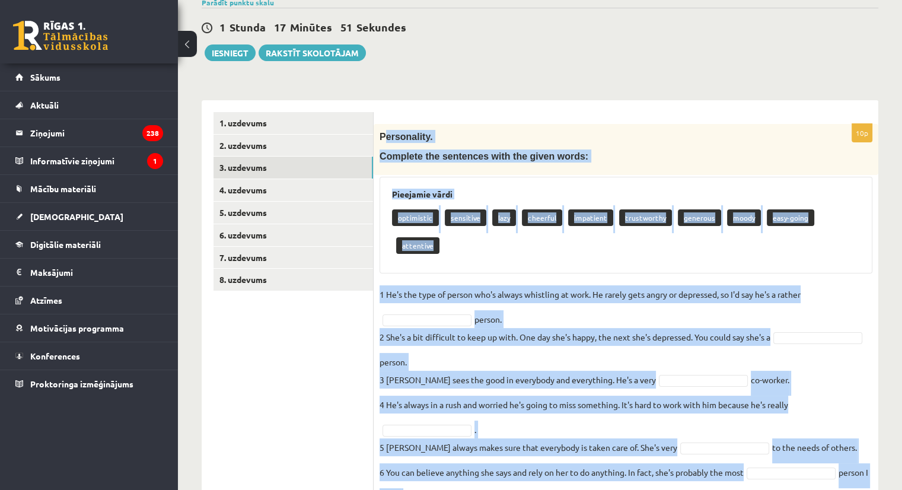
scroll to position [266, 0]
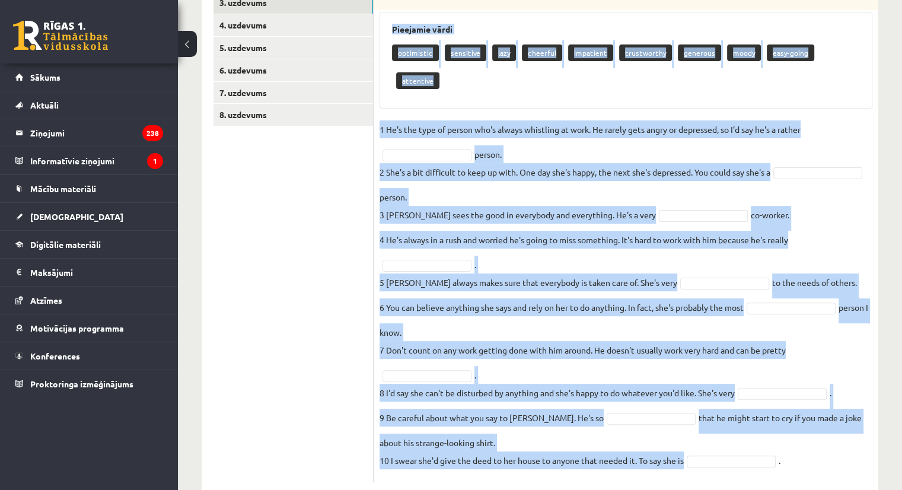
drag, startPoint x: 384, startPoint y: 200, endPoint x: 624, endPoint y: 515, distance: 396.1
copy div "ersonality. Complete the sentences with the given words: Pieejamie vārdi optimi…"
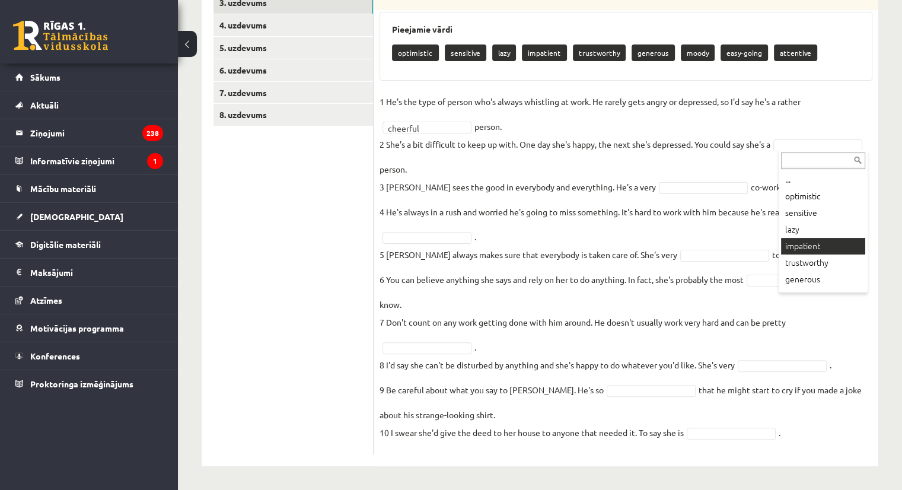
scroll to position [47, 0]
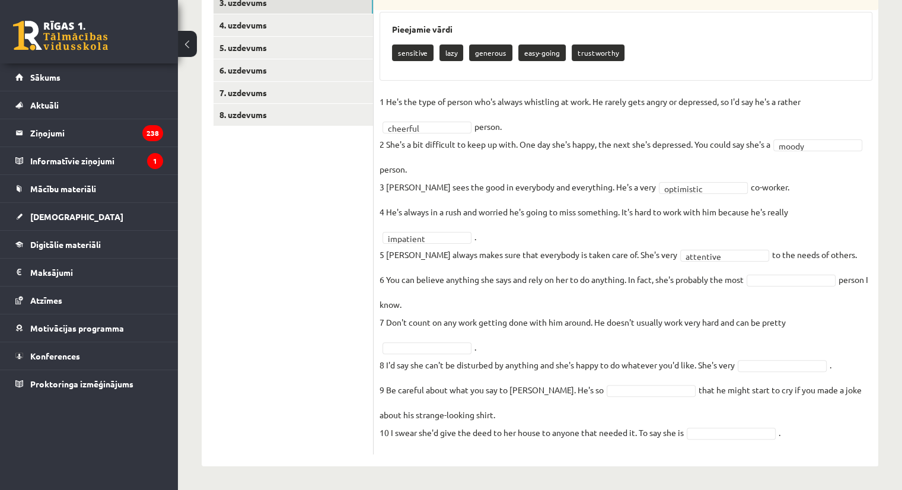
click at [762, 286] on fieldset "**********" at bounding box center [625, 270] width 493 height 356
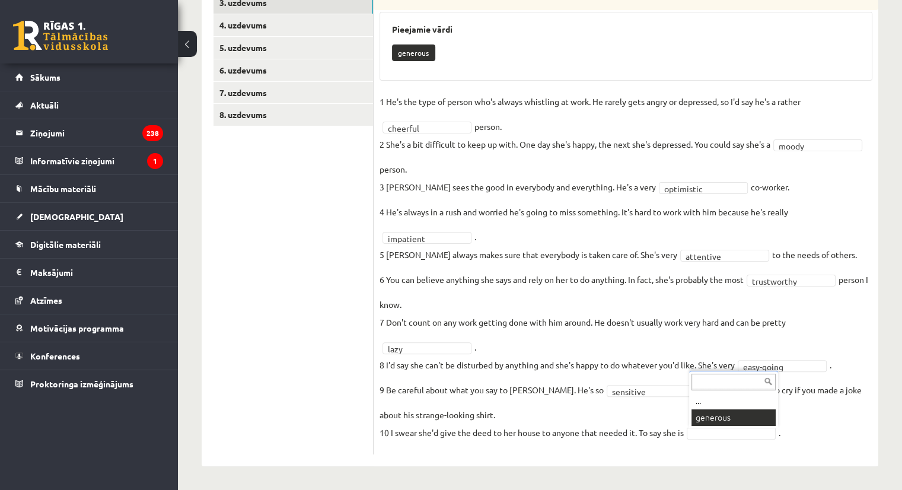
scroll to position [237, 0]
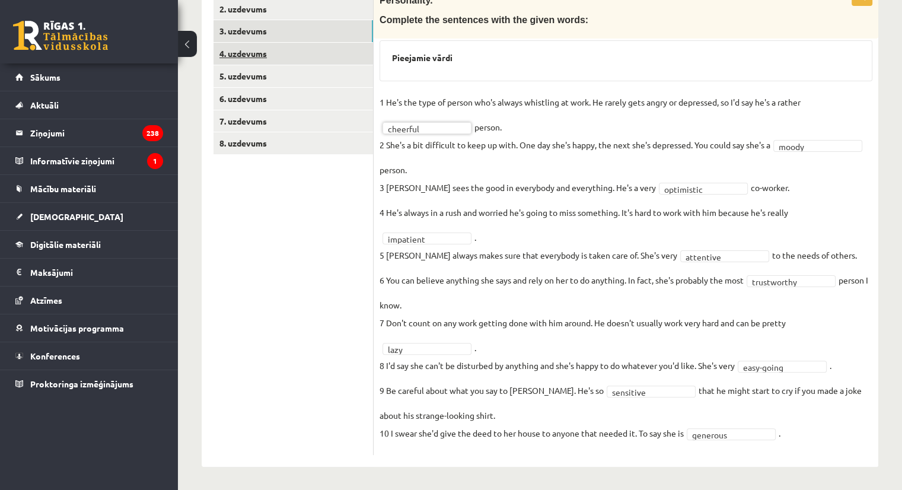
click at [332, 52] on link "4. uzdevums" at bounding box center [292, 54] width 159 height 22
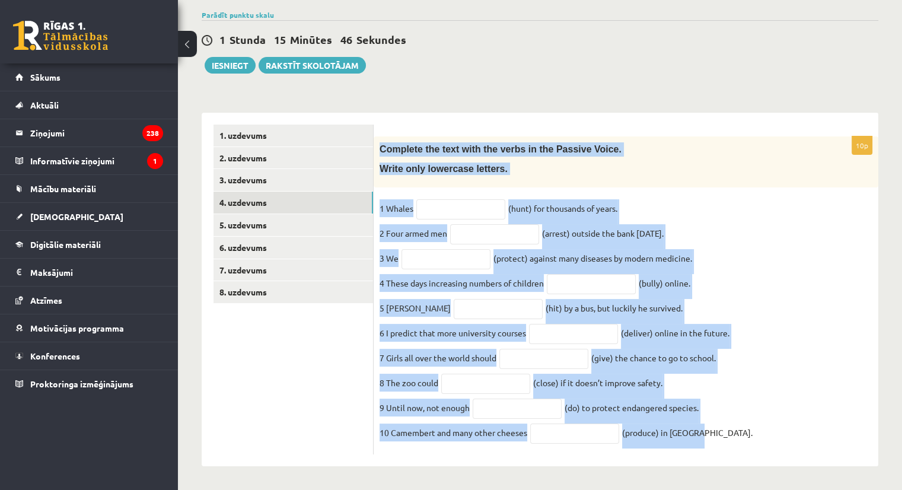
drag, startPoint x: 378, startPoint y: 138, endPoint x: 742, endPoint y: 482, distance: 500.8
click at [742, 482] on div "Angļu valoda 1. ieskaite 10.b2 klase , Elza Zelča (10.b2 klase) Parādīt punktu …" at bounding box center [540, 223] width 724 height 532
copy div "Complete the text with the verbs in the Passive Voice. Write only lowercase let…"
click at [436, 201] on input "text" at bounding box center [460, 209] width 89 height 20
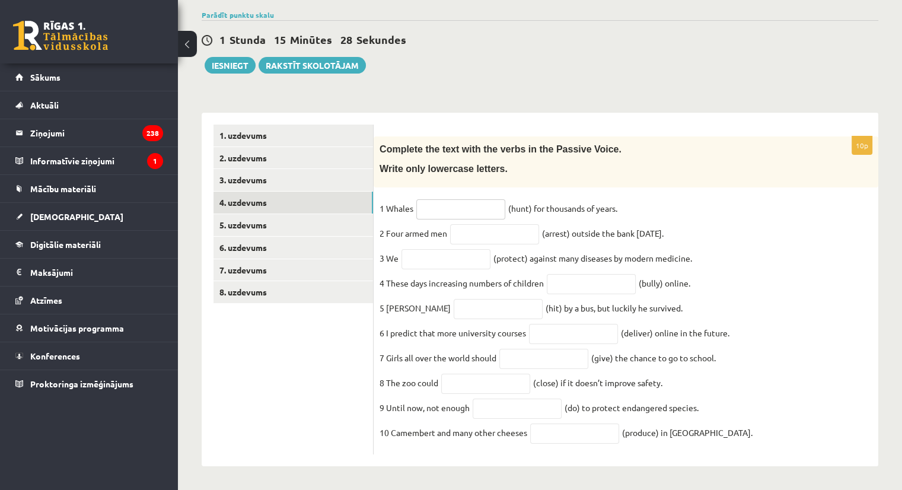
click at [436, 201] on input "text" at bounding box center [460, 209] width 89 height 20
paste input "**********"
click at [436, 201] on input "**********" at bounding box center [460, 209] width 89 height 20
type input "**********"
click at [481, 228] on input "text" at bounding box center [494, 234] width 89 height 20
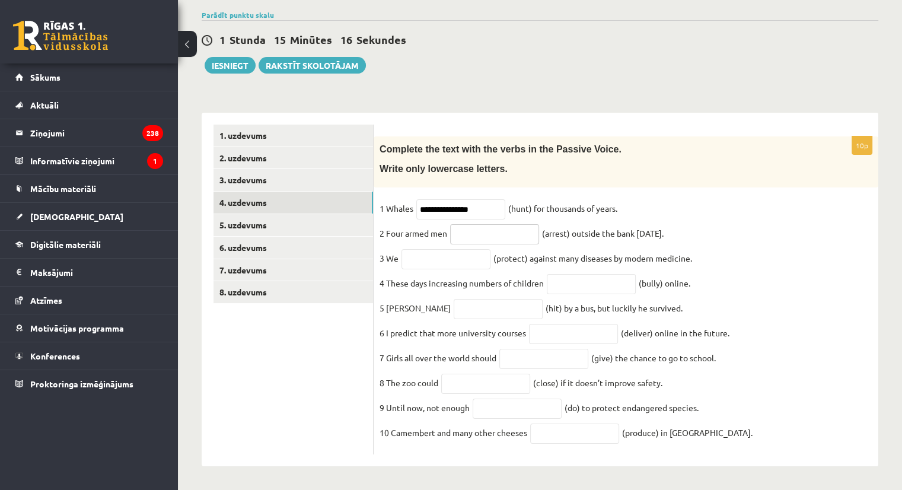
paste input "**********"
type input "**********"
click at [454, 249] on input "text" at bounding box center [445, 259] width 89 height 20
paste input "**********"
type input "**********"
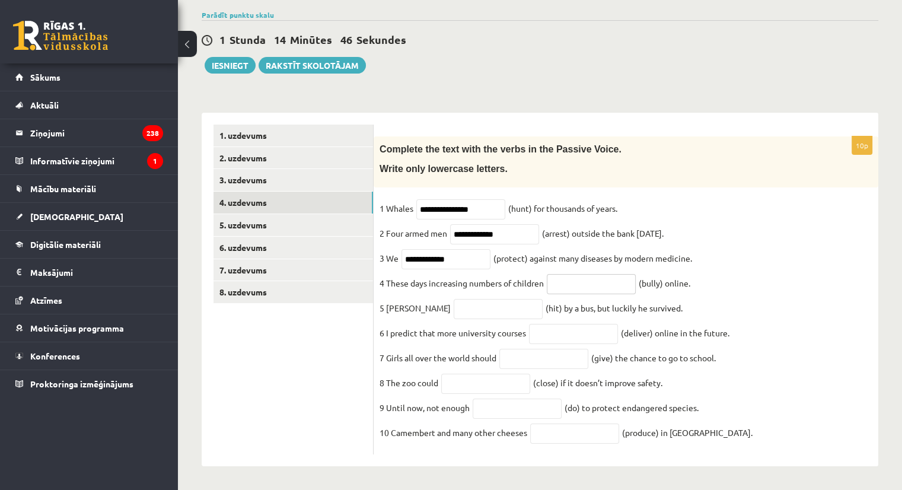
click at [582, 278] on input "text" at bounding box center [591, 284] width 89 height 20
paste input "**********"
type input "**********"
click at [458, 305] on input "text" at bounding box center [498, 309] width 89 height 20
paste input "*******"
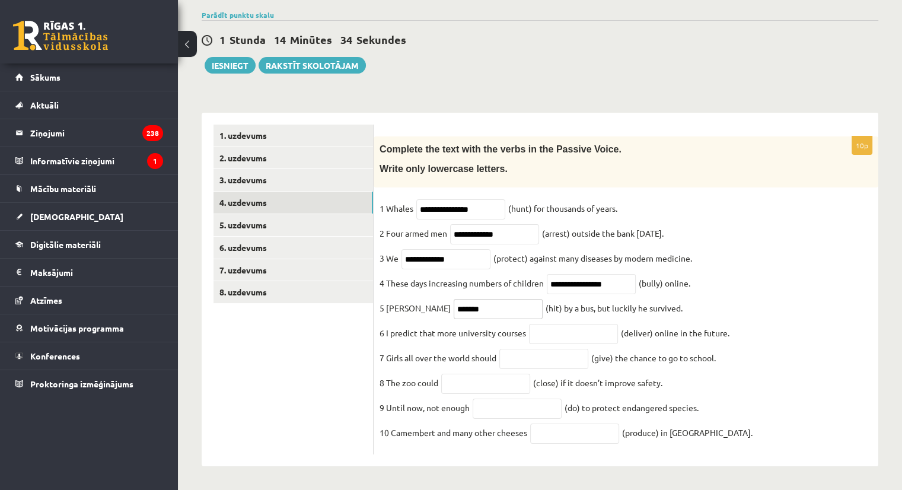
type input "*******"
click at [564, 330] on input "text" at bounding box center [573, 334] width 89 height 20
paste input "**********"
type input "**********"
click at [581, 359] on input "text" at bounding box center [543, 359] width 89 height 20
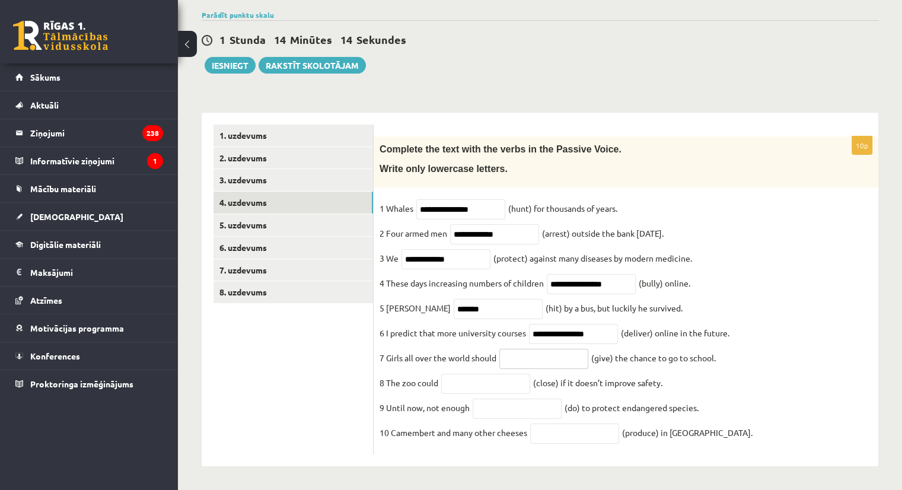
paste input "********"
type input "********"
drag, startPoint x: 502, startPoint y: 376, endPoint x: 488, endPoint y: 378, distance: 13.7
click at [488, 378] on input "text" at bounding box center [485, 384] width 89 height 20
paste input "*********"
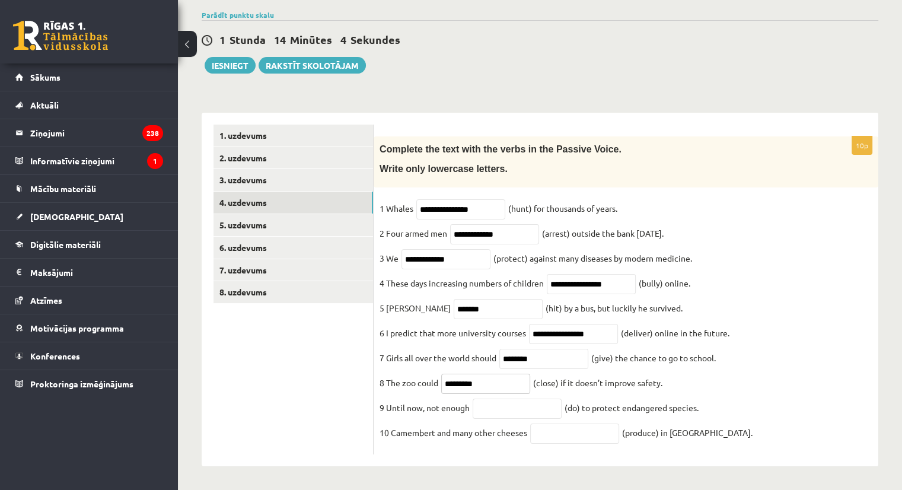
type input "*********"
click at [539, 401] on input "text" at bounding box center [517, 408] width 89 height 20
paste input "*********"
type input "*********"
click at [544, 433] on input "text" at bounding box center [574, 433] width 89 height 20
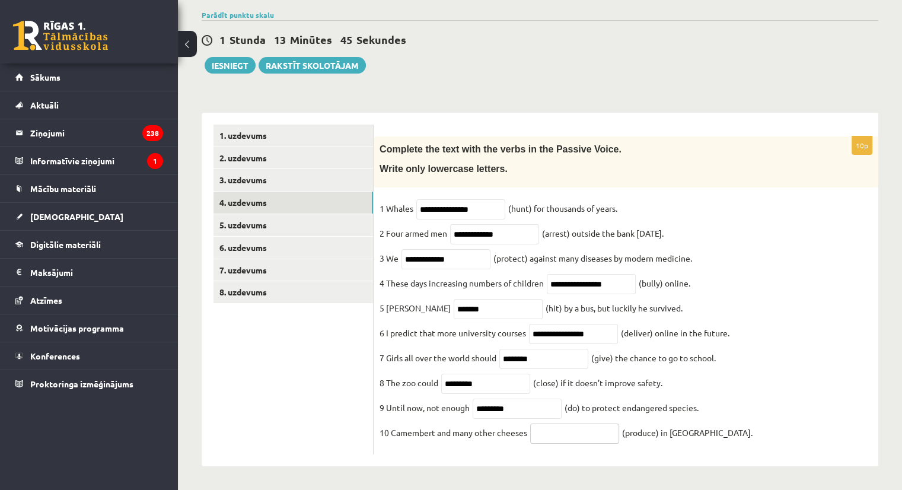
paste input "**********"
type input "**********"
click at [259, 214] on link "5. uzdevums" at bounding box center [292, 225] width 159 height 22
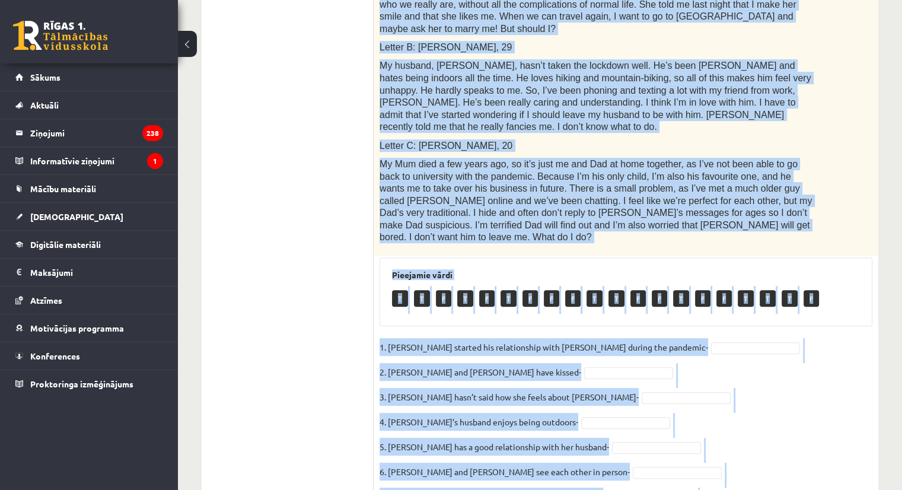
scroll to position [491, 0]
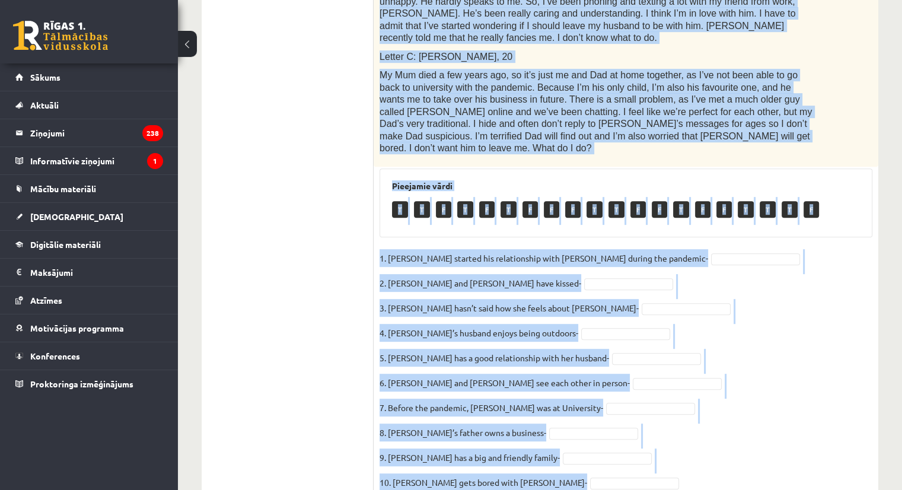
drag, startPoint x: 389, startPoint y: 244, endPoint x: 756, endPoint y: 517, distance: 457.3
copy div "Read the text. Are the sentences true (T) or false (F)? Love in the pandemic. Y…"
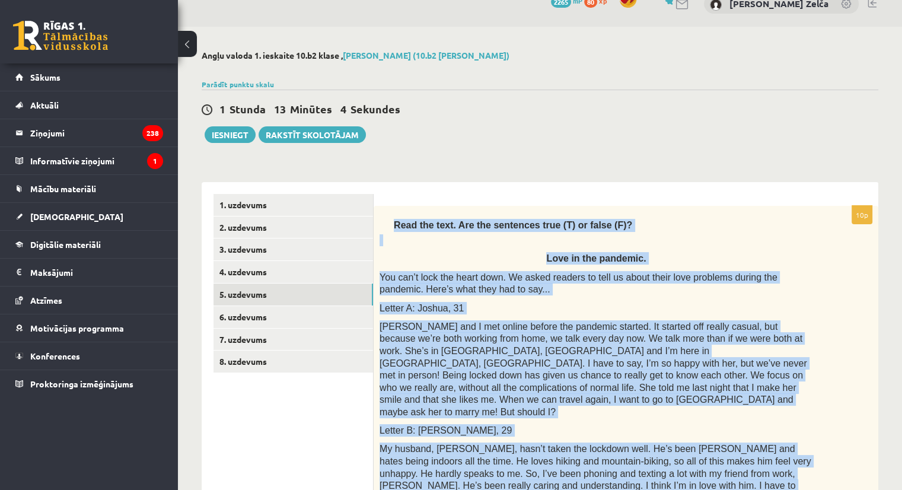
scroll to position [0, 0]
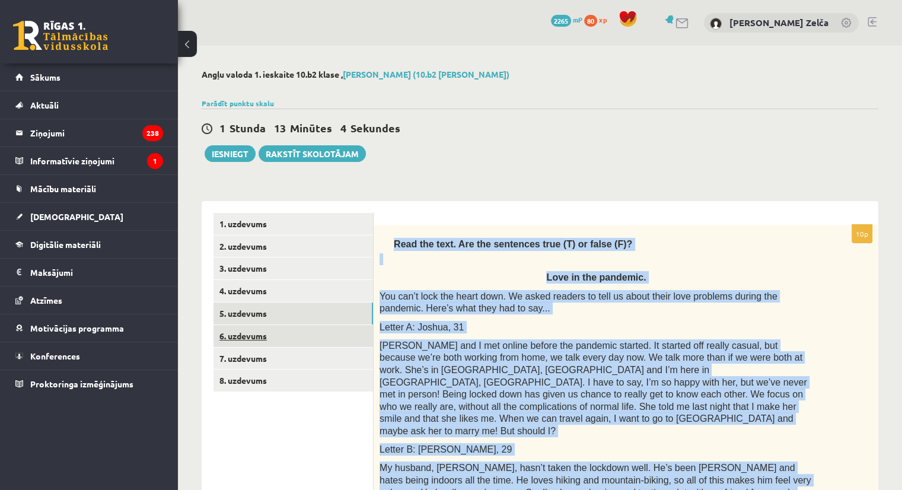
click at [301, 336] on link "6. uzdevums" at bounding box center [292, 336] width 159 height 22
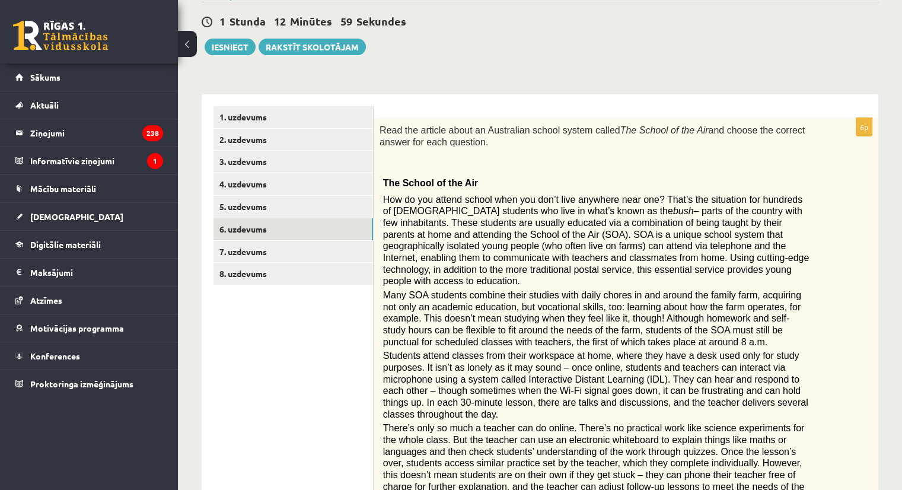
scroll to position [36, 0]
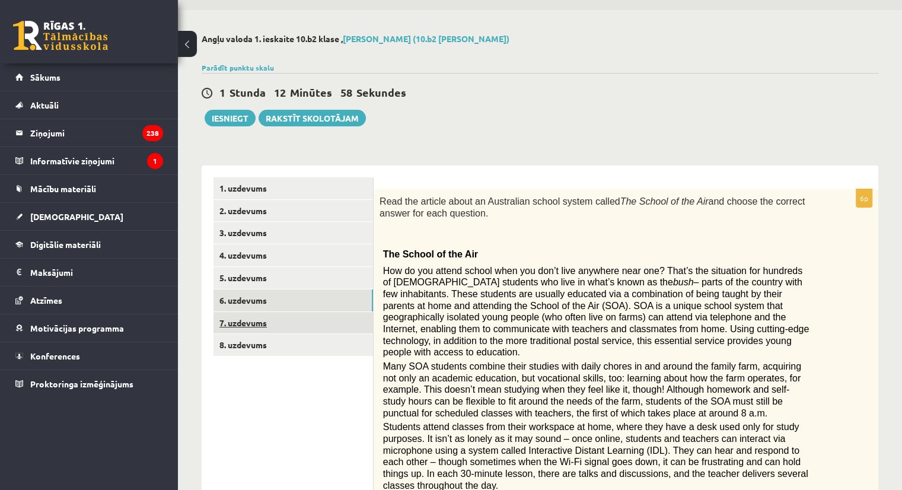
click at [257, 328] on link "7. uzdevums" at bounding box center [292, 323] width 159 height 22
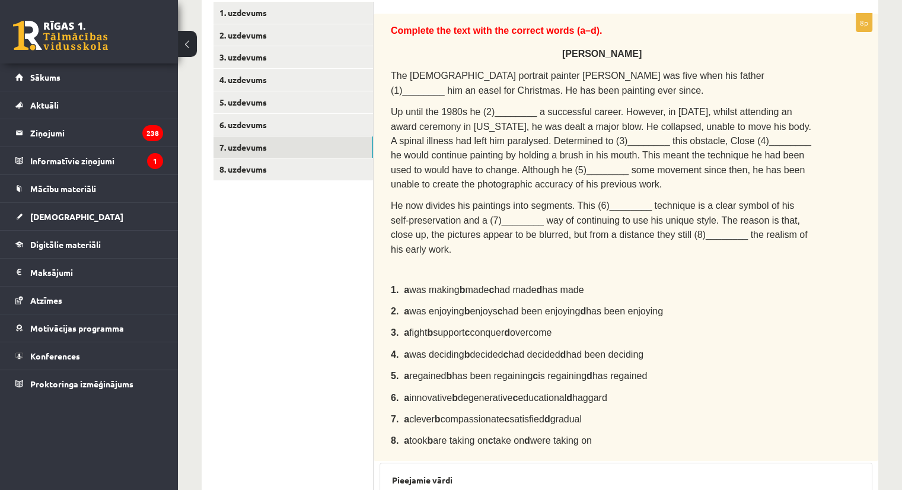
scroll to position [211, 0]
click at [272, 169] on link "8. uzdevums" at bounding box center [292, 169] width 159 height 22
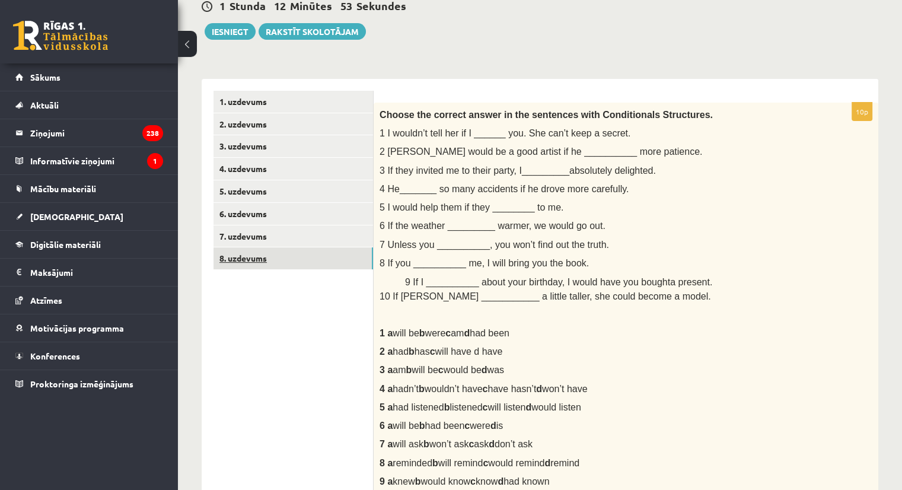
scroll to position [121, 0]
click at [261, 209] on link "6. uzdevums" at bounding box center [292, 215] width 159 height 22
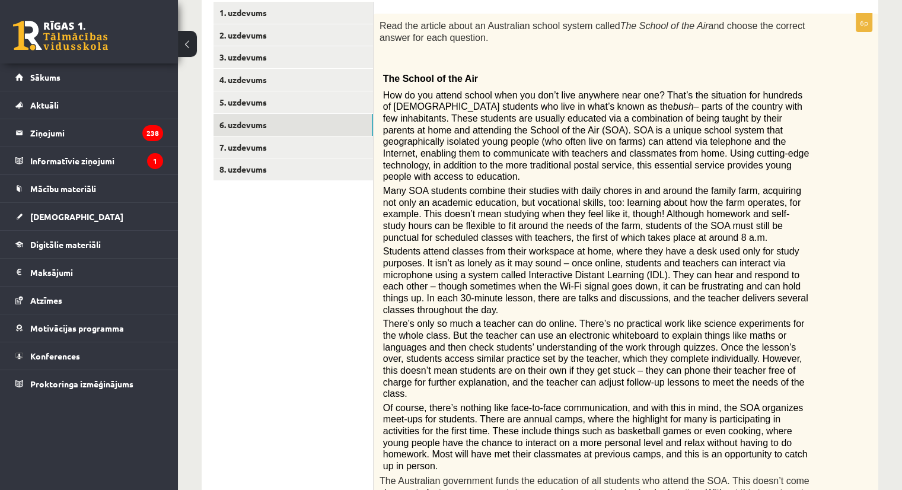
scroll to position [194, 0]
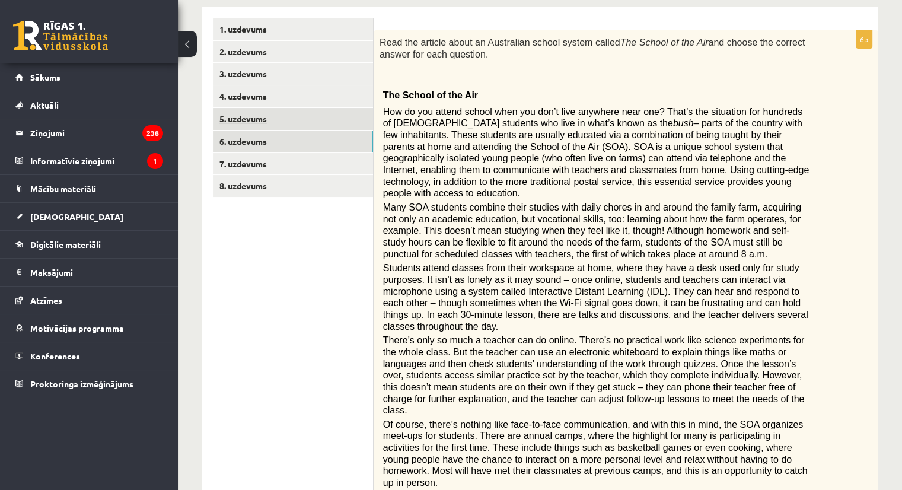
click at [275, 125] on link "5. uzdevums" at bounding box center [292, 119] width 159 height 22
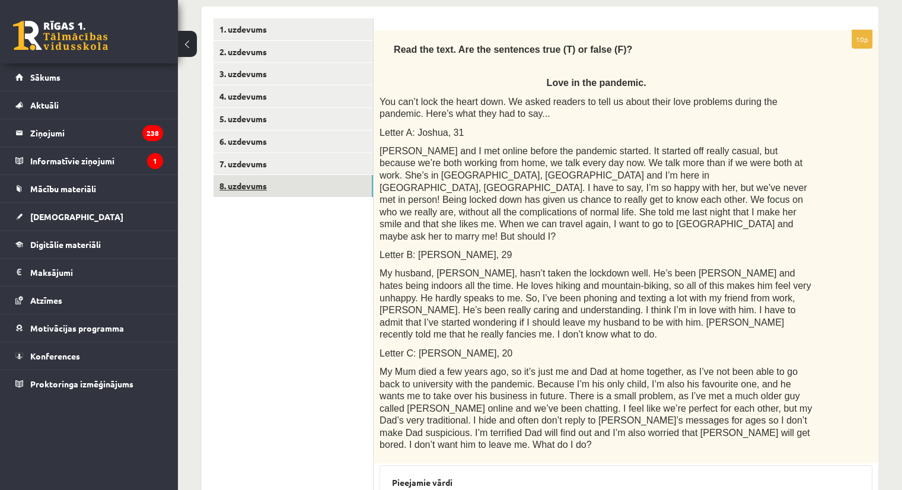
click at [280, 183] on link "8. uzdevums" at bounding box center [292, 186] width 159 height 22
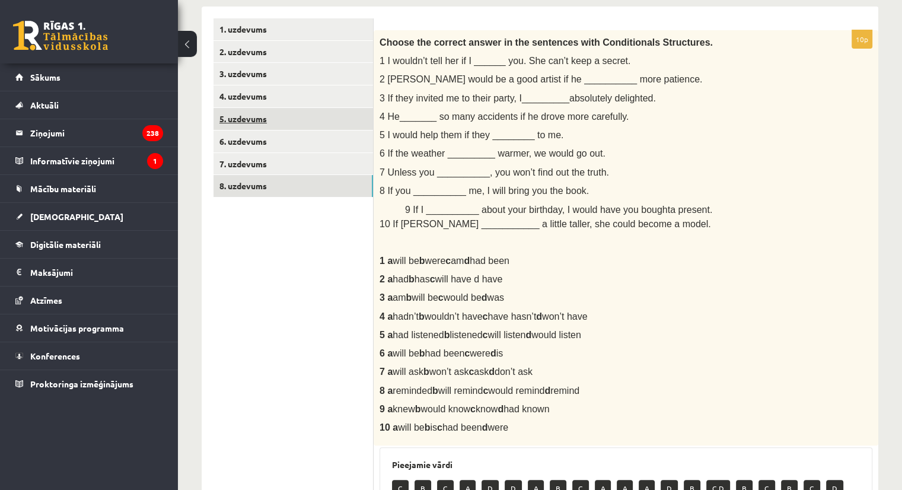
click at [305, 114] on link "5. uzdevums" at bounding box center [292, 119] width 159 height 22
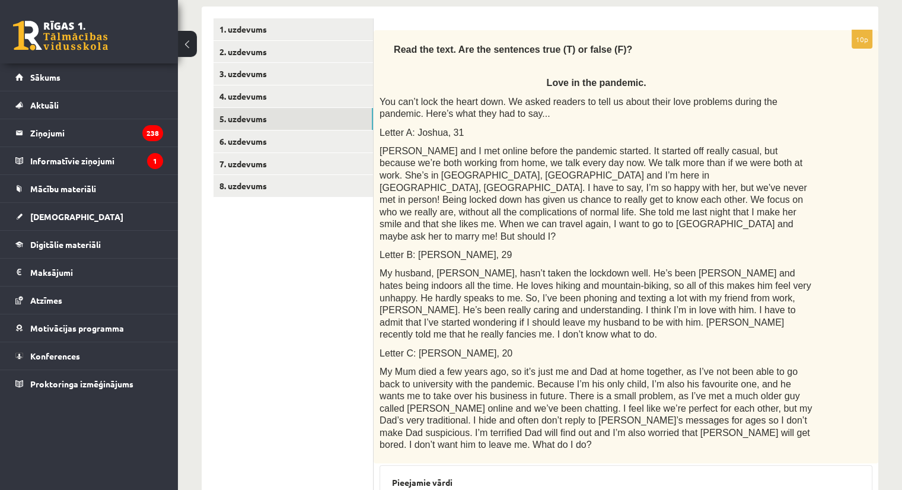
scroll to position [491, 0]
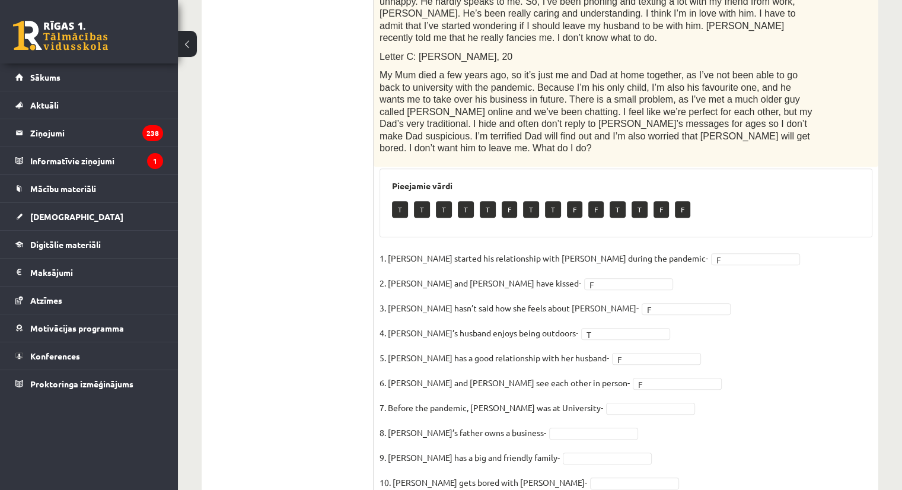
click at [583, 349] on fieldset "1. Joshua started his relationship with Penny during the pandemic- F * 2. Joshu…" at bounding box center [625, 373] width 493 height 249
click at [553, 375] on fieldset "1. Joshua started his relationship with Penny during the pandemic- F * 2. Joshu…" at bounding box center [625, 373] width 493 height 249
click at [550, 389] on fieldset "1. Joshua started his relationship with Penny during the pandemic- F * 2. Joshu…" at bounding box center [625, 373] width 493 height 249
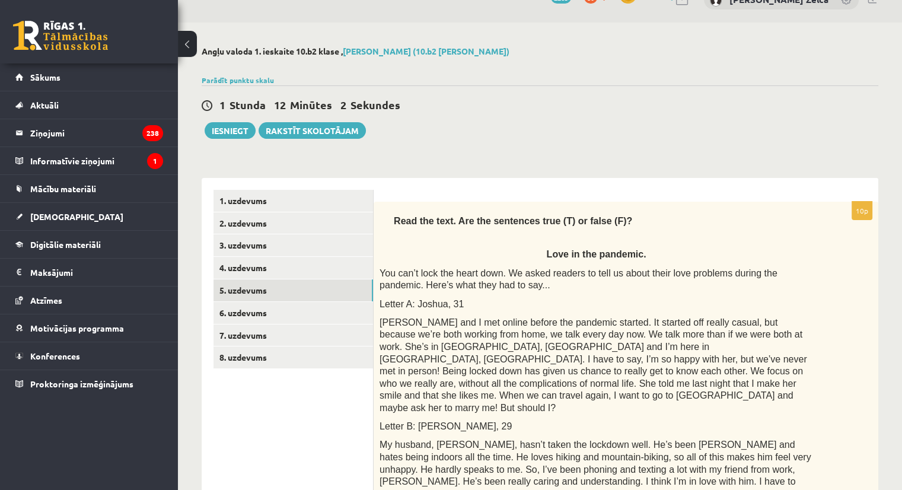
scroll to position [0, 0]
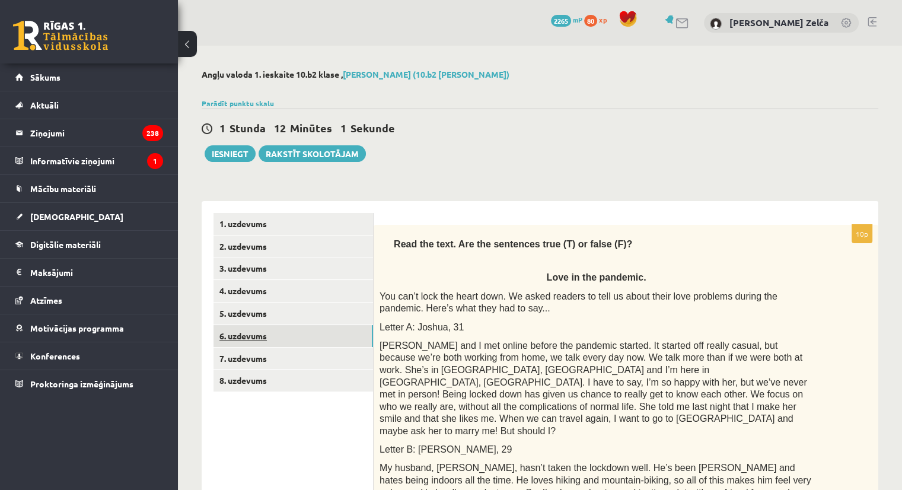
click at [250, 343] on link "6. uzdevums" at bounding box center [292, 336] width 159 height 22
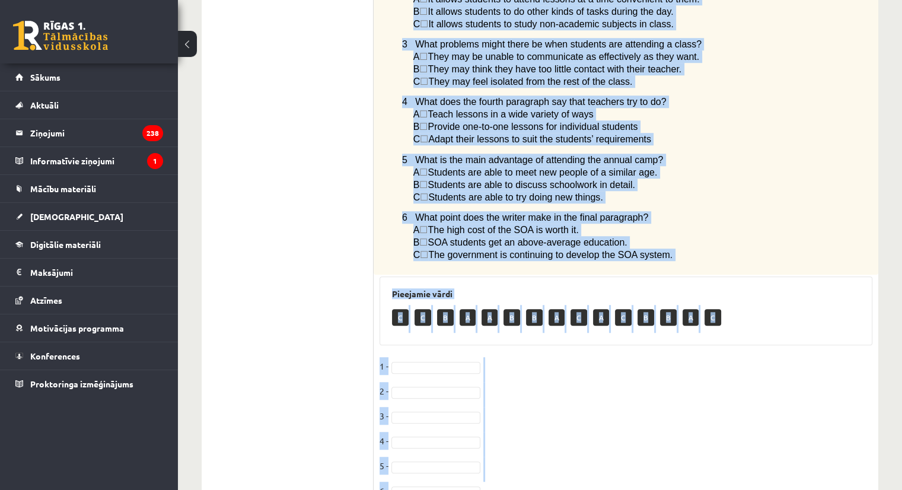
scroll to position [842, 0]
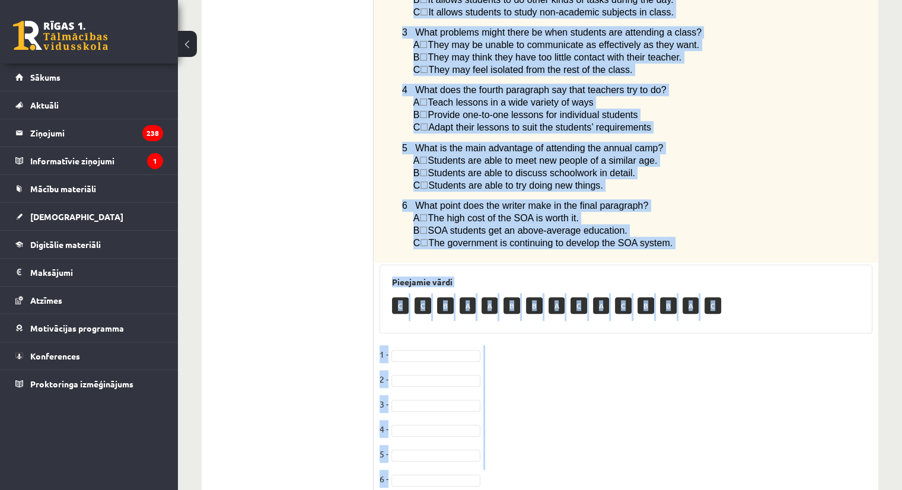
drag, startPoint x: 378, startPoint y: 141, endPoint x: 546, endPoint y: 517, distance: 411.7
copy div "Read the article about an Australian school system called The School of the Air…"
click at [458, 345] on fieldset "1 - 2 - 3 - 4 - 5 - 6 -" at bounding box center [625, 419] width 493 height 149
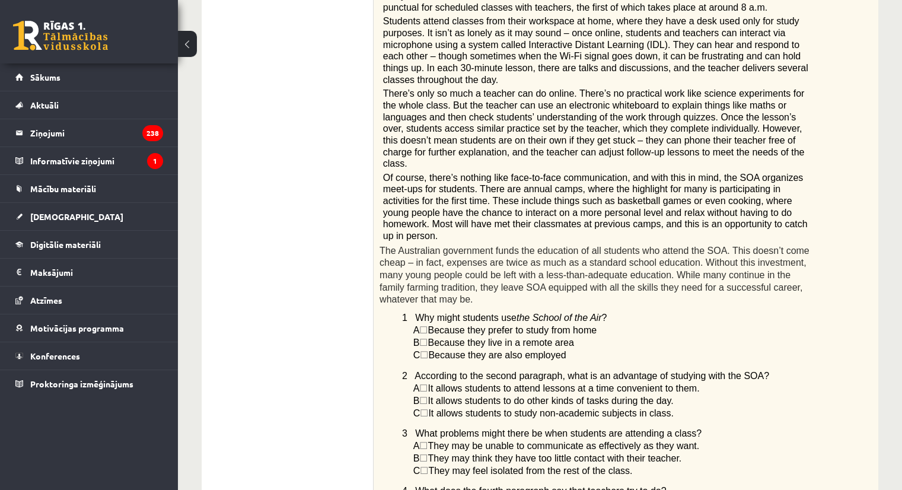
scroll to position [0, 0]
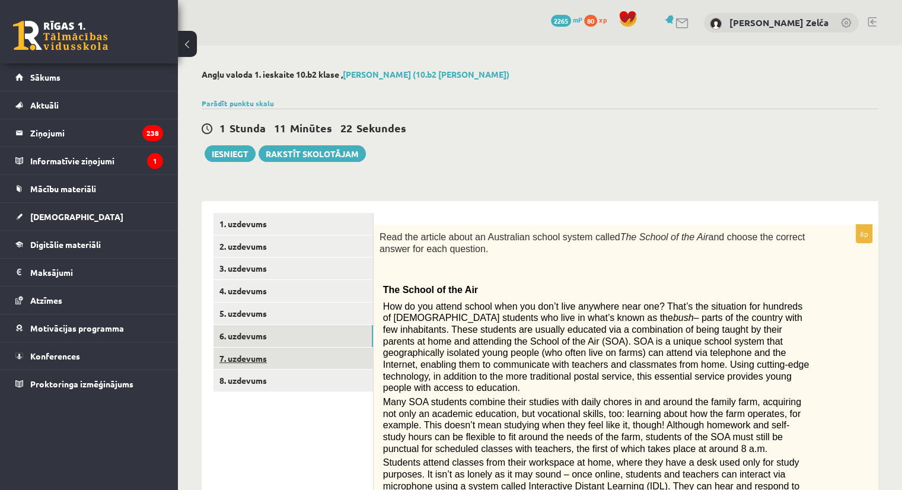
click at [291, 359] on link "7. uzdevums" at bounding box center [292, 358] width 159 height 22
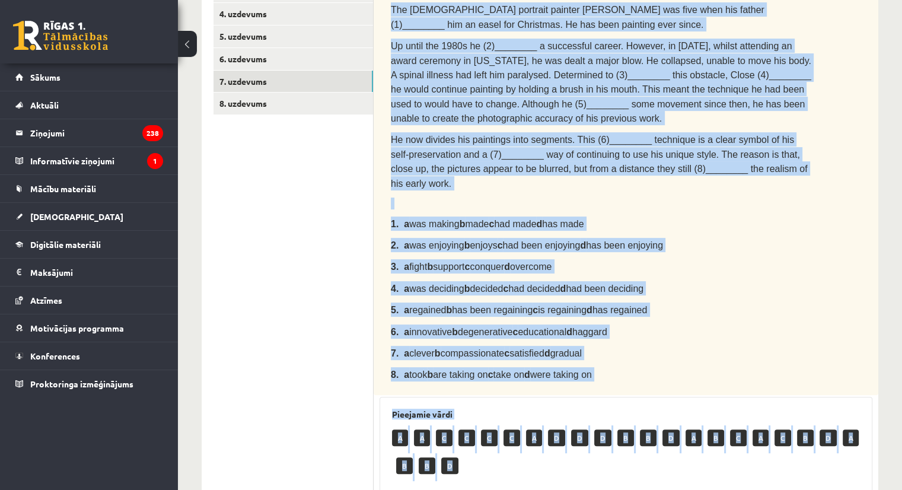
scroll to position [495, 0]
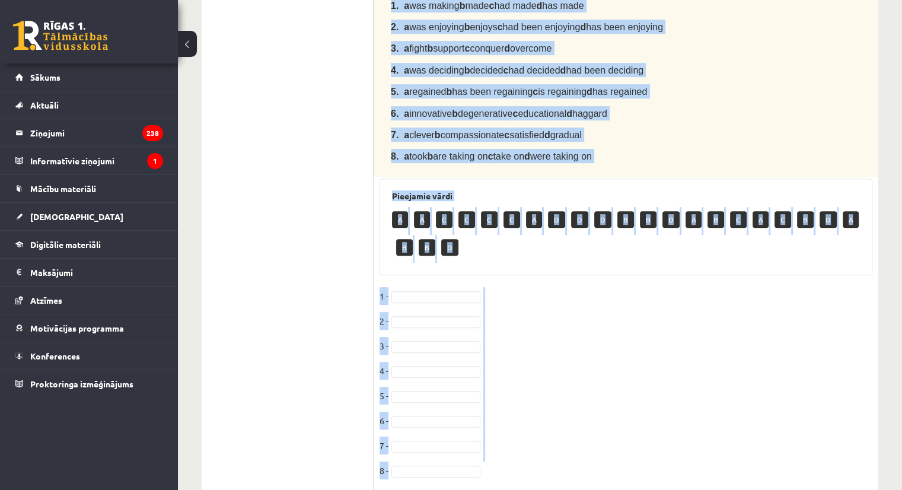
drag, startPoint x: 387, startPoint y: 178, endPoint x: 653, endPoint y: 517, distance: 431.1
copy div "Complete the text with the correct words (a–d). Chuck Close The American portra…"
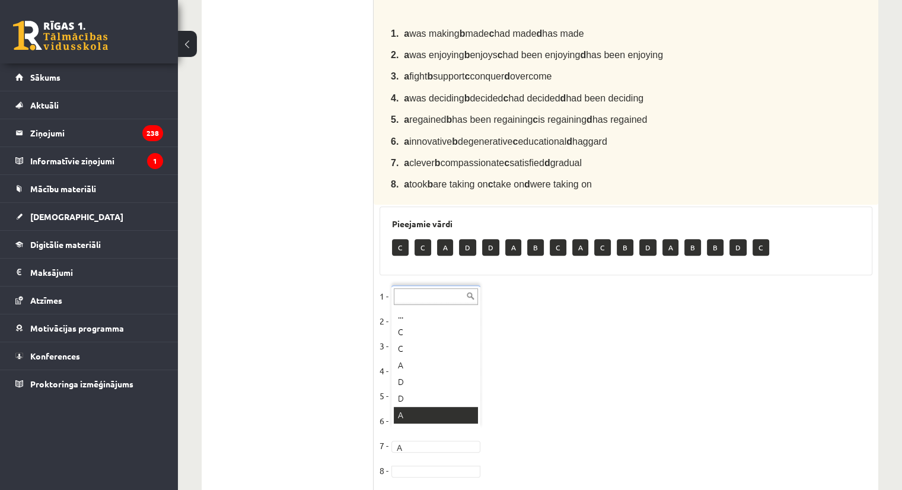
scroll to position [14, 0]
drag, startPoint x: 409, startPoint y: 344, endPoint x: 445, endPoint y: 302, distance: 55.5
click at [445, 302] on div "... C C A D D A B C A C B D A B B D C" at bounding box center [435, 356] width 89 height 143
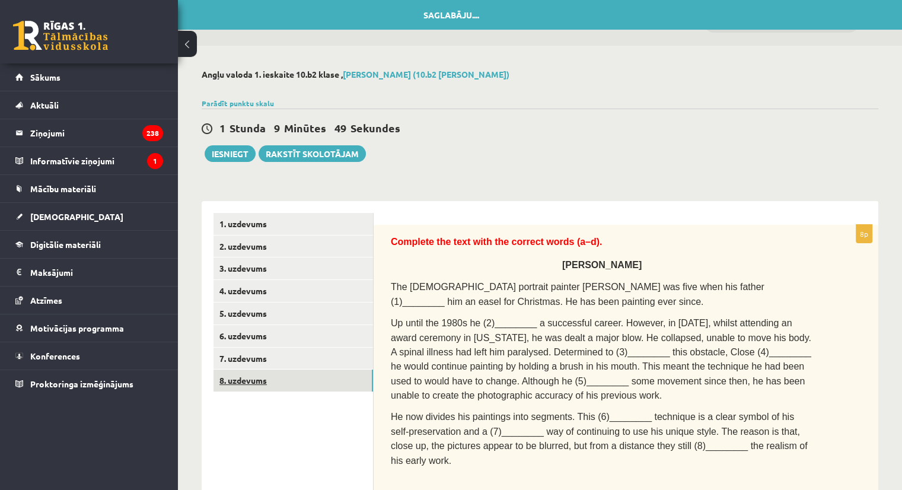
click at [307, 379] on link "8. uzdevums" at bounding box center [292, 380] width 159 height 22
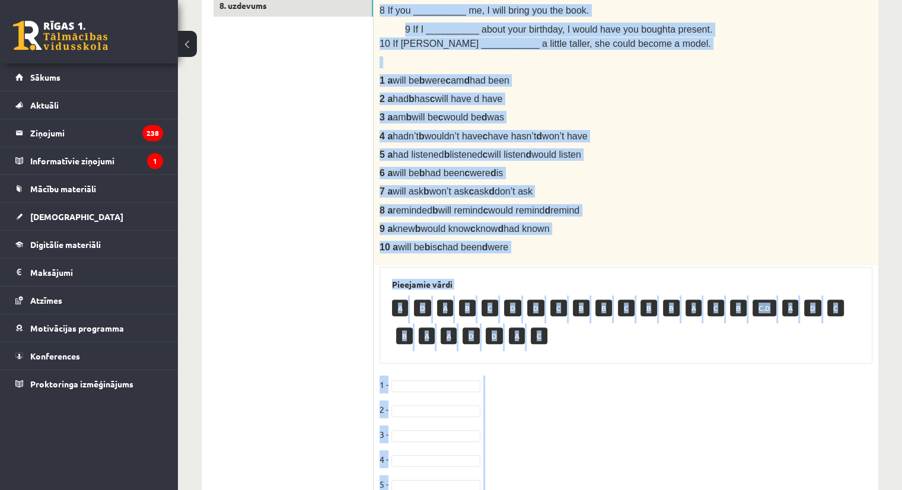
scroll to position [550, 0]
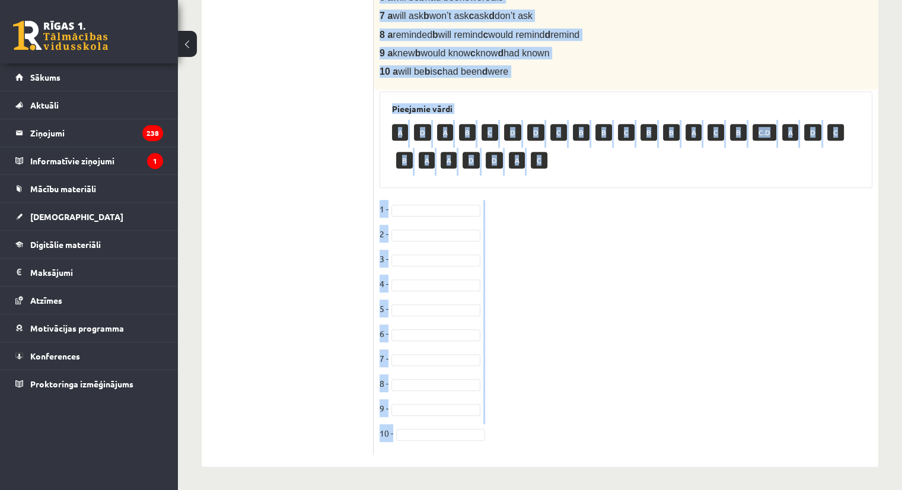
drag, startPoint x: 375, startPoint y: 69, endPoint x: 510, endPoint y: 517, distance: 468.0
copy div "Choose the correct answer in the sentences with Conditionals Structures. 1 I wo…"
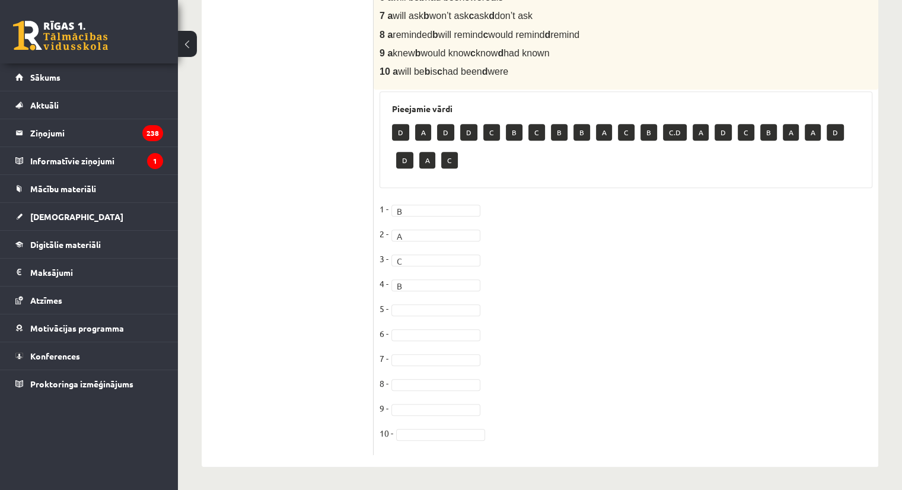
click at [414, 299] on fieldset "1 - B * 2 - A * 3 - C * 4 - B * 5 - 6 - 7 - 8 - 9 - 10 -" at bounding box center [625, 324] width 493 height 249
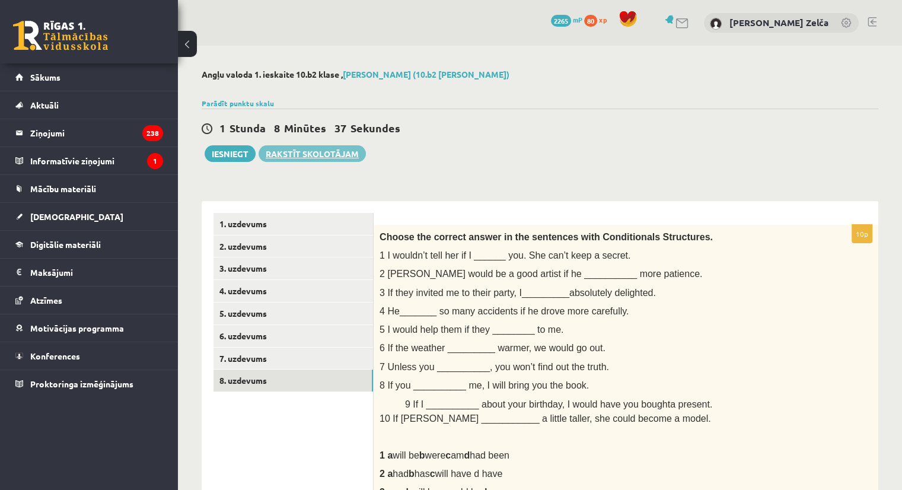
scroll to position [0, 0]
click at [232, 156] on button "Iesniegt" at bounding box center [230, 153] width 51 height 17
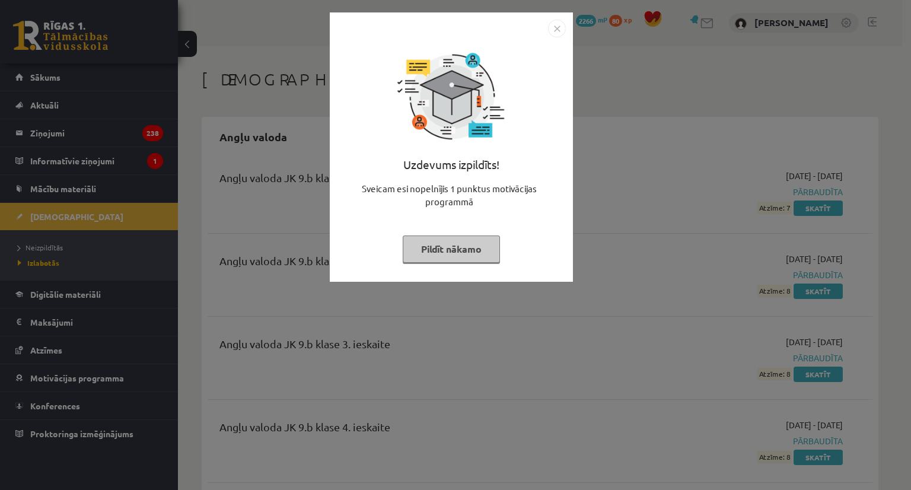
click at [443, 248] on button "Pildīt nākamo" at bounding box center [451, 248] width 97 height 27
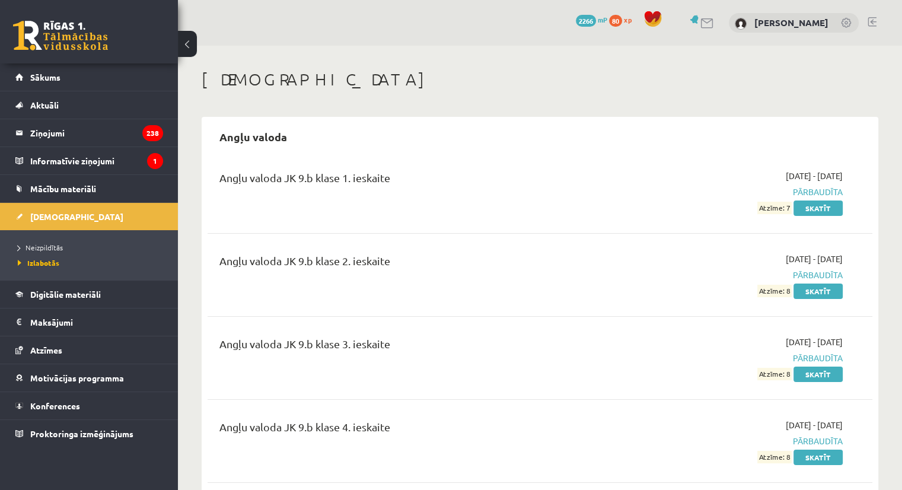
click at [443, 248] on div "Angļu valoda JK 9.b klase 2. ieskaite 2024-11-01 - 2024-11-15 Pārbaudīta Atzīme…" at bounding box center [540, 275] width 665 height 68
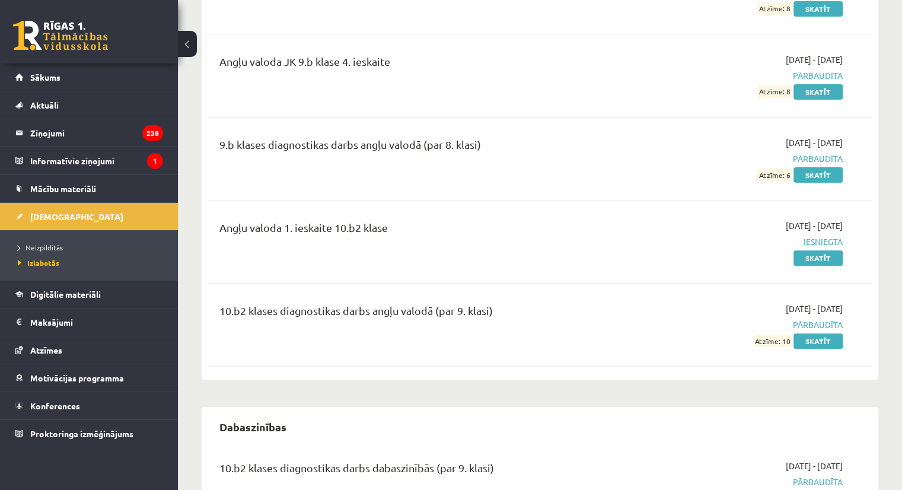
scroll to position [368, 0]
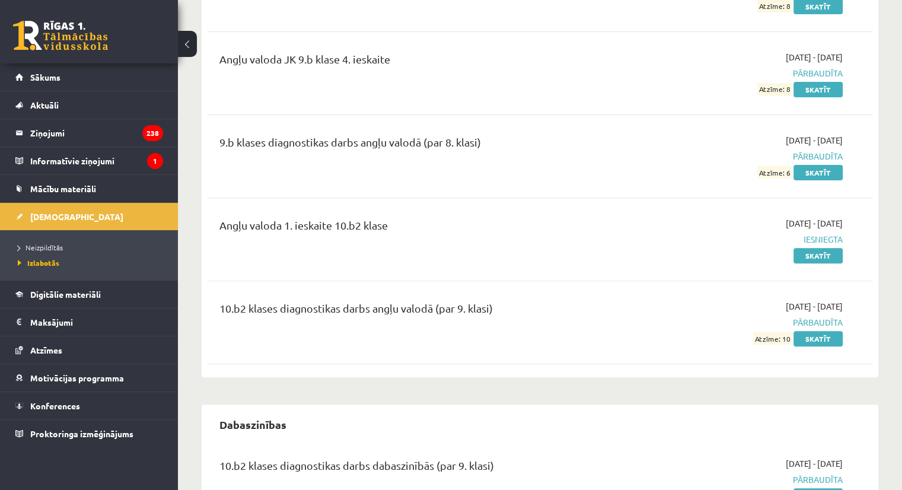
click at [60, 215] on span "[DEMOGRAPHIC_DATA]" at bounding box center [76, 216] width 93 height 11
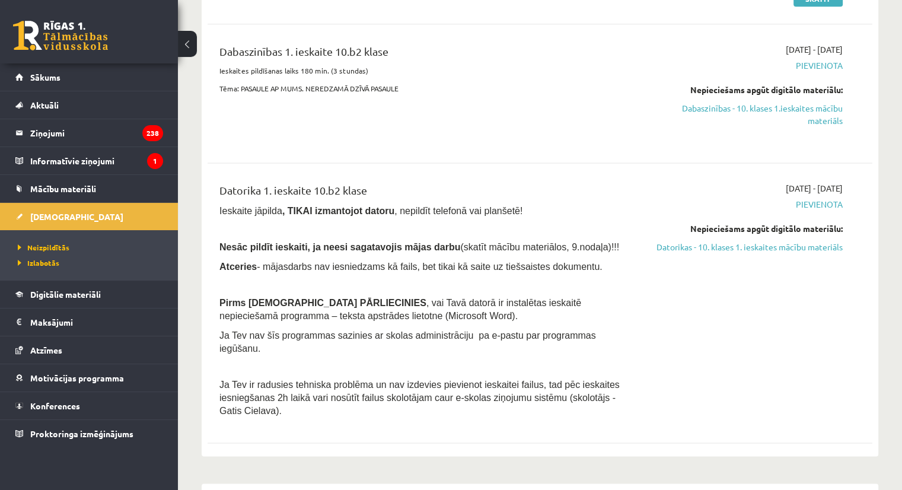
scroll to position [1565, 0]
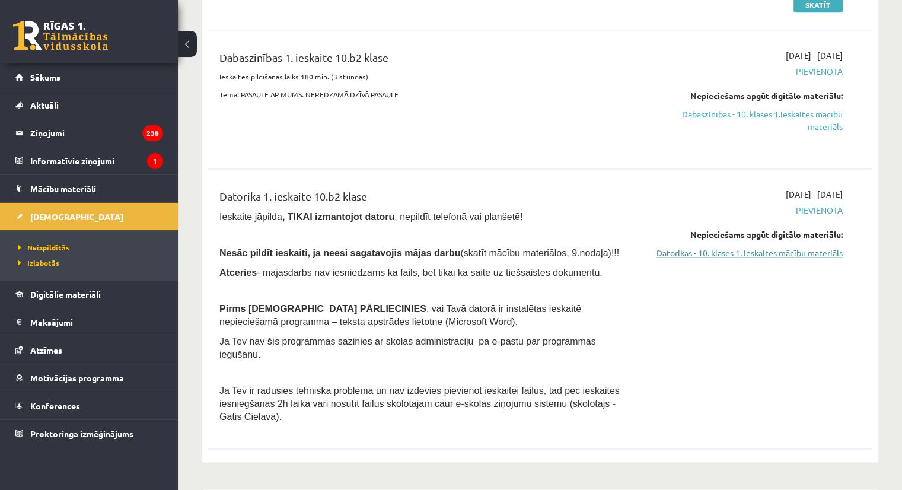
click at [694, 247] on link "Datorikas - 10. klases 1. ieskaites mācību materiāls" at bounding box center [745, 253] width 196 height 12
click at [666, 247] on link "Datorikas - 10. klases 1. ieskaites mācību materiāls" at bounding box center [745, 253] width 196 height 12
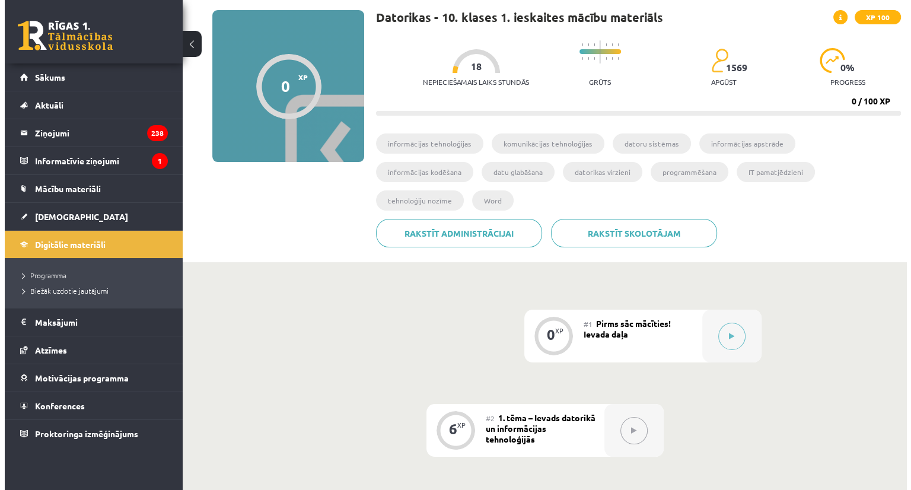
scroll to position [66, 0]
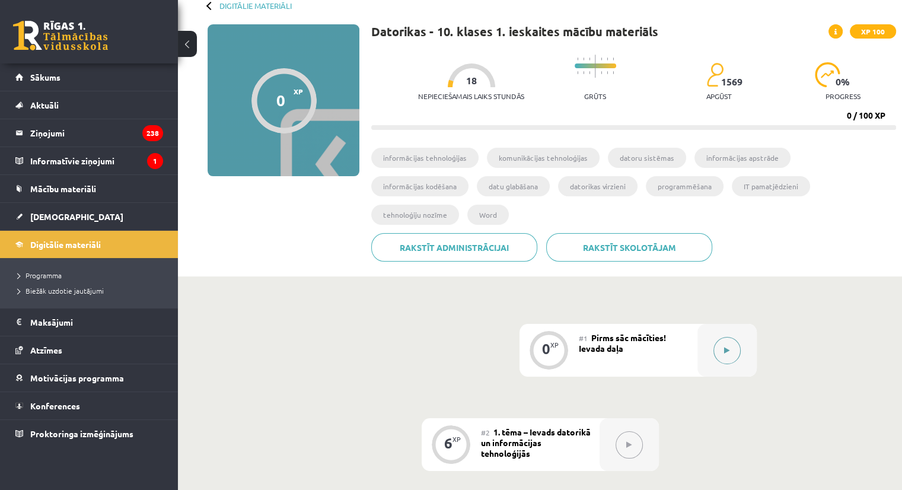
click at [733, 337] on button at bounding box center [726, 350] width 27 height 27
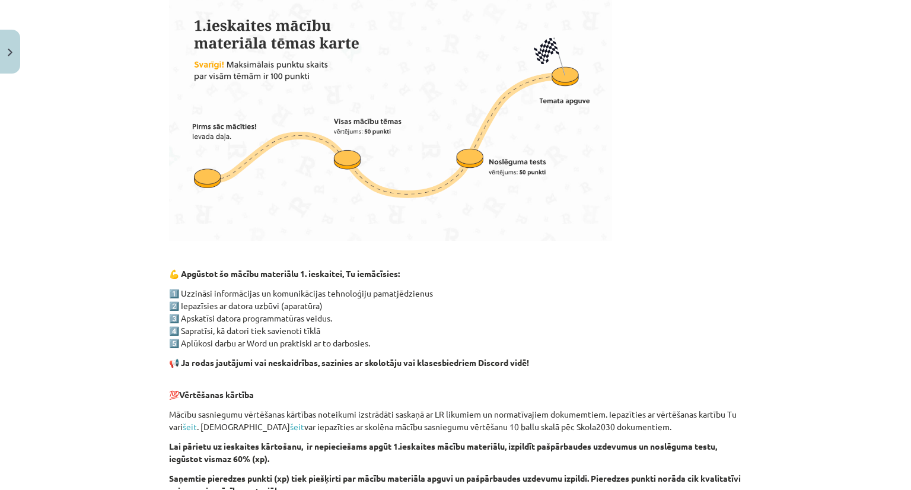
scroll to position [768, 0]
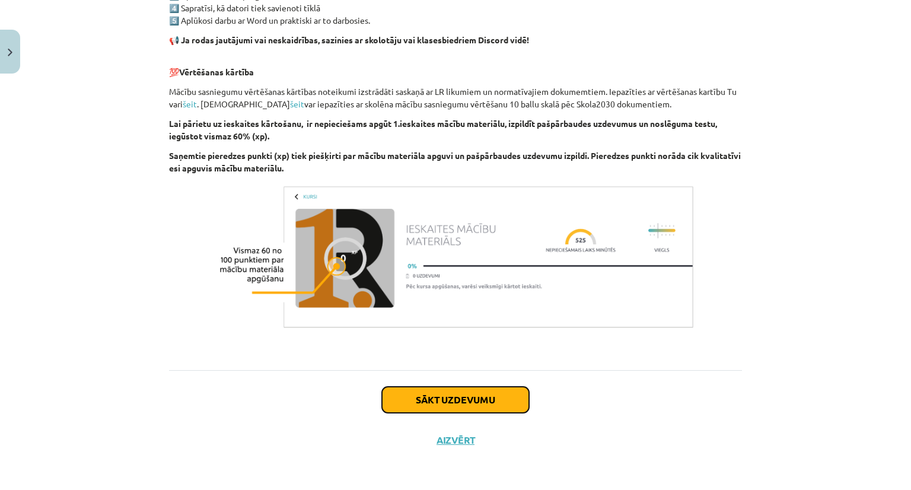
click at [415, 404] on button "Sākt uzdevumu" at bounding box center [455, 400] width 147 height 26
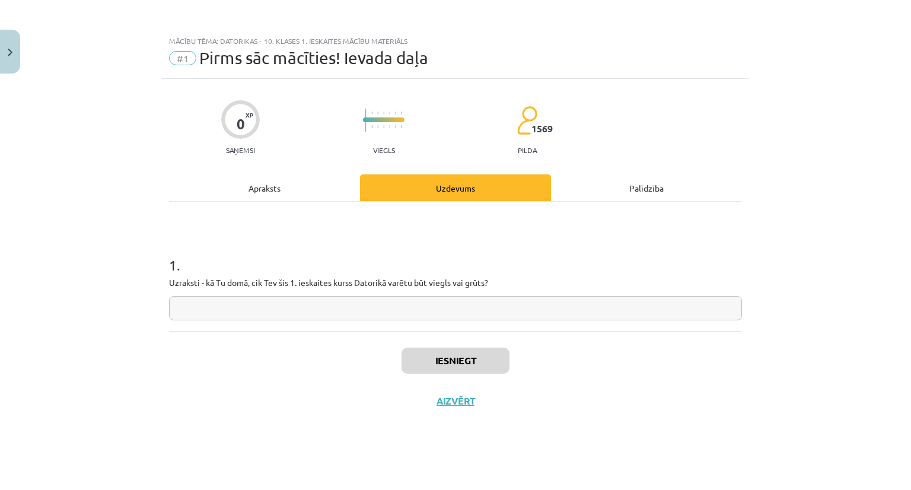
scroll to position [0, 0]
click at [257, 314] on input "text" at bounding box center [455, 308] width 573 height 24
type input "**********"
click at [451, 367] on button "Iesniegt" at bounding box center [455, 360] width 108 height 26
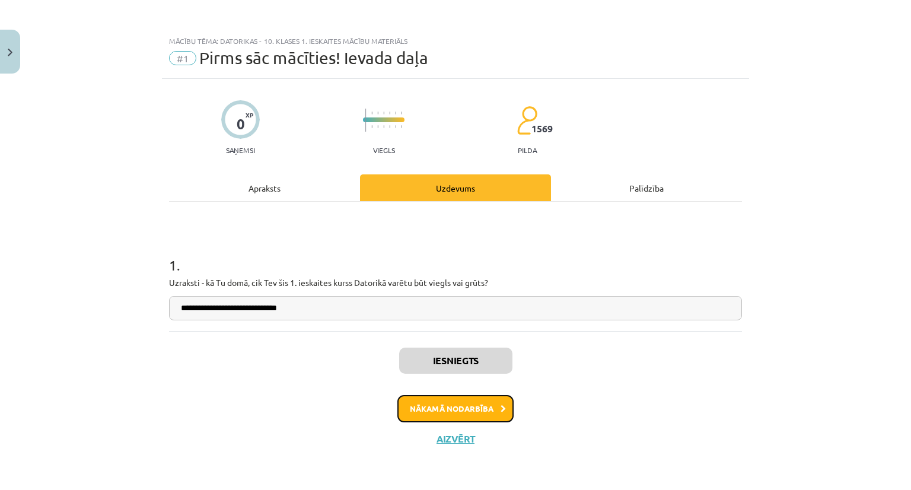
click at [416, 408] on button "Nākamā nodarbība" at bounding box center [455, 408] width 116 height 27
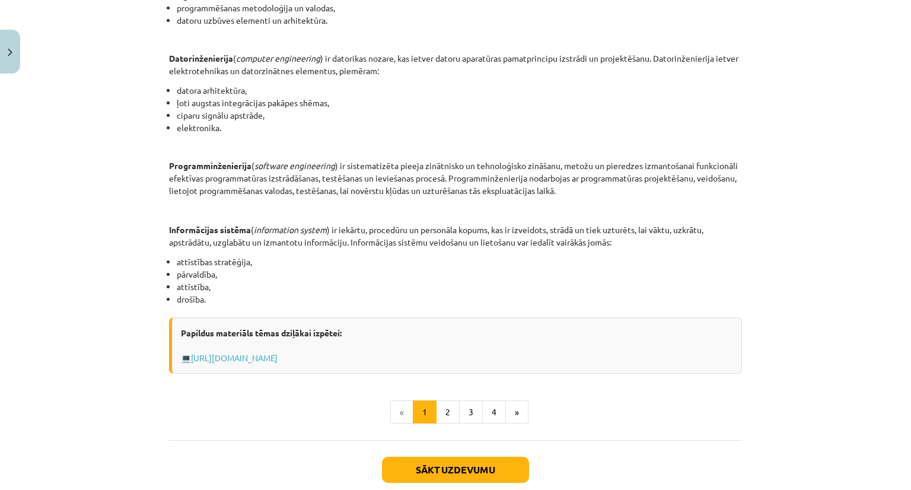
scroll to position [492, 0]
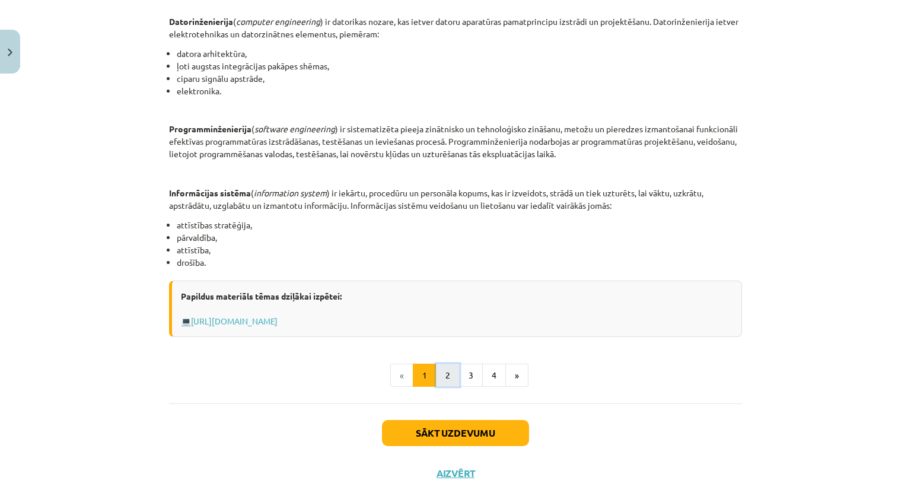
click at [452, 378] on button "2" at bounding box center [448, 375] width 24 height 24
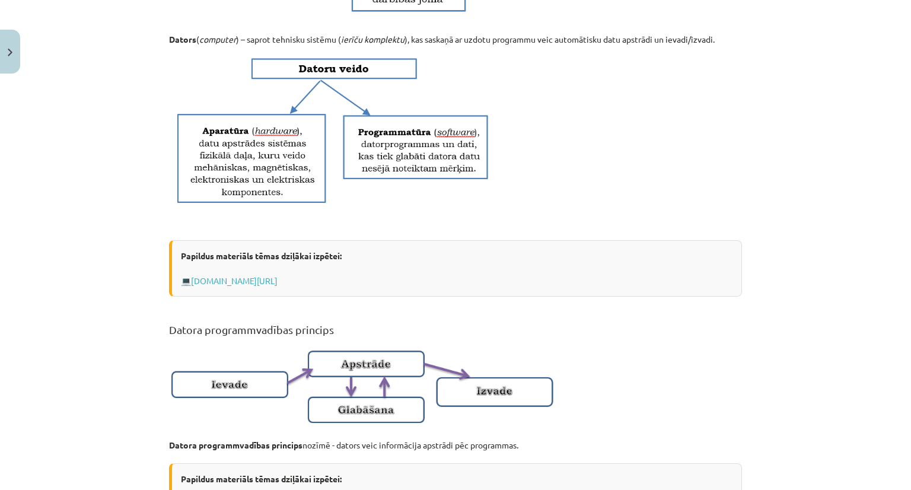
scroll to position [735, 0]
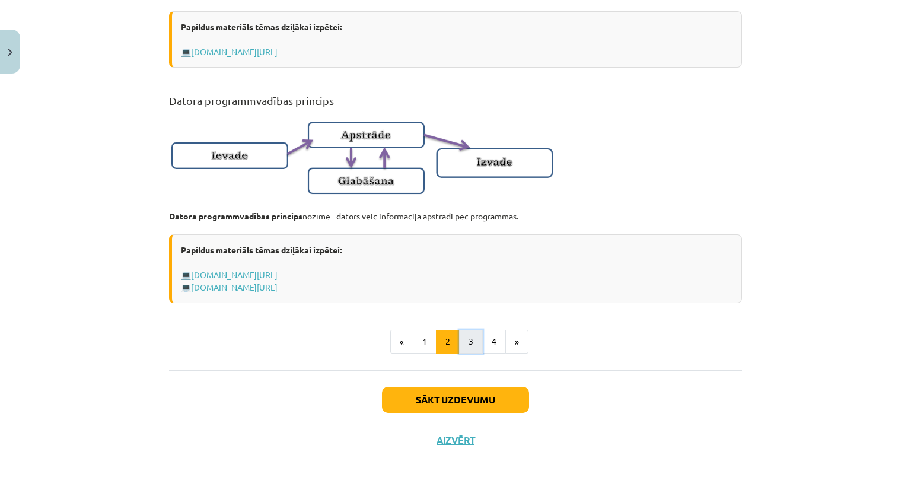
click at [470, 333] on button "3" at bounding box center [471, 342] width 24 height 24
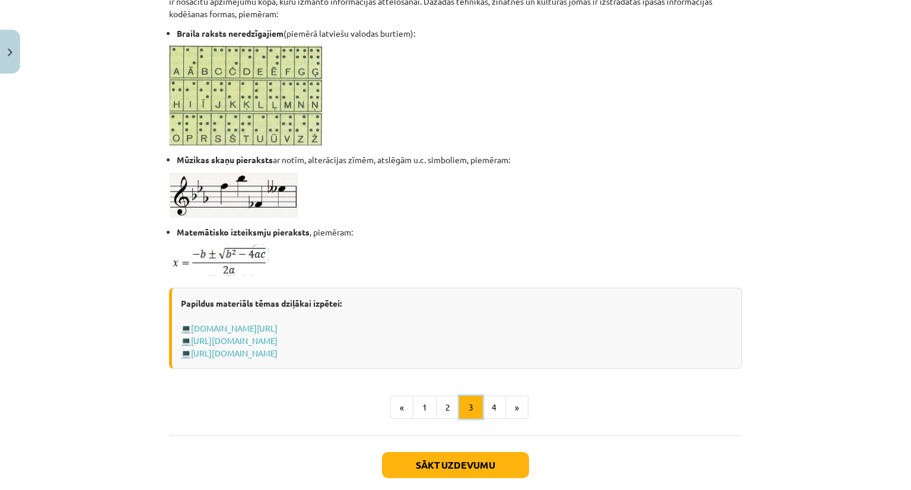
scroll to position [650, 0]
click at [490, 412] on button "4" at bounding box center [494, 407] width 24 height 24
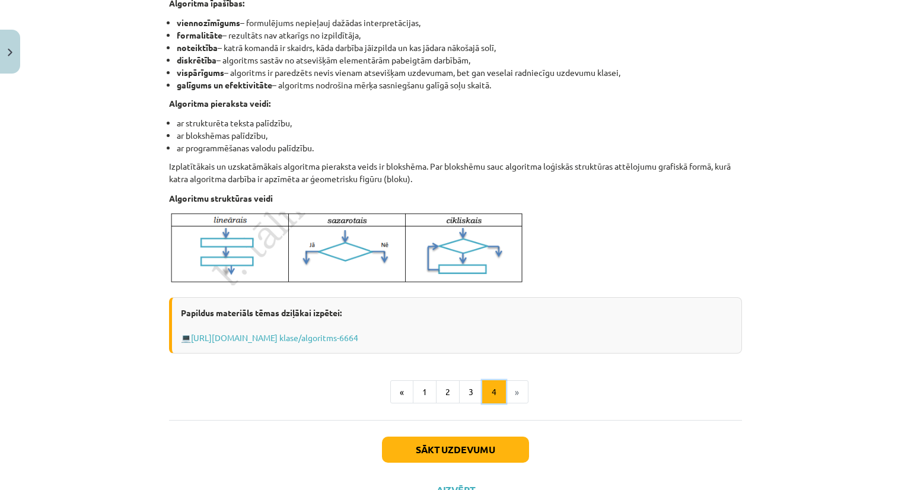
scroll to position [411, 0]
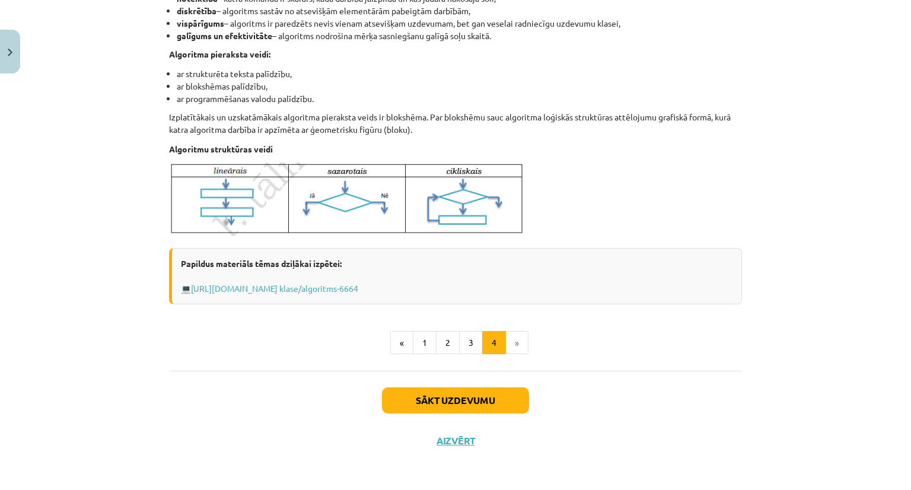
click at [513, 349] on li "»" at bounding box center [517, 343] width 23 height 24
click at [474, 398] on button "Sākt uzdevumu" at bounding box center [455, 400] width 147 height 26
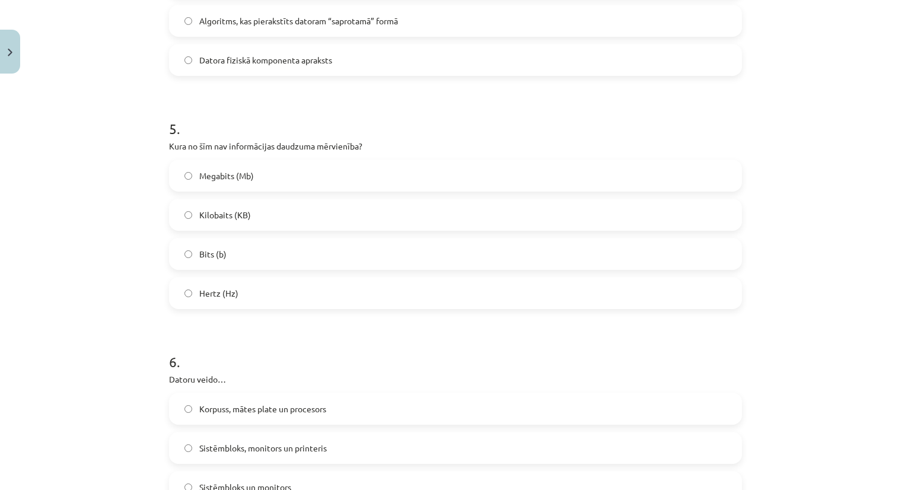
scroll to position [1101, 0]
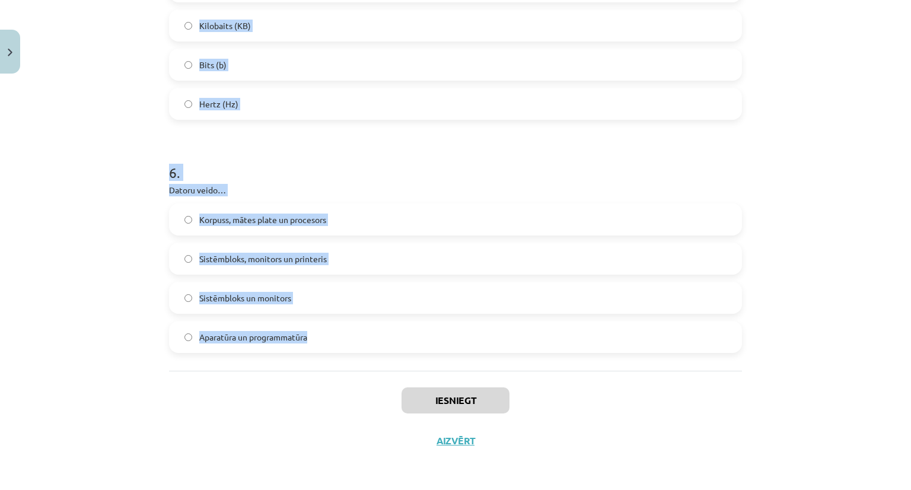
drag, startPoint x: 160, startPoint y: 228, endPoint x: 317, endPoint y: 355, distance: 202.3
copy form "1 . Kas ir algoritms? Programmēšanas valoda Datu apstrādes ierīce Noteikta darb…"
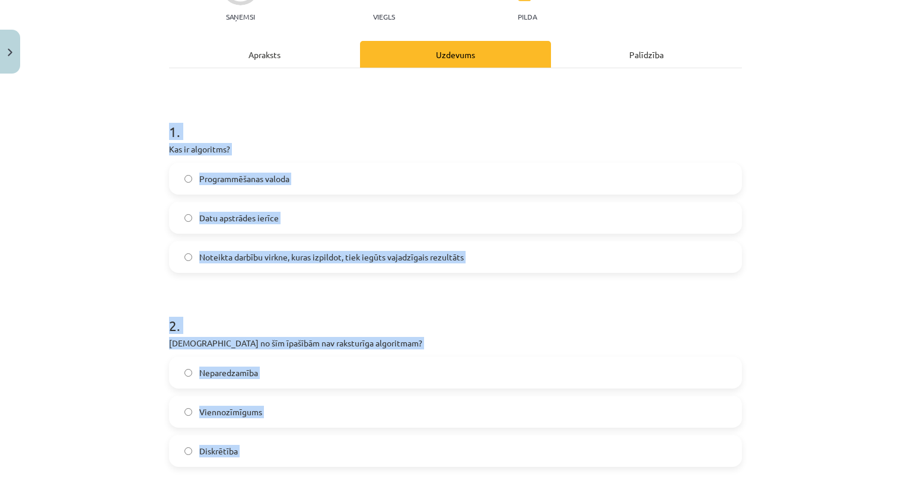
click at [251, 259] on span "Noteikta darbību virkne, kuras izpildot, tiek iegūts vajadzīgais rezultāts" at bounding box center [331, 257] width 264 height 12
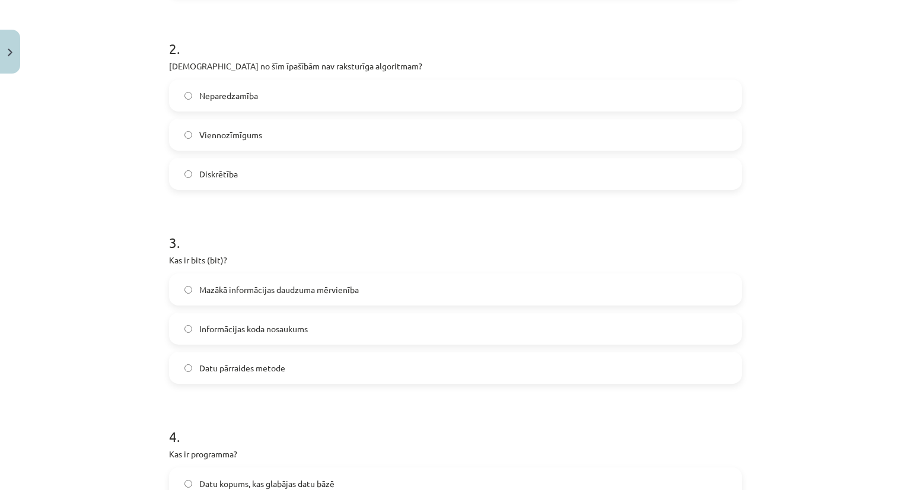
scroll to position [458, 0]
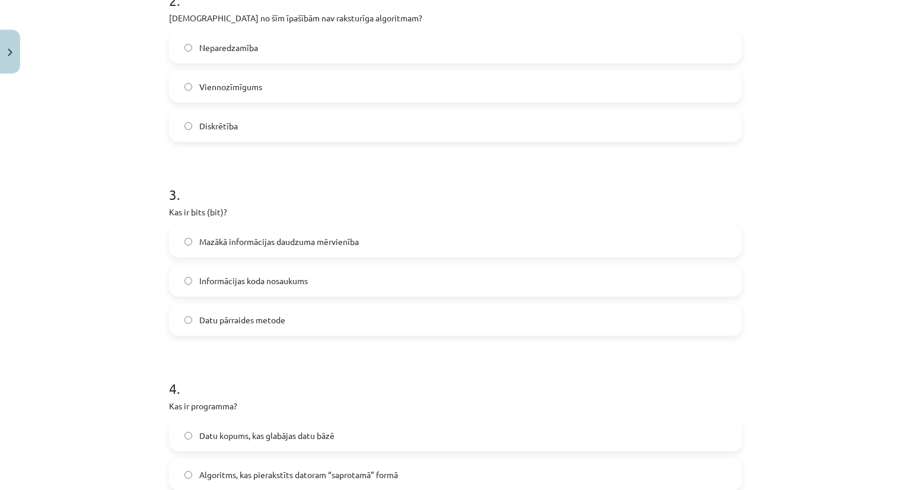
click at [258, 44] on label "Neparedzamība" at bounding box center [455, 48] width 570 height 30
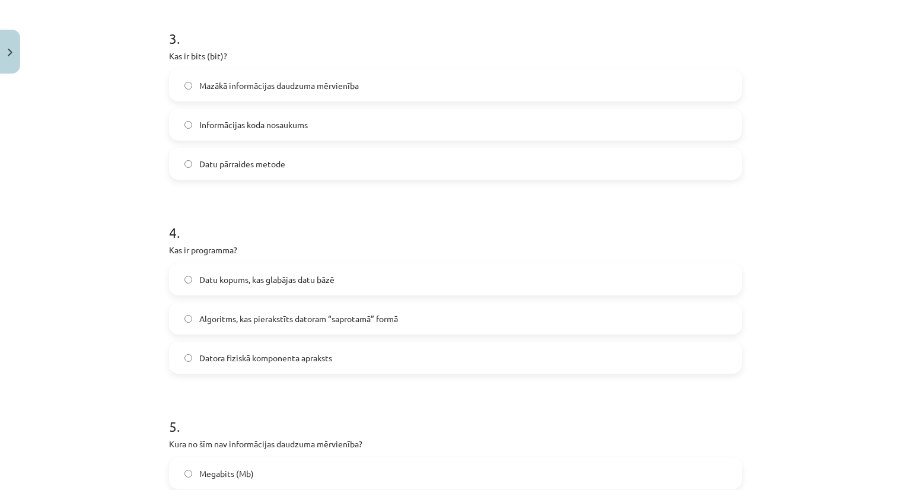
scroll to position [615, 0]
click at [243, 88] on span "Mazākā informācijas daudzuma mērvienība" at bounding box center [278, 85] width 159 height 12
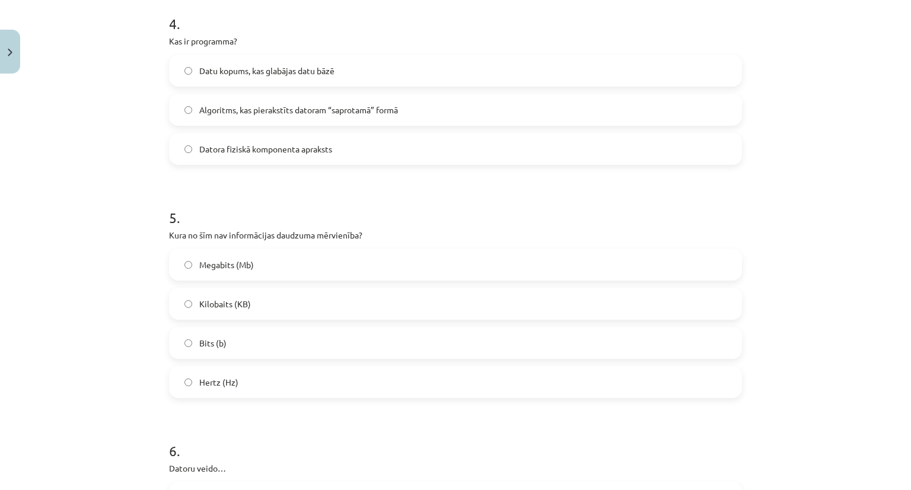
scroll to position [824, 0]
click at [224, 109] on span "Algoritms, kas pierakstīts datoram “saprotamā” formā" at bounding box center [298, 109] width 199 height 12
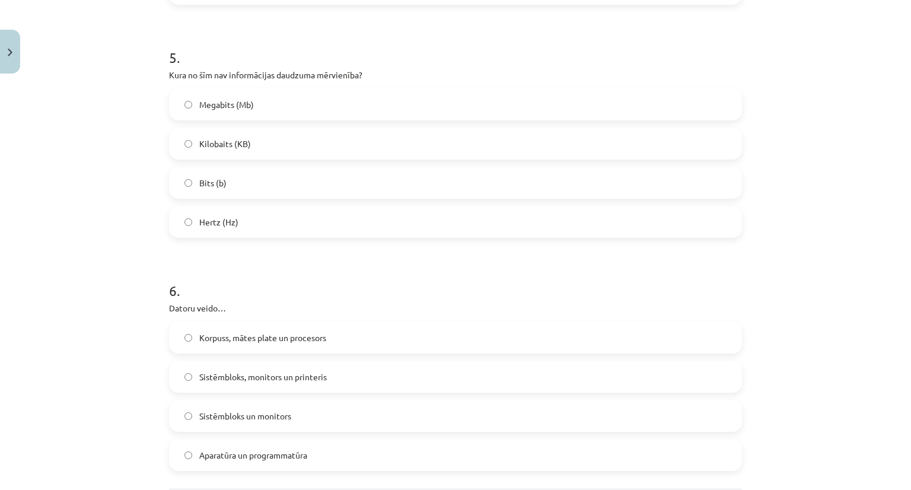
scroll to position [991, 0]
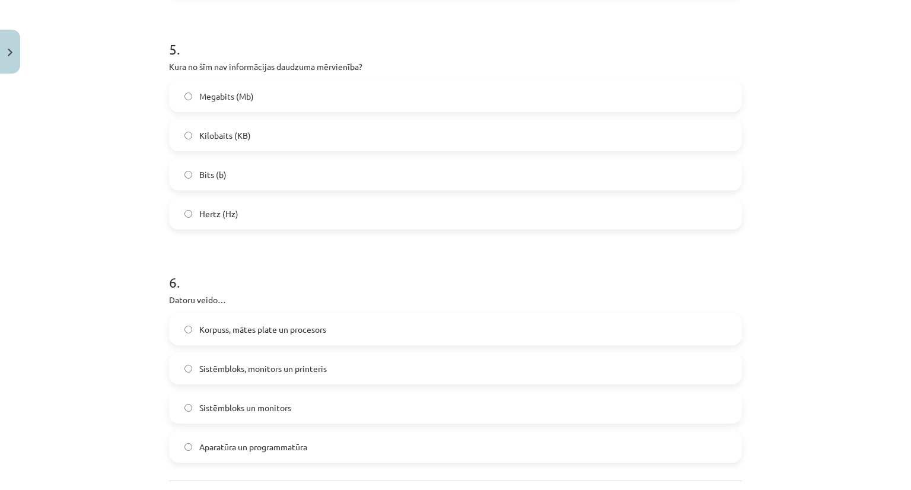
click at [228, 210] on span "Hertz (Hz)" at bounding box center [218, 214] width 39 height 12
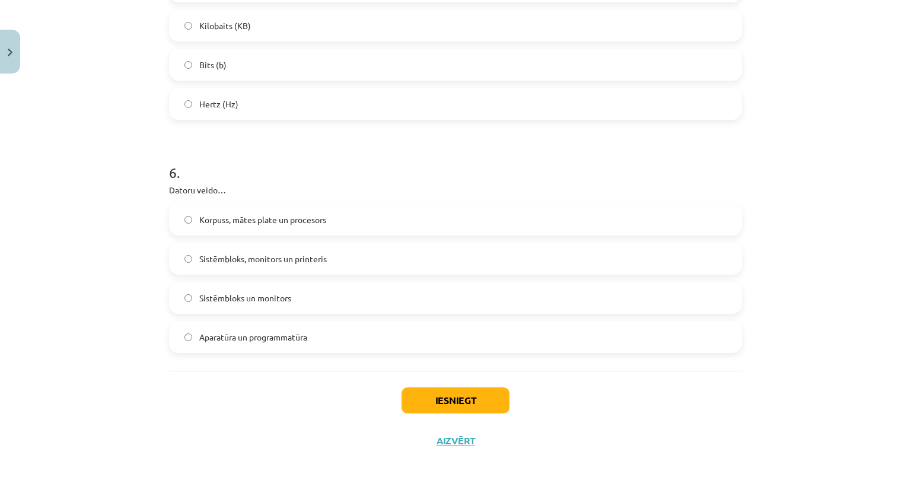
click at [261, 349] on label "Aparatūra un programmatūra" at bounding box center [455, 337] width 570 height 30
click at [464, 396] on button "Iesniegt" at bounding box center [455, 400] width 108 height 26
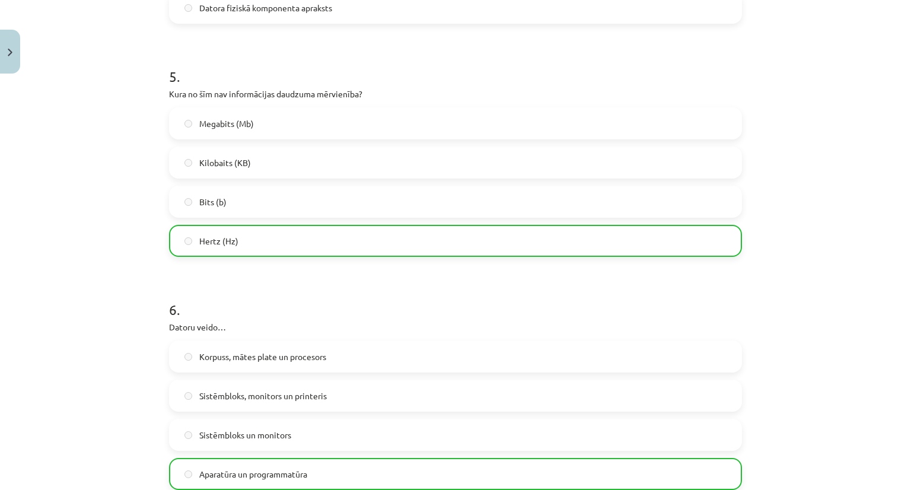
scroll to position [1138, 0]
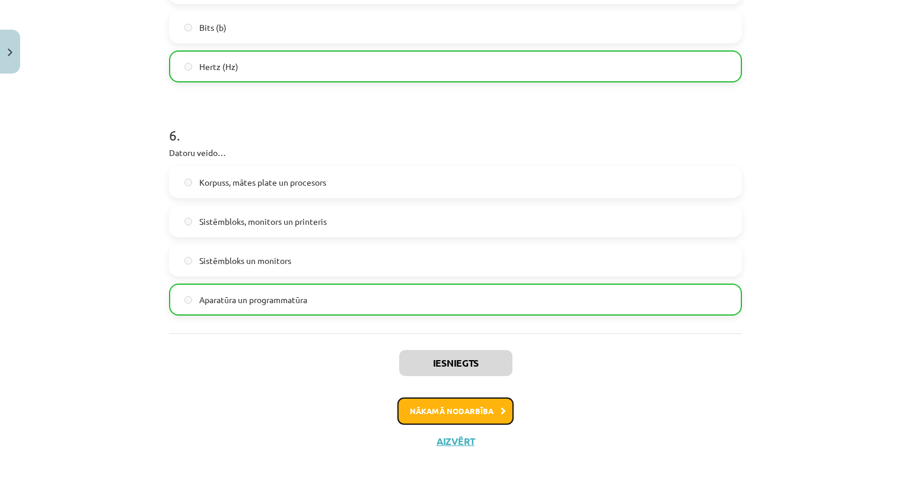
click at [460, 408] on button "Nākamā nodarbība" at bounding box center [455, 410] width 116 height 27
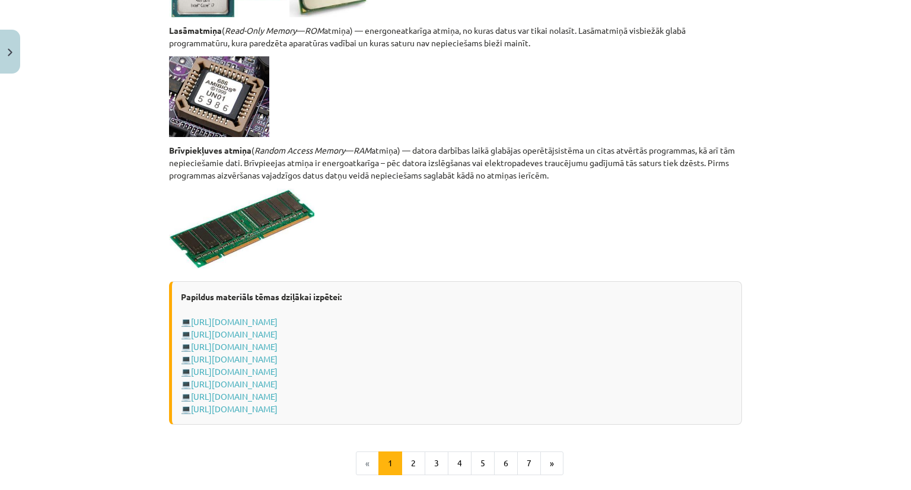
scroll to position [2049, 0]
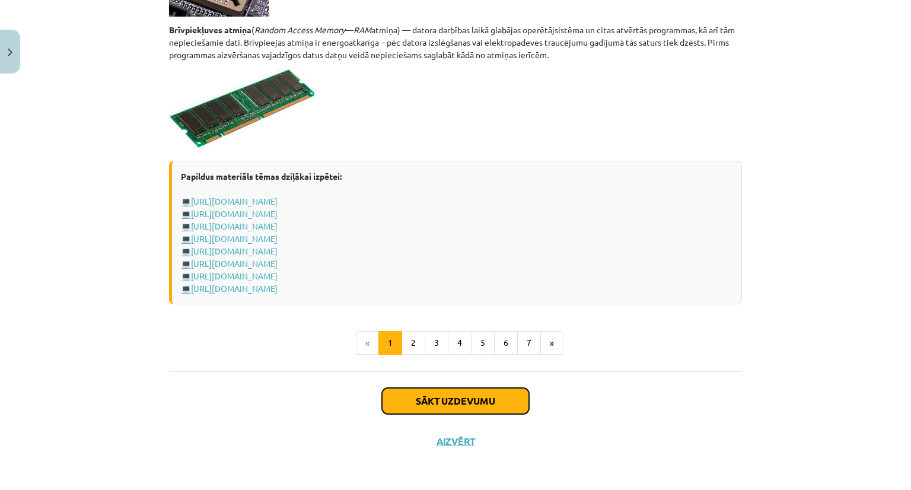
click at [422, 389] on button "Sākt uzdevumu" at bounding box center [455, 401] width 147 height 26
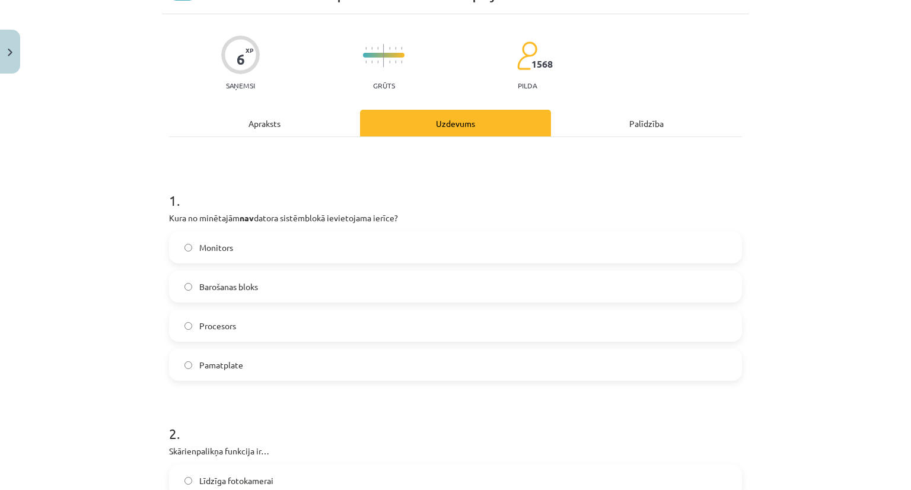
scroll to position [71, 0]
